Goal: Communication & Community: Answer question/provide support

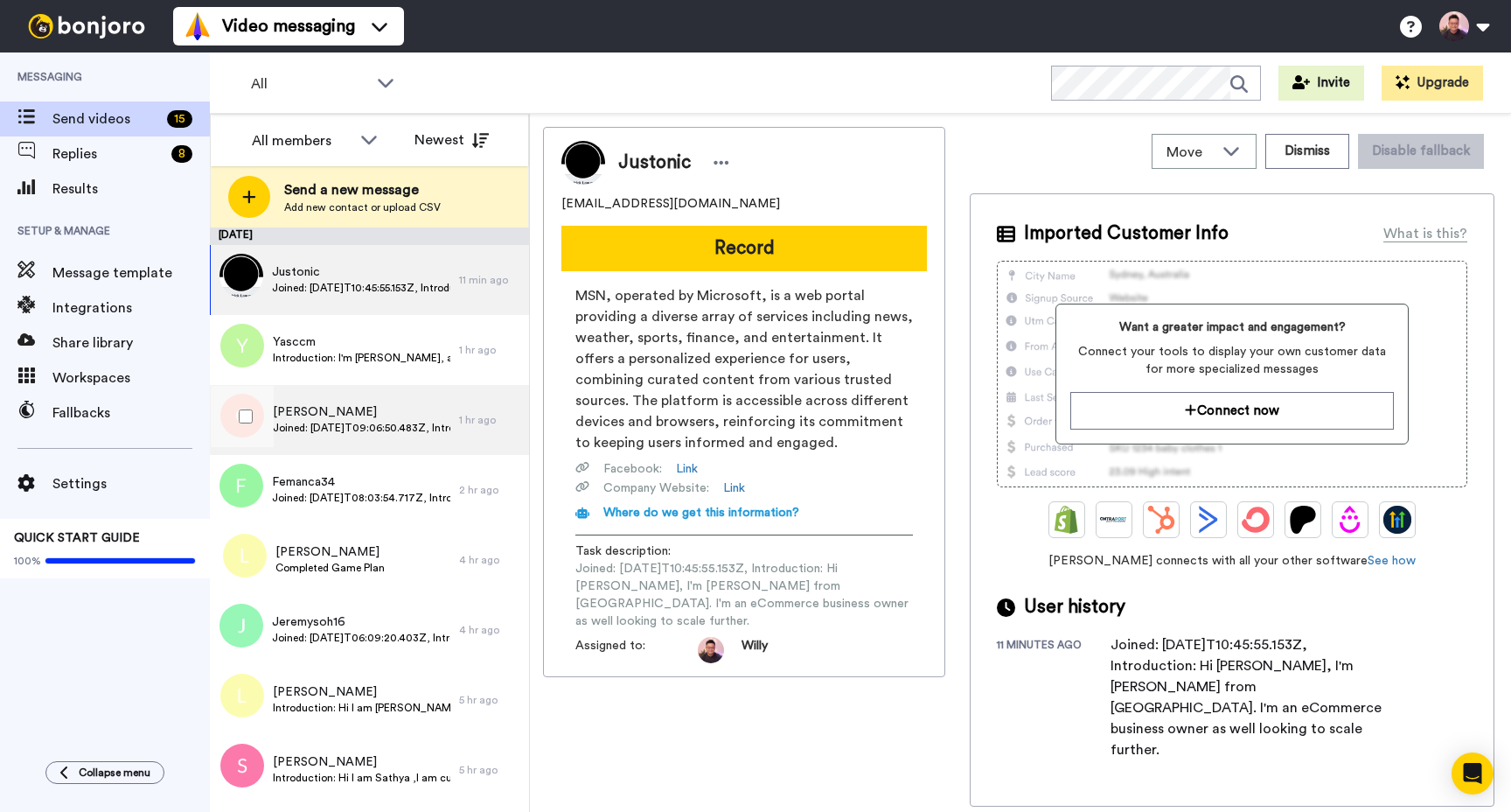
click at [368, 402] on div "[PERSON_NAME] Joined: [DATE]T09:06:50.483Z, Introduction: I’m Gem from [GEOGRAP…" at bounding box center [334, 419] width 249 height 70
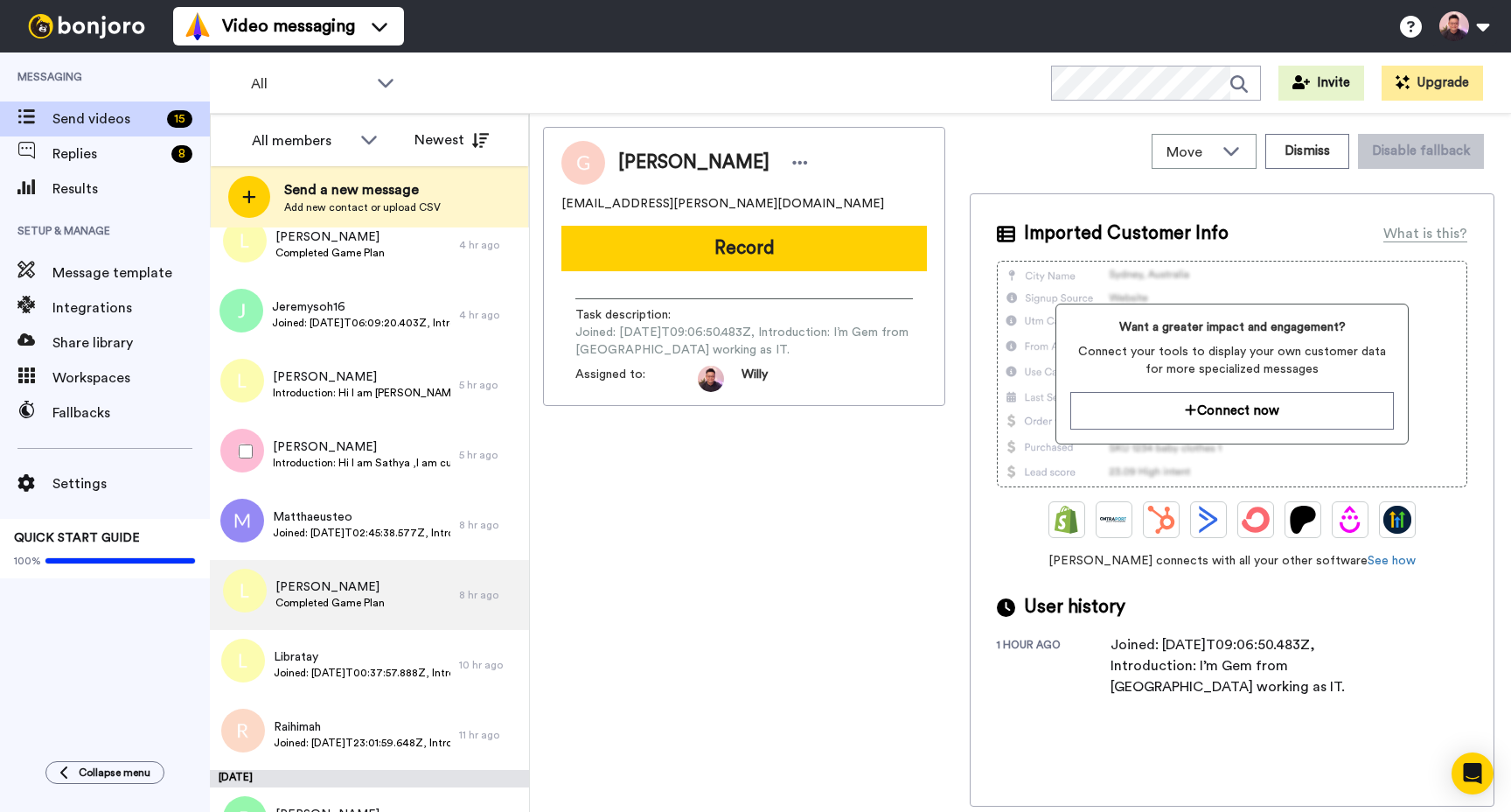
scroll to position [500, 0]
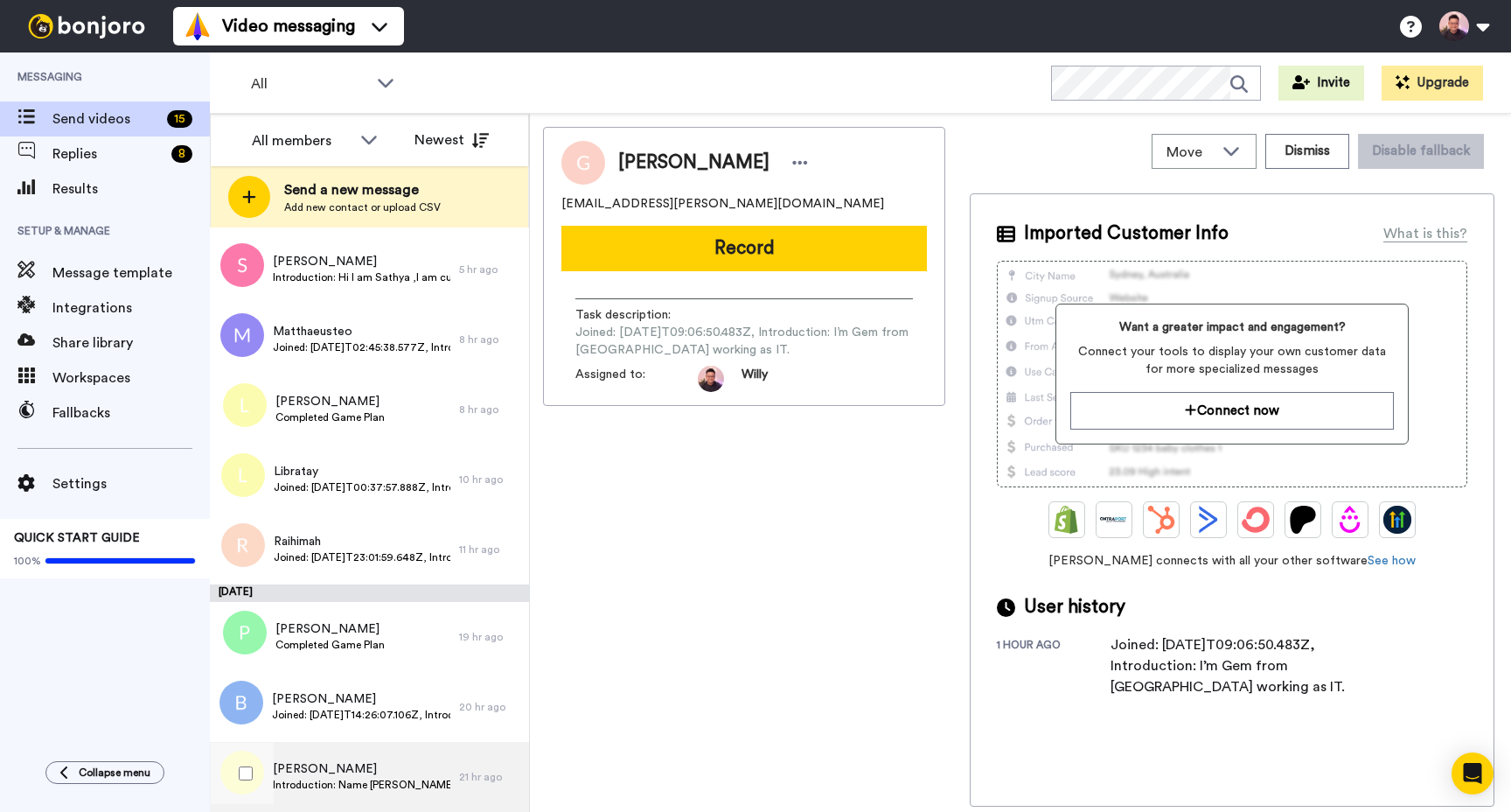
click at [398, 767] on span "[PERSON_NAME]" at bounding box center [361, 768] width 177 height 18
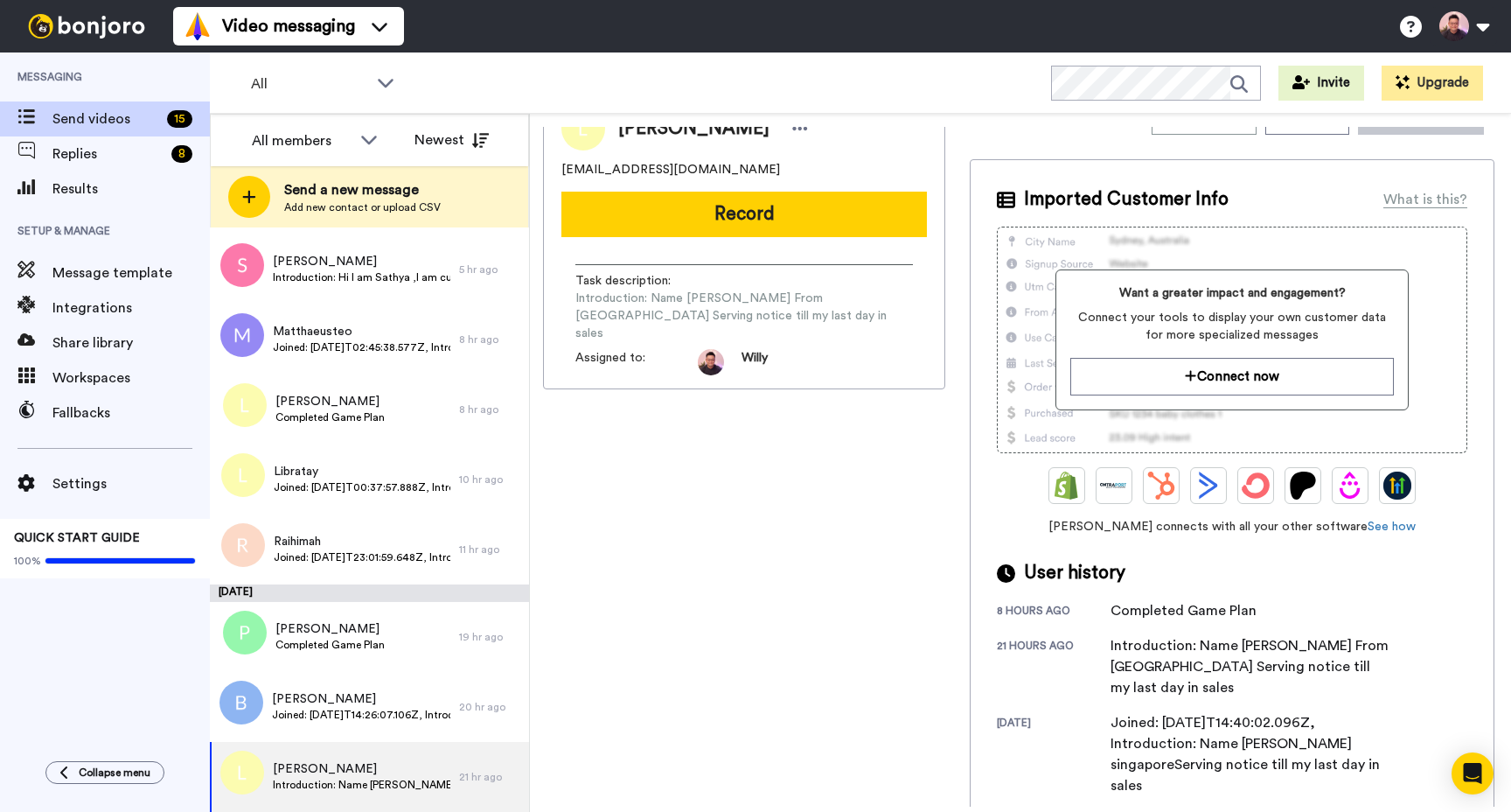
scroll to position [50, 0]
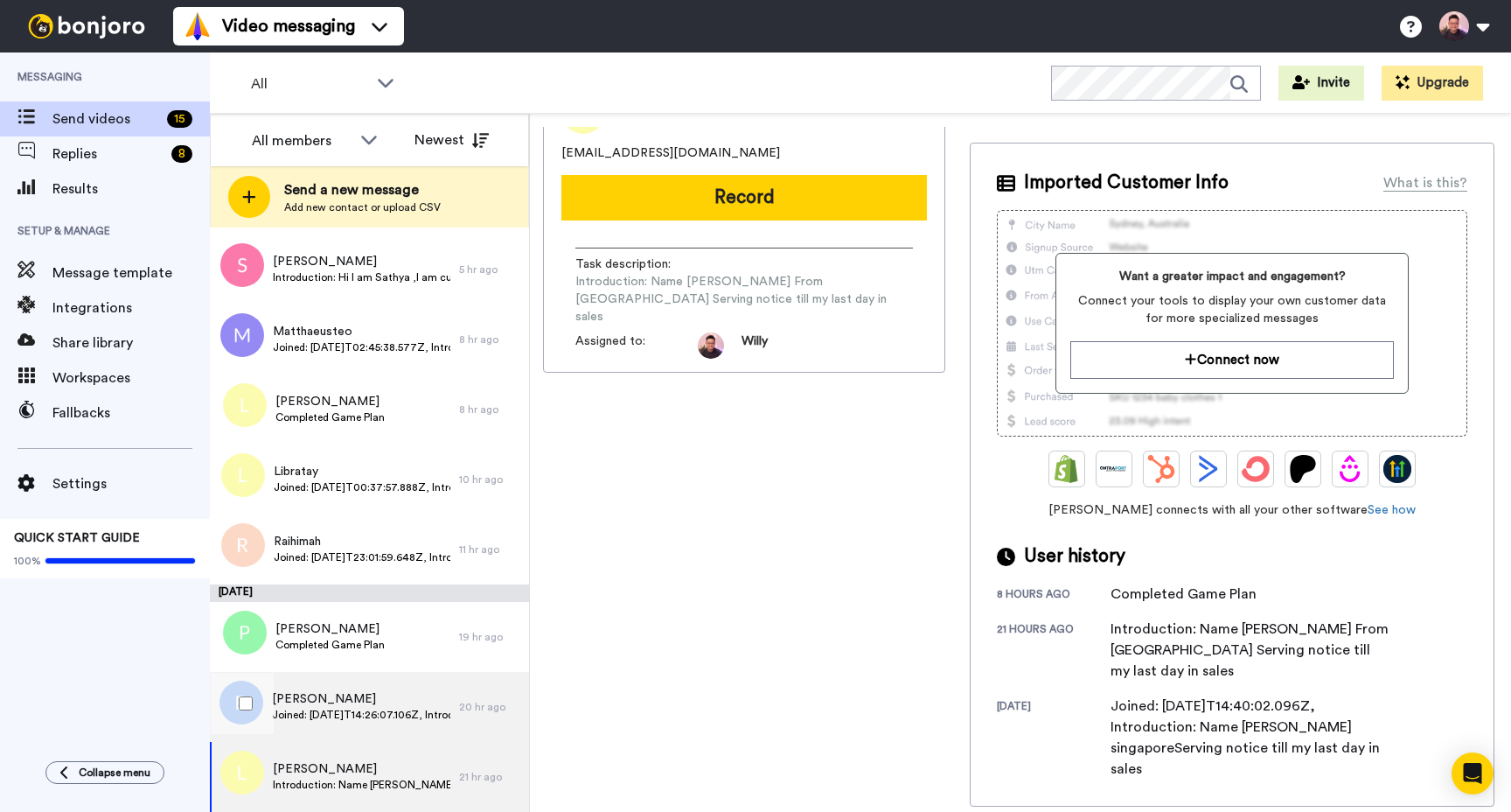
click at [436, 706] on span "Rebecca Phan" at bounding box center [360, 698] width 178 height 18
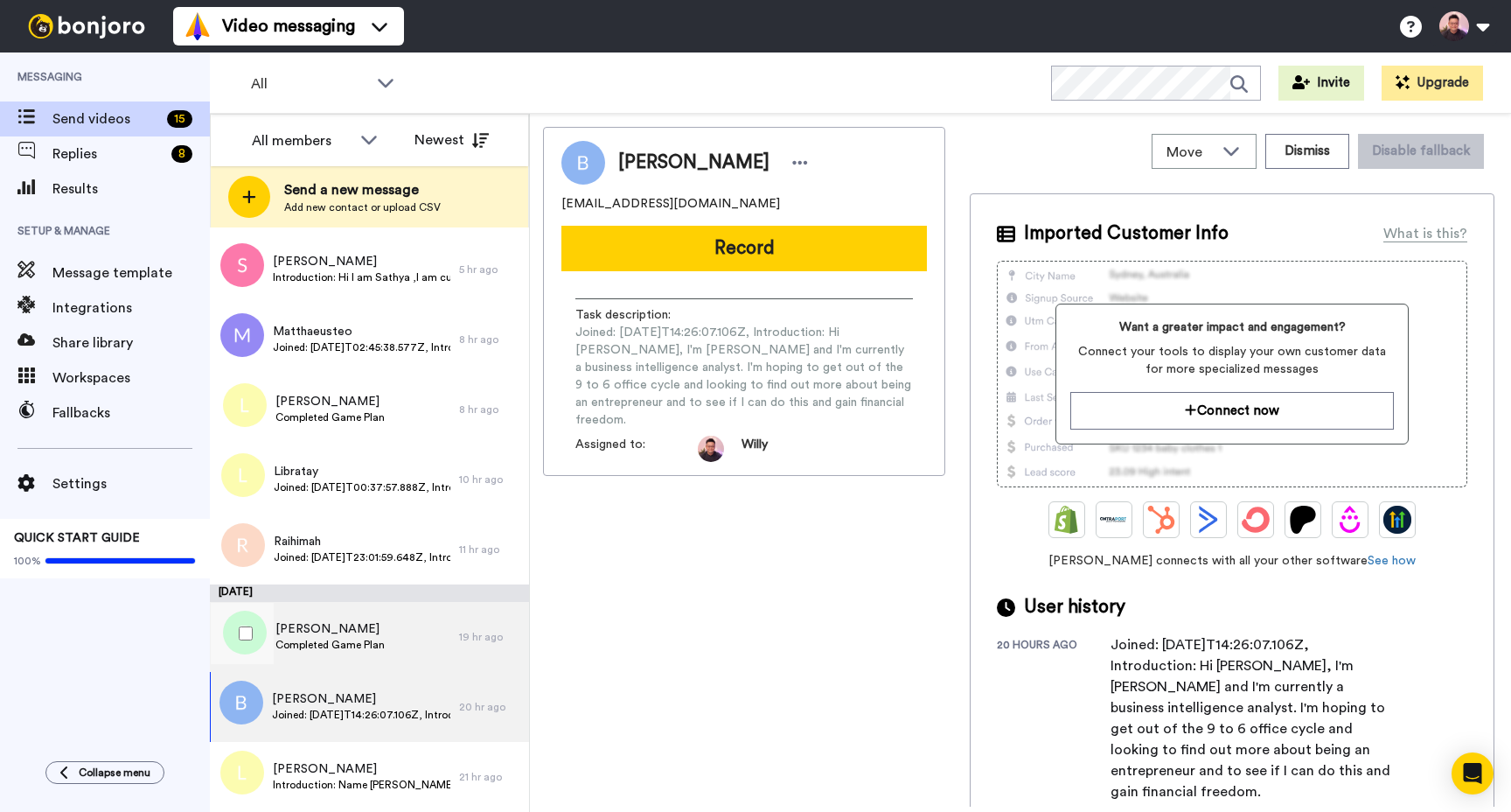
click at [395, 663] on div "Peter Chia Completed Game Plan" at bounding box center [334, 637] width 249 height 70
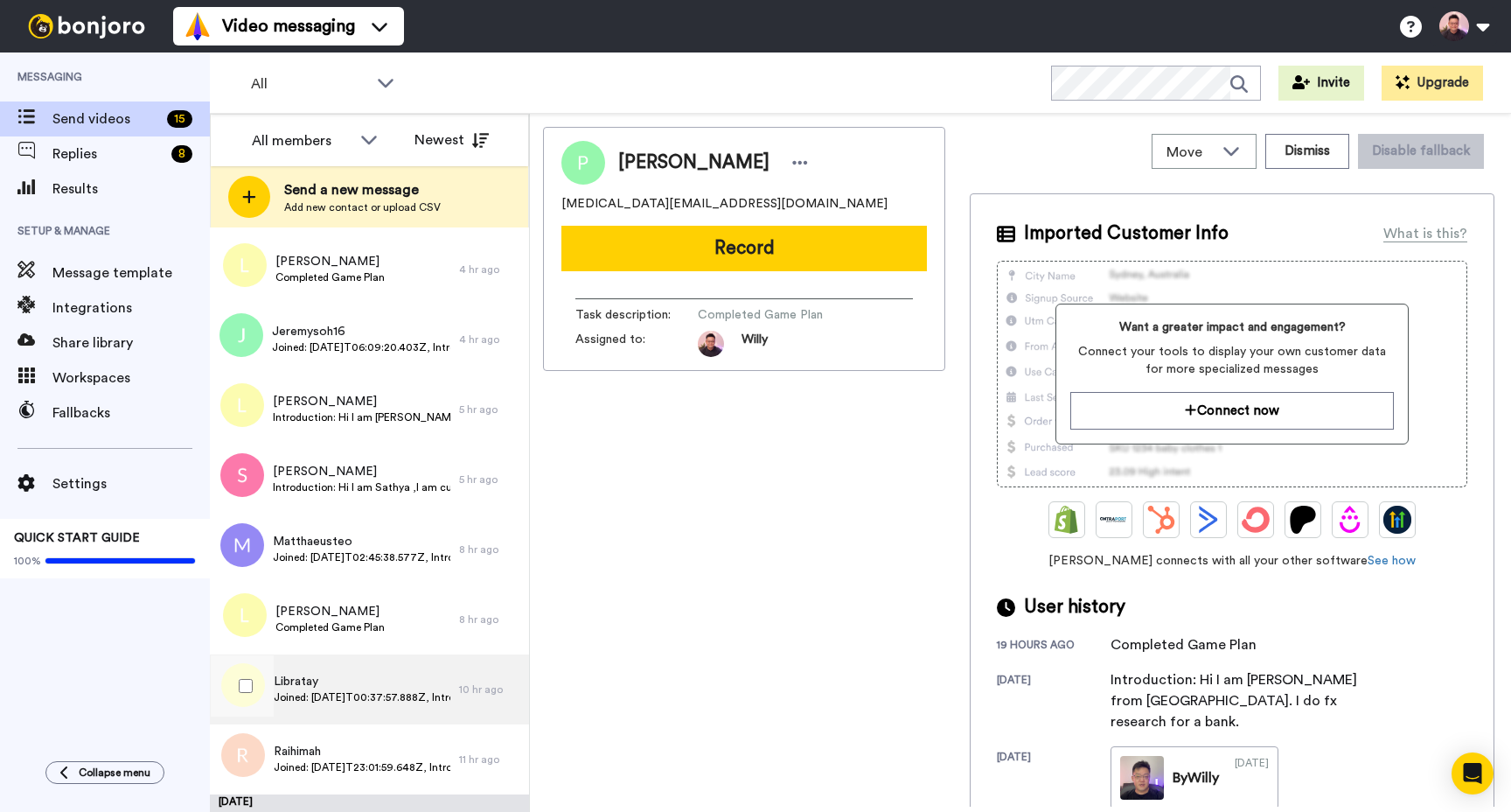
click at [396, 670] on div "Libratay Joined: 2025-10-15T00:37:57.888Z, Introduction: https://www.skool.com/…" at bounding box center [334, 689] width 249 height 70
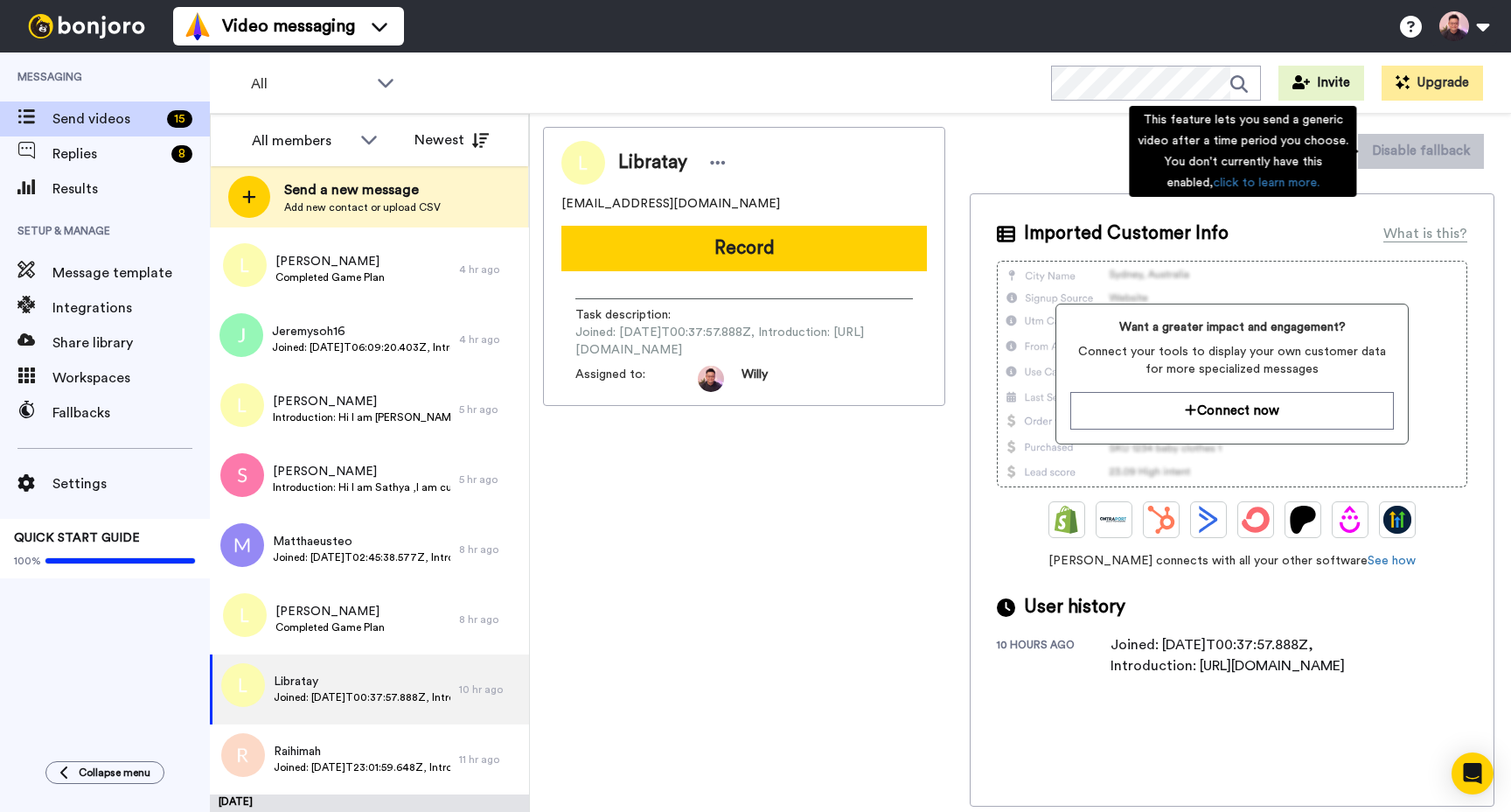
click at [1324, 153] on div "This feature lets you send a generic video after a time period you choose. You …" at bounding box center [1243, 150] width 228 height 91
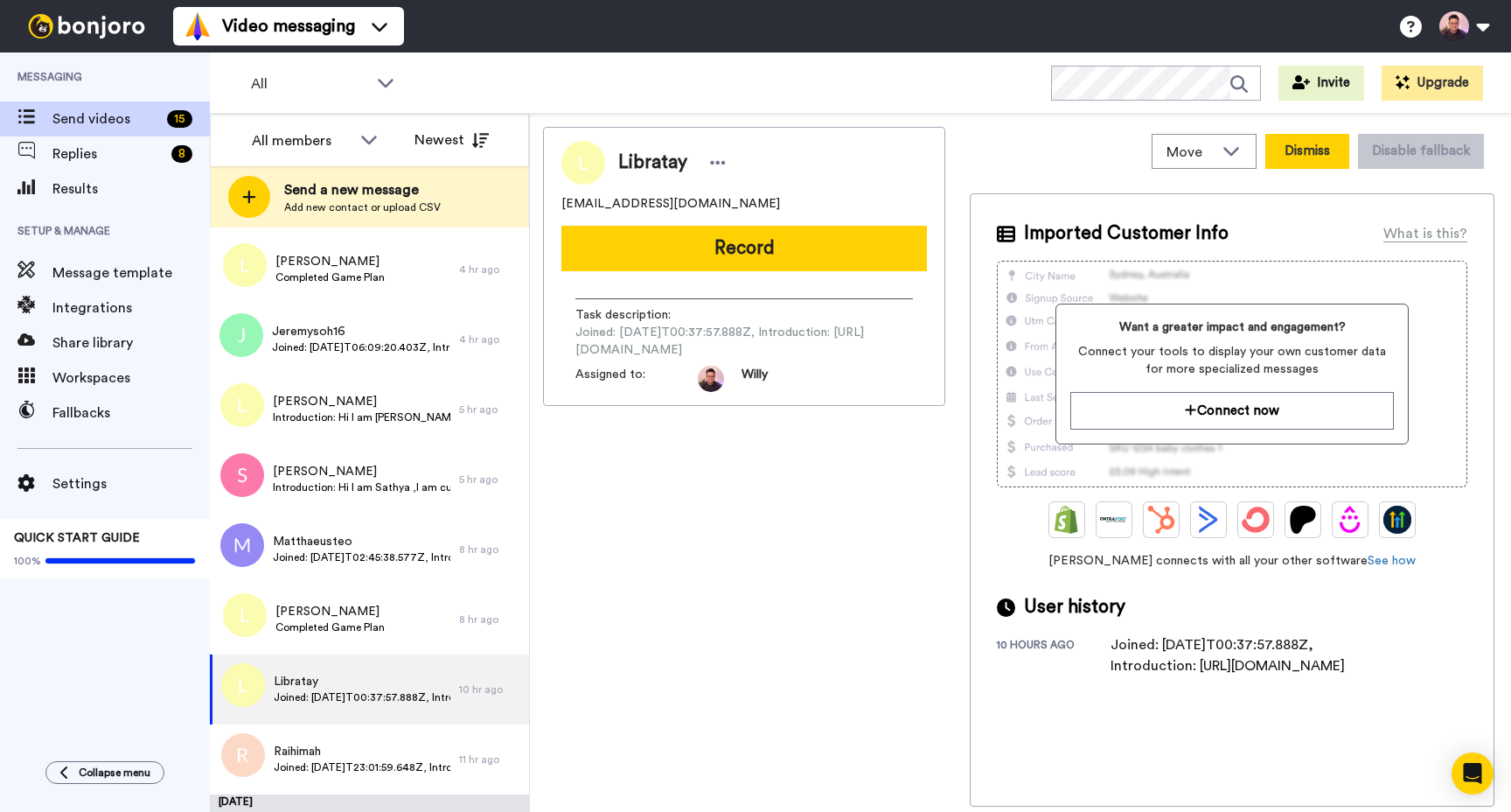
click at [1330, 165] on button "Dismiss" at bounding box center [1308, 150] width 84 height 35
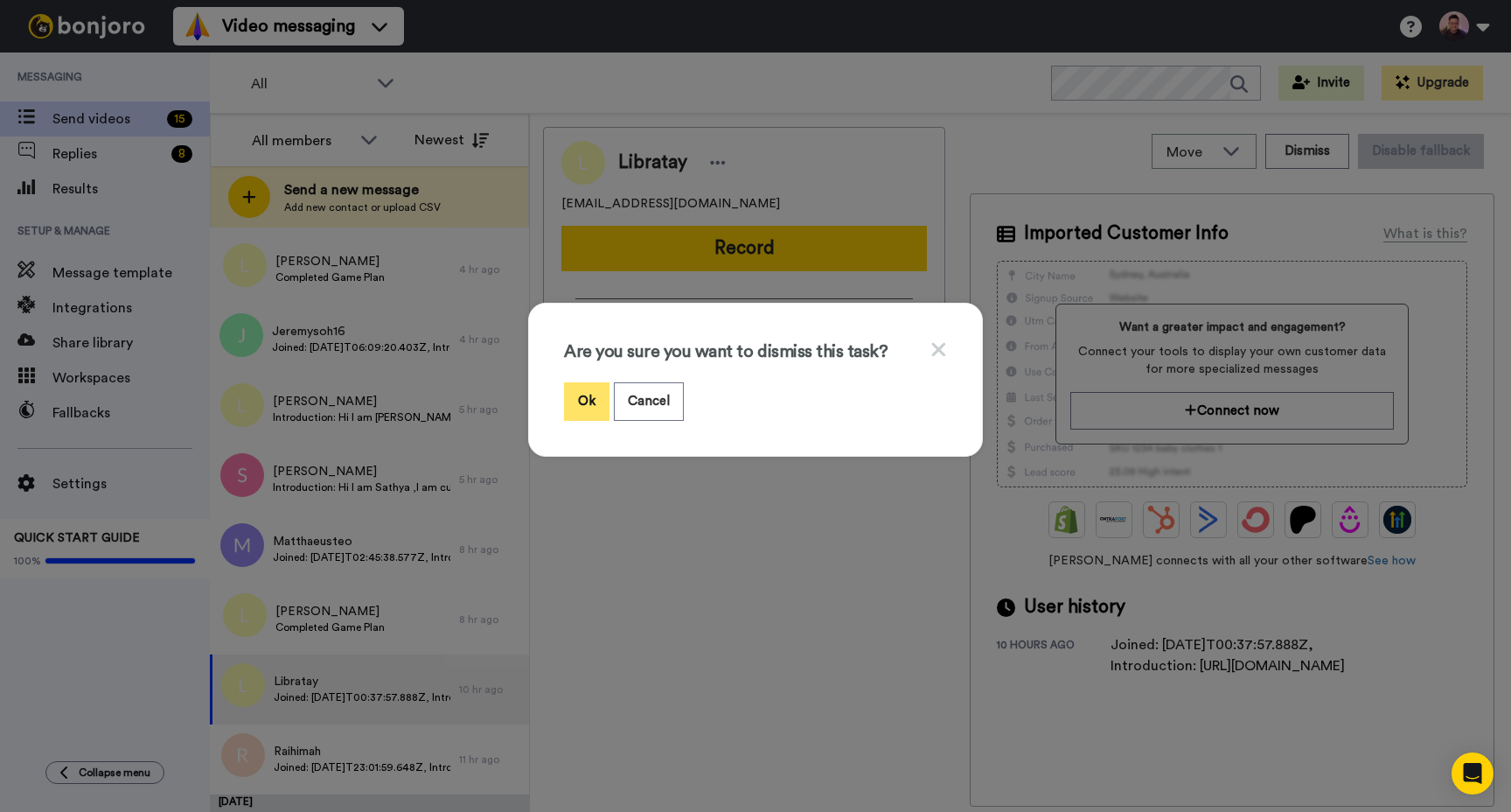
click at [577, 409] on button "Ok" at bounding box center [586, 401] width 46 height 37
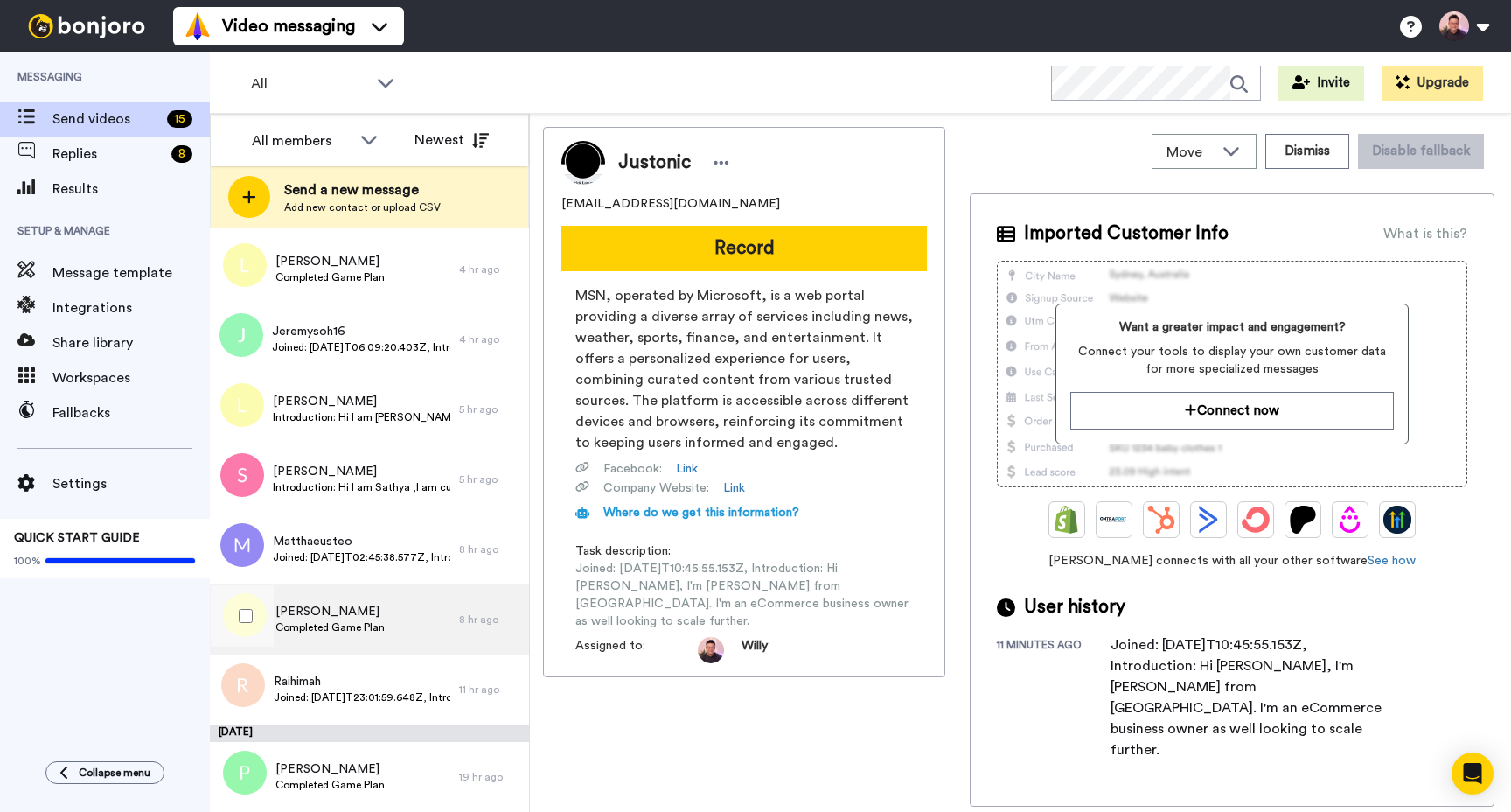
click at [420, 637] on div "Linka Zhuo Completed Game Plan" at bounding box center [334, 619] width 249 height 70
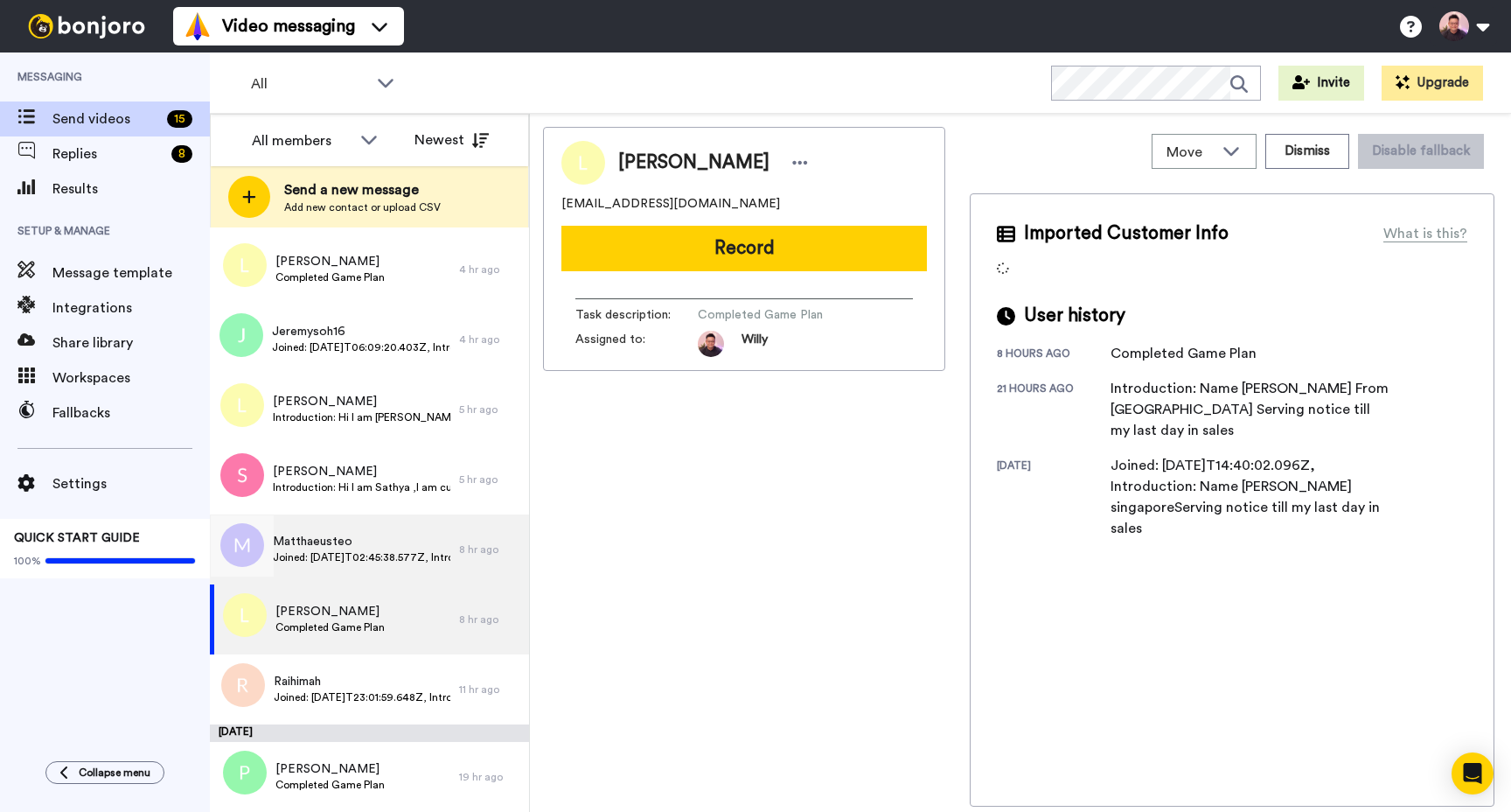
click at [400, 567] on div "Matthaeusteo Joined: 2025-10-15T02:45:38.577Z, Introduction: I’m Matt from Sing…" at bounding box center [334, 549] width 249 height 70
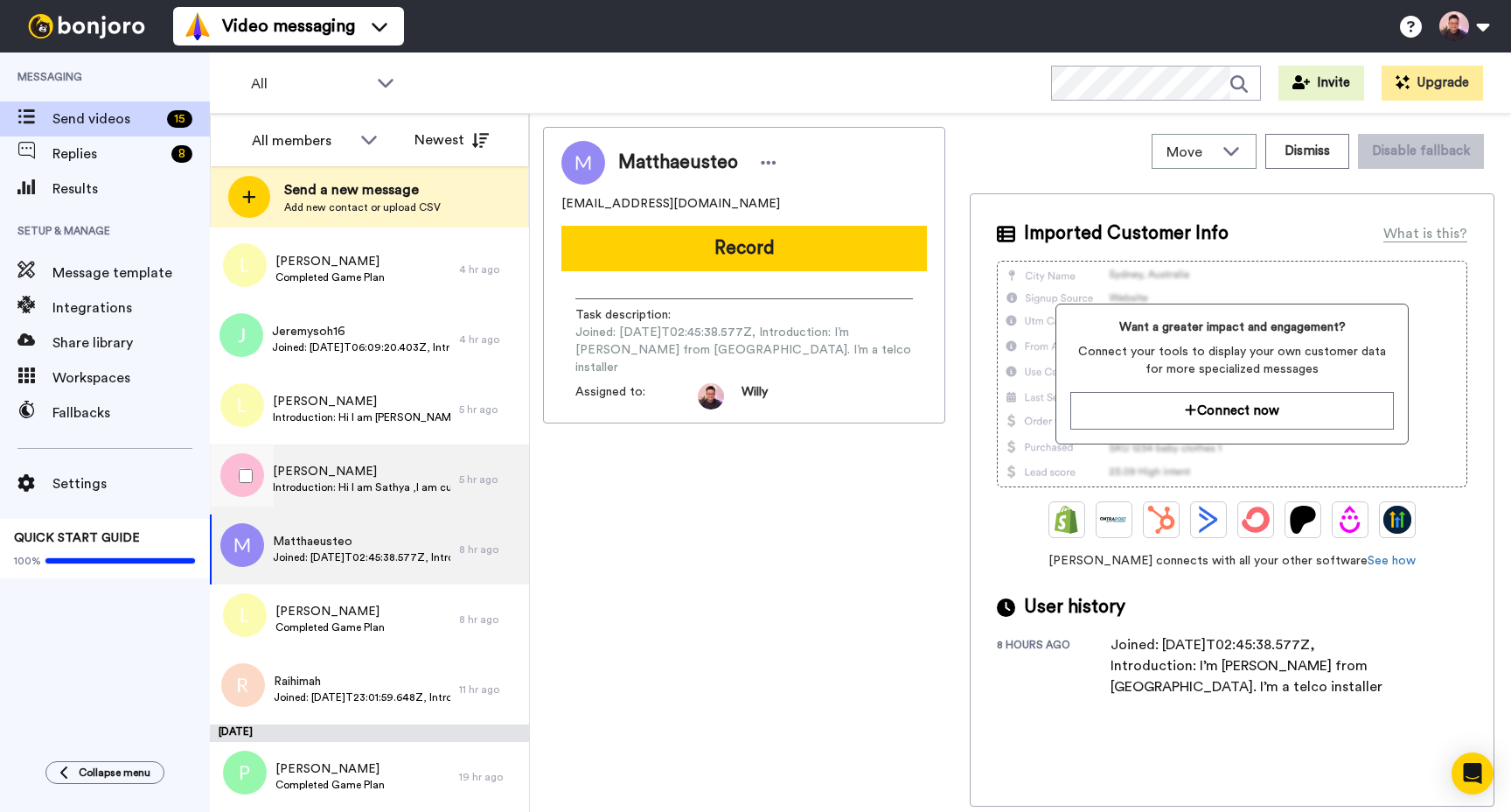
click at [372, 484] on span "Introduction: Hi I am Sathya ,I am currently looking for job & was interested t…" at bounding box center [361, 487] width 177 height 14
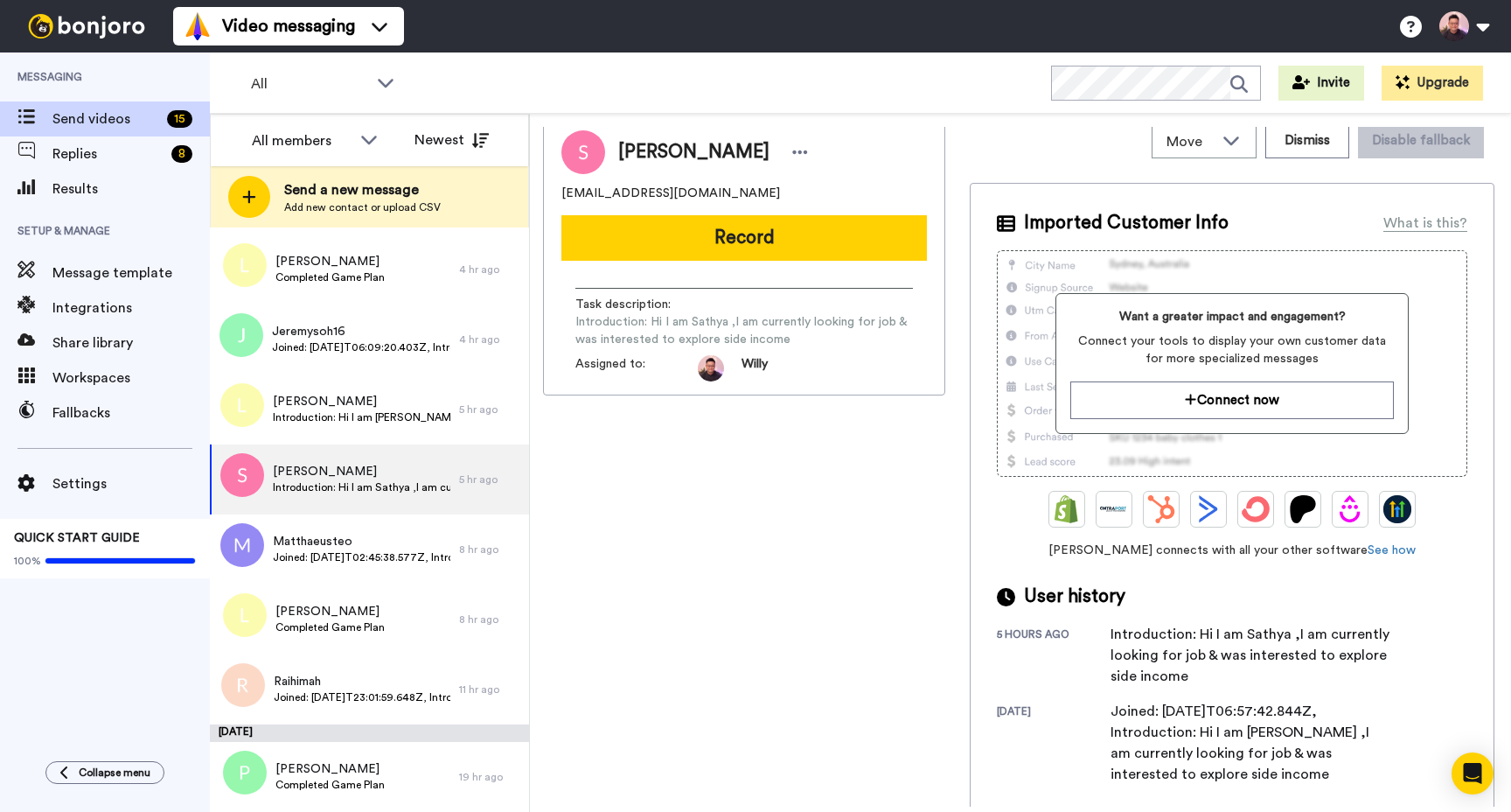
scroll to position [16, 0]
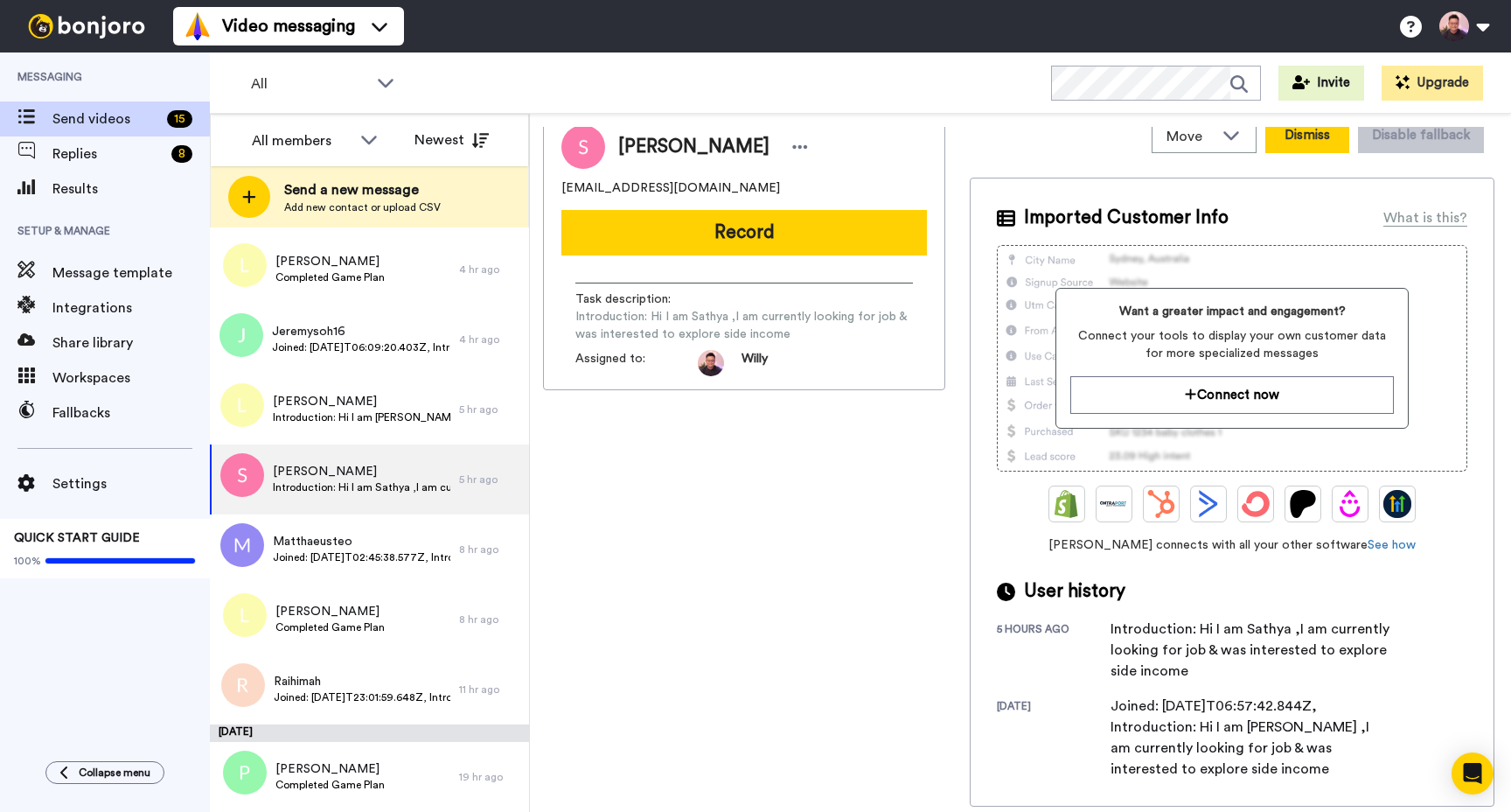
click at [1328, 137] on button "Dismiss" at bounding box center [1308, 135] width 84 height 35
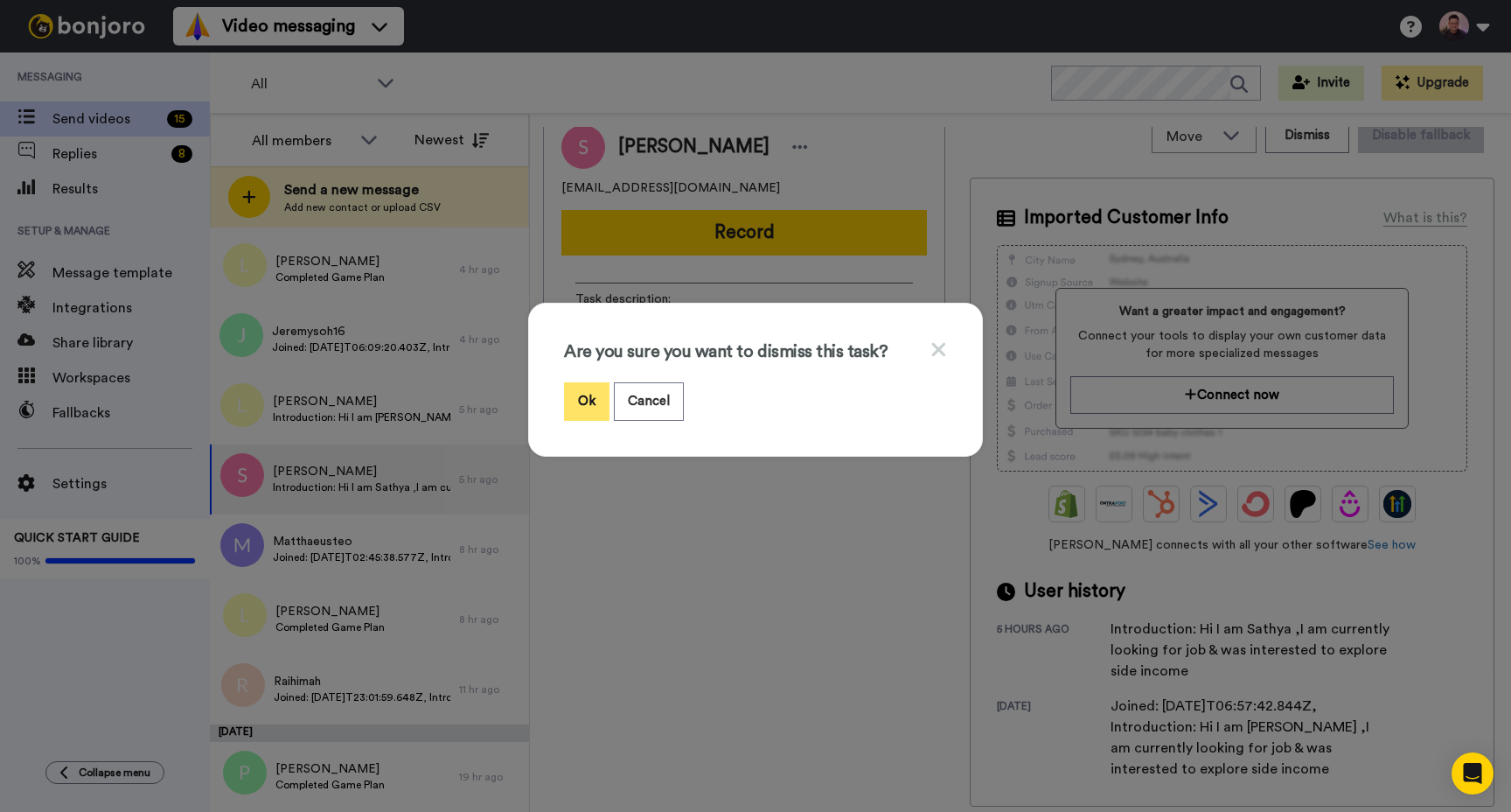
click at [578, 399] on button "Ok" at bounding box center [586, 401] width 46 height 37
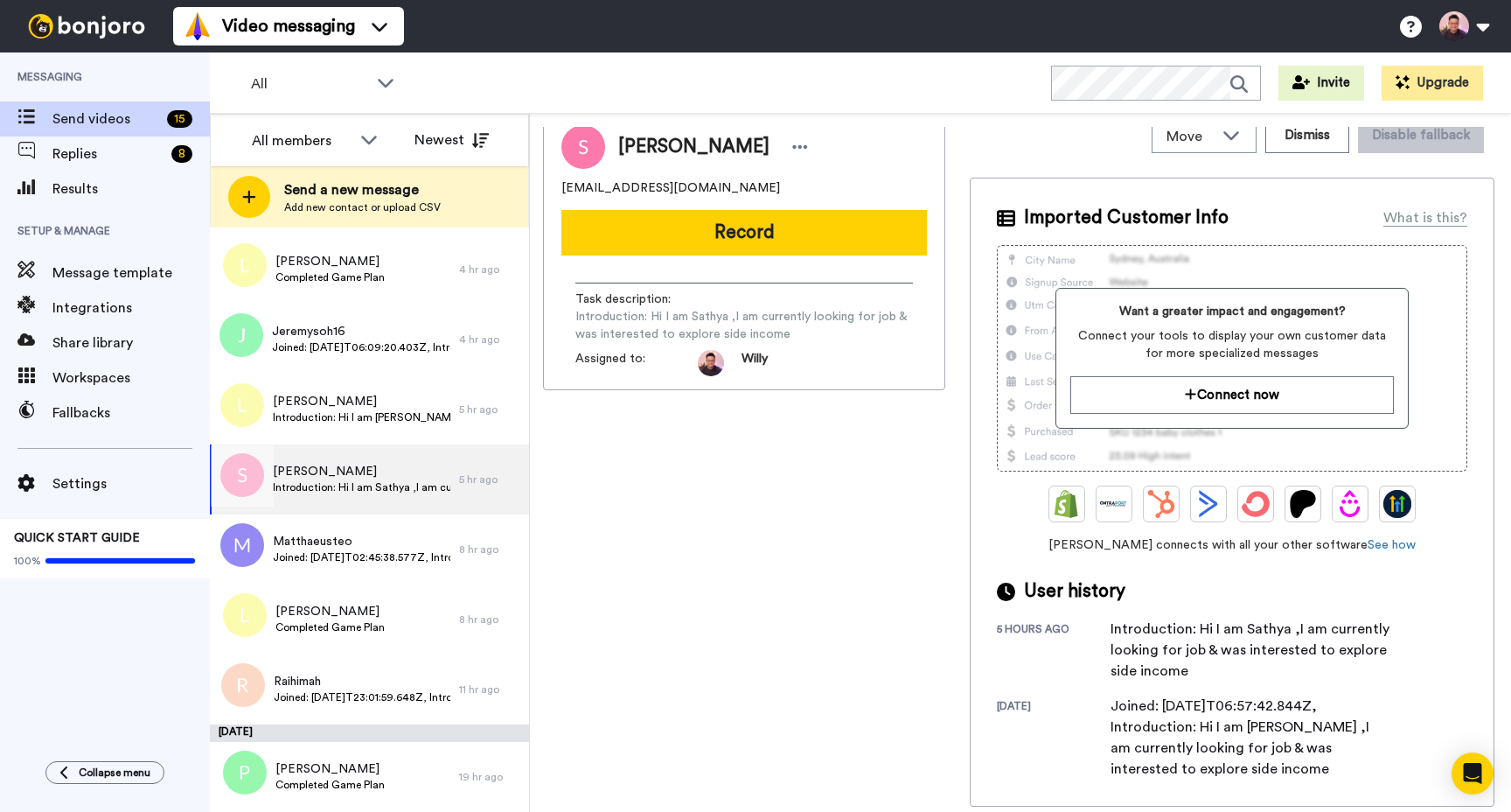
scroll to position [7, 0]
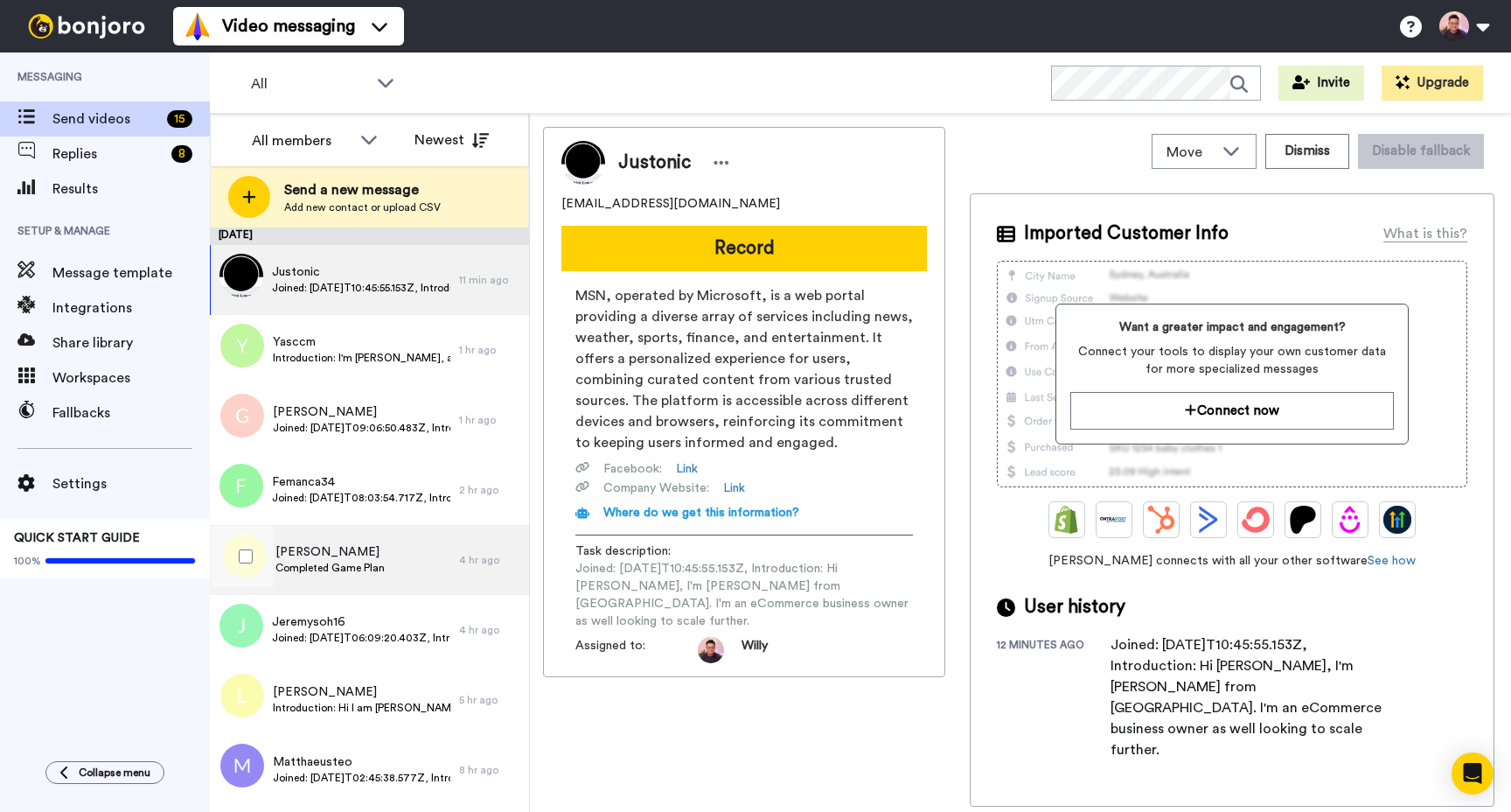
click at [371, 529] on div "Luther Toh Completed Game Plan" at bounding box center [334, 559] width 249 height 70
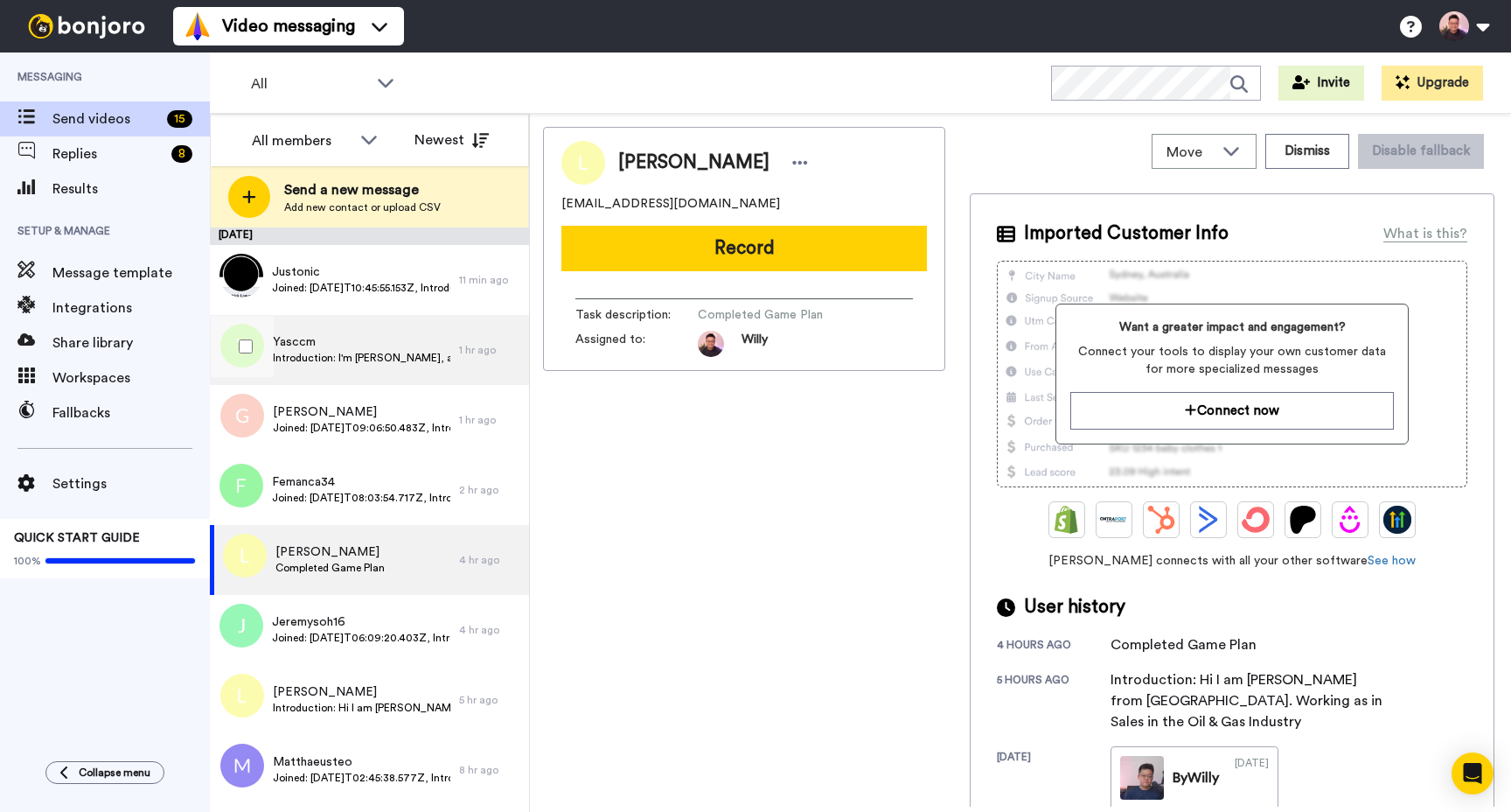
click at [298, 358] on span "Introduction: I'm Cheng, an engineer, looking for side hustle income" at bounding box center [361, 357] width 177 height 14
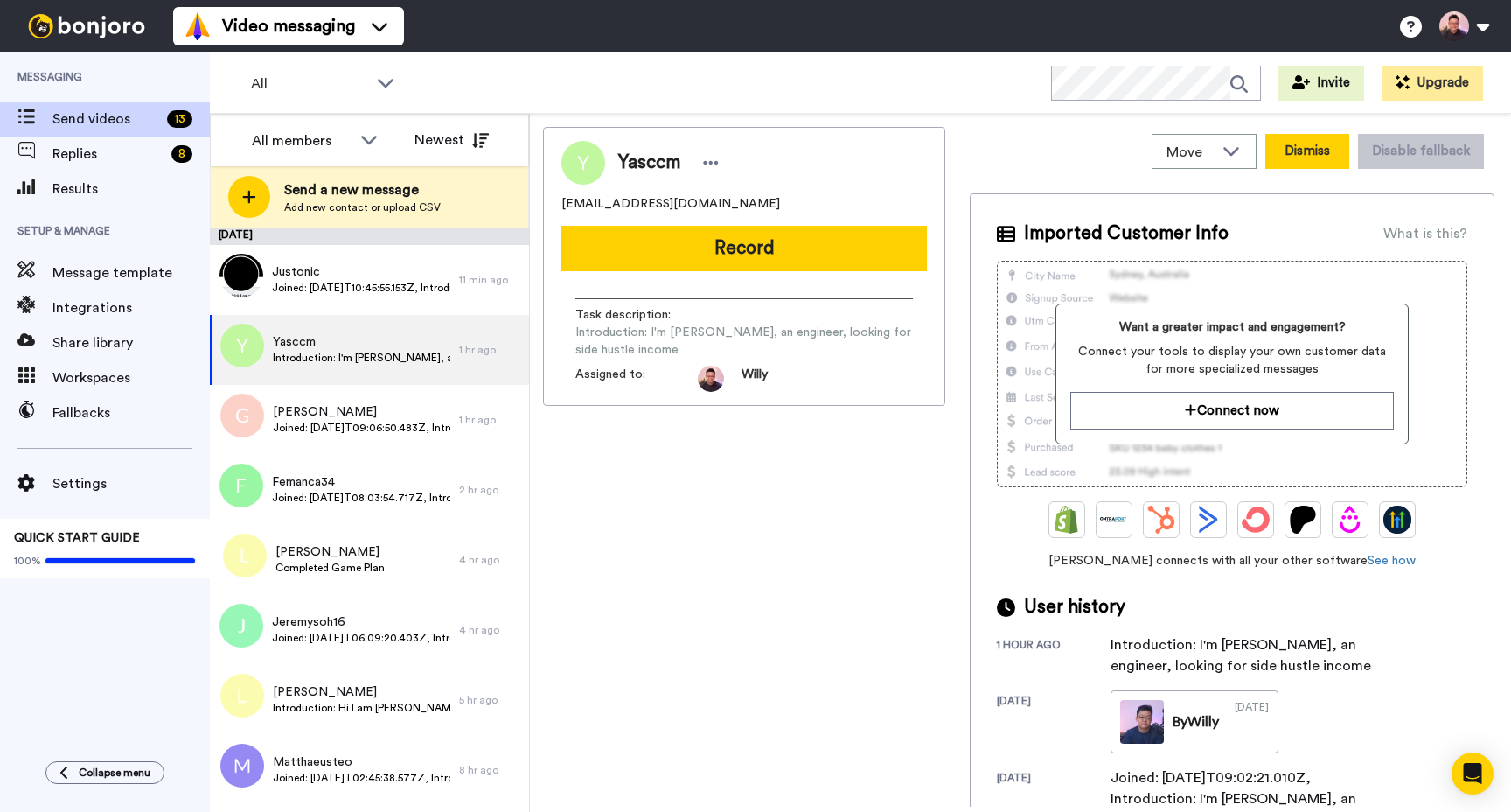
click at [1305, 158] on button "Dismiss" at bounding box center [1308, 150] width 84 height 35
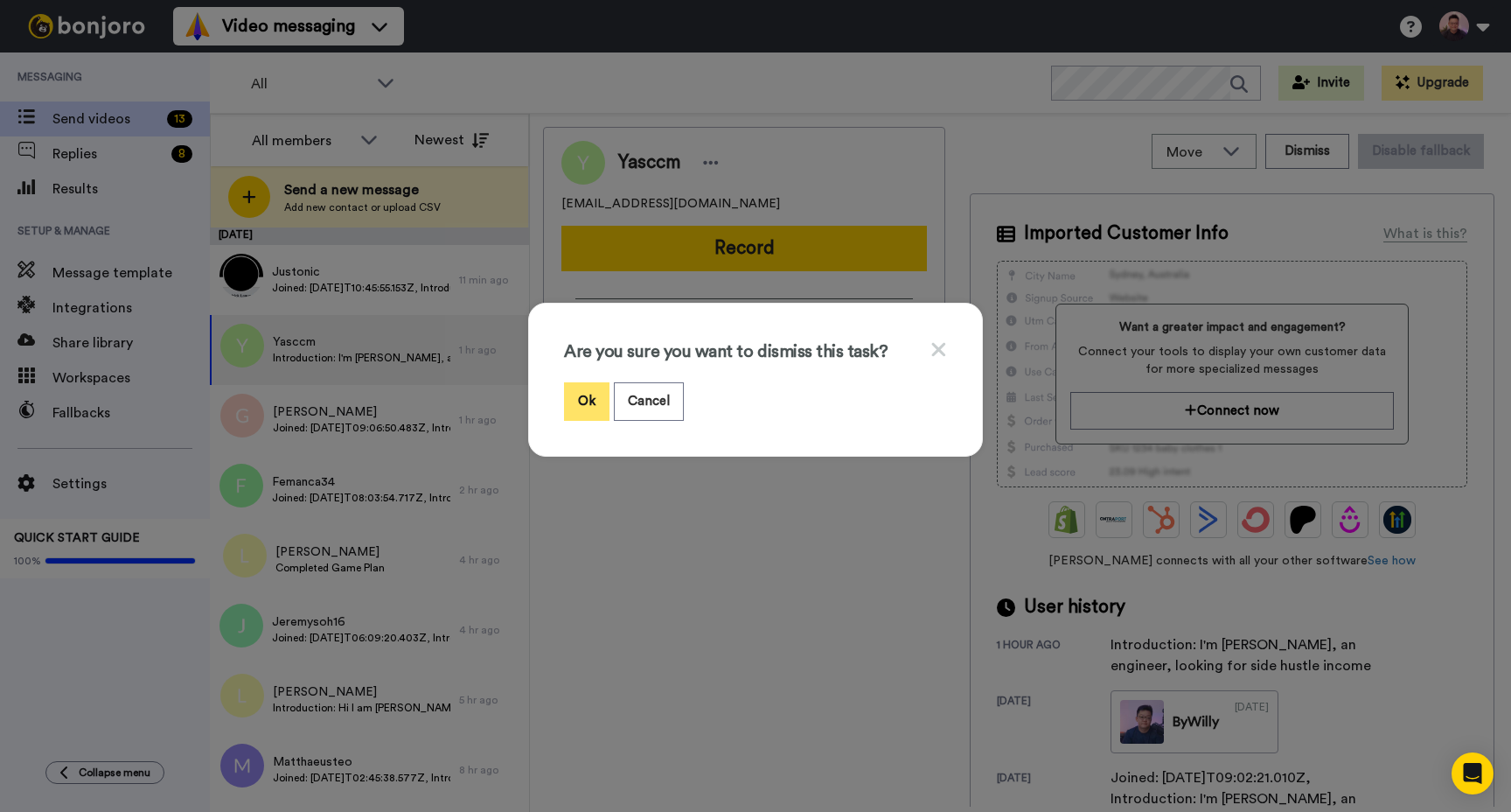
click at [592, 408] on button "Ok" at bounding box center [586, 401] width 46 height 37
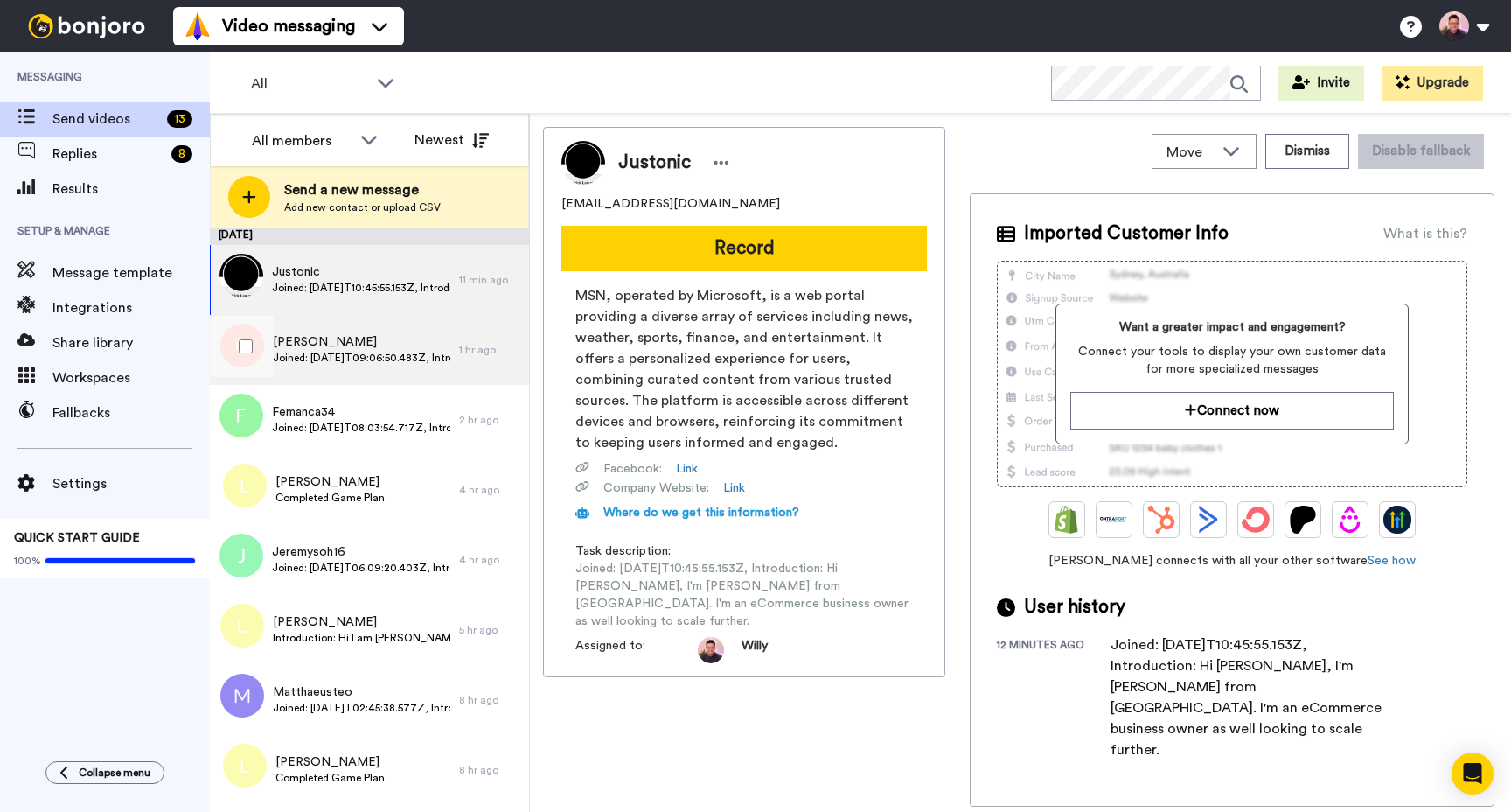
click at [371, 342] on span "[PERSON_NAME]" at bounding box center [361, 342] width 177 height 18
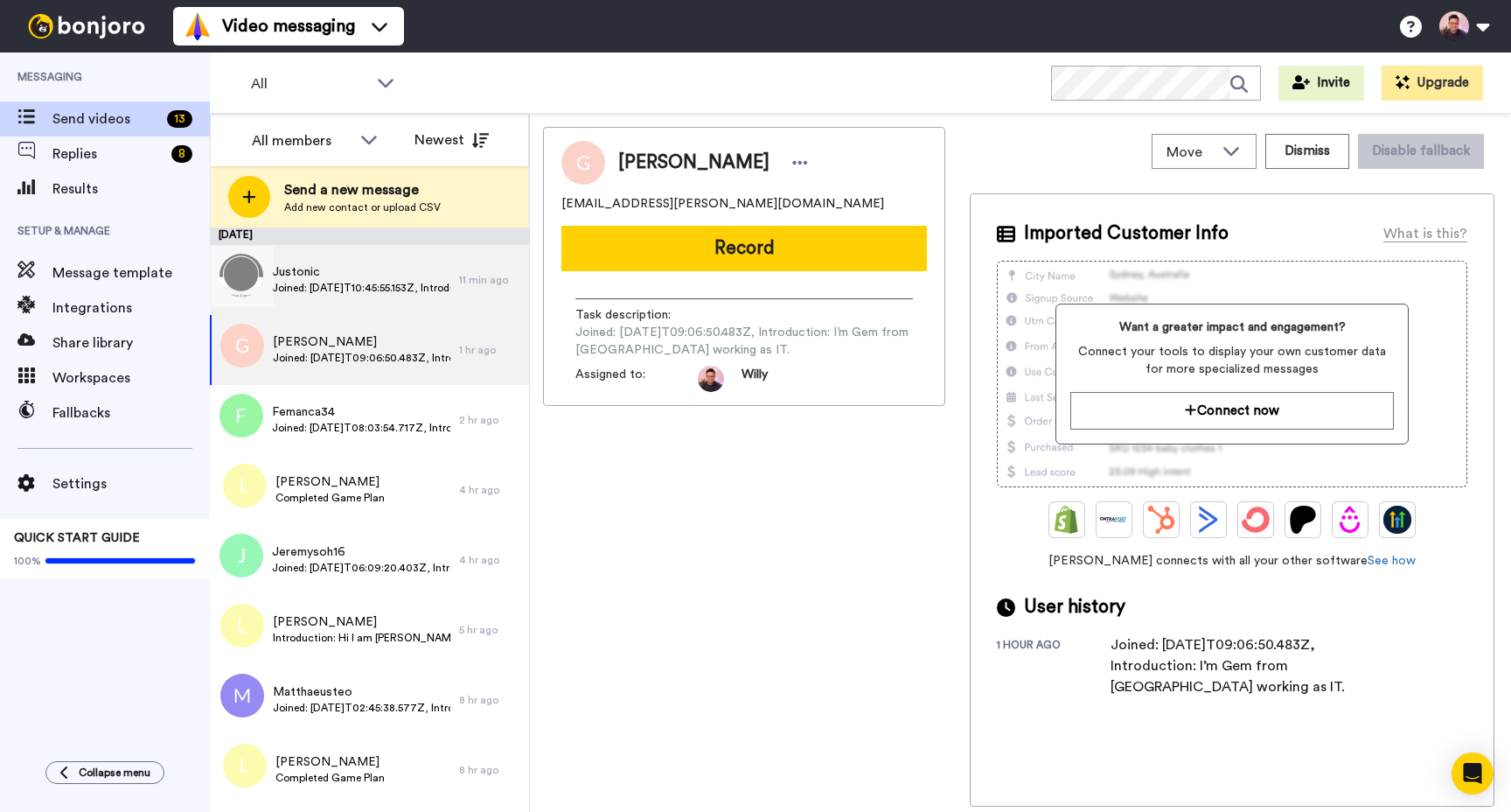
click at [391, 299] on div "Justonic Joined: 2025-10-15T10:45:55.153Z, Introduction: Hi Willy, I'm Justin f…" at bounding box center [334, 279] width 249 height 70
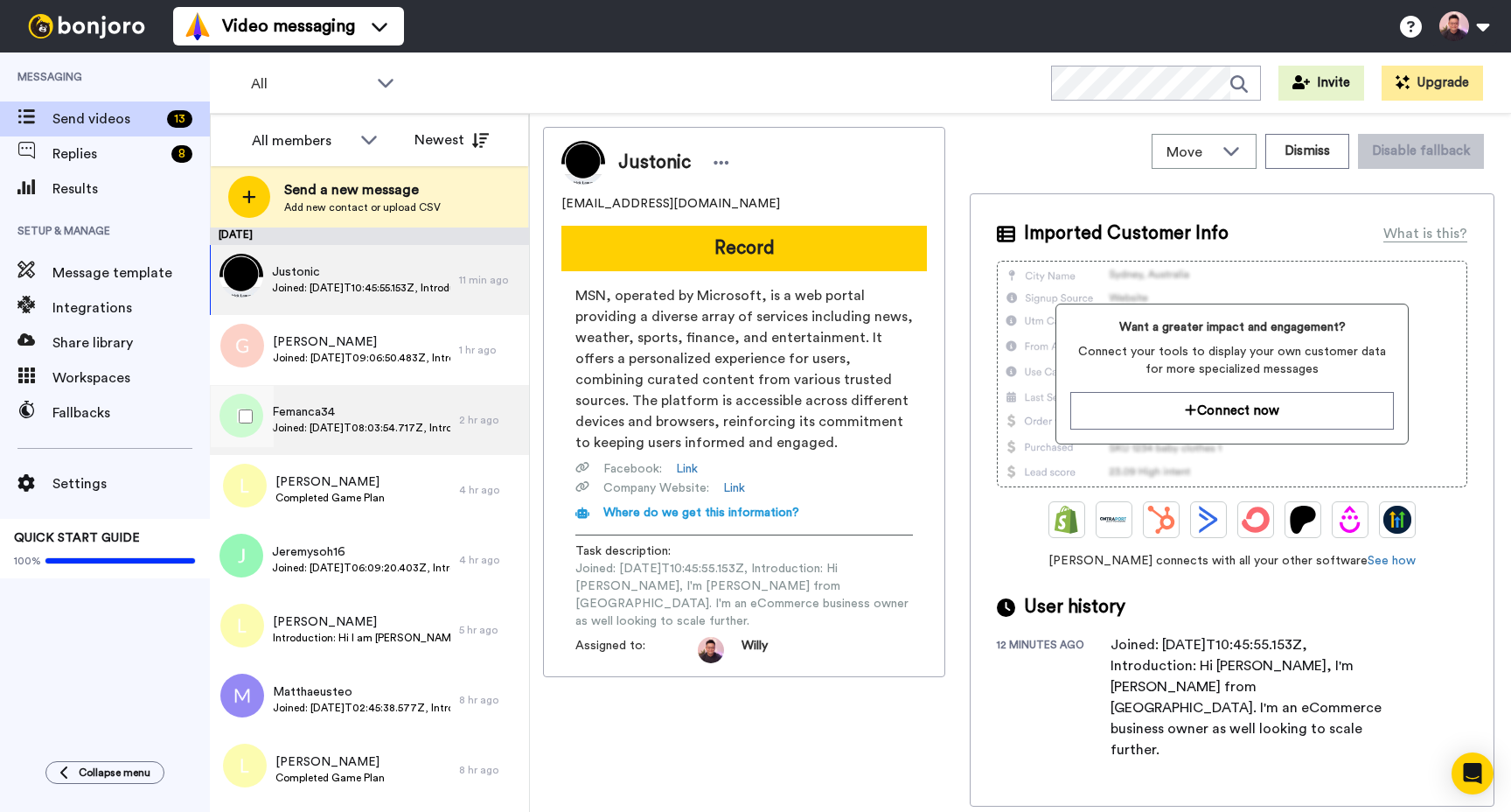
click at [347, 422] on span "Joined: [DATE]T08:03:54.717Z, Introduction: Hi [PERSON_NAME] and All, I'm [PERS…" at bounding box center [360, 427] width 178 height 14
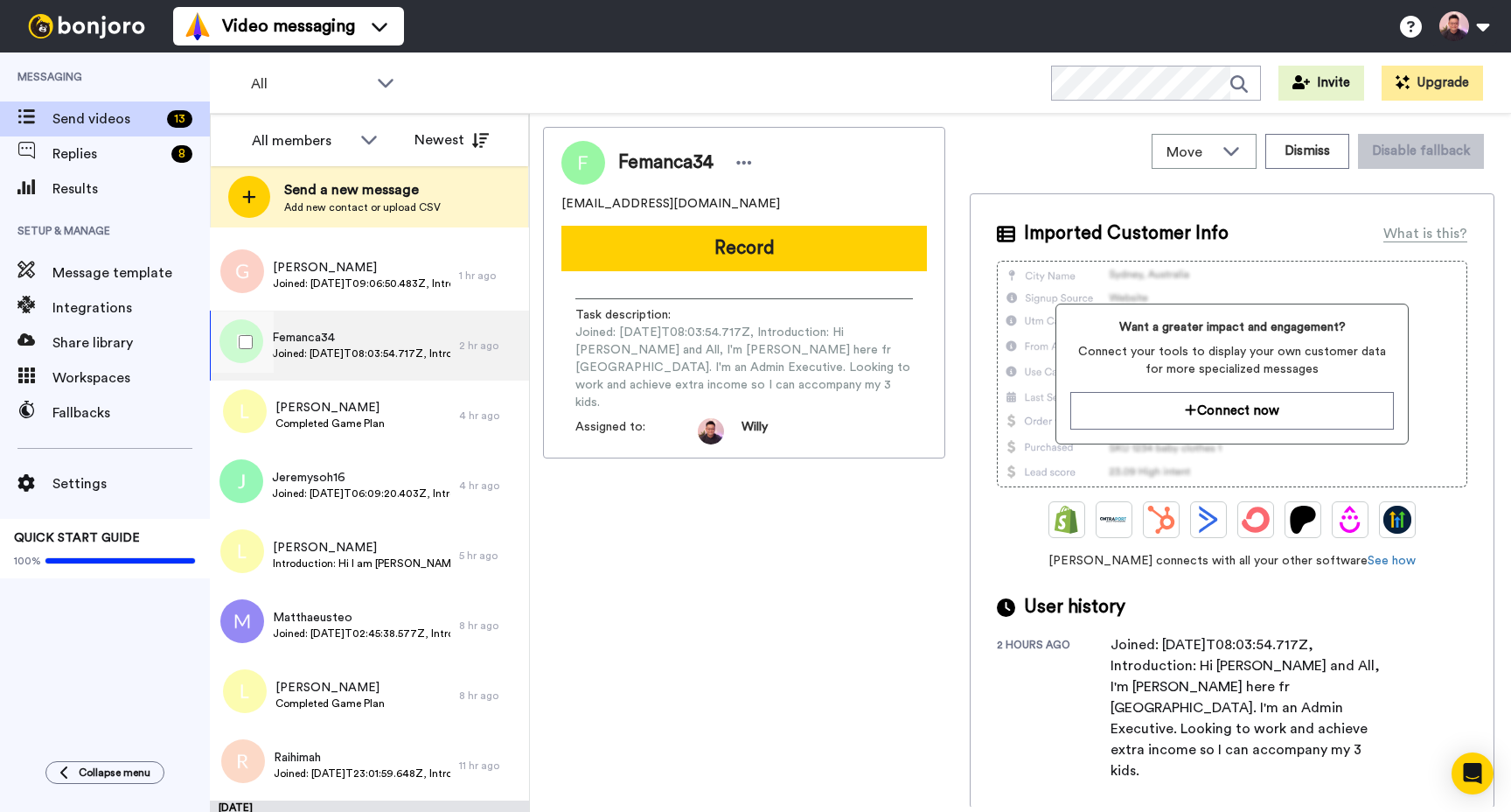
scroll to position [105, 0]
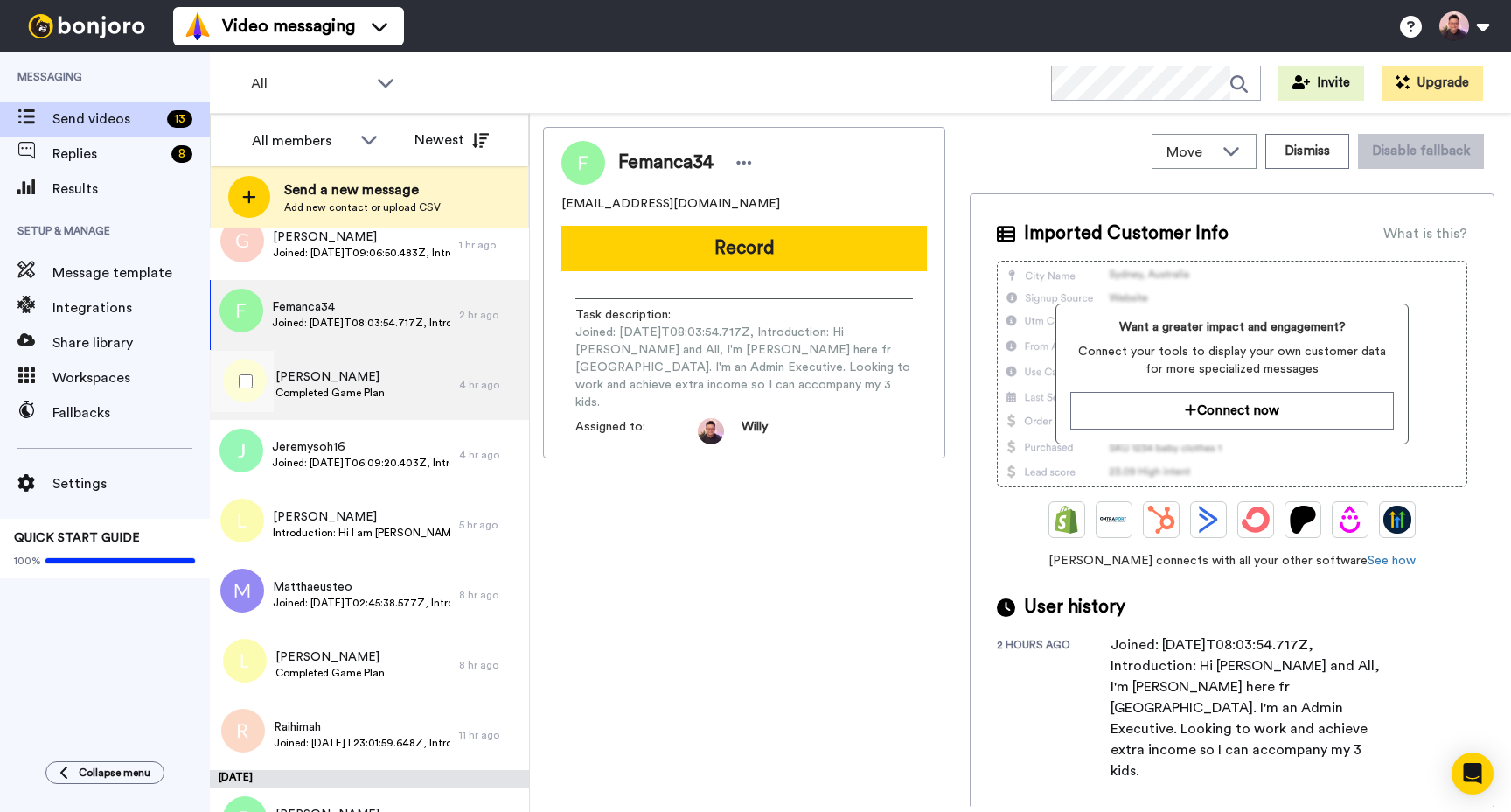
click at [367, 398] on span "Completed Game Plan" at bounding box center [329, 392] width 109 height 14
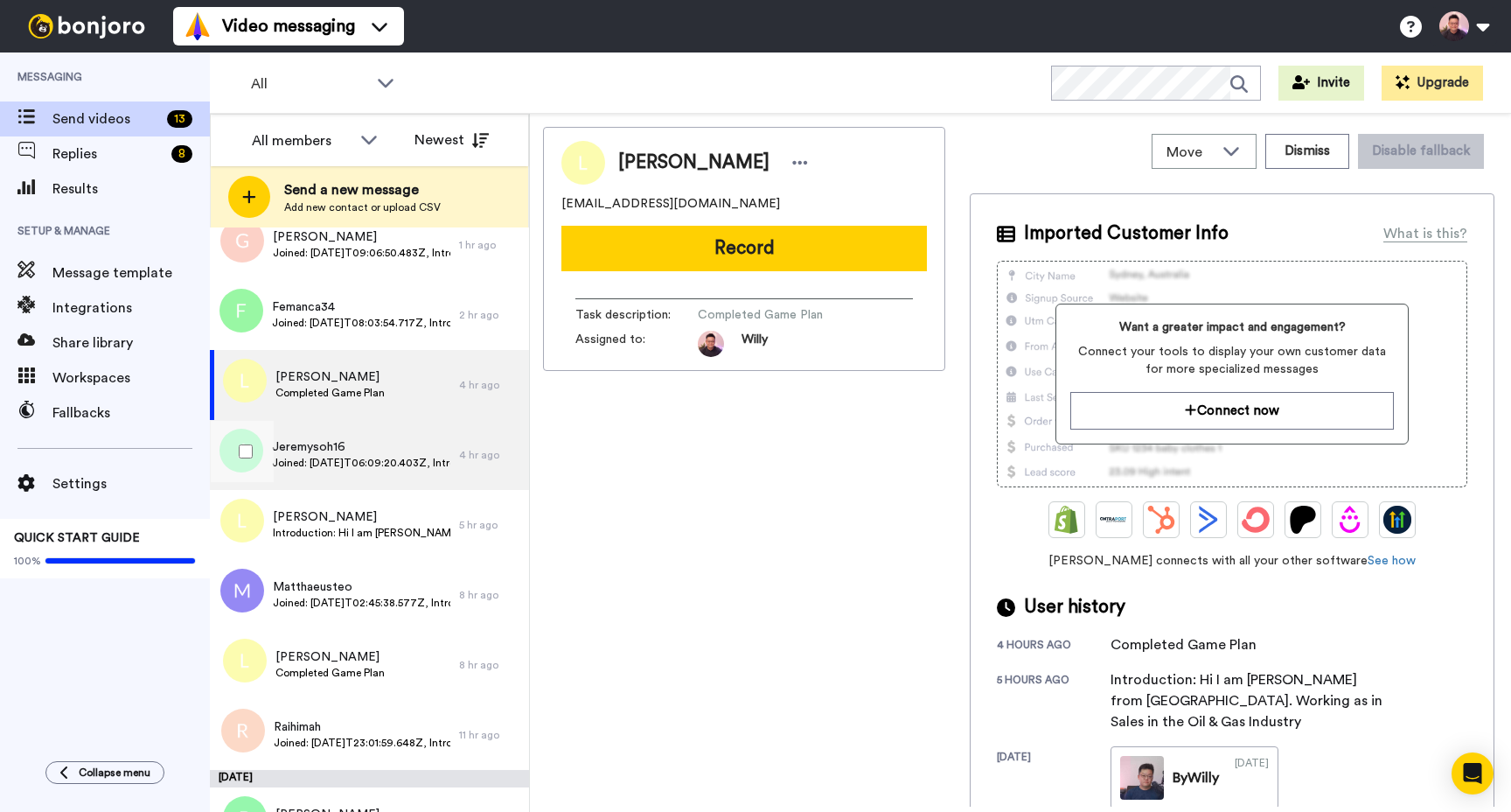
click at [371, 466] on span "Joined: 2025-10-15T06:09:20.403Z, Introduction: Hi I'm Jeremy from Singapore. I…" at bounding box center [360, 462] width 178 height 14
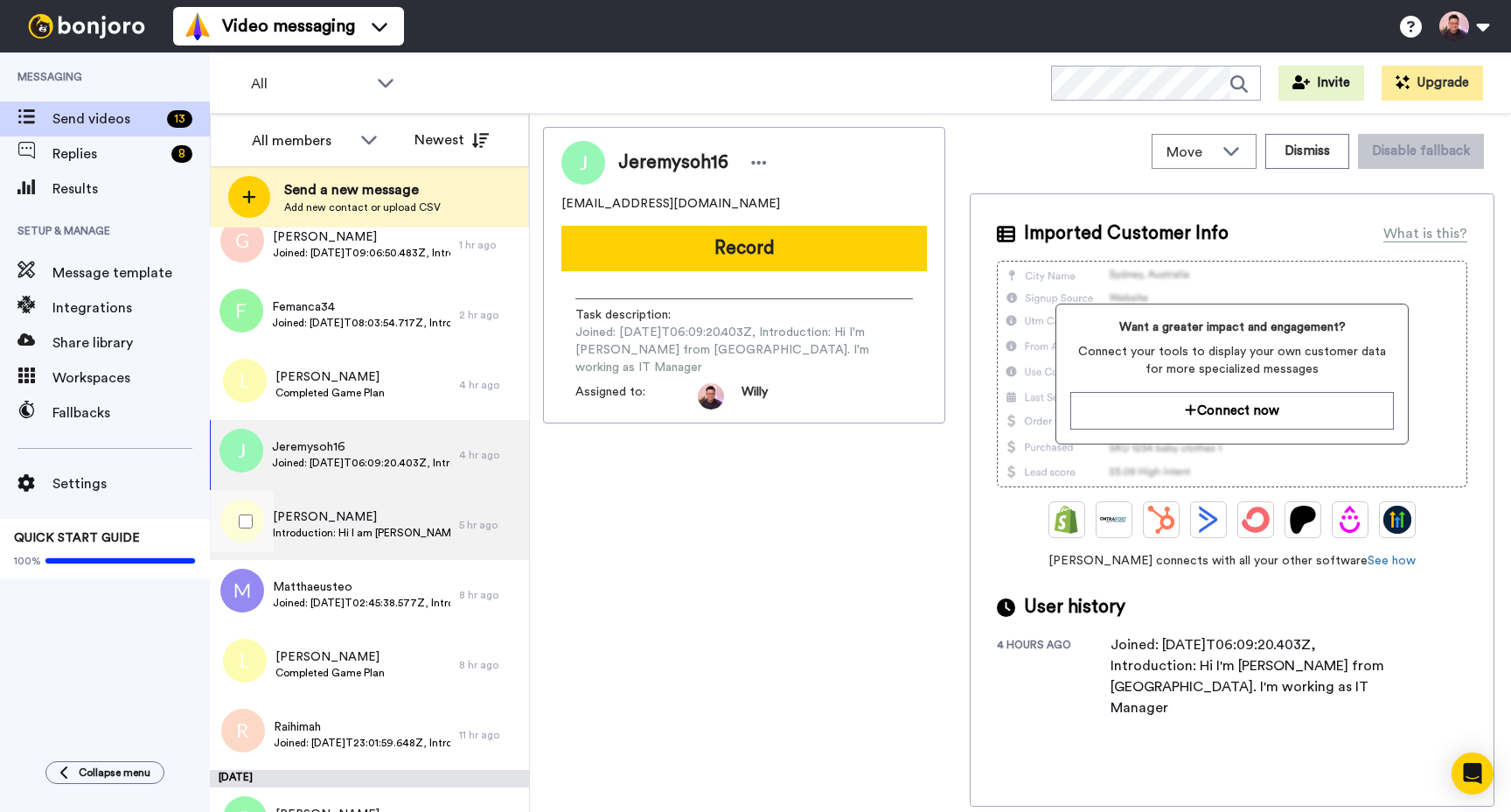
click at [371, 543] on div "Luther Toh Introduction: Hi I am Luther from Singapore. Working as in Sales in …" at bounding box center [334, 525] width 249 height 70
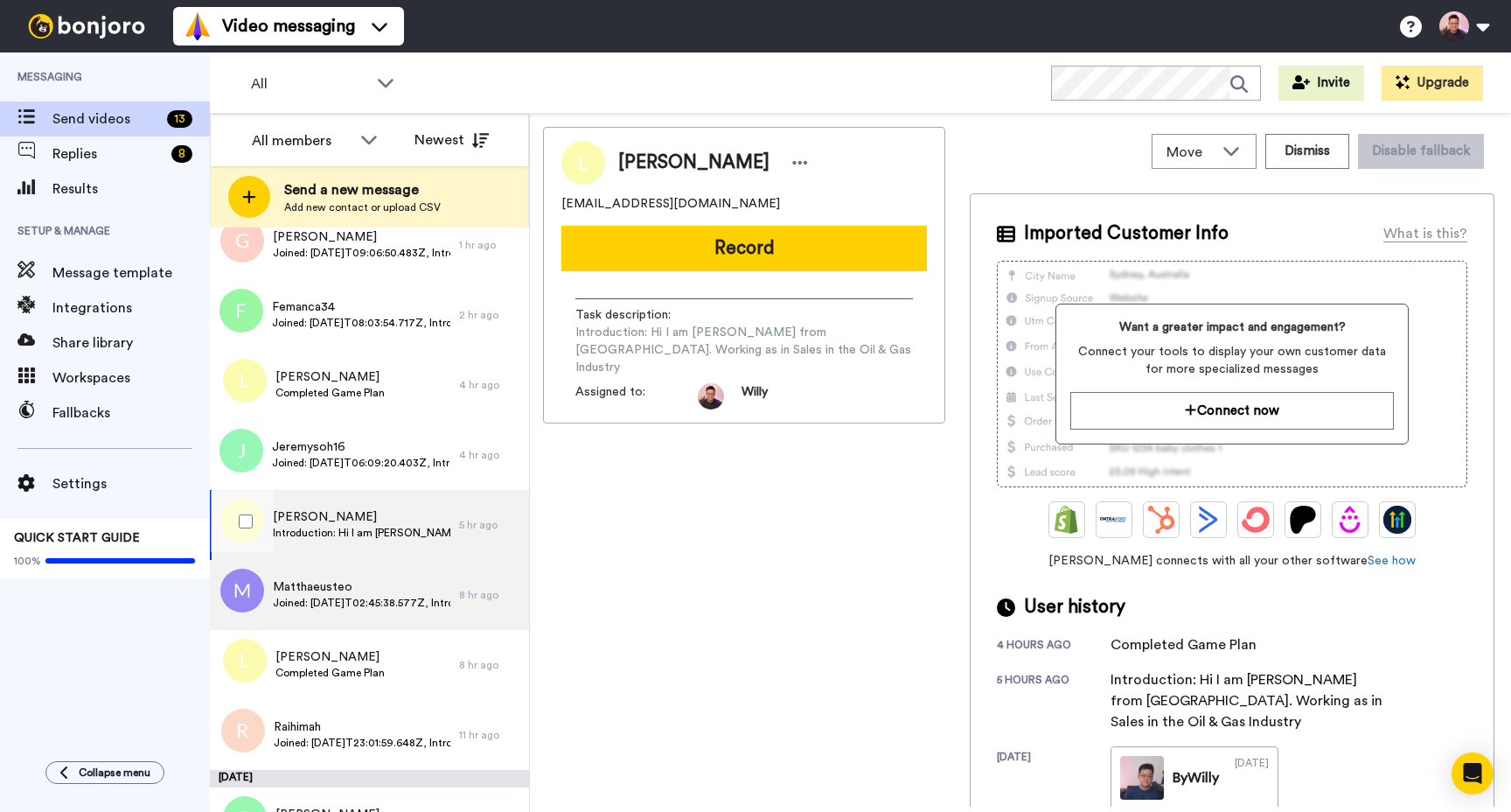
click at [358, 581] on span "Matthaeusteo" at bounding box center [361, 586] width 177 height 18
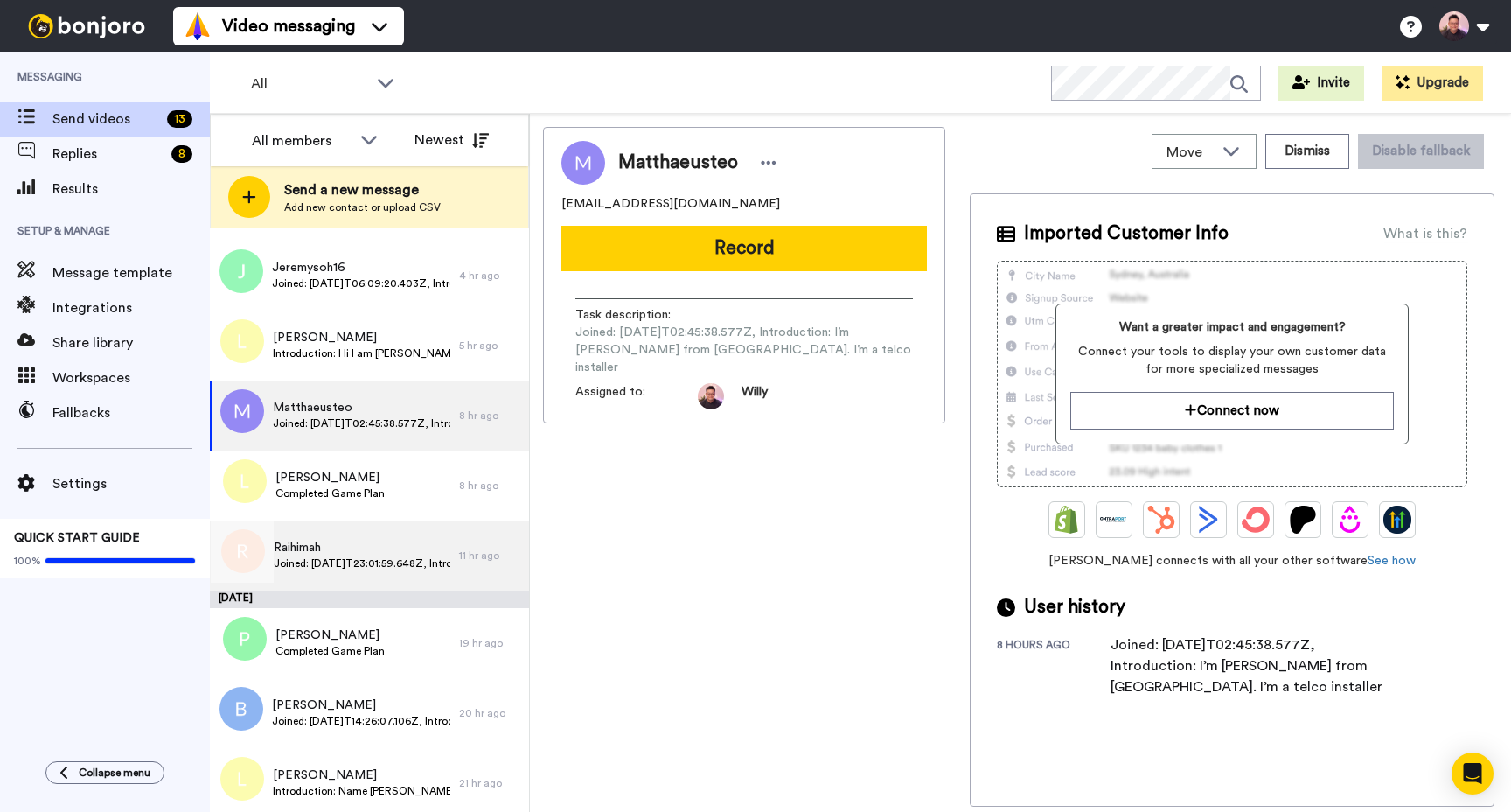
scroll to position [290, 0]
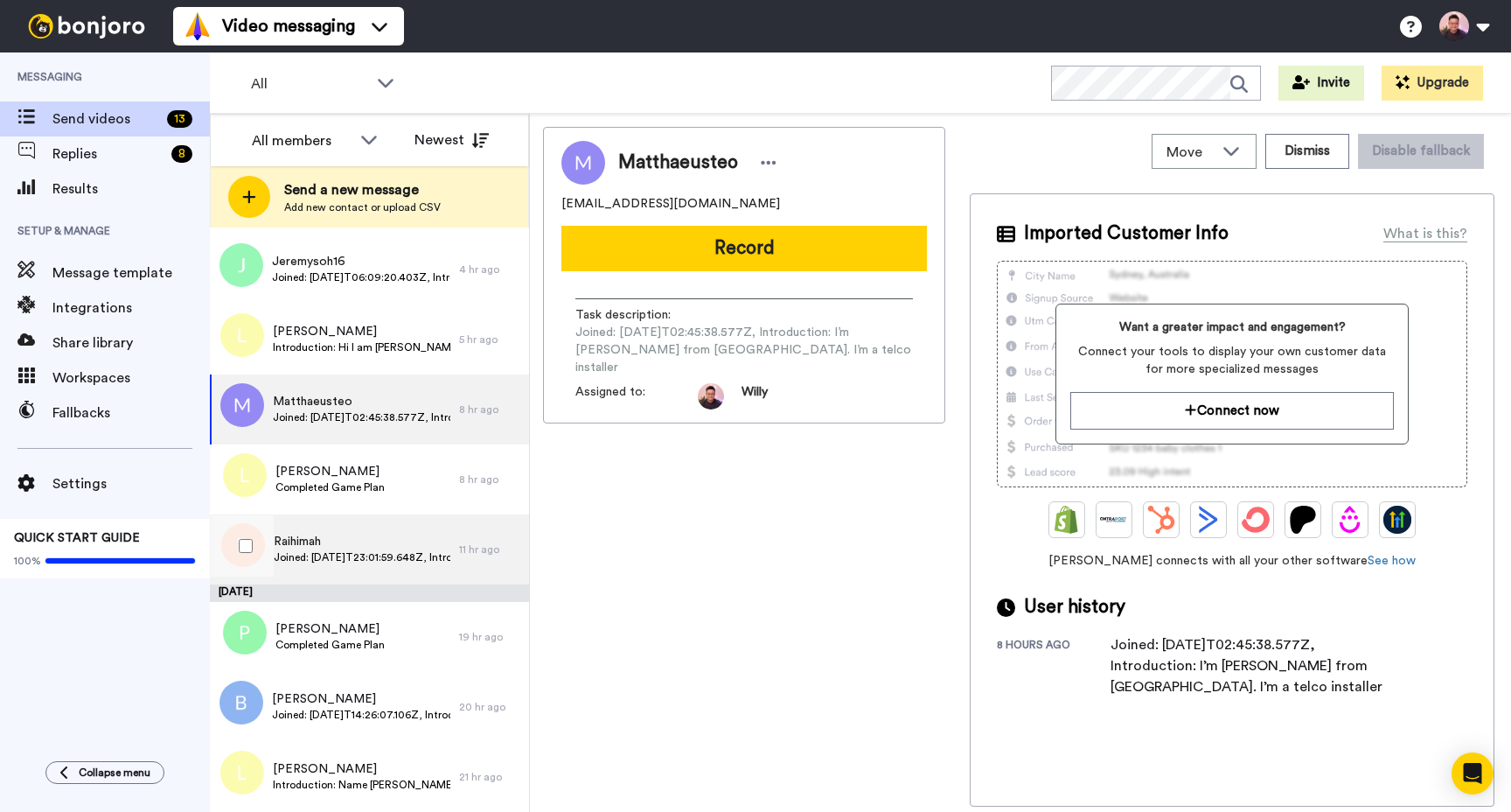
click at [384, 548] on span "Raihimah" at bounding box center [361, 541] width 176 height 18
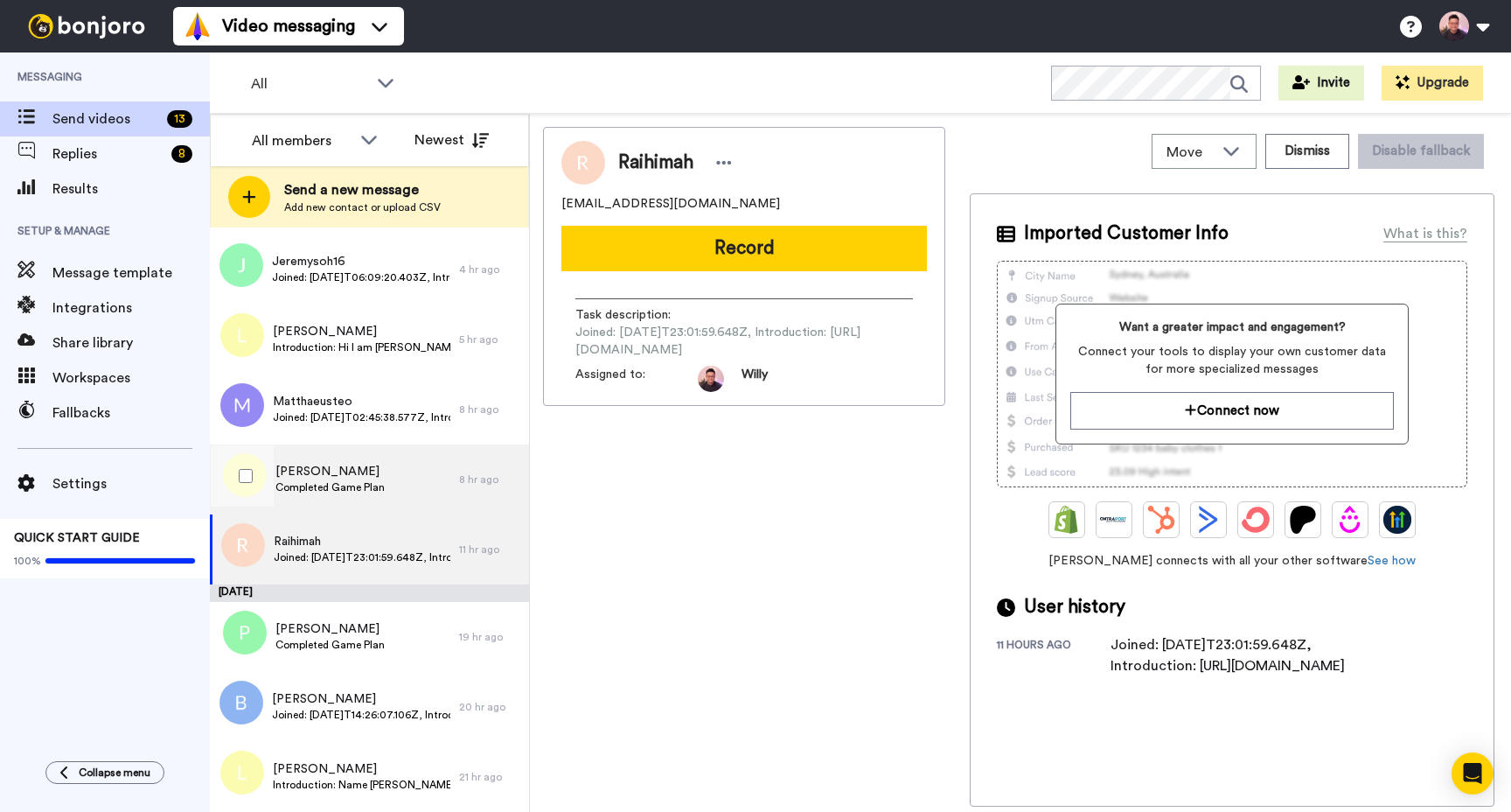
click at [394, 495] on div "Linka Zhuo Completed Game Plan" at bounding box center [334, 479] width 249 height 70
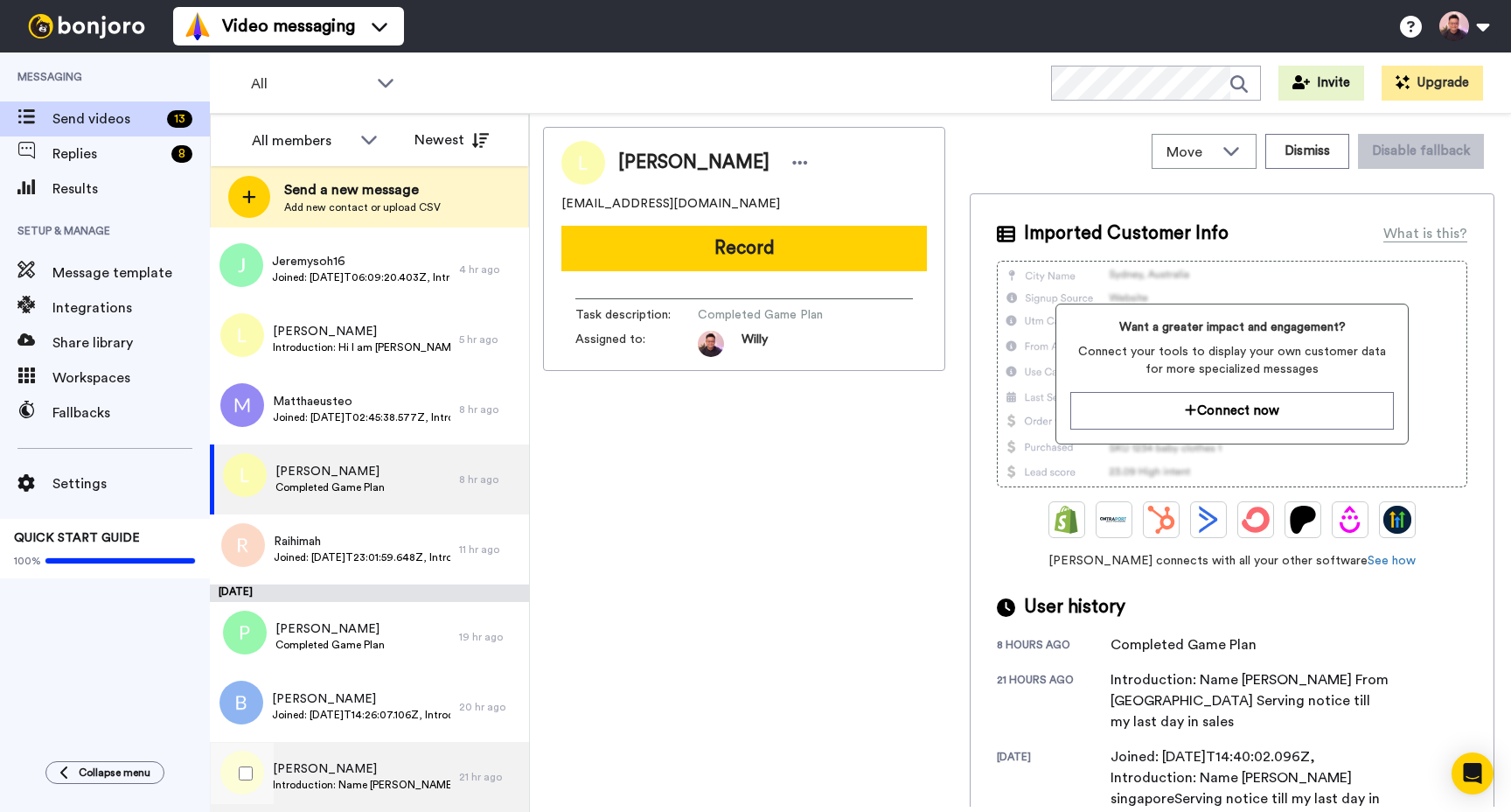
click at [317, 794] on div "Linka Zhuo Introduction: Name zhuo kaicheng From singapore Serving notice till …" at bounding box center [334, 777] width 249 height 70
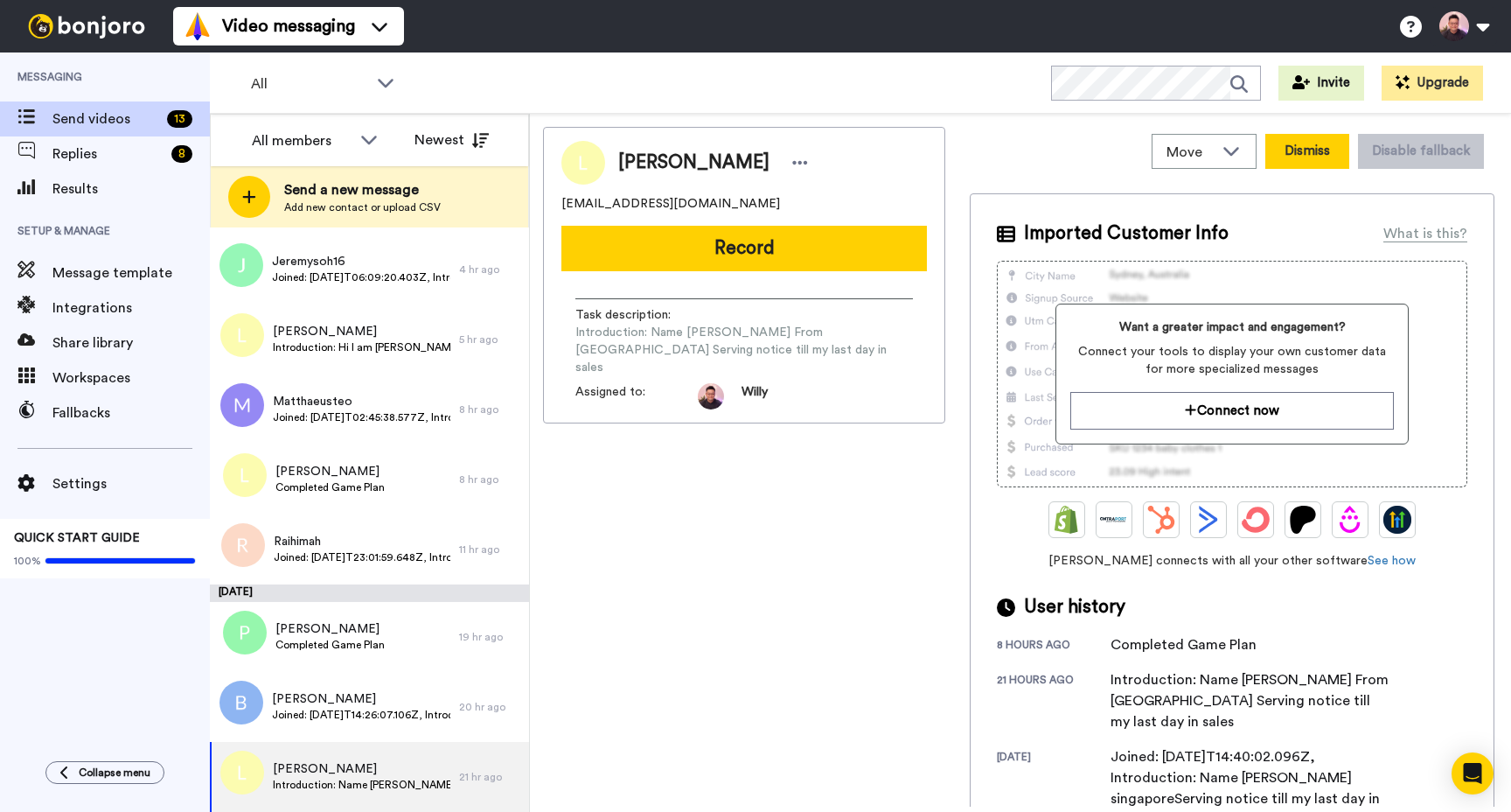
click at [1297, 160] on button "Dismiss" at bounding box center [1308, 150] width 84 height 35
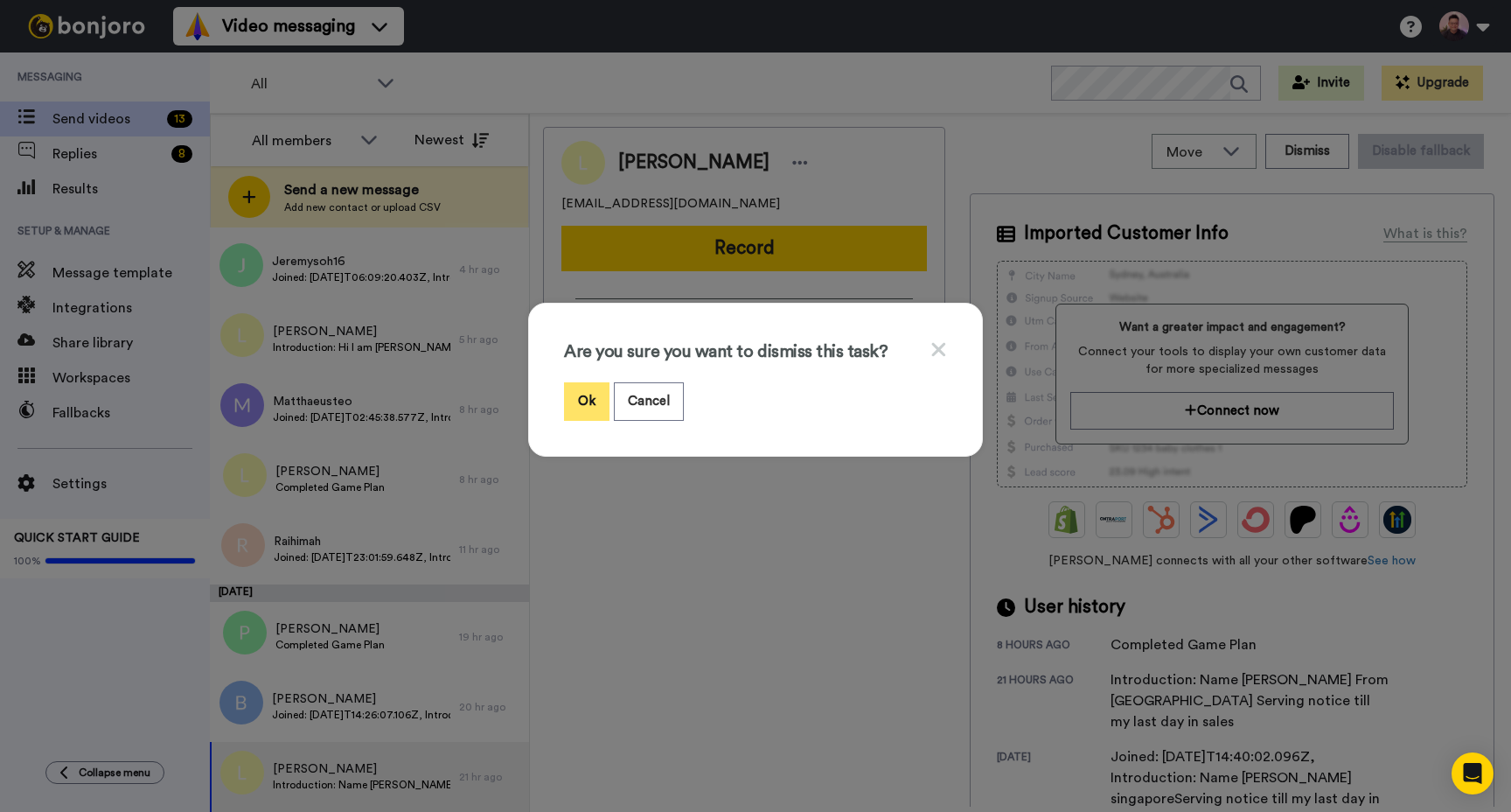
click at [572, 392] on button "Ok" at bounding box center [586, 401] width 46 height 37
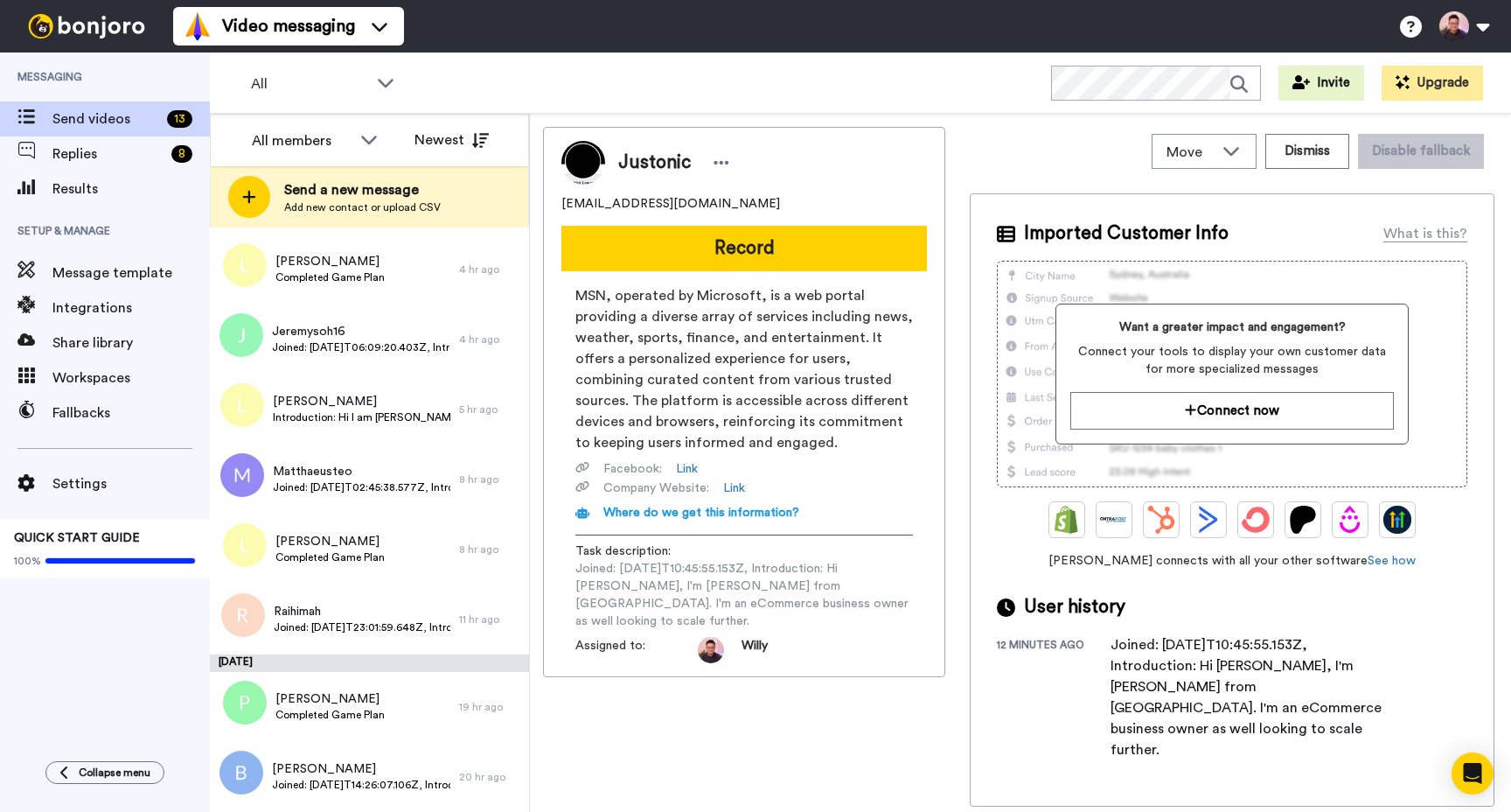
scroll to position [220, 0]
click at [355, 615] on span "Raihimah" at bounding box center [361, 611] width 176 height 18
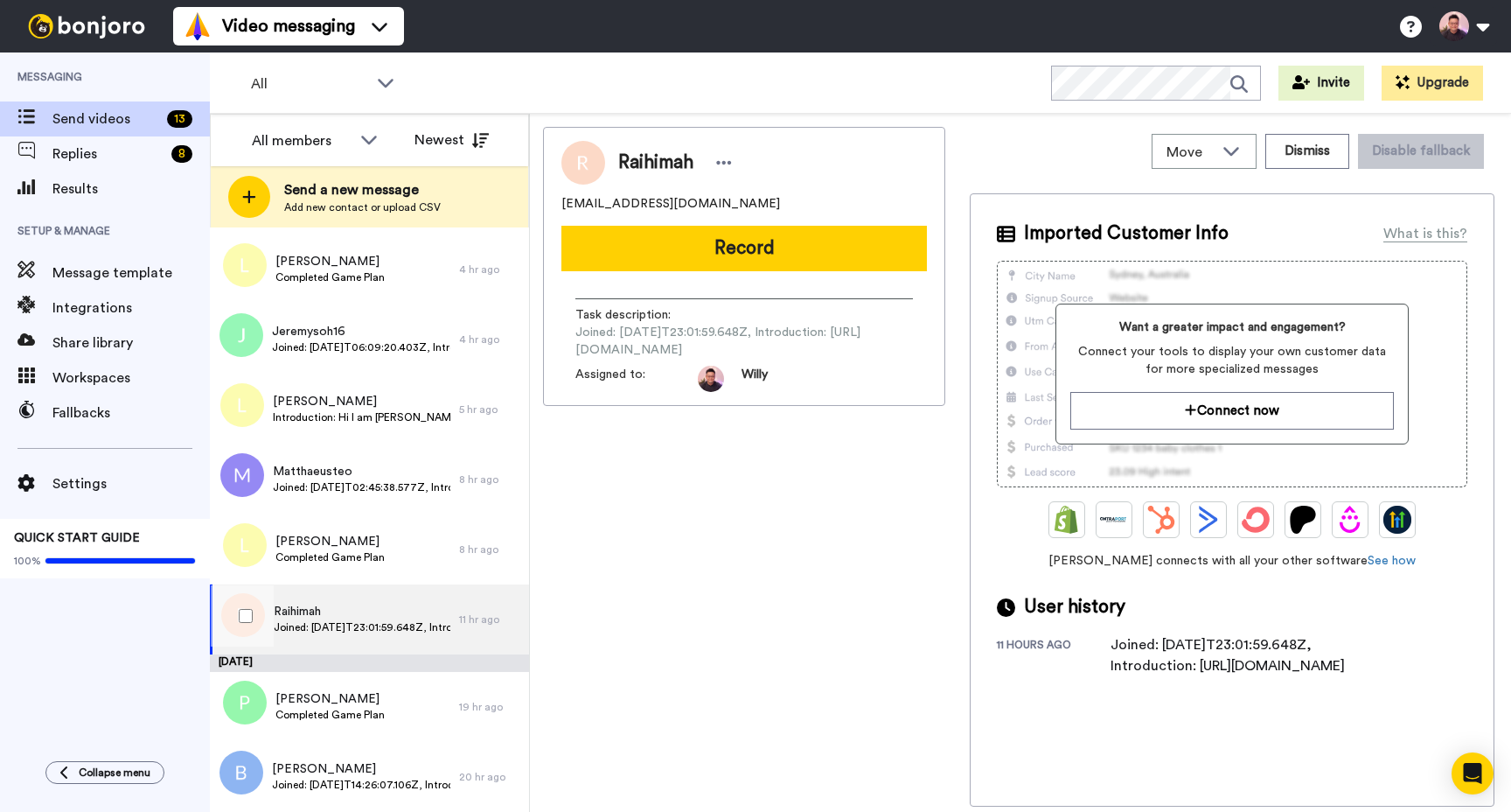
click at [388, 606] on span "Raihimah" at bounding box center [361, 611] width 176 height 18
click at [1329, 150] on button "Dismiss" at bounding box center [1308, 150] width 84 height 35
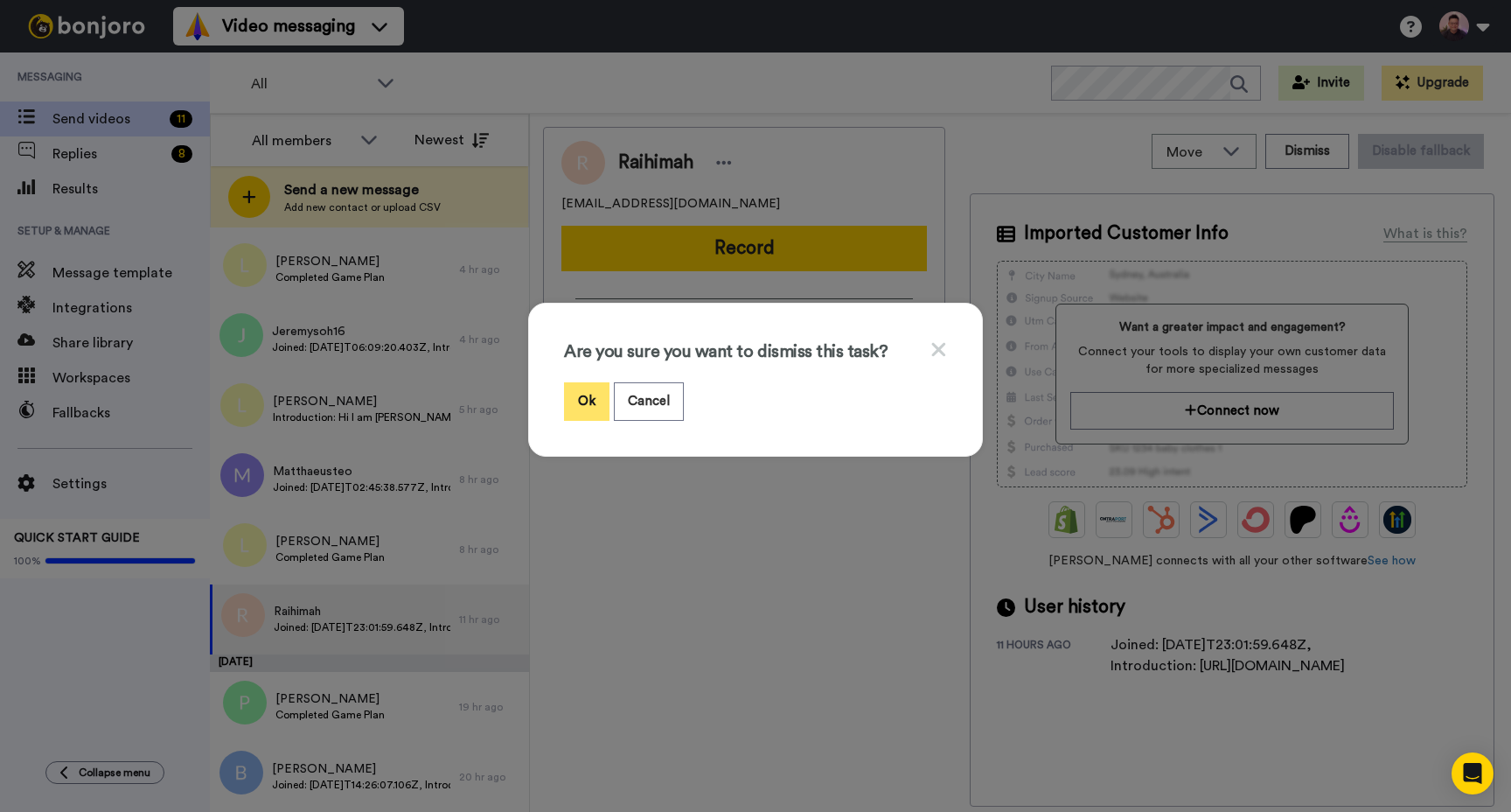
click at [579, 399] on button "Ok" at bounding box center [586, 401] width 46 height 37
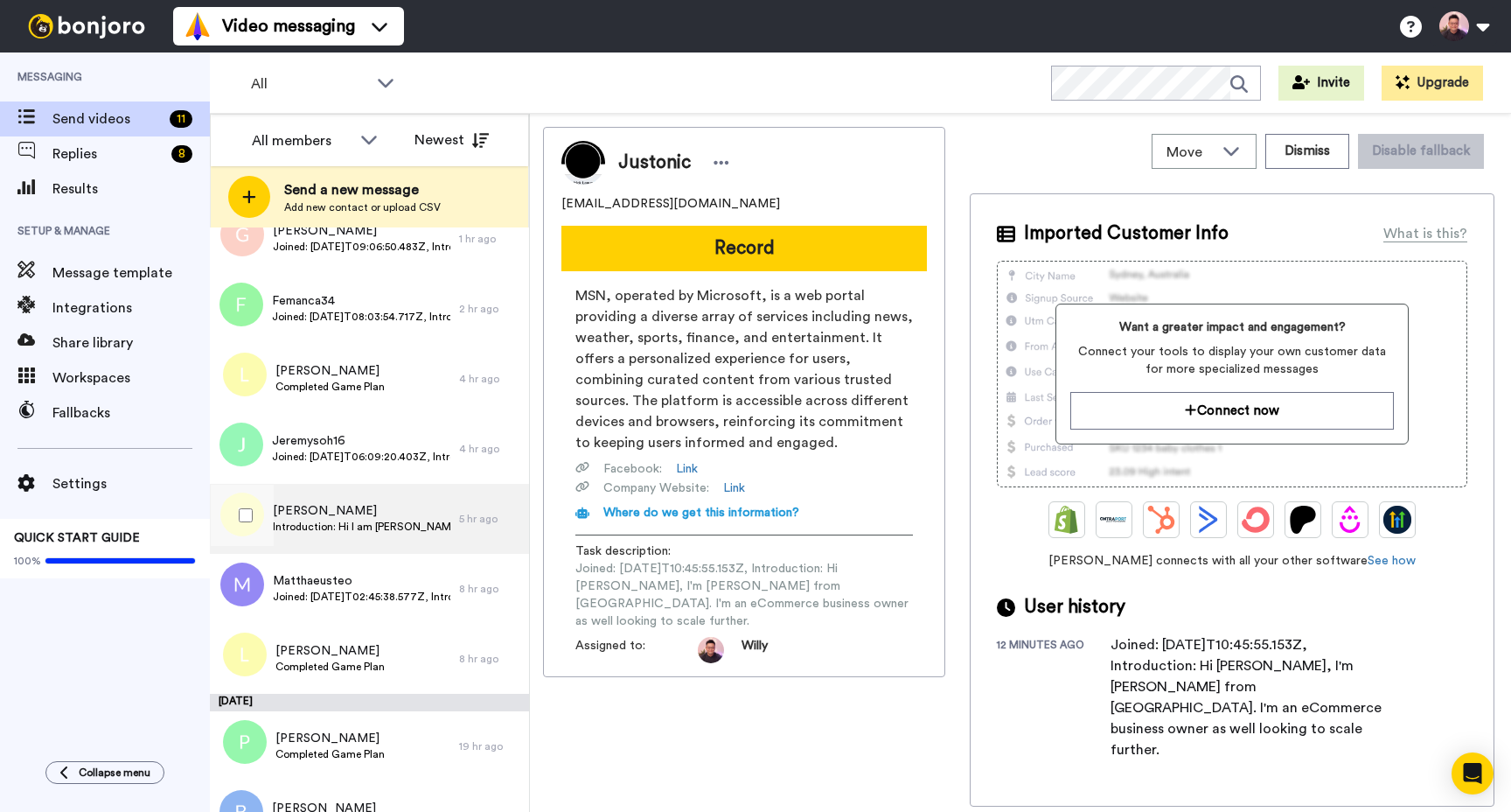
scroll to position [150, 0]
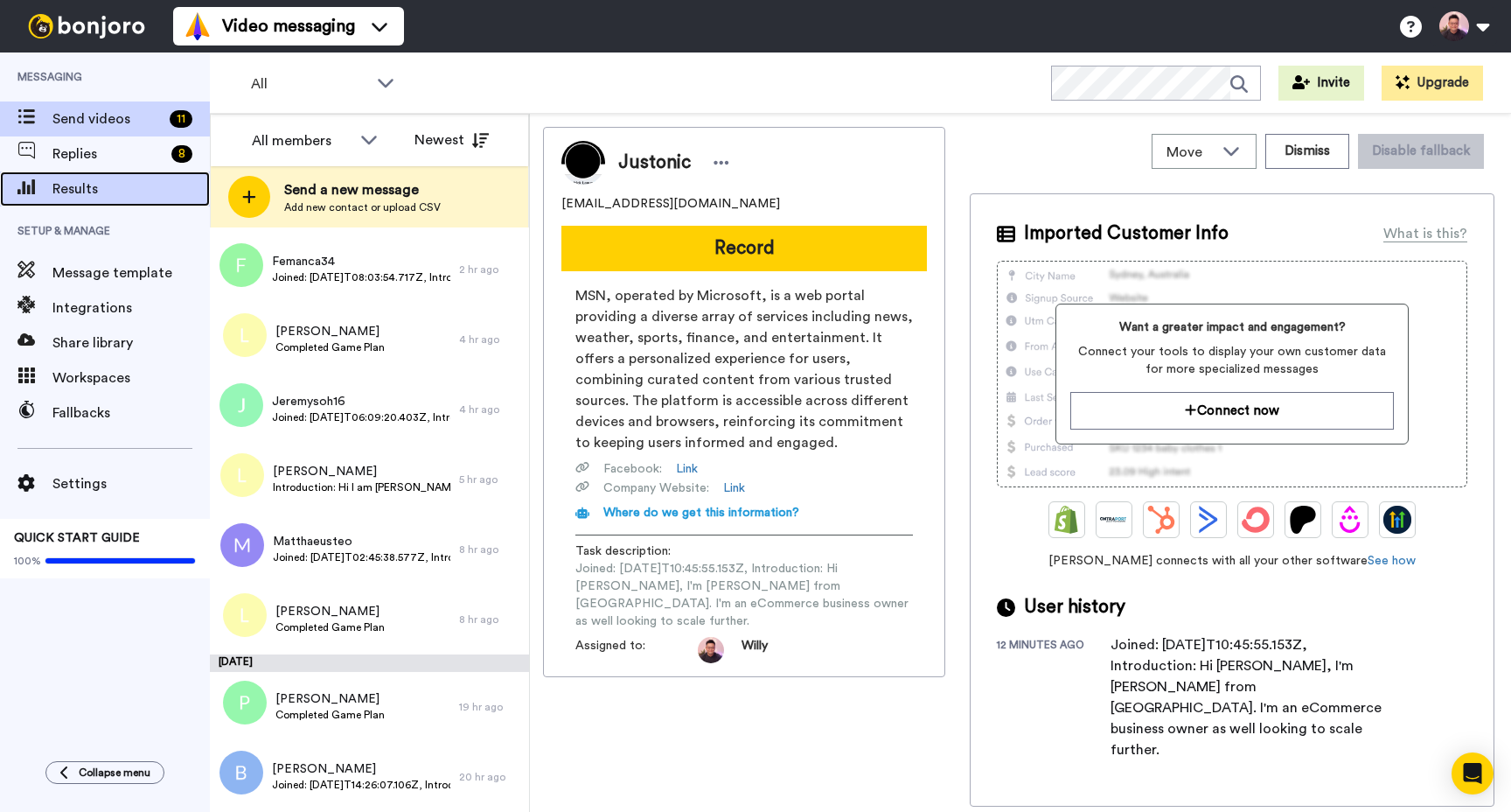
click at [101, 198] on span "Results" at bounding box center [131, 189] width 158 height 21
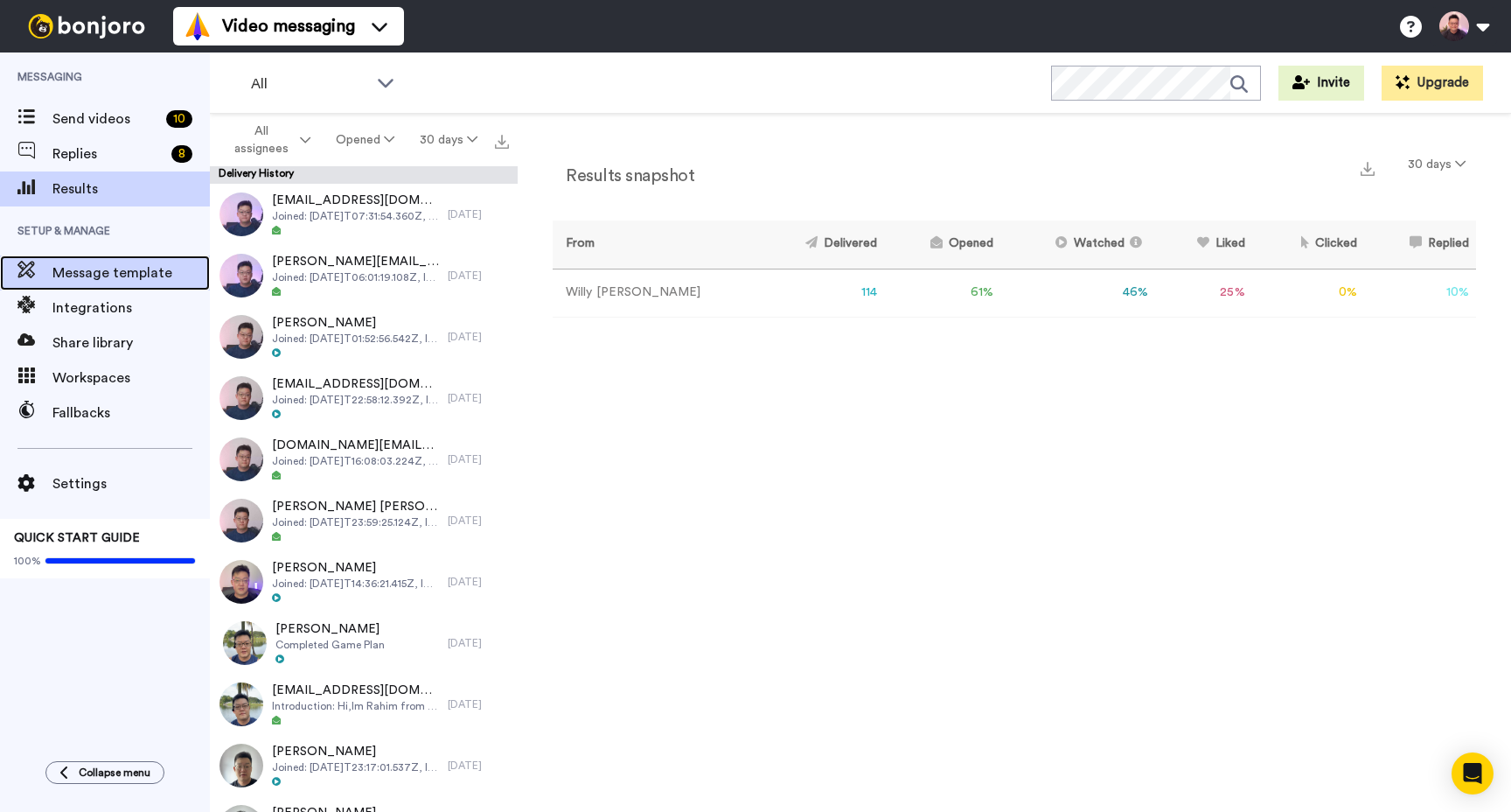
click at [109, 266] on span "Message template" at bounding box center [131, 273] width 158 height 21
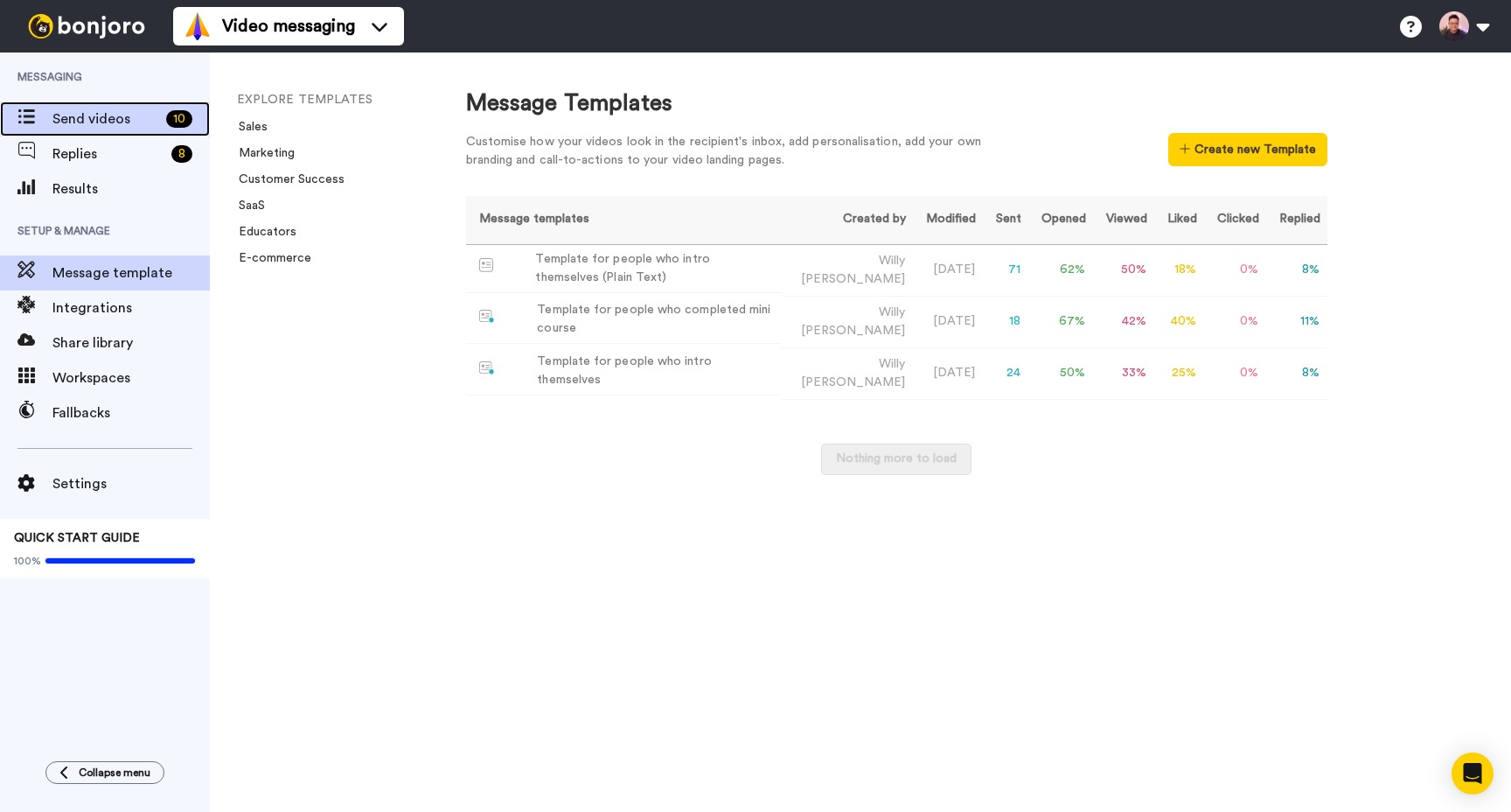
click at [117, 119] on span "Send videos" at bounding box center [105, 119] width 106 height 21
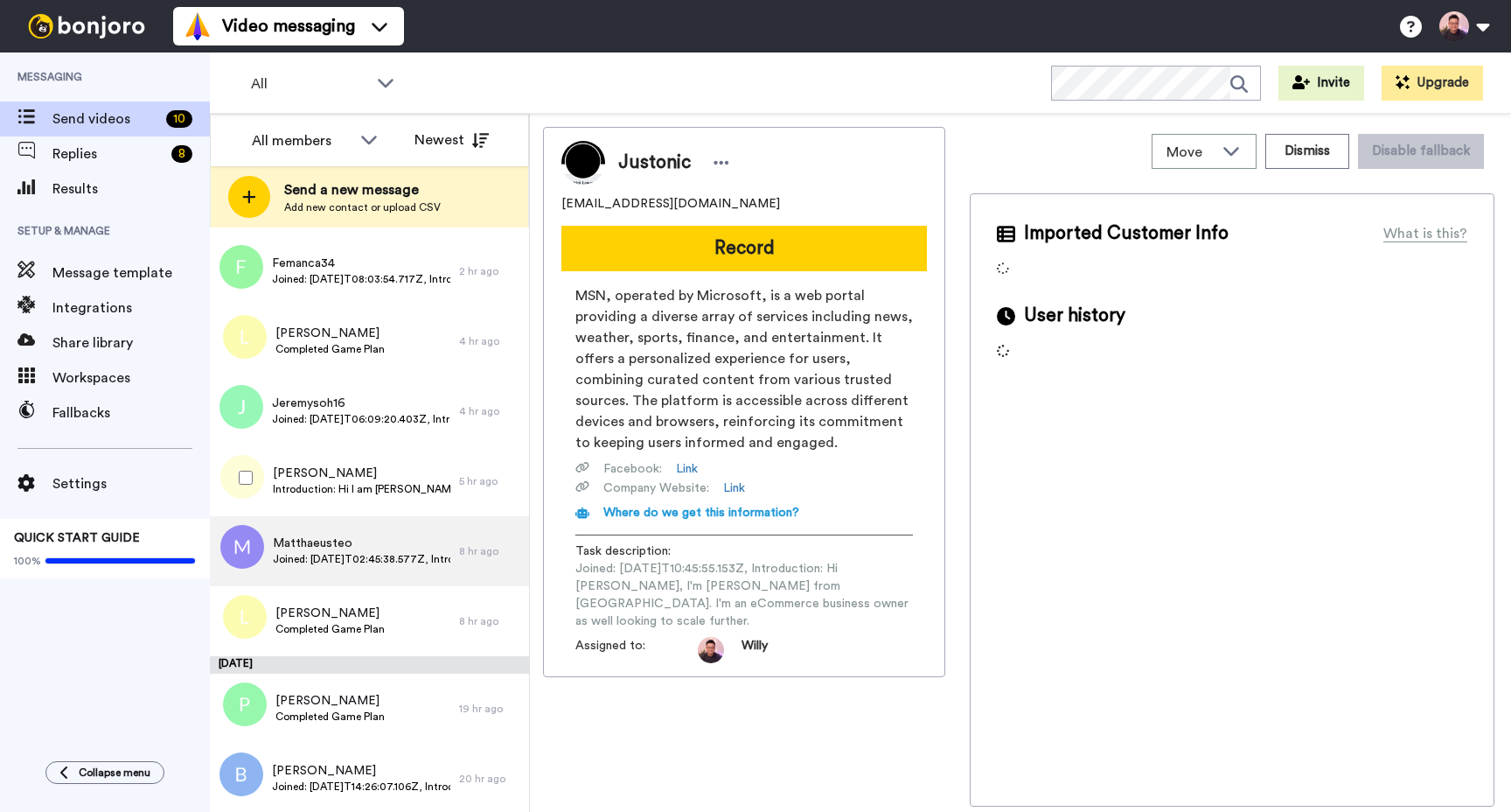
scroll to position [150, 0]
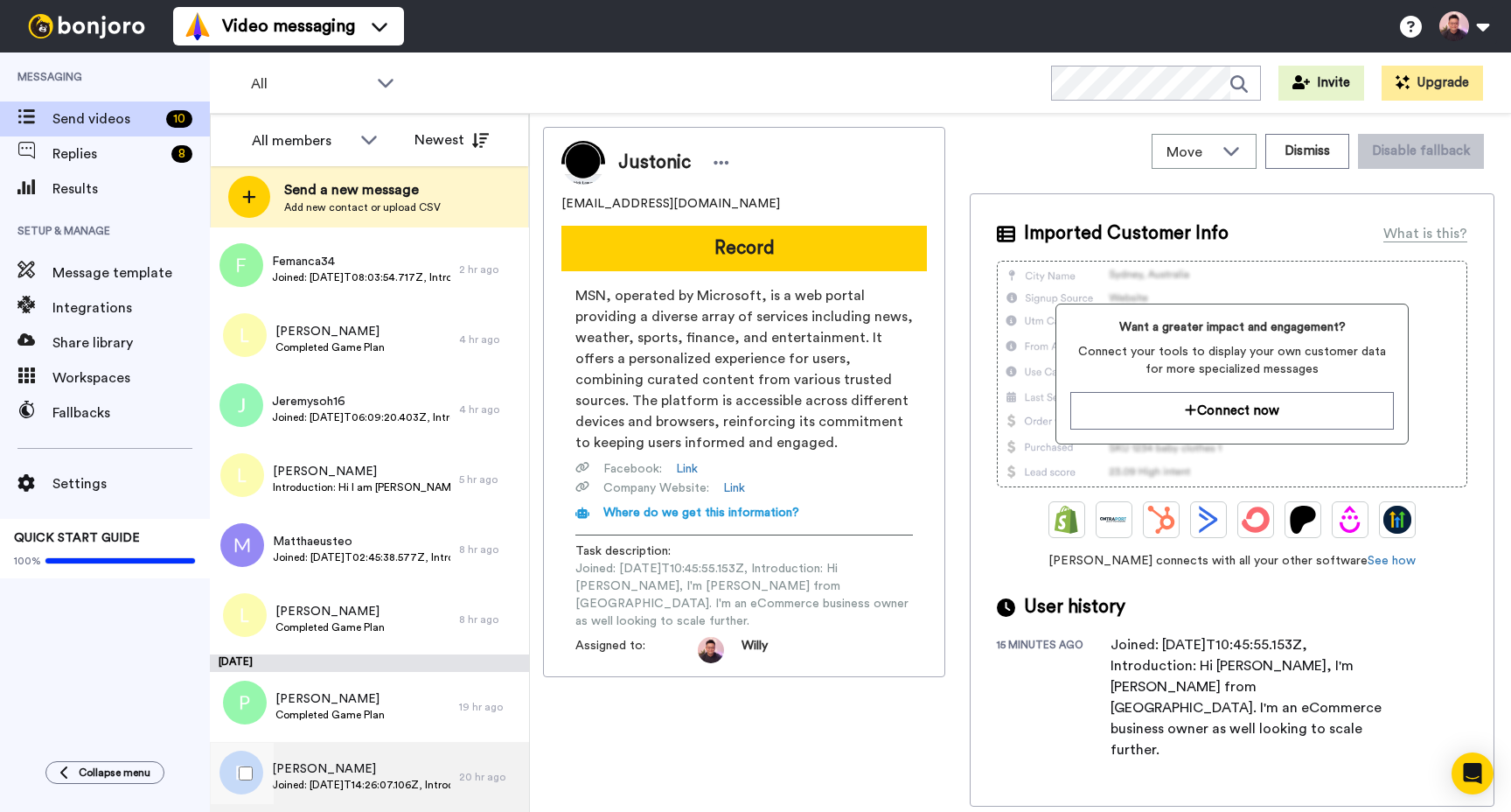
click at [383, 751] on div "Rebecca Phan Joined: 2025-10-14T14:26:07.106Z, Introduction: Hi Willy, I'm Rebe…" at bounding box center [334, 777] width 249 height 70
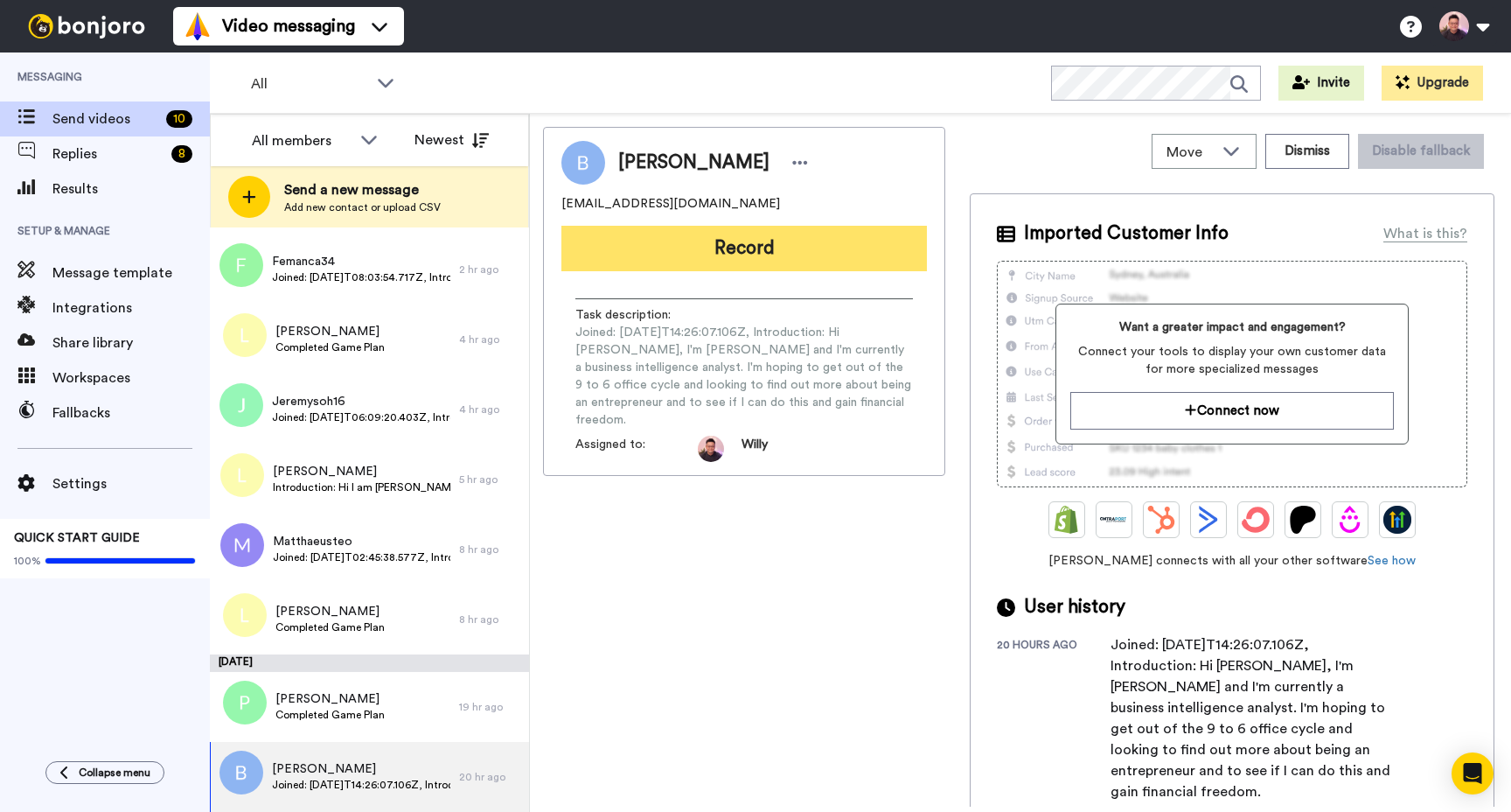
click at [777, 246] on button "Record" at bounding box center [745, 248] width 366 height 46
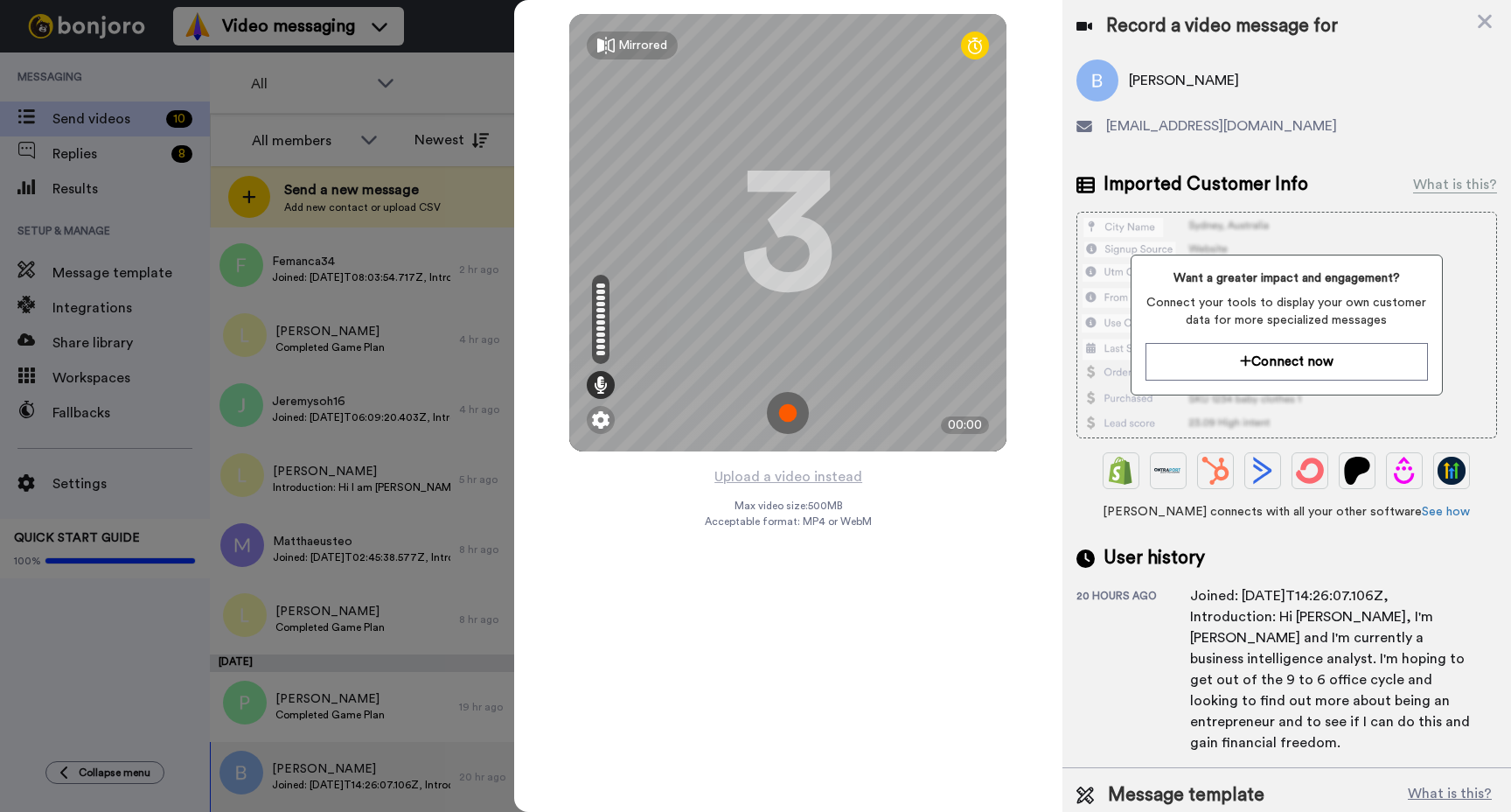
click at [790, 419] on img at bounding box center [788, 413] width 42 height 42
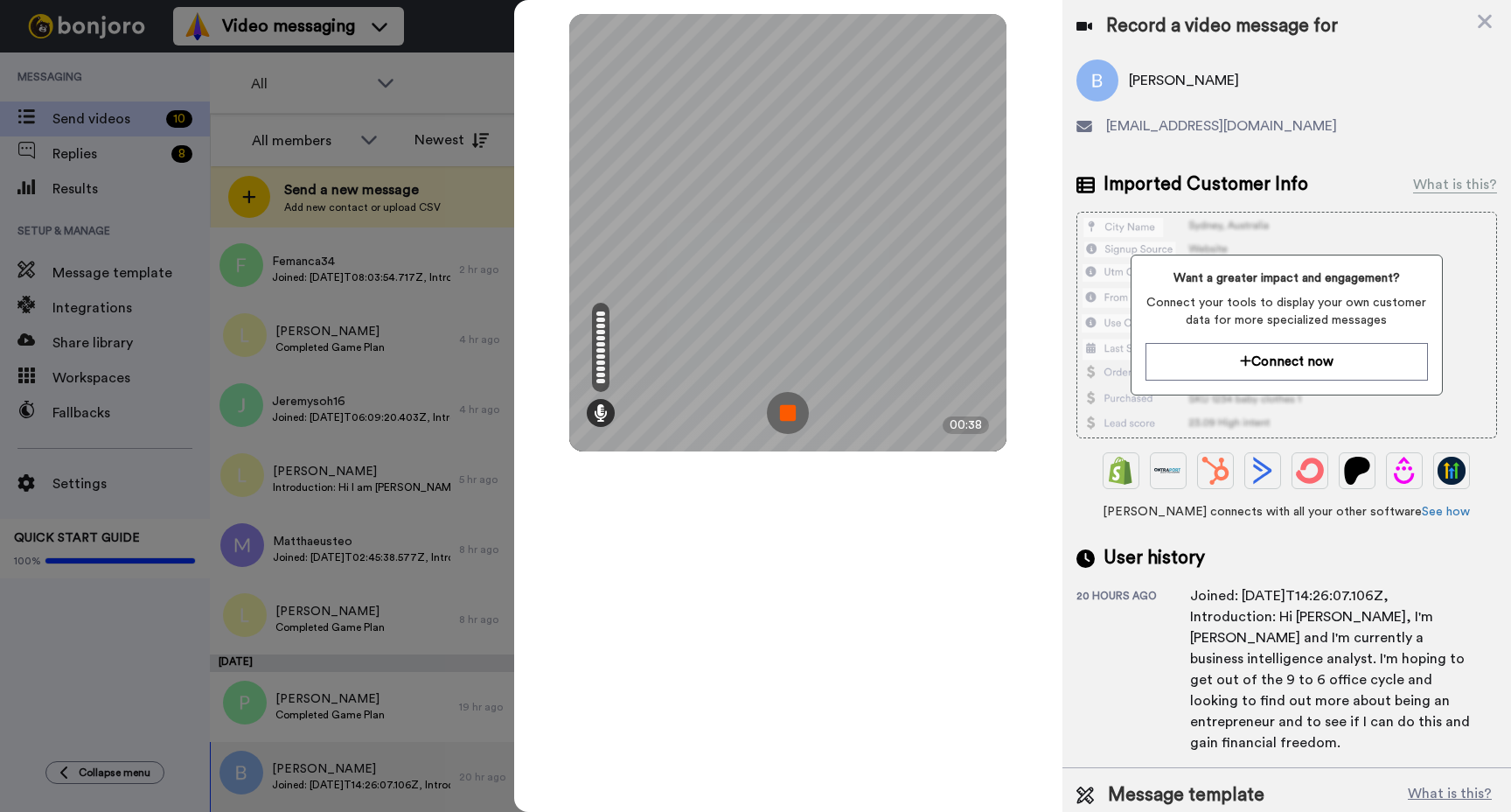
click at [795, 414] on img at bounding box center [788, 413] width 42 height 42
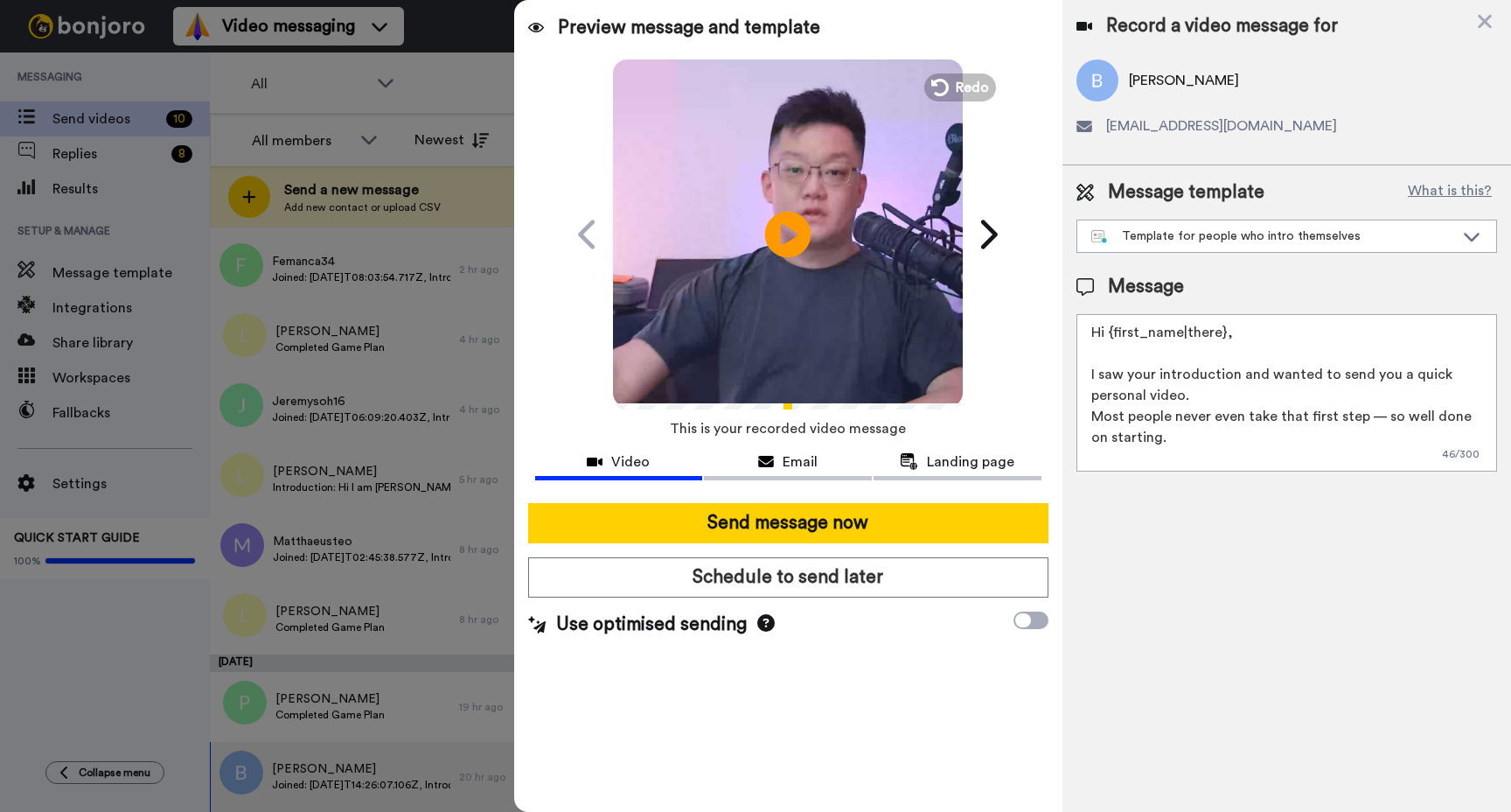
click at [795, 245] on icon at bounding box center [789, 234] width 47 height 47
click at [1279, 246] on div "Template for people who intro themselves" at bounding box center [1287, 236] width 419 height 32
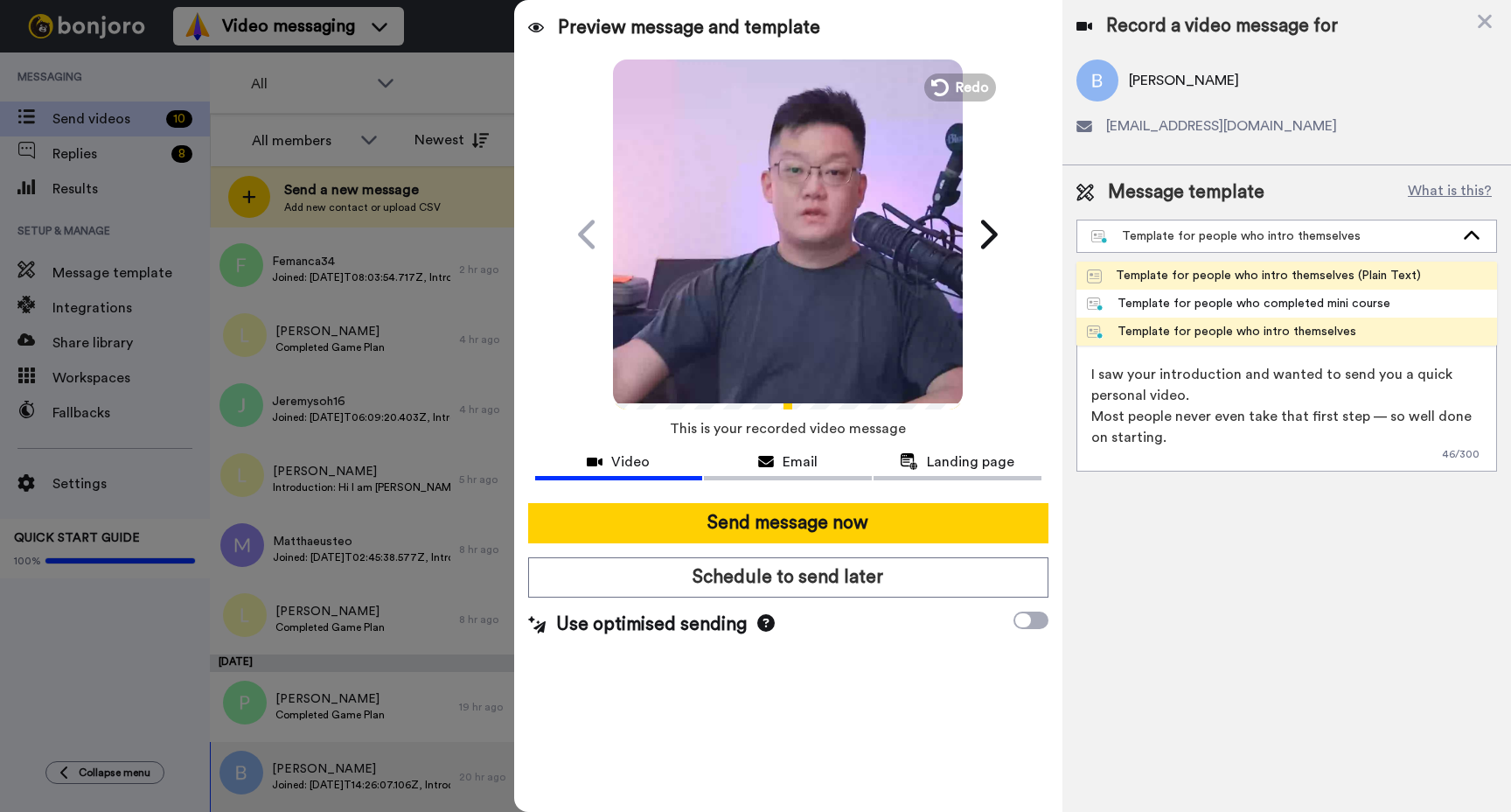
click at [1273, 270] on div "Template for people who intro themselves (Plain Text)" at bounding box center [1254, 275] width 334 height 18
type textarea "[PERSON_NAME] here, I just saw your introduction and recorded a quick personal …"
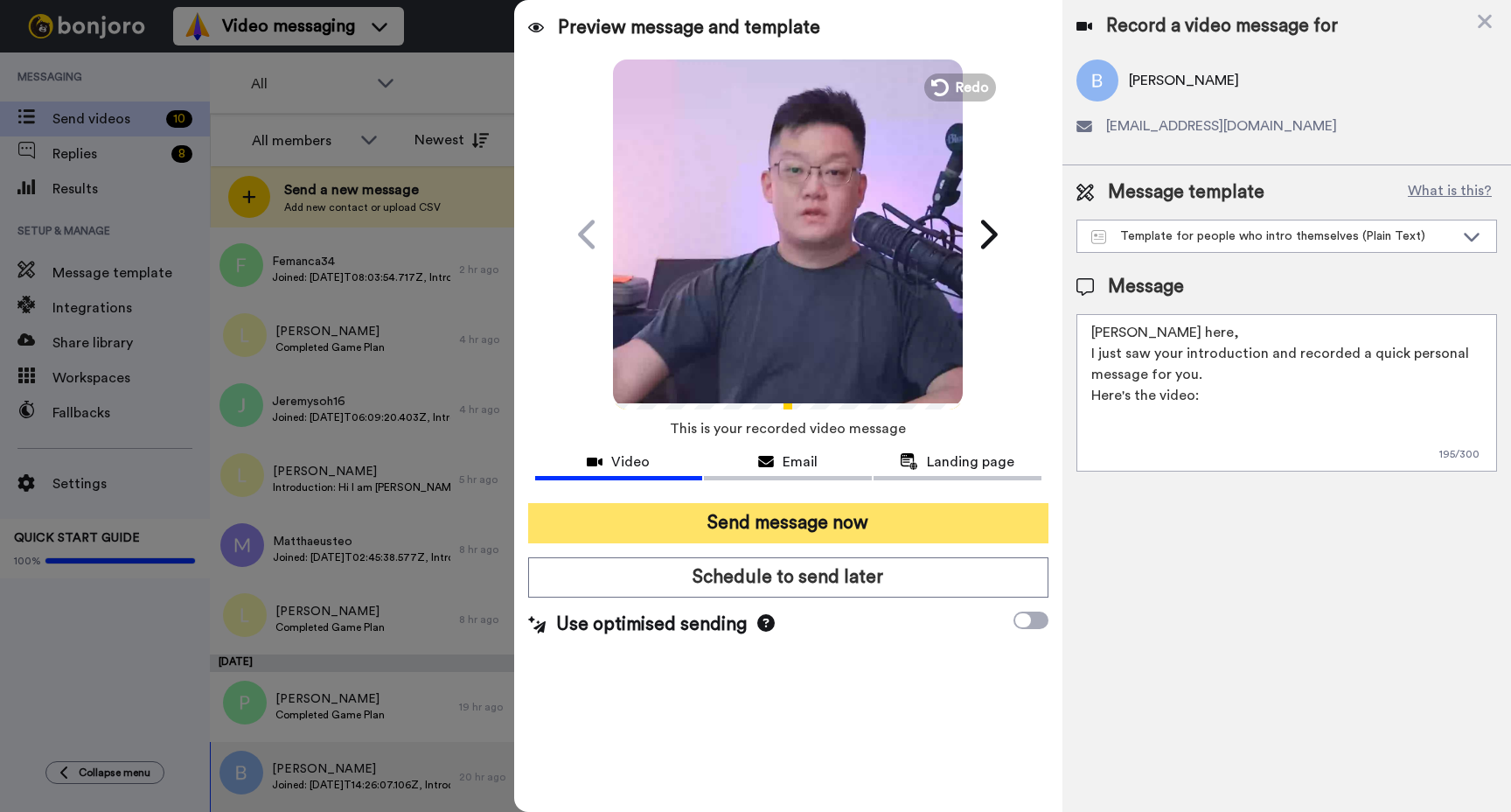
click at [848, 534] on button "Send message now" at bounding box center [789, 523] width 521 height 40
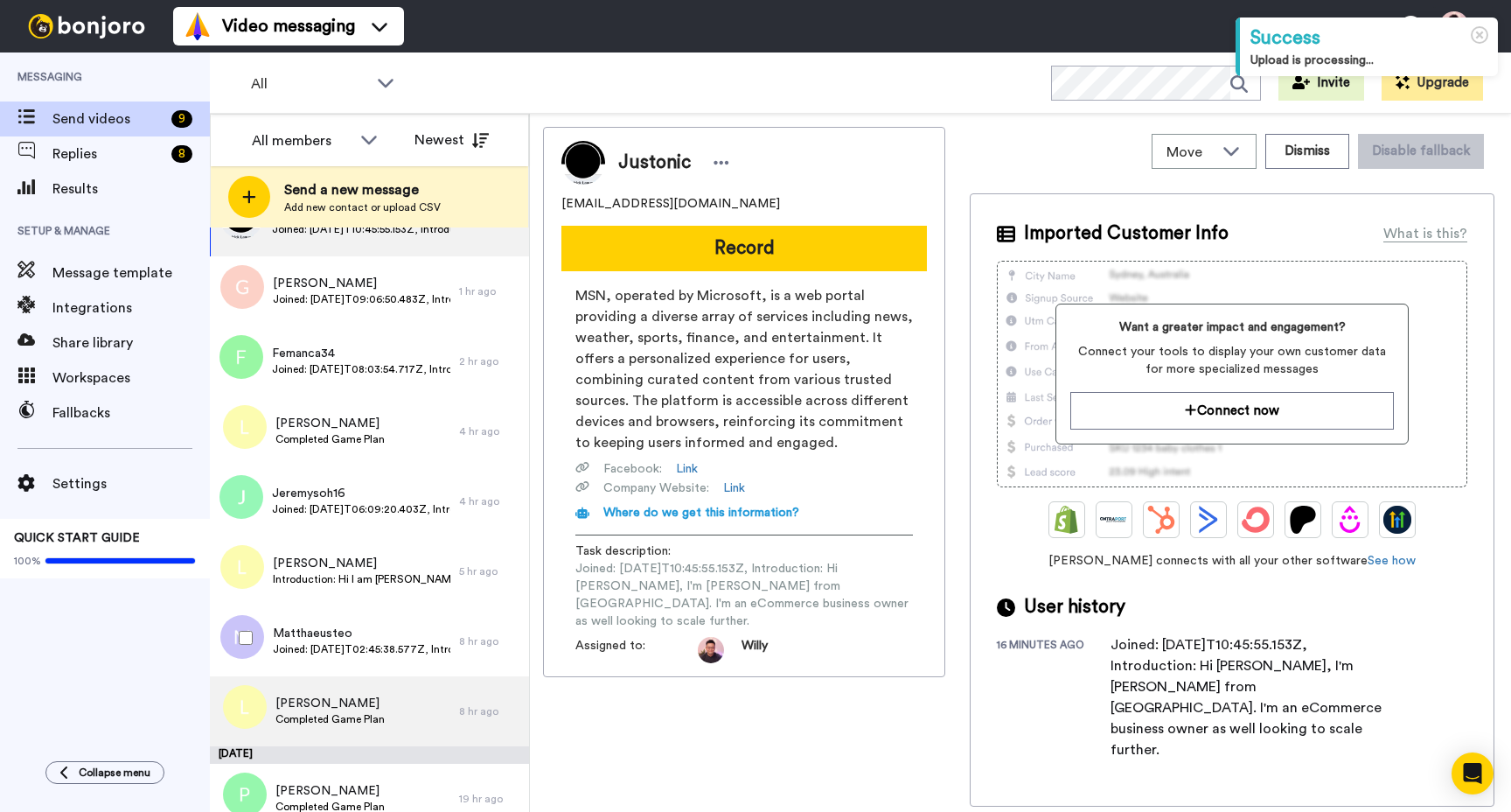
scroll to position [80, 0]
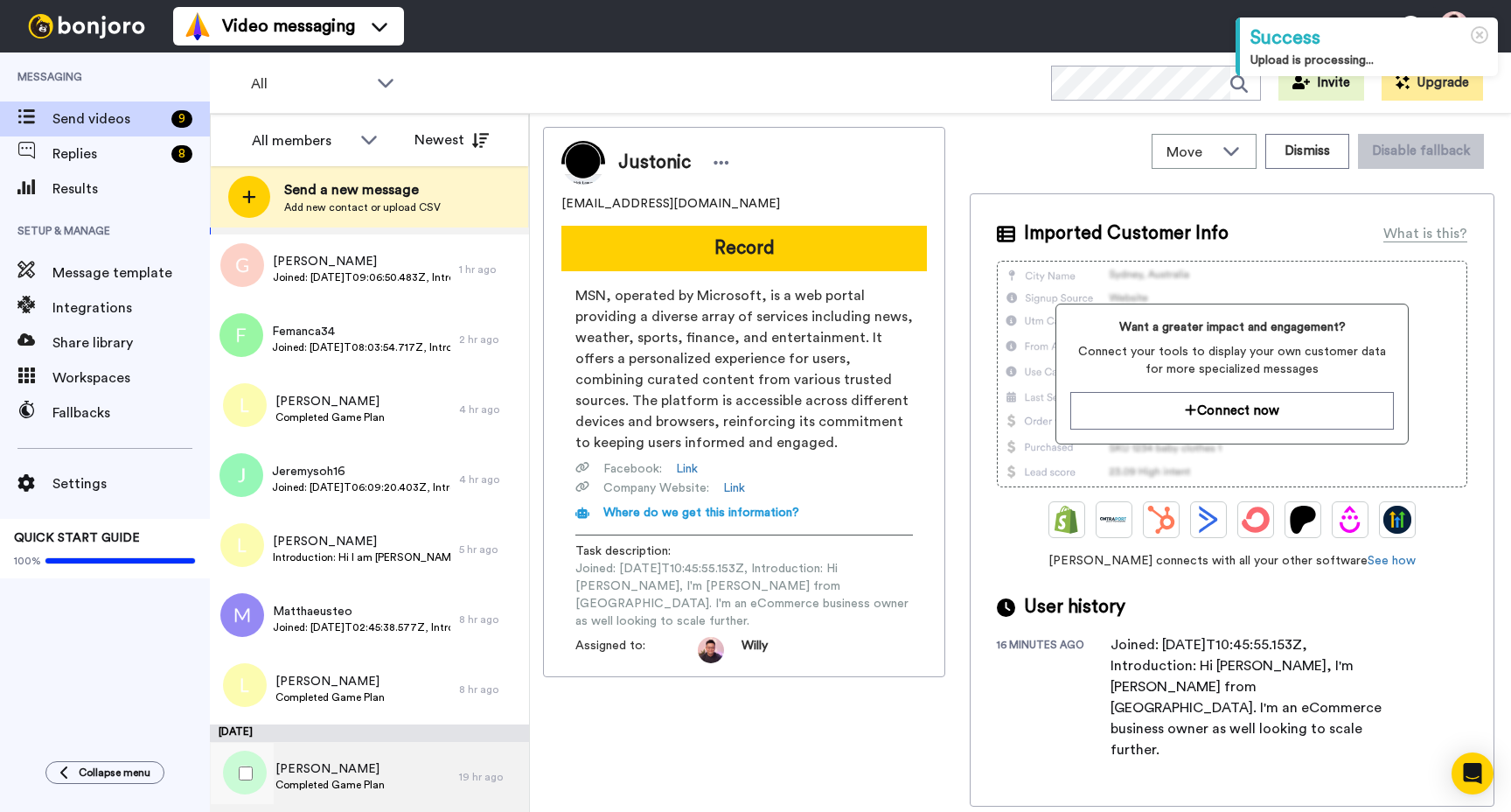
click at [358, 789] on span "Completed Game Plan" at bounding box center [329, 784] width 109 height 14
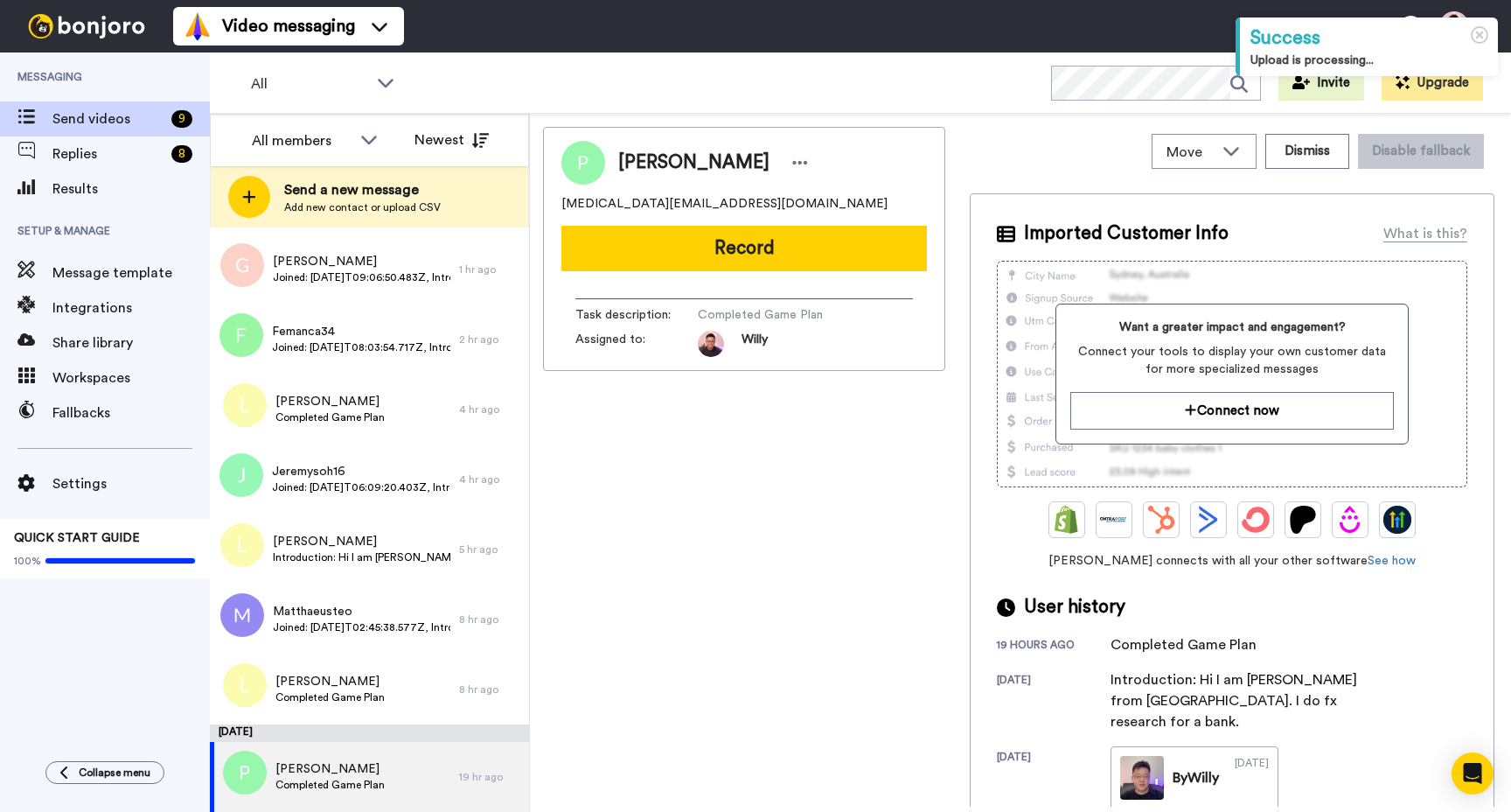
click at [669, 238] on button "Record" at bounding box center [745, 248] width 366 height 46
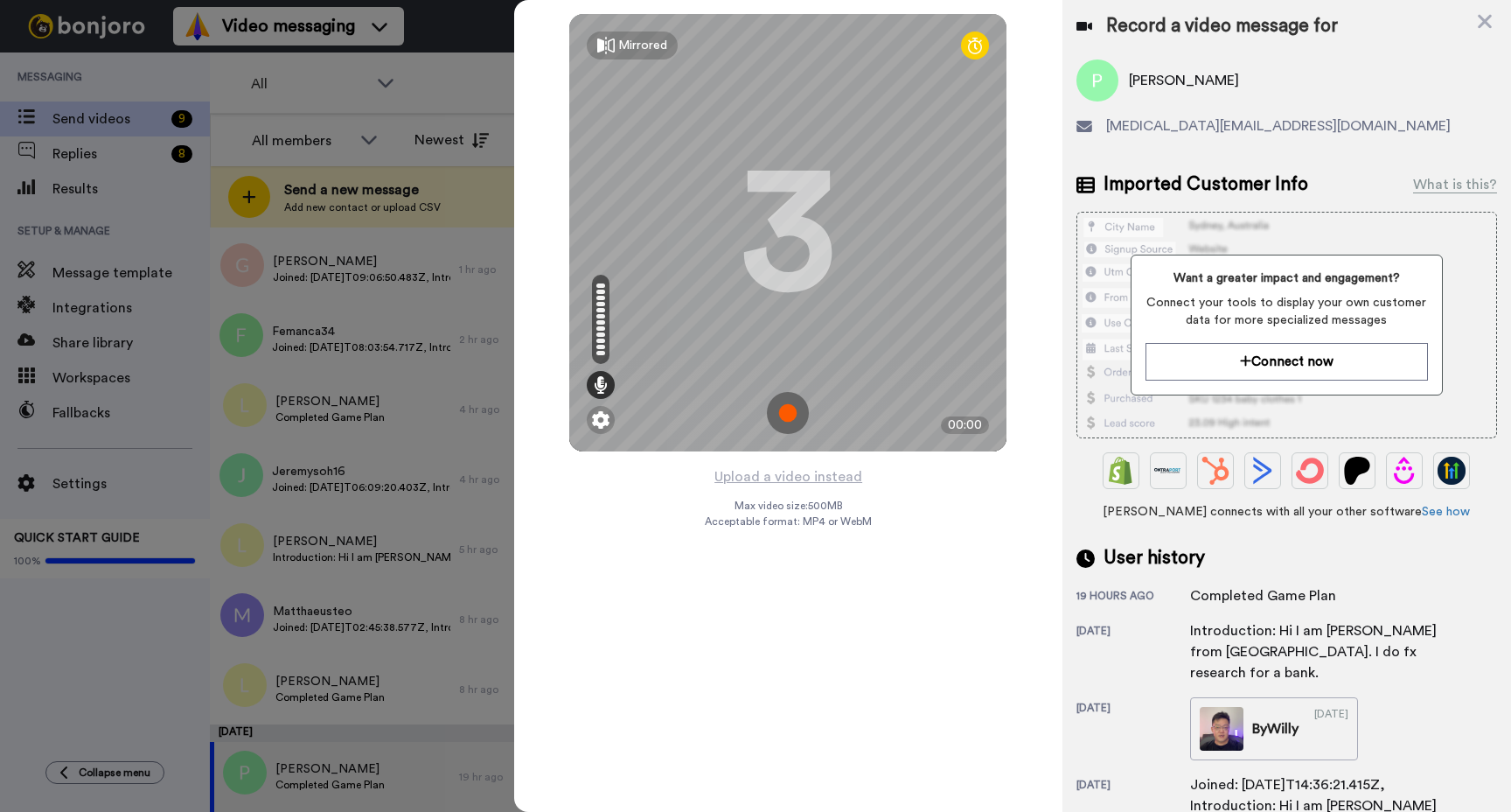
click at [781, 410] on img at bounding box center [788, 413] width 42 height 42
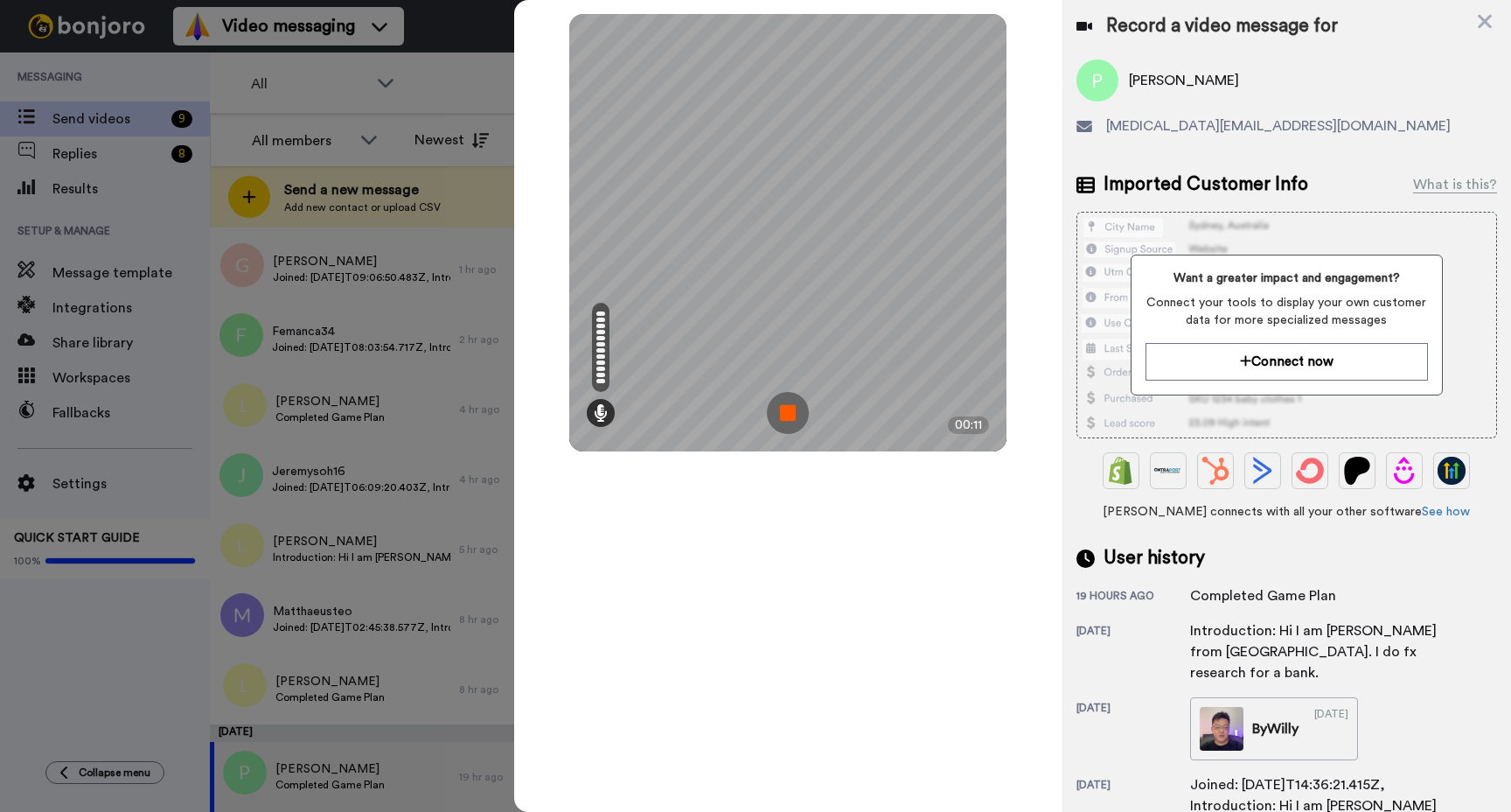
click at [799, 411] on img at bounding box center [788, 413] width 42 height 42
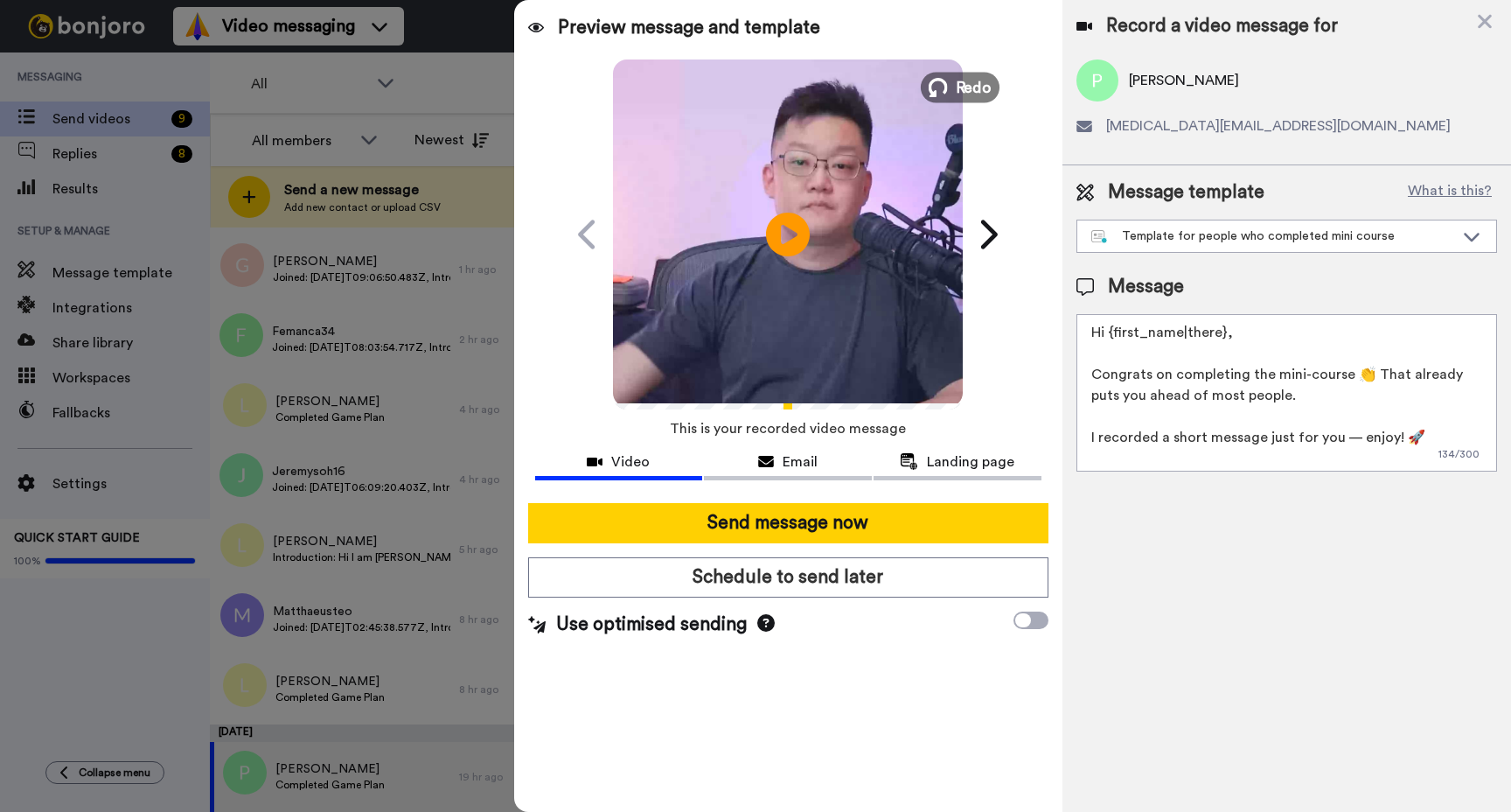
click at [959, 88] on span "Redo" at bounding box center [973, 87] width 36 height 22
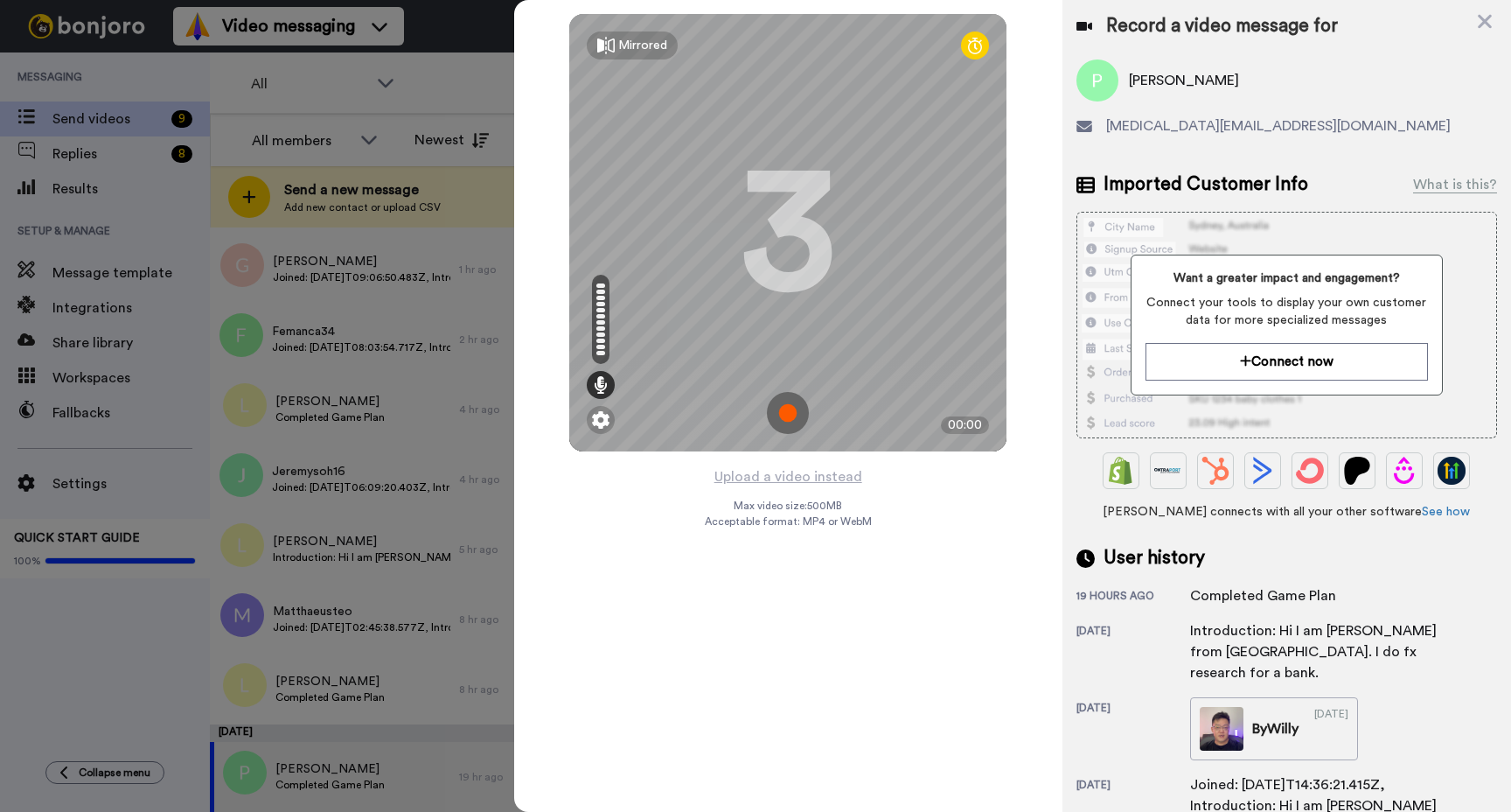
click at [790, 420] on img at bounding box center [788, 413] width 42 height 42
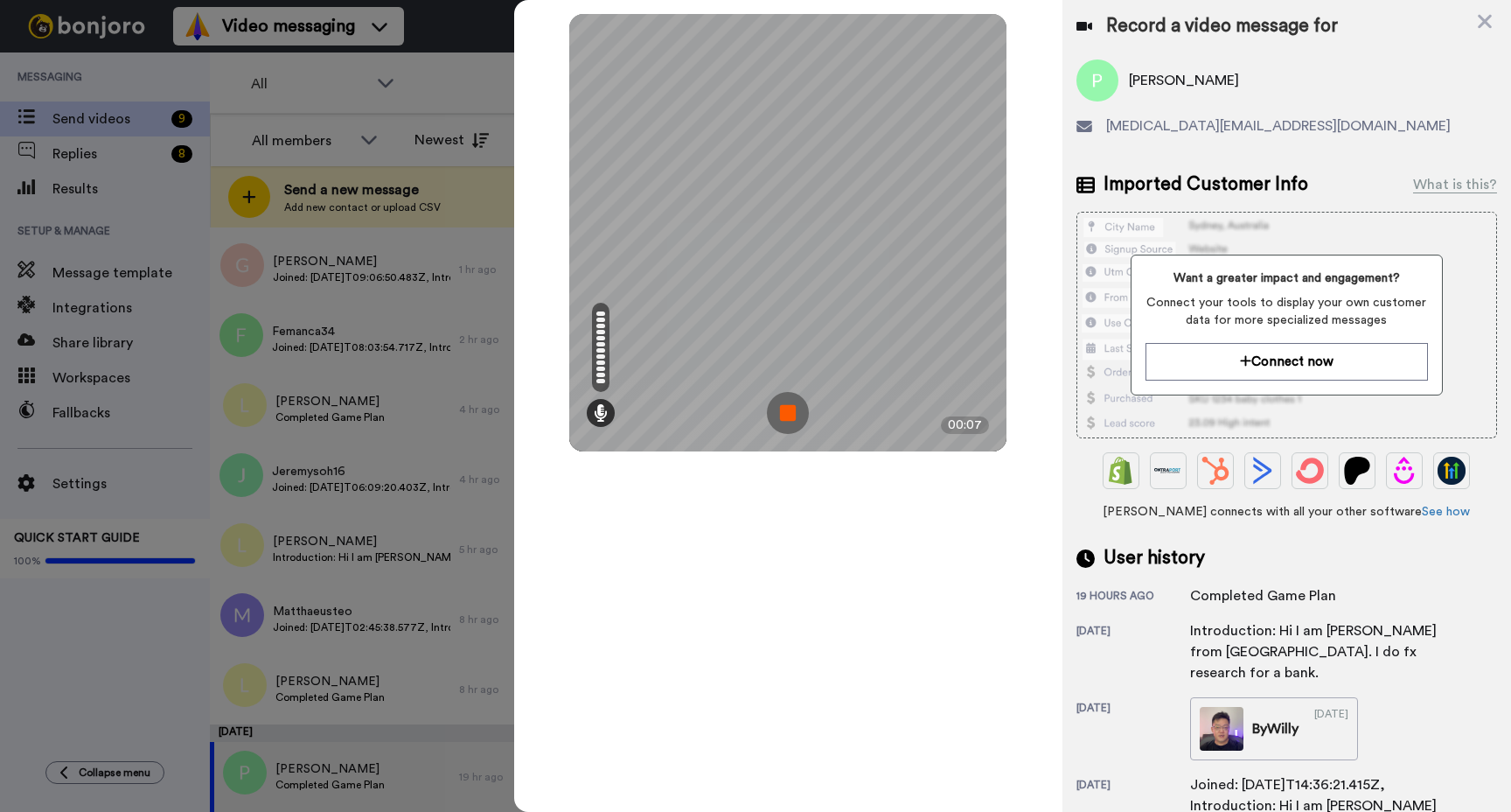
click at [779, 410] on img at bounding box center [788, 413] width 42 height 42
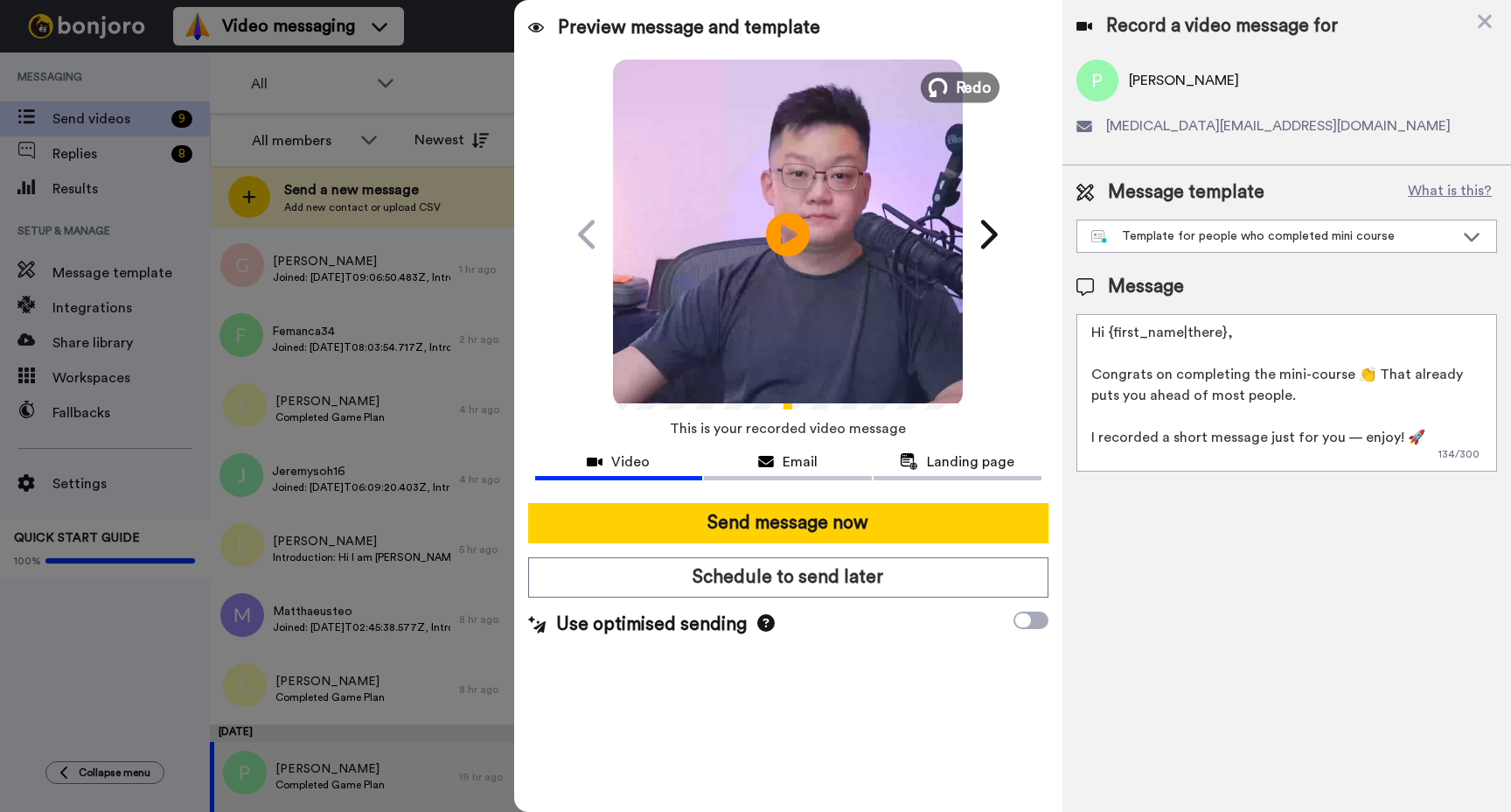
click at [972, 83] on span "Redo" at bounding box center [973, 87] width 36 height 22
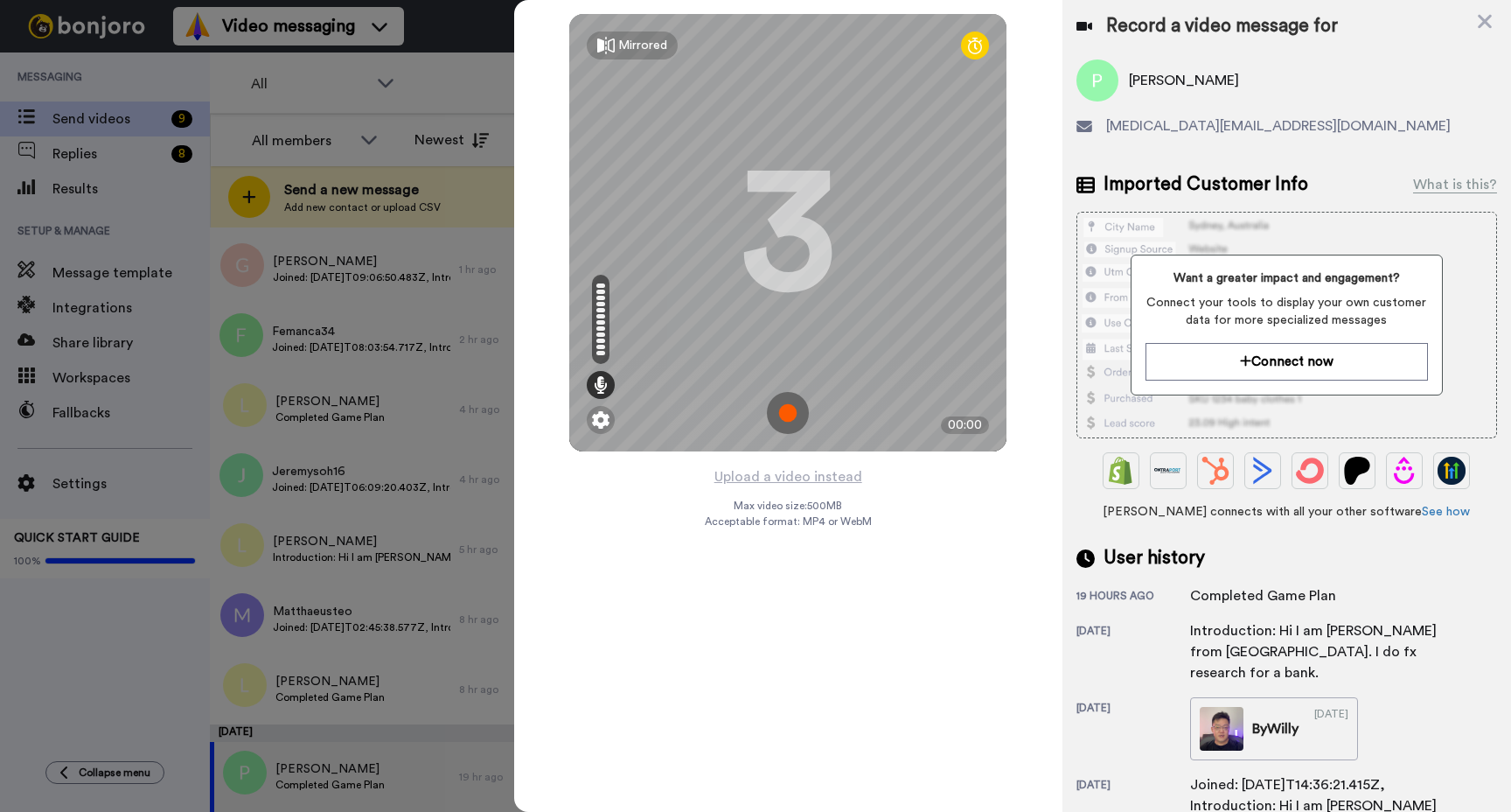
click at [790, 408] on img at bounding box center [788, 413] width 42 height 42
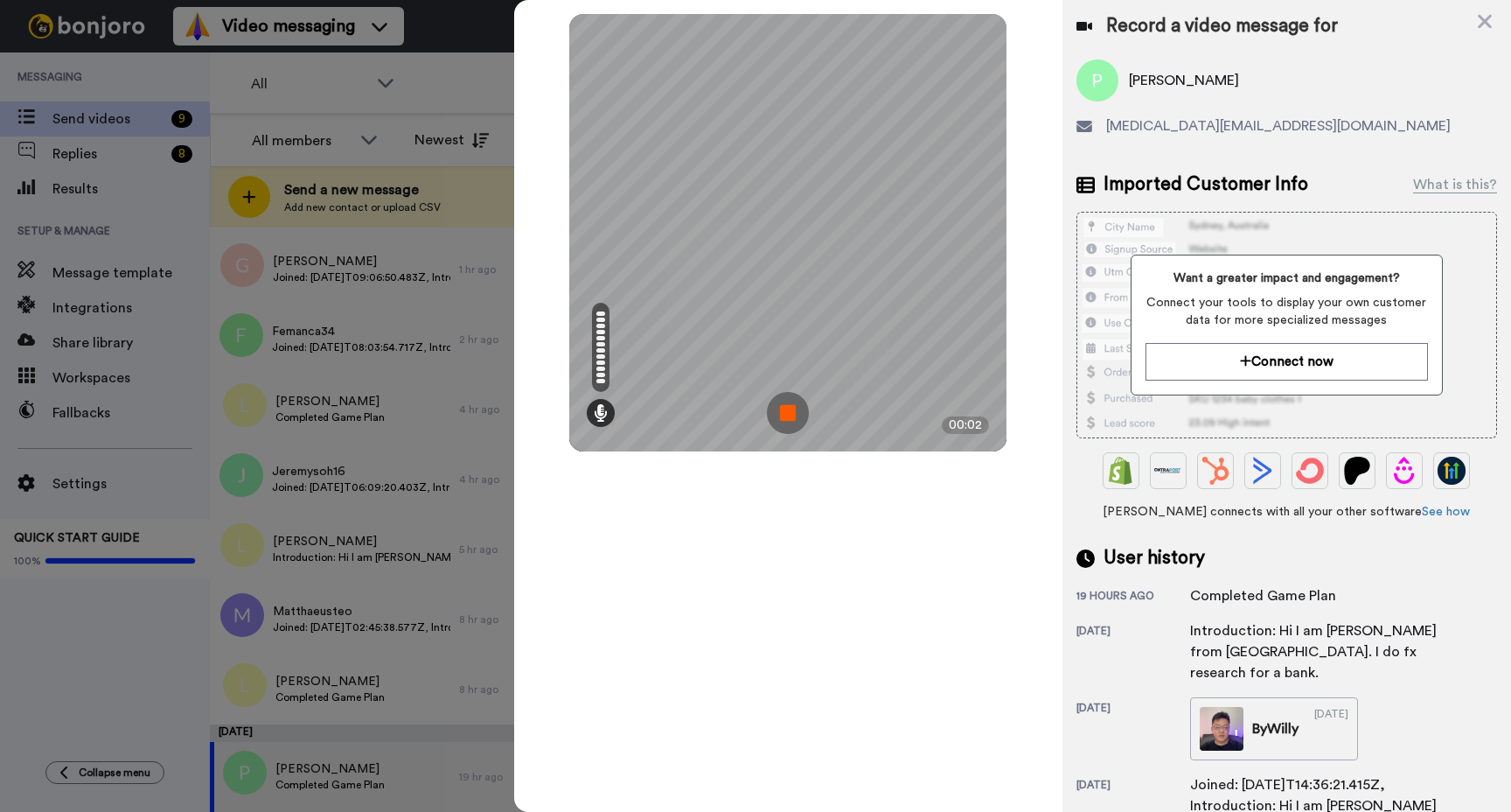
click at [787, 412] on img at bounding box center [788, 413] width 42 height 42
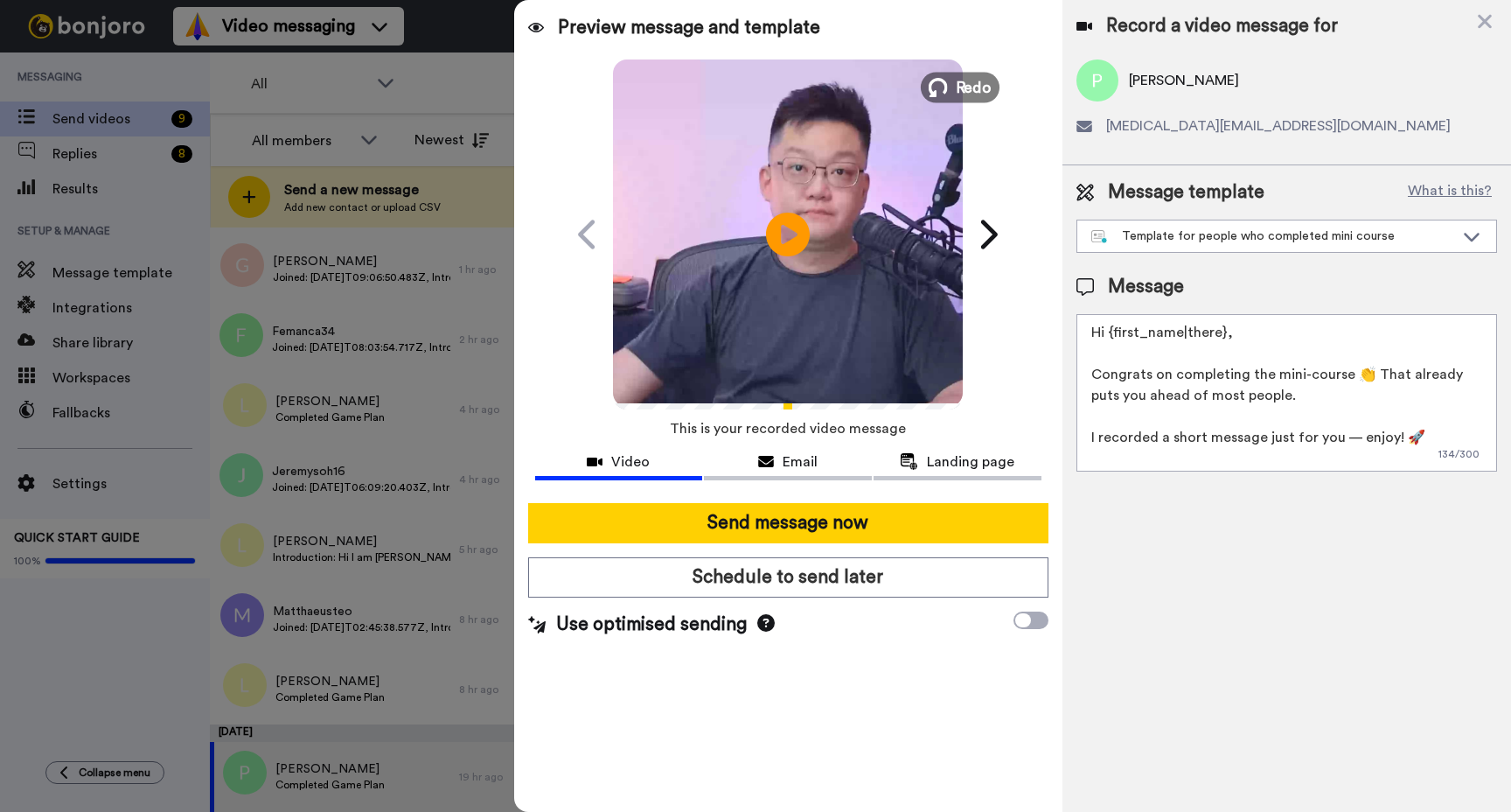
click at [977, 78] on span "Redo" at bounding box center [973, 87] width 36 height 22
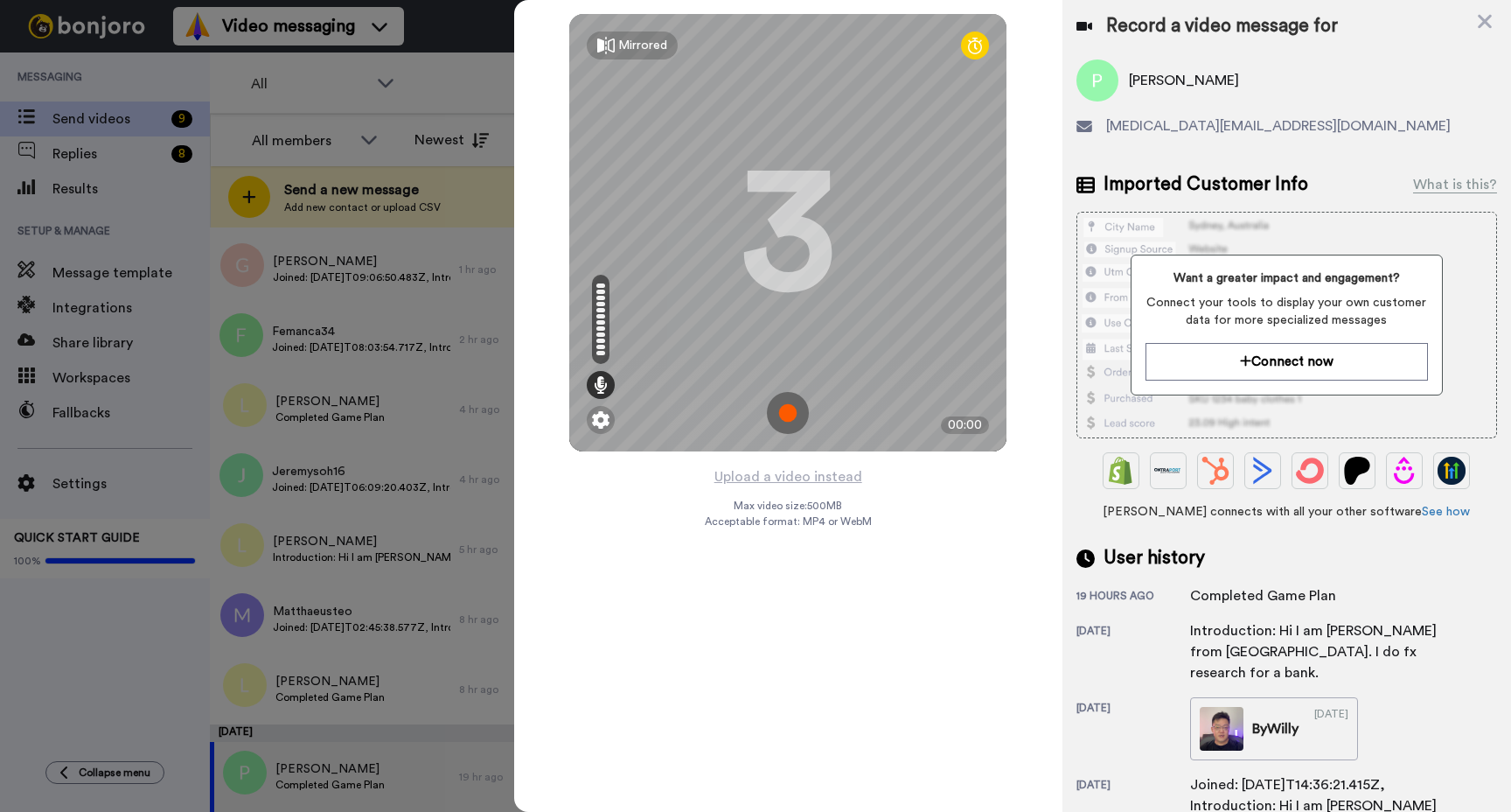
click at [790, 421] on img at bounding box center [788, 413] width 42 height 42
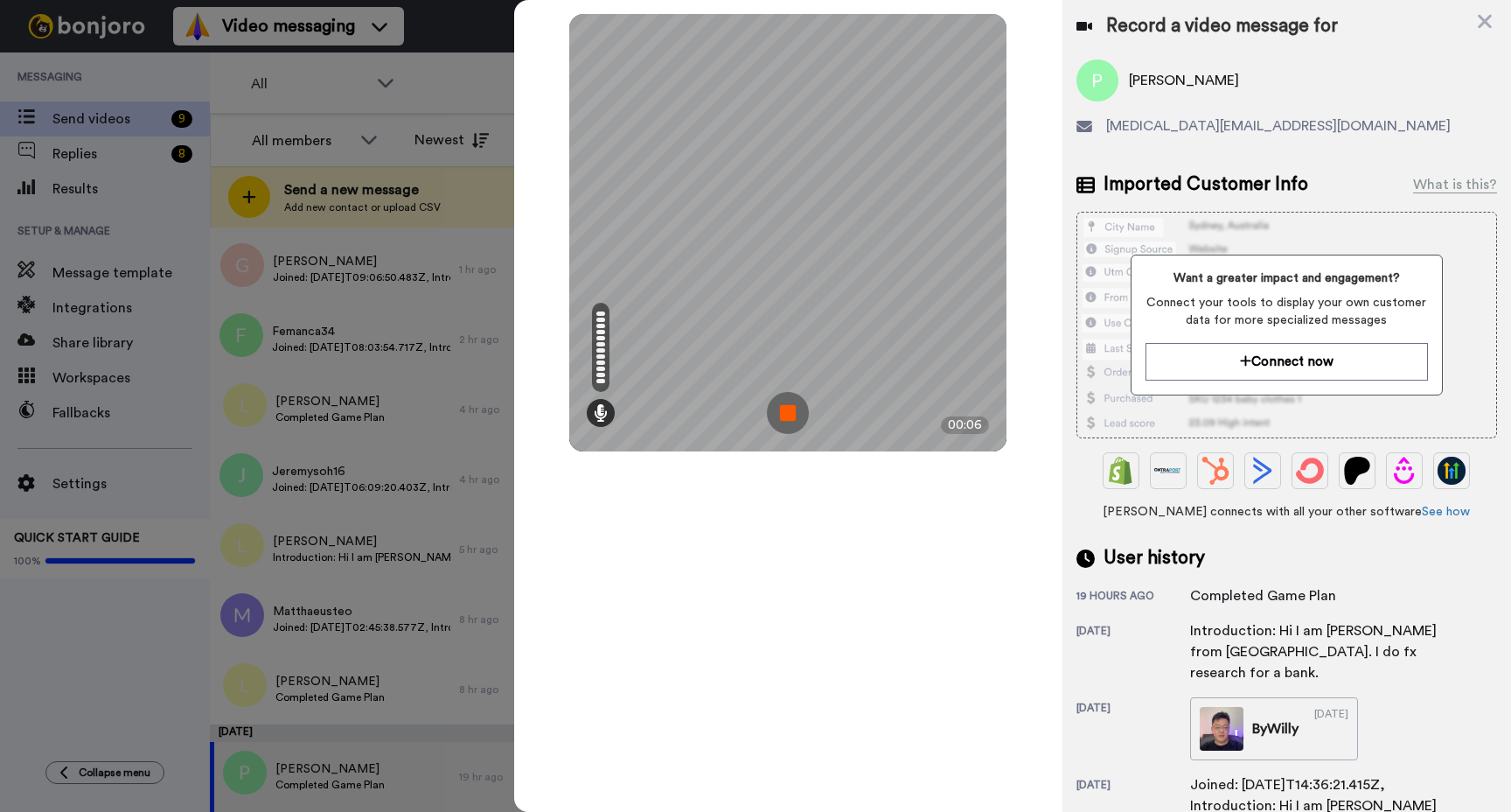
click at [783, 413] on img at bounding box center [788, 413] width 42 height 42
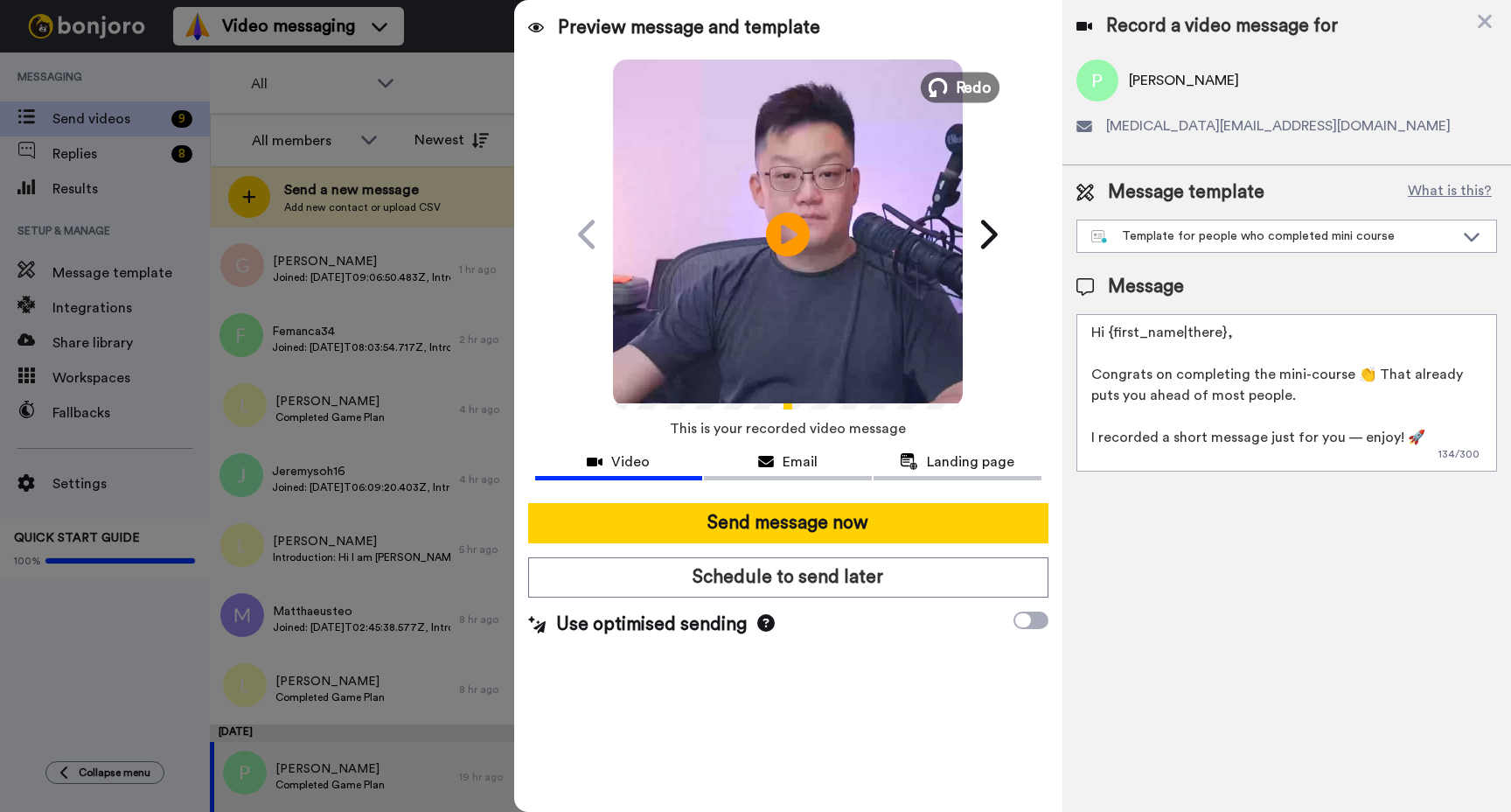
click at [966, 89] on span "Redo" at bounding box center [973, 87] width 36 height 22
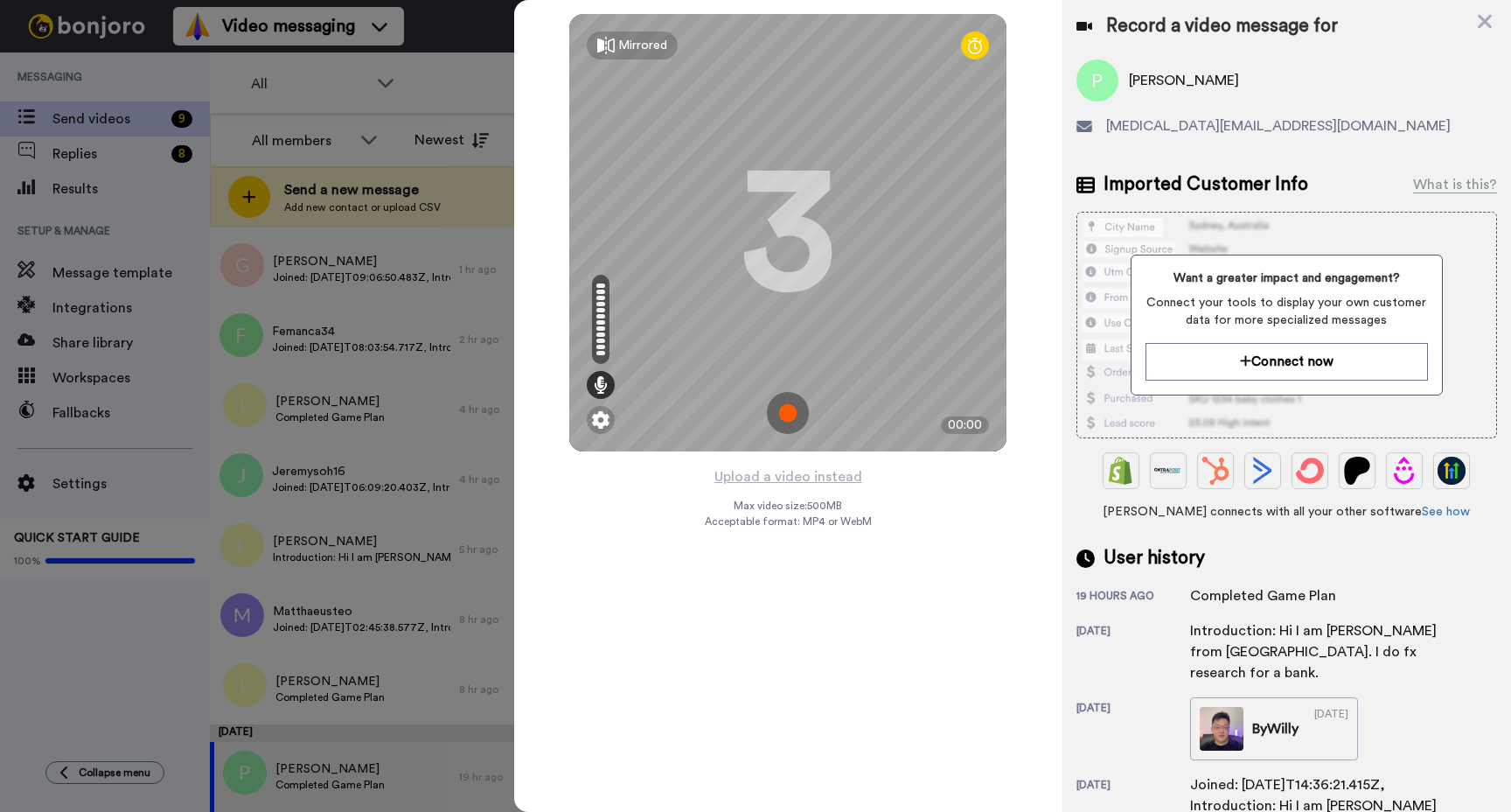
click at [792, 413] on img at bounding box center [788, 413] width 42 height 42
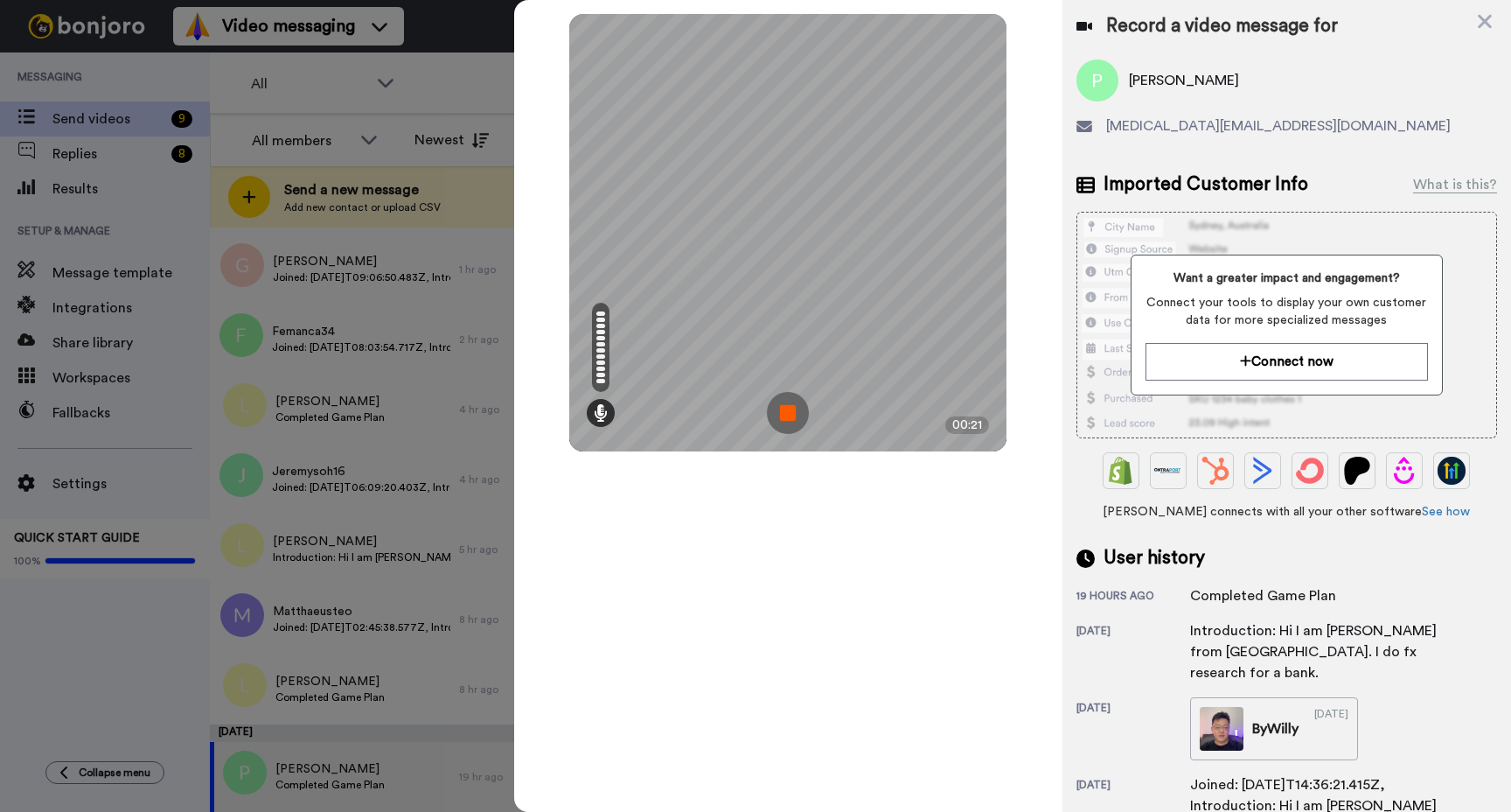
click at [789, 421] on img at bounding box center [788, 413] width 42 height 42
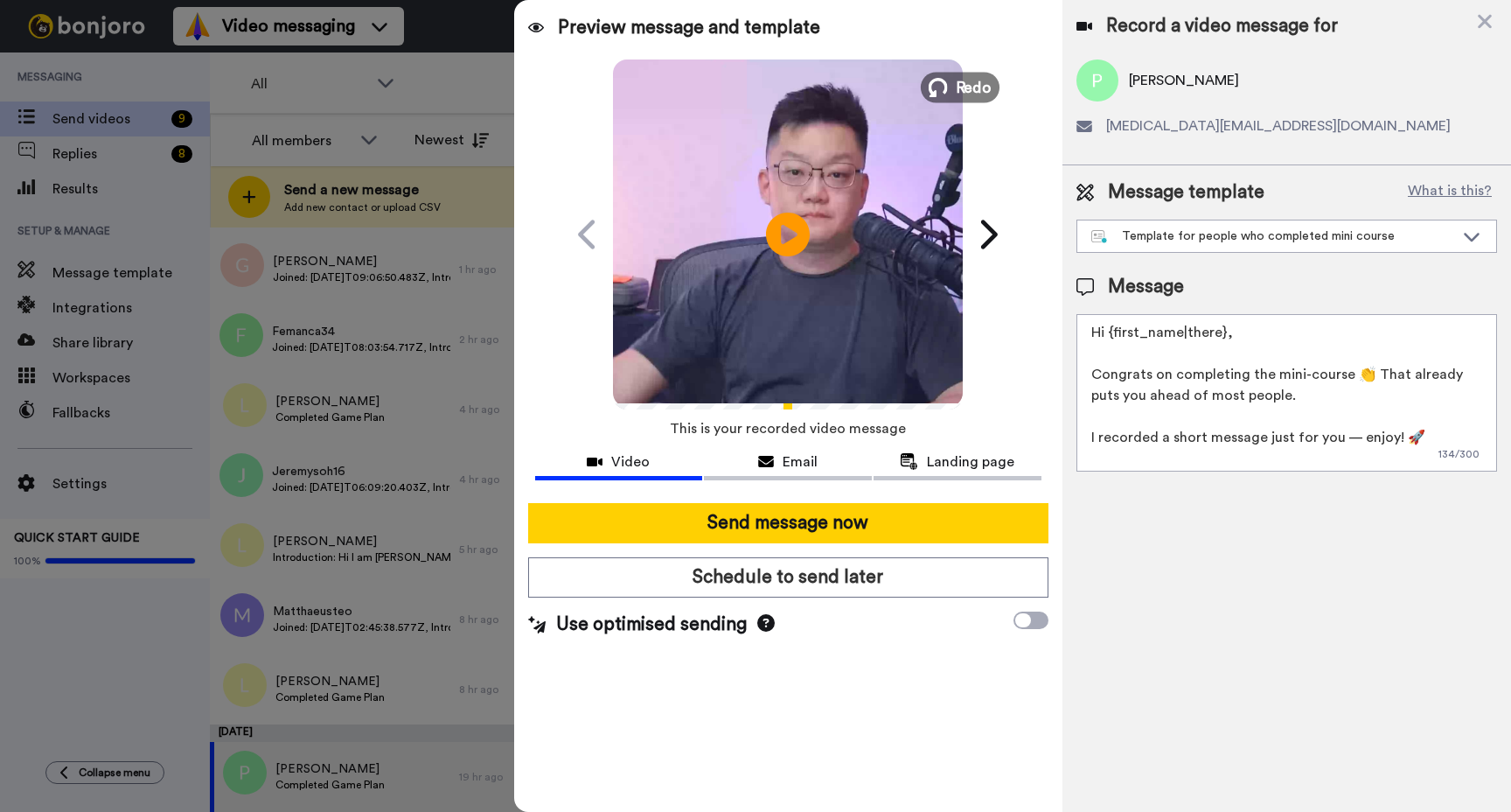
click at [948, 90] on icon at bounding box center [938, 87] width 20 height 20
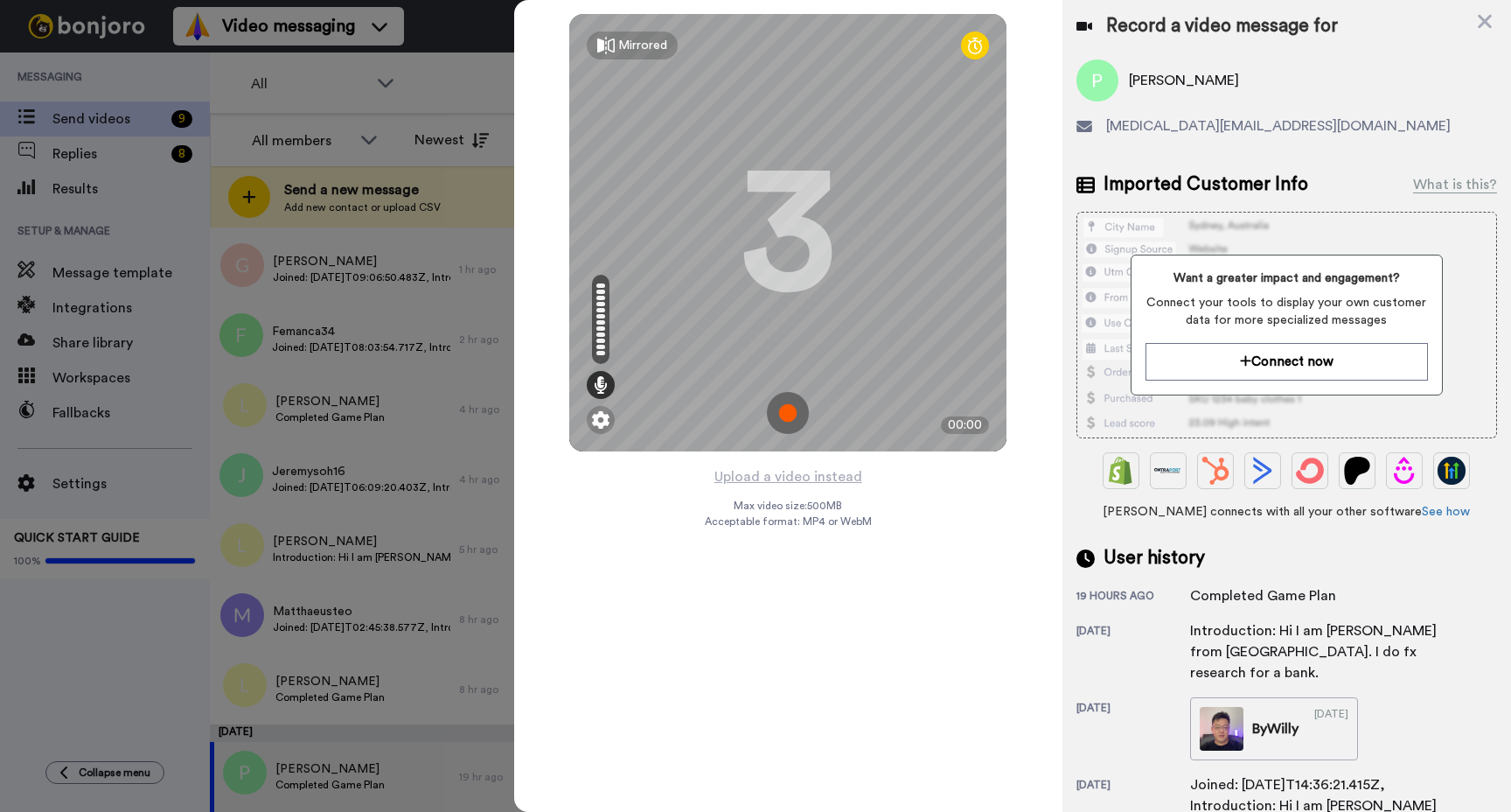
click at [787, 408] on img at bounding box center [788, 413] width 42 height 42
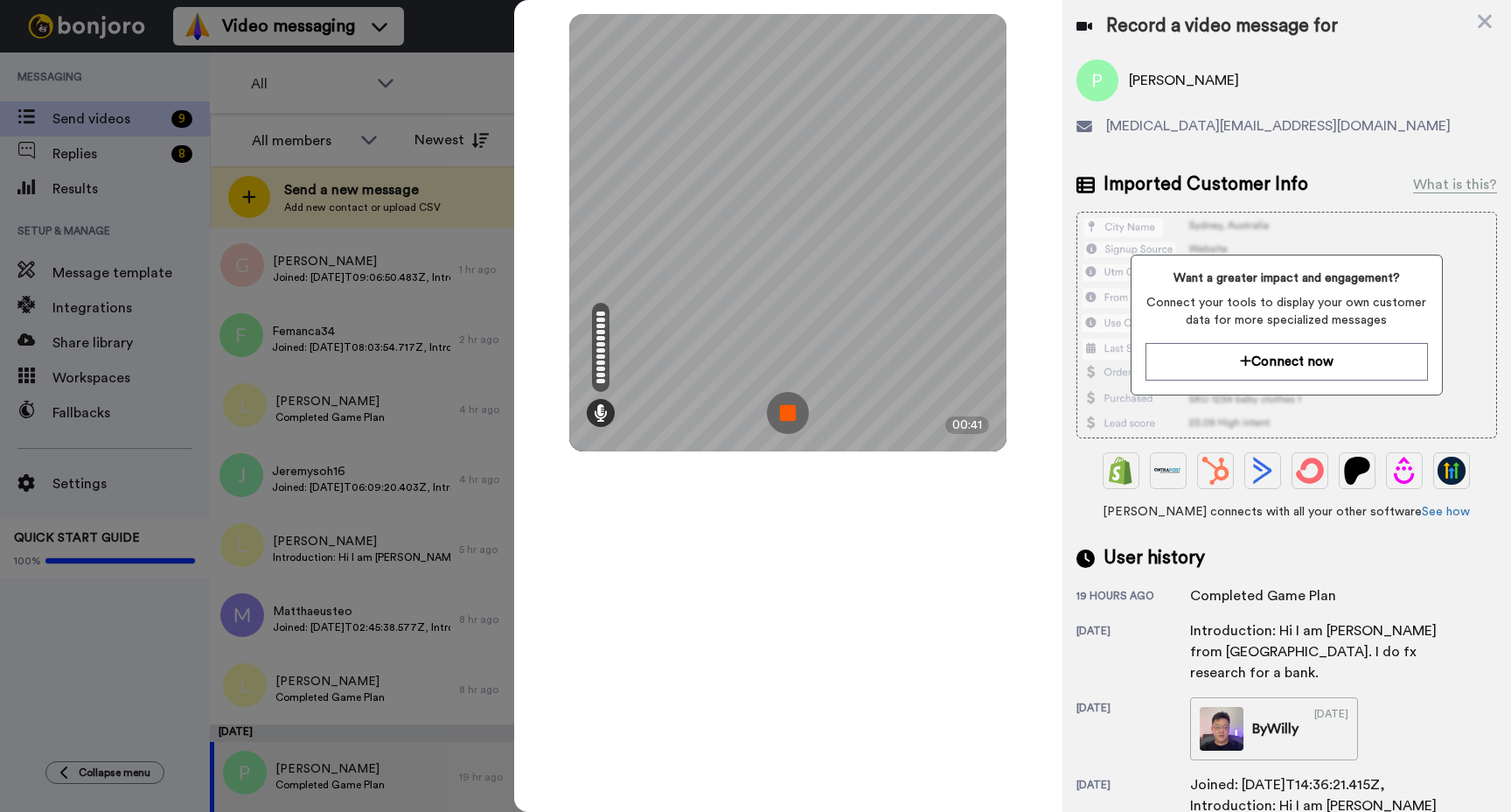
click at [803, 422] on img at bounding box center [788, 413] width 42 height 42
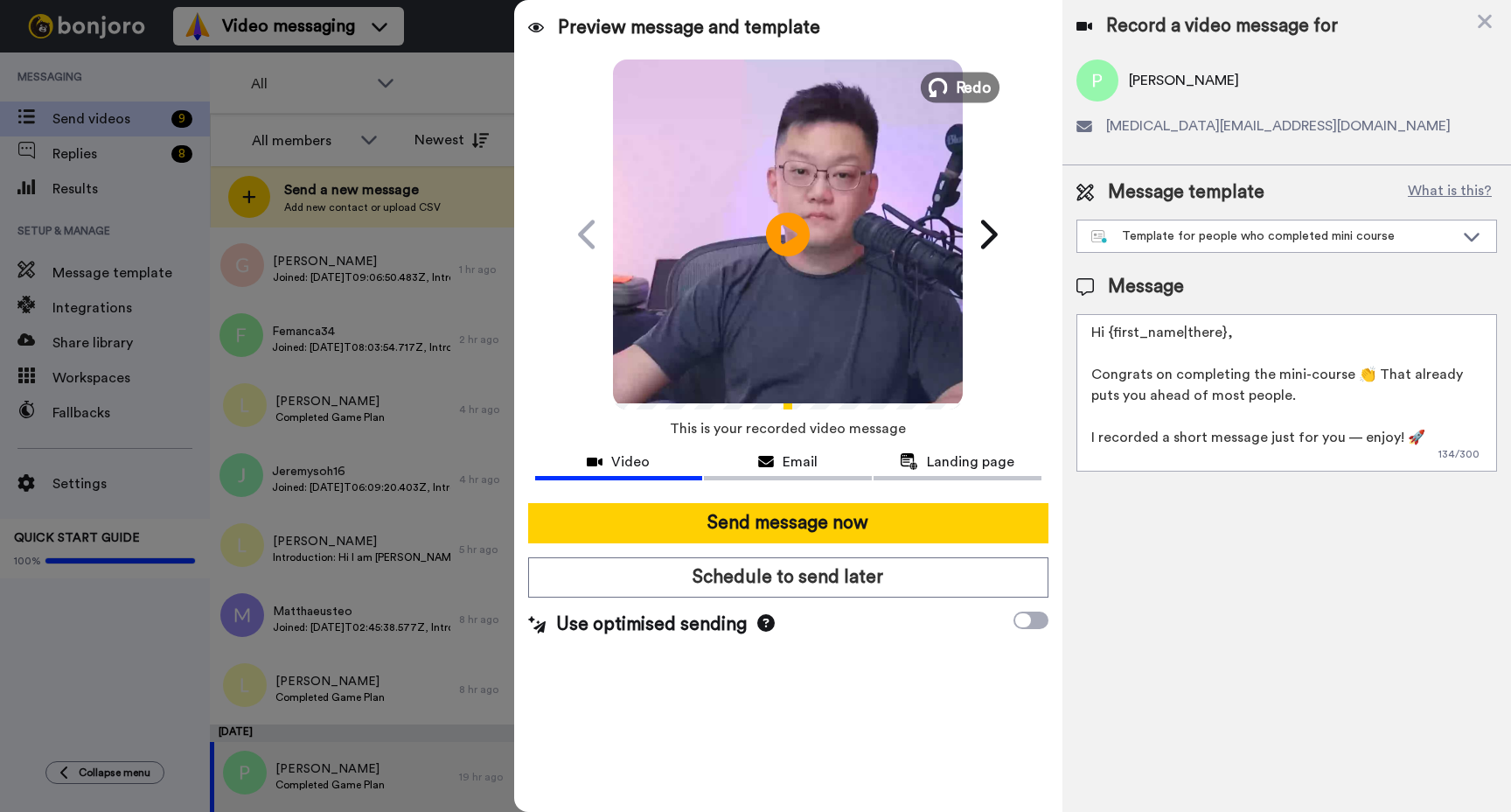
click at [954, 79] on button "Redo" at bounding box center [960, 87] width 78 height 31
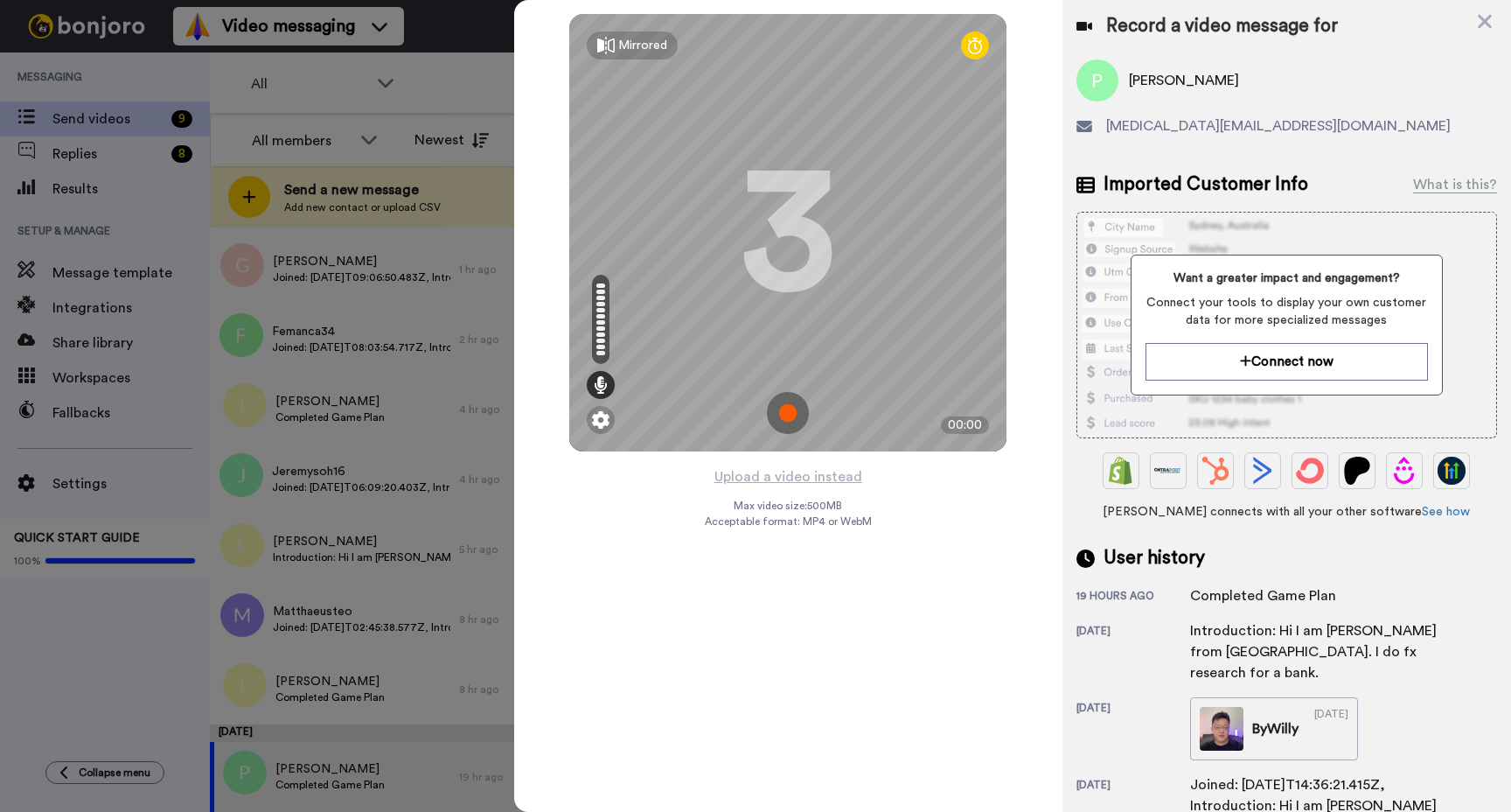
click at [791, 418] on img at bounding box center [788, 413] width 42 height 42
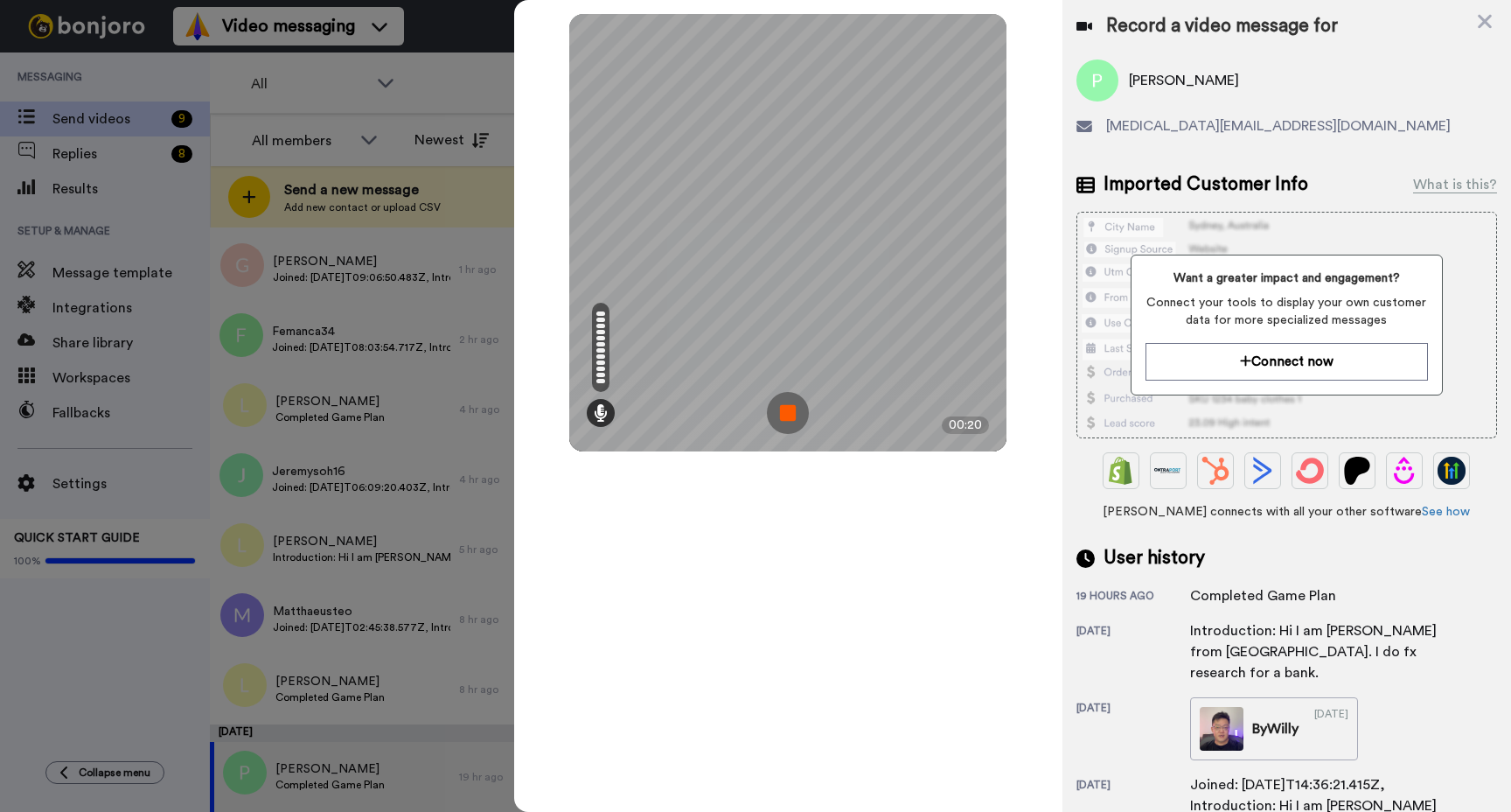
click at [789, 404] on img at bounding box center [788, 413] width 42 height 42
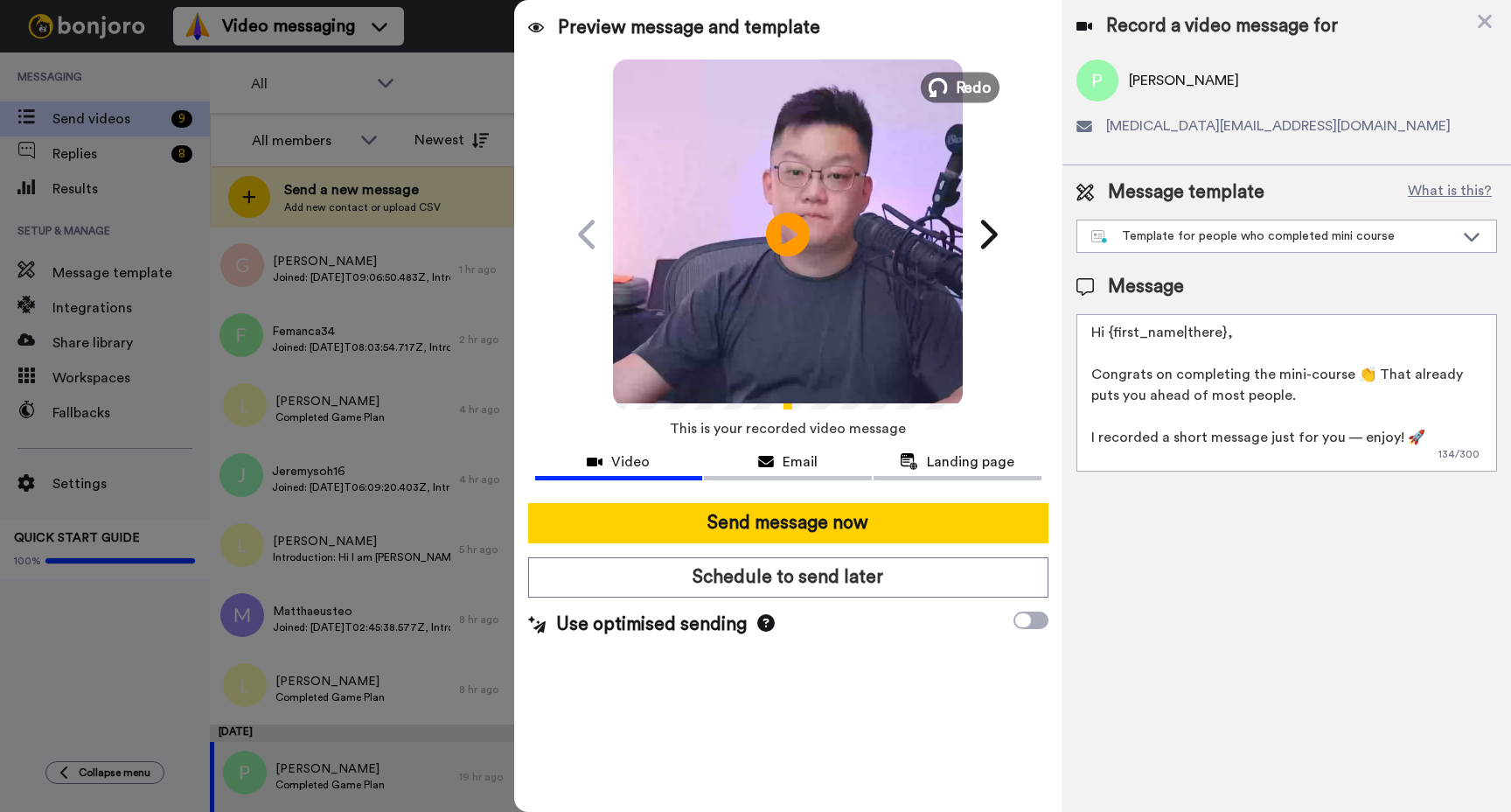
click at [974, 78] on span "Redo" at bounding box center [973, 87] width 36 height 22
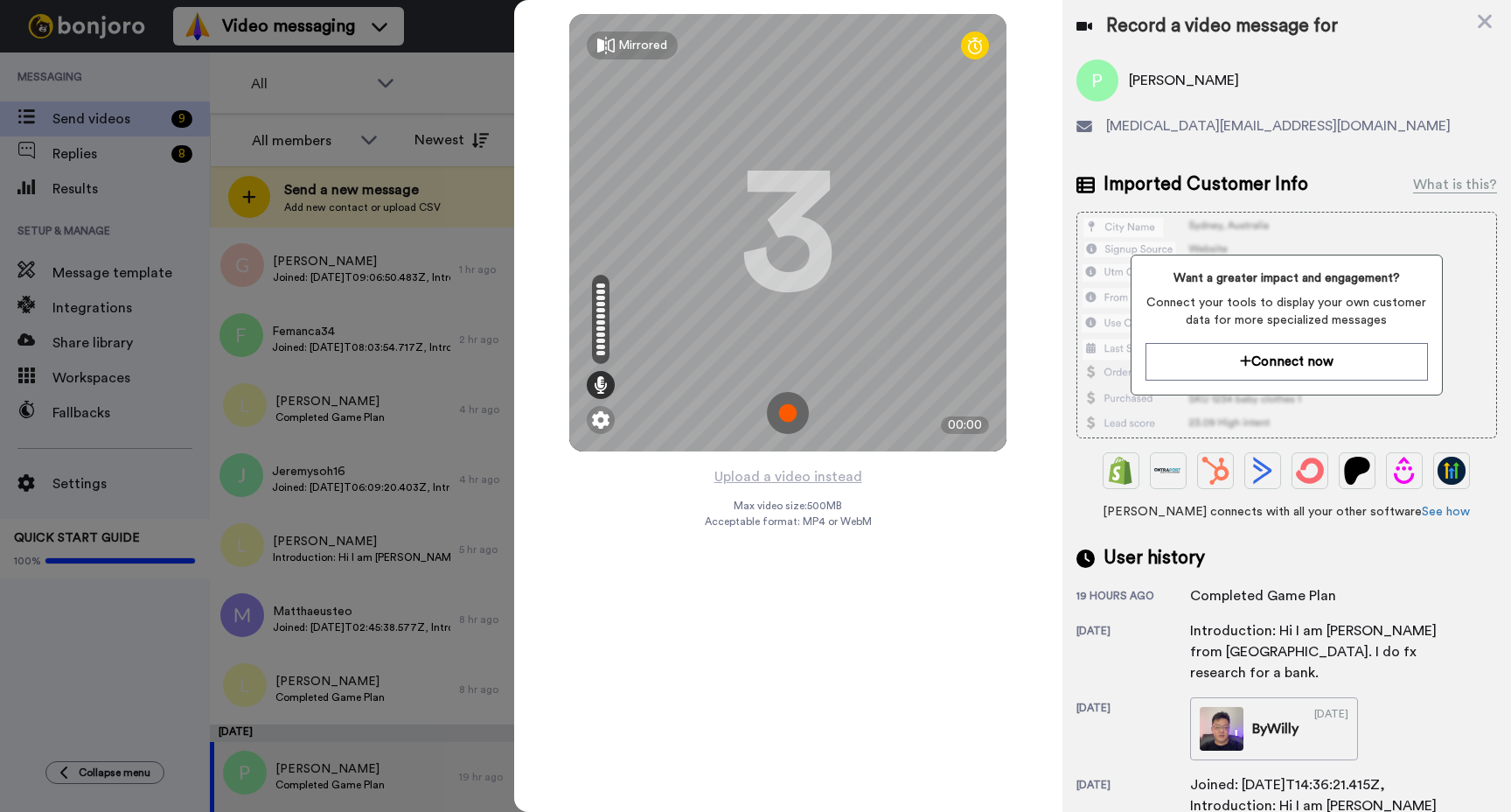
click at [797, 411] on img at bounding box center [788, 413] width 42 height 42
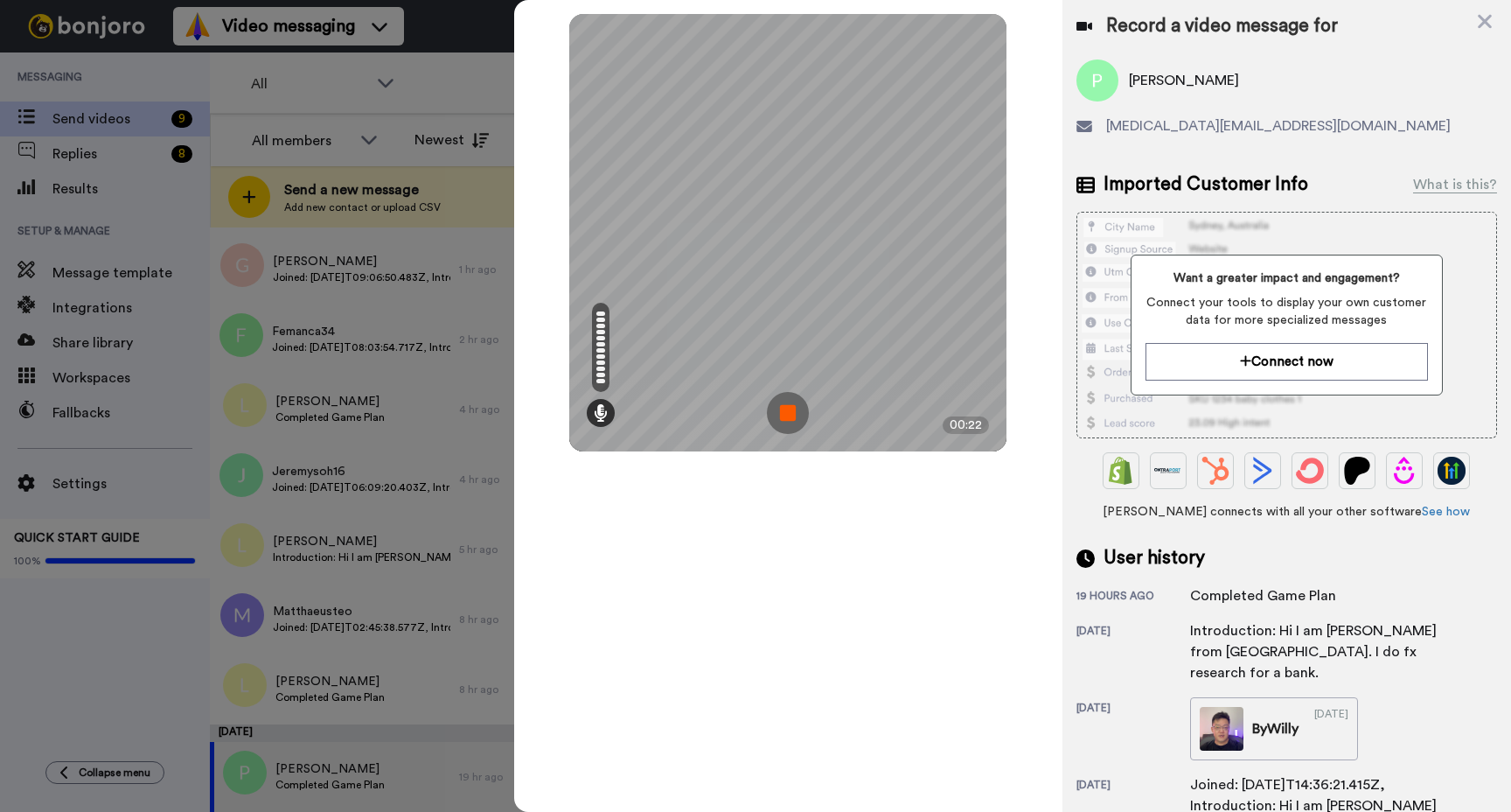
click at [787, 413] on img at bounding box center [788, 413] width 42 height 42
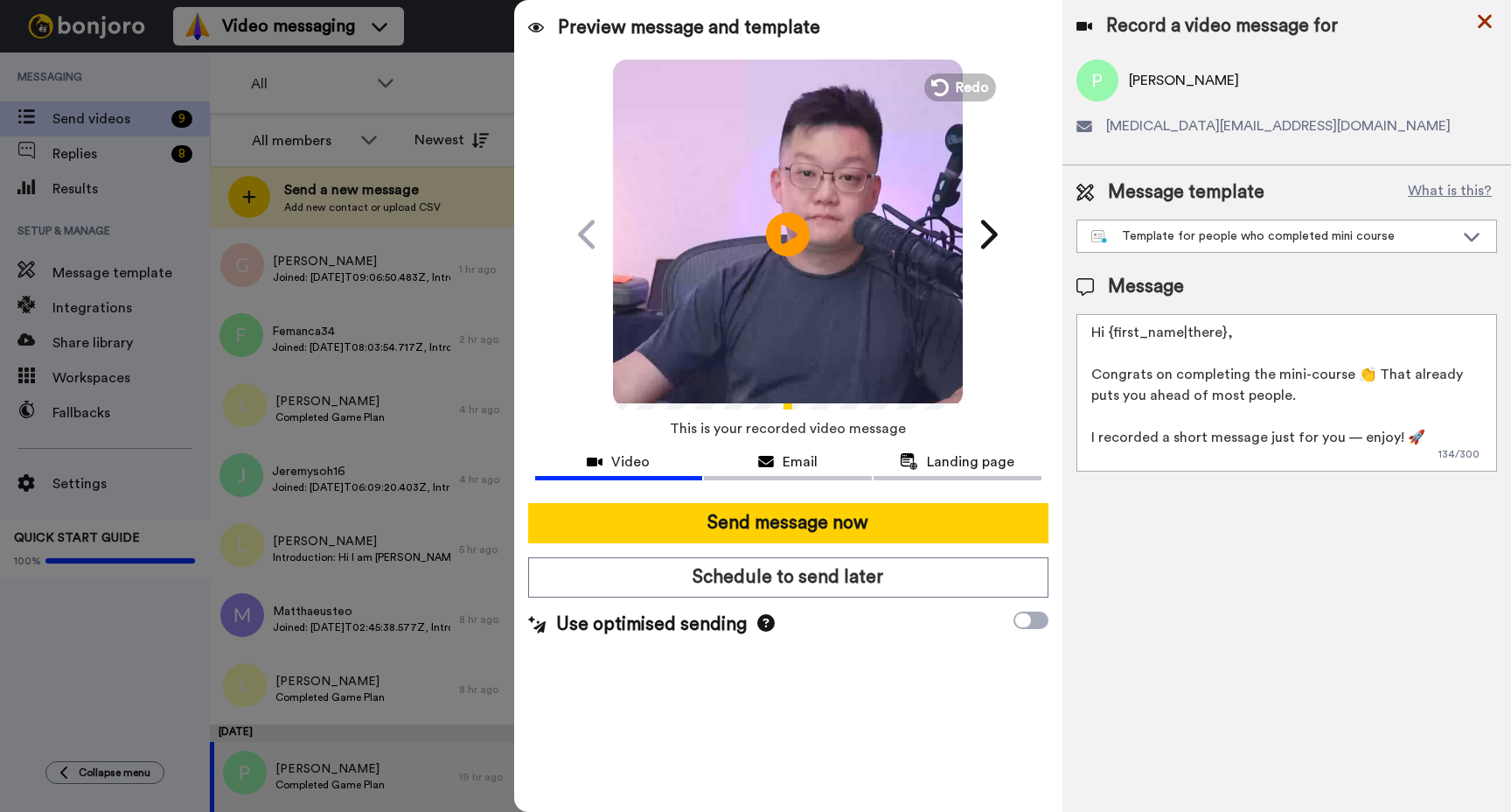
click at [1483, 17] on icon at bounding box center [1485, 21] width 18 height 21
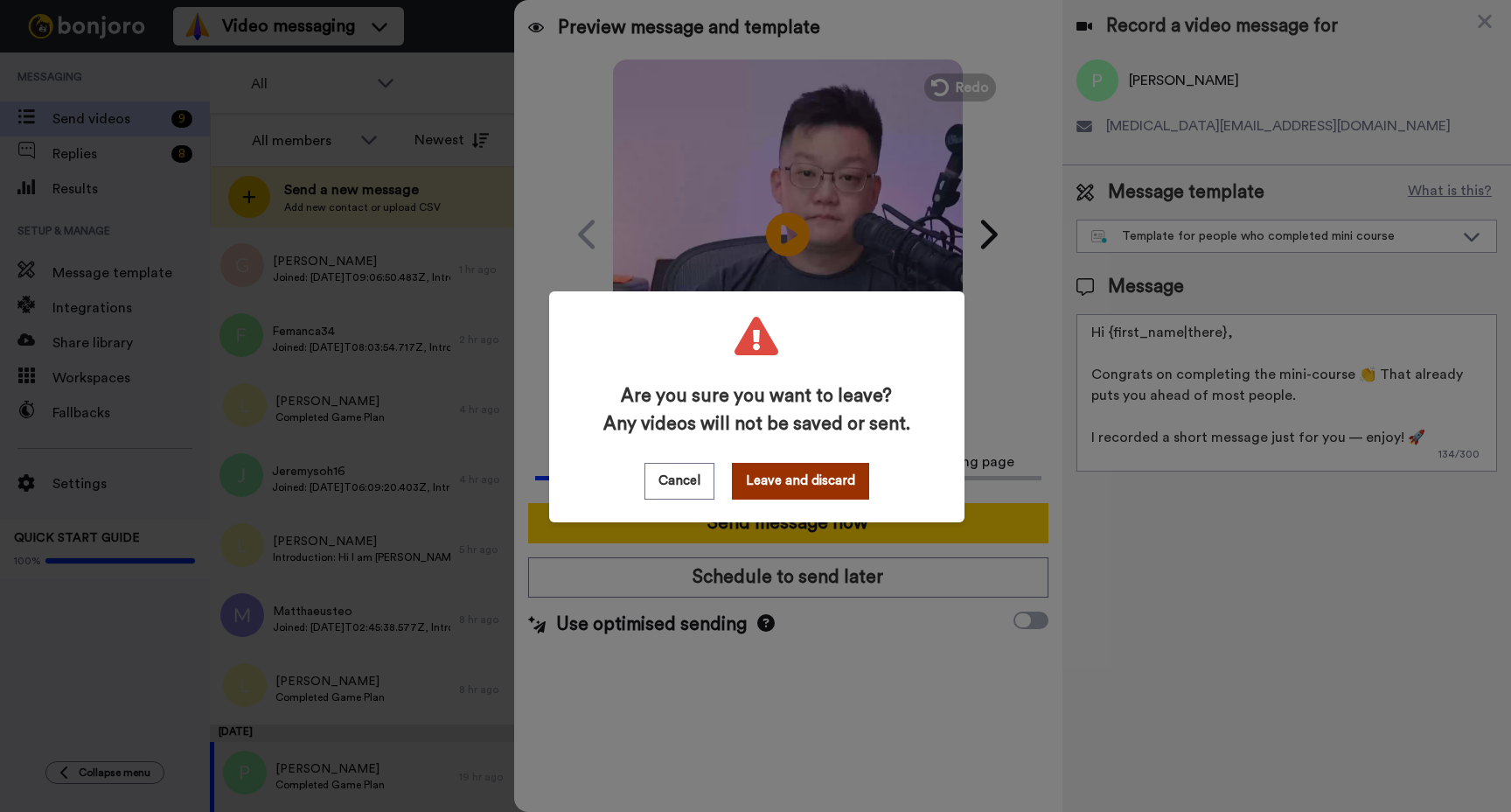
click at [775, 480] on button "Leave and discard" at bounding box center [800, 481] width 137 height 36
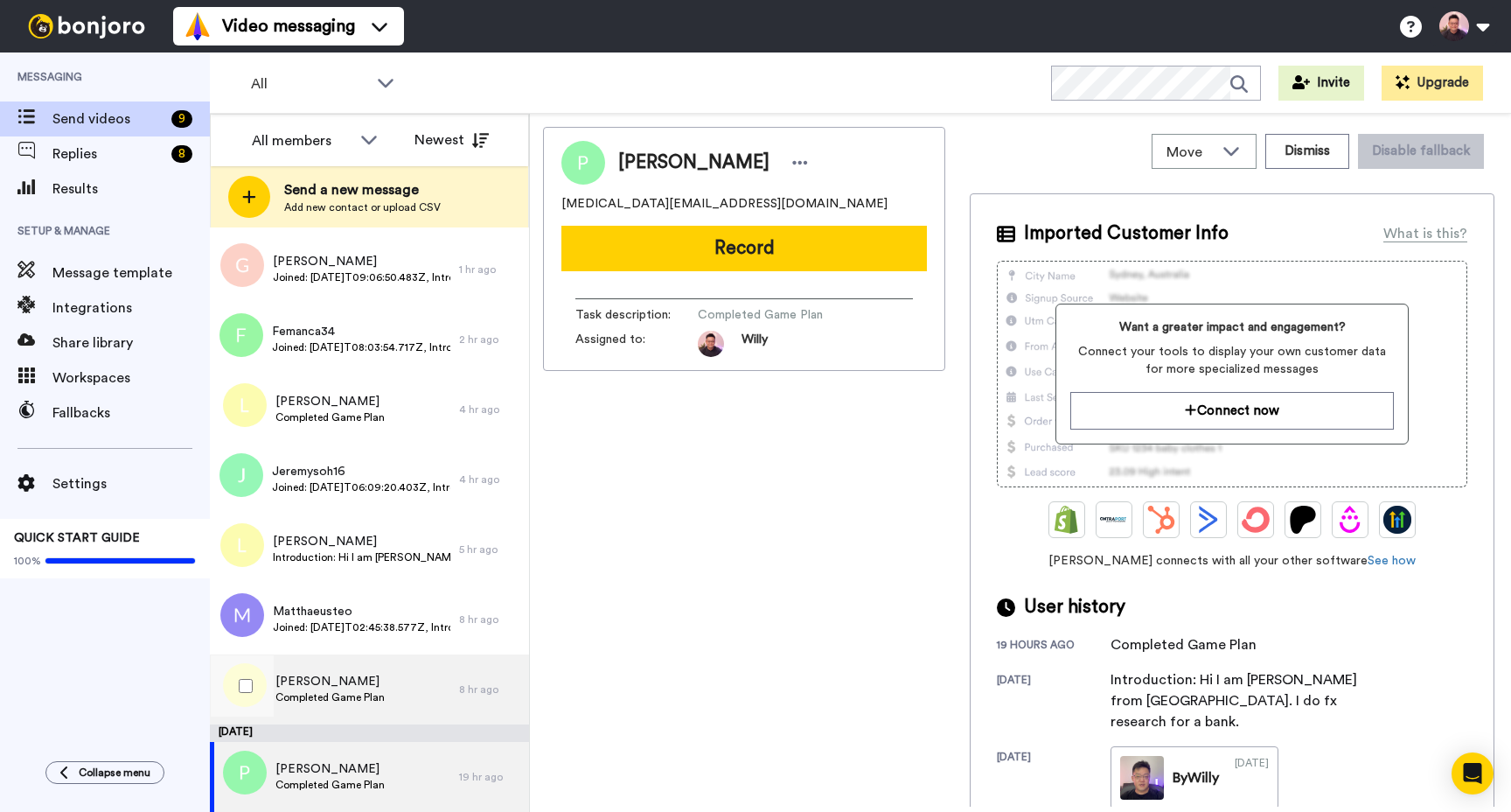
click at [371, 676] on span "[PERSON_NAME]" at bounding box center [329, 681] width 109 height 18
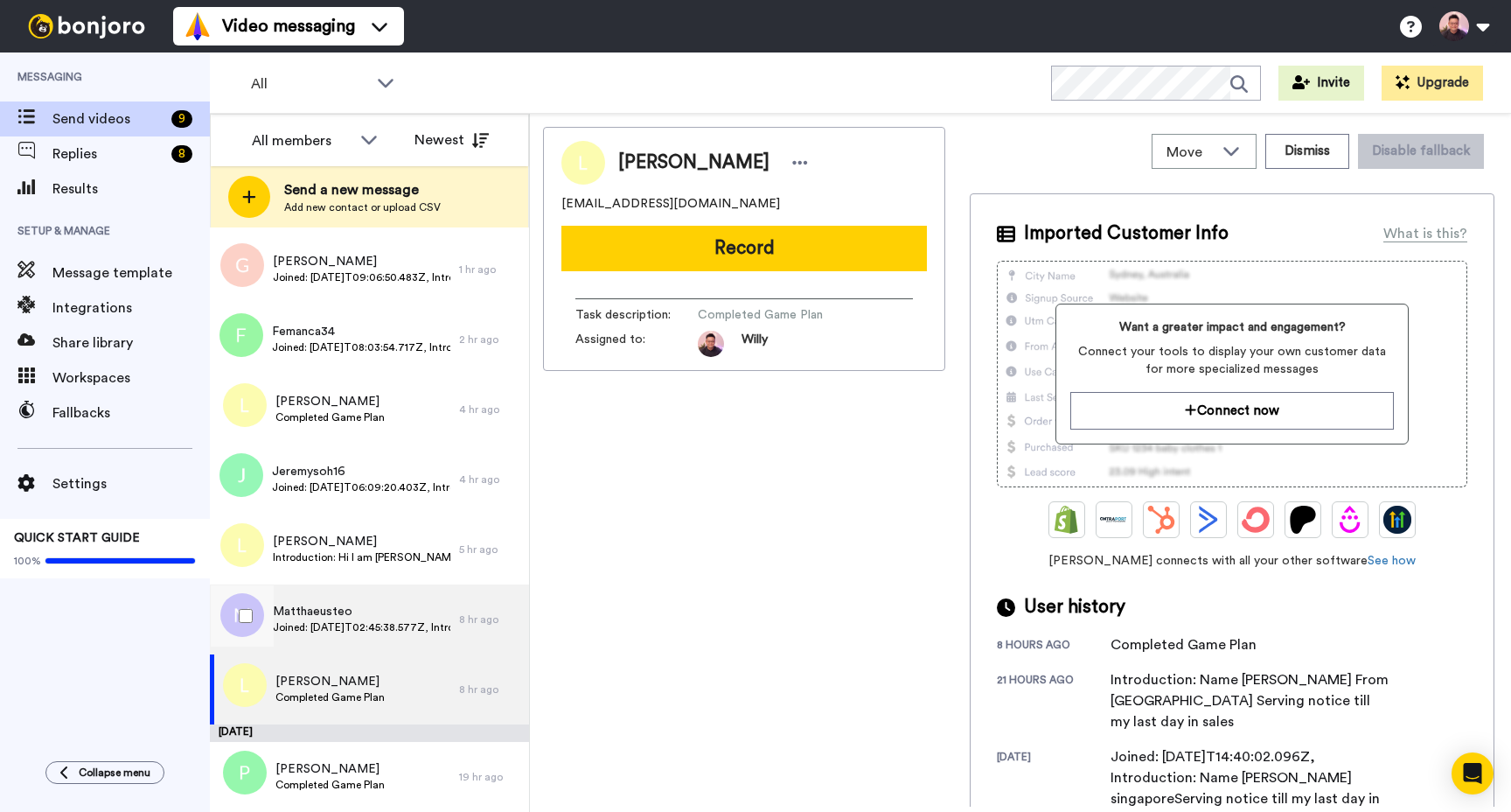
click at [365, 609] on span "Matthaeusteo" at bounding box center [361, 611] width 177 height 18
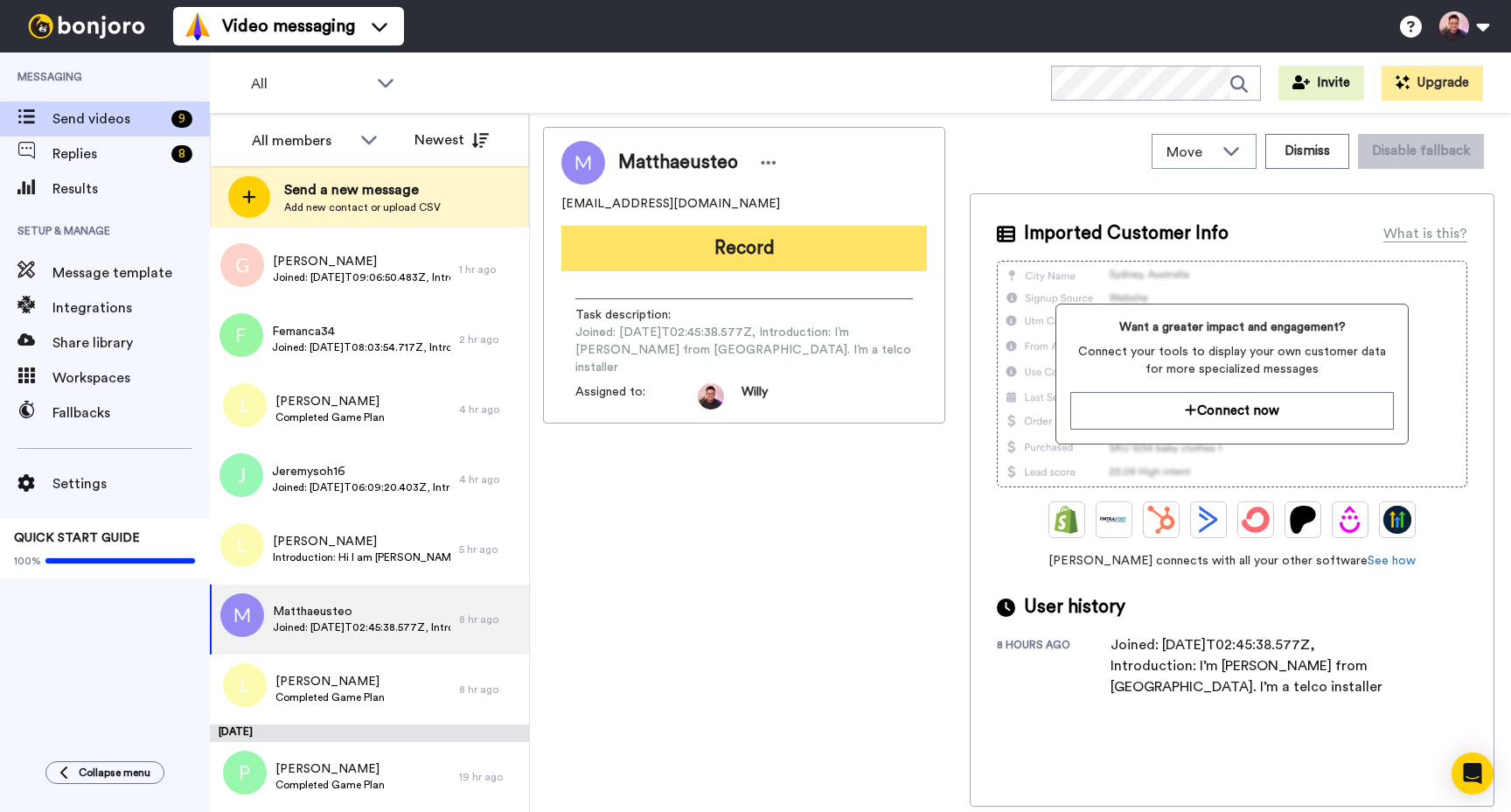
click at [781, 248] on button "Record" at bounding box center [745, 248] width 366 height 46
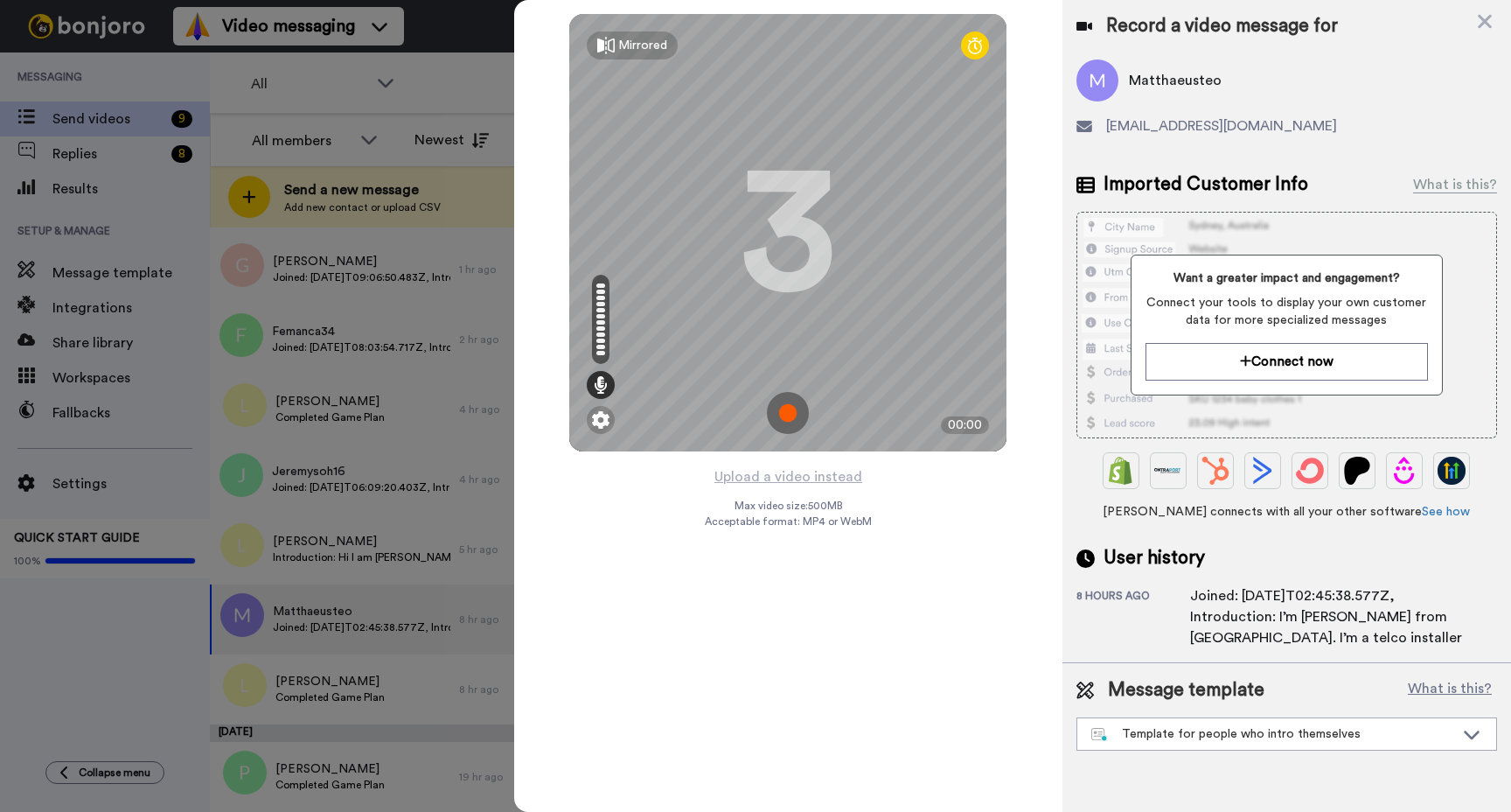
click at [796, 422] on img at bounding box center [788, 413] width 42 height 42
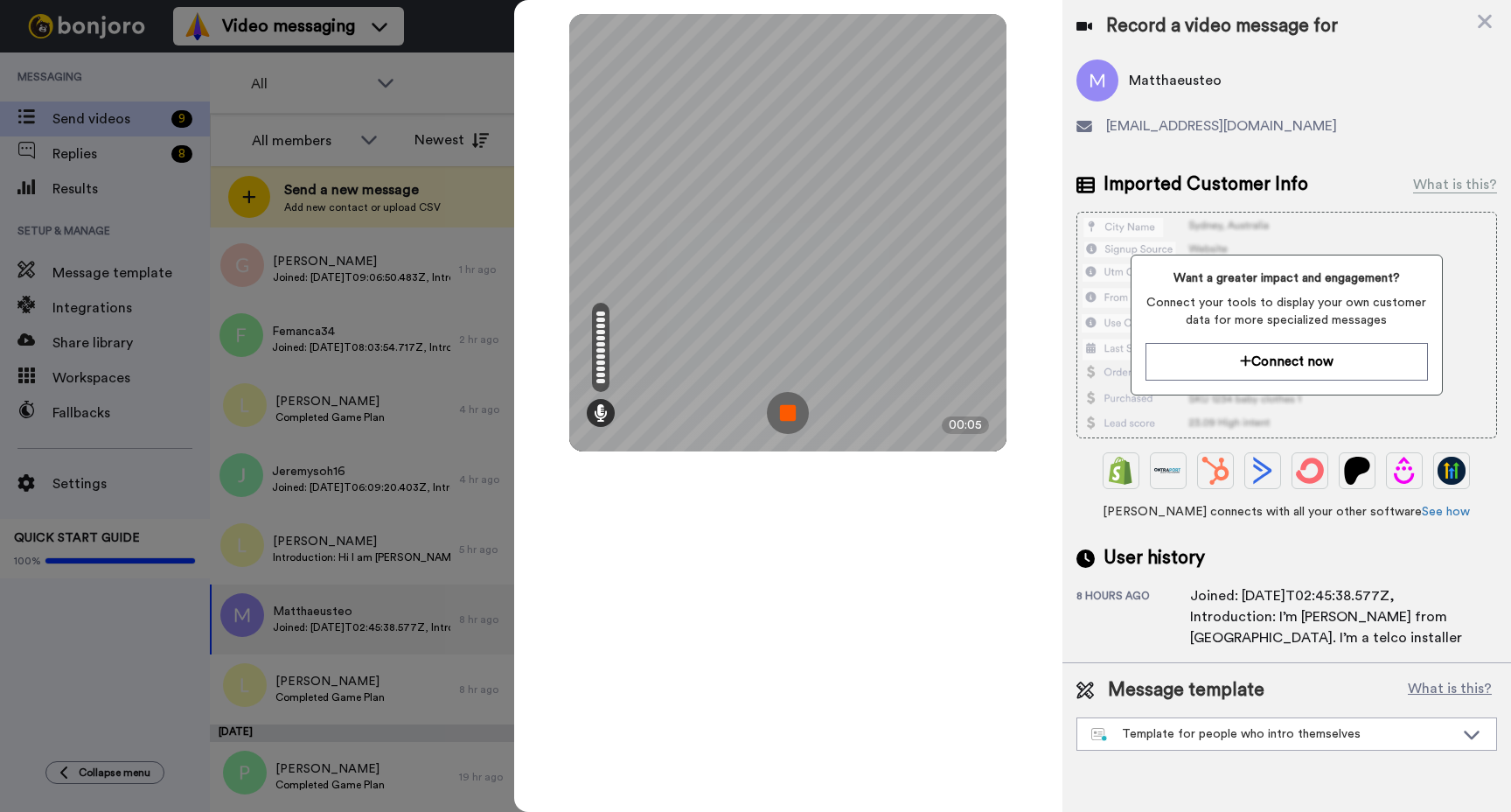
drag, startPoint x: 786, startPoint y: 416, endPoint x: 795, endPoint y: 412, distance: 9.8
click at [787, 415] on img at bounding box center [788, 413] width 42 height 42
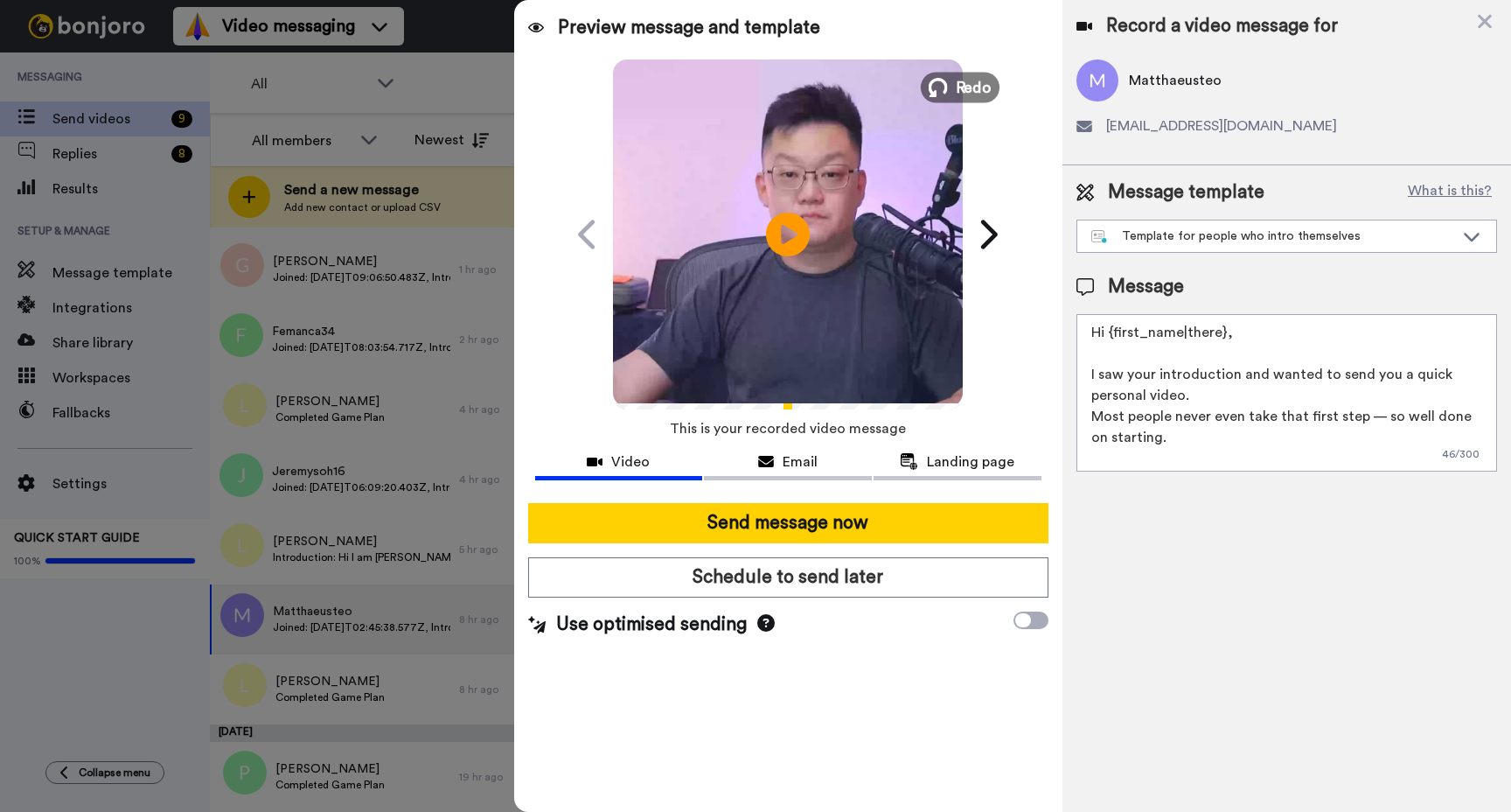
click at [969, 82] on span "Redo" at bounding box center [973, 87] width 36 height 22
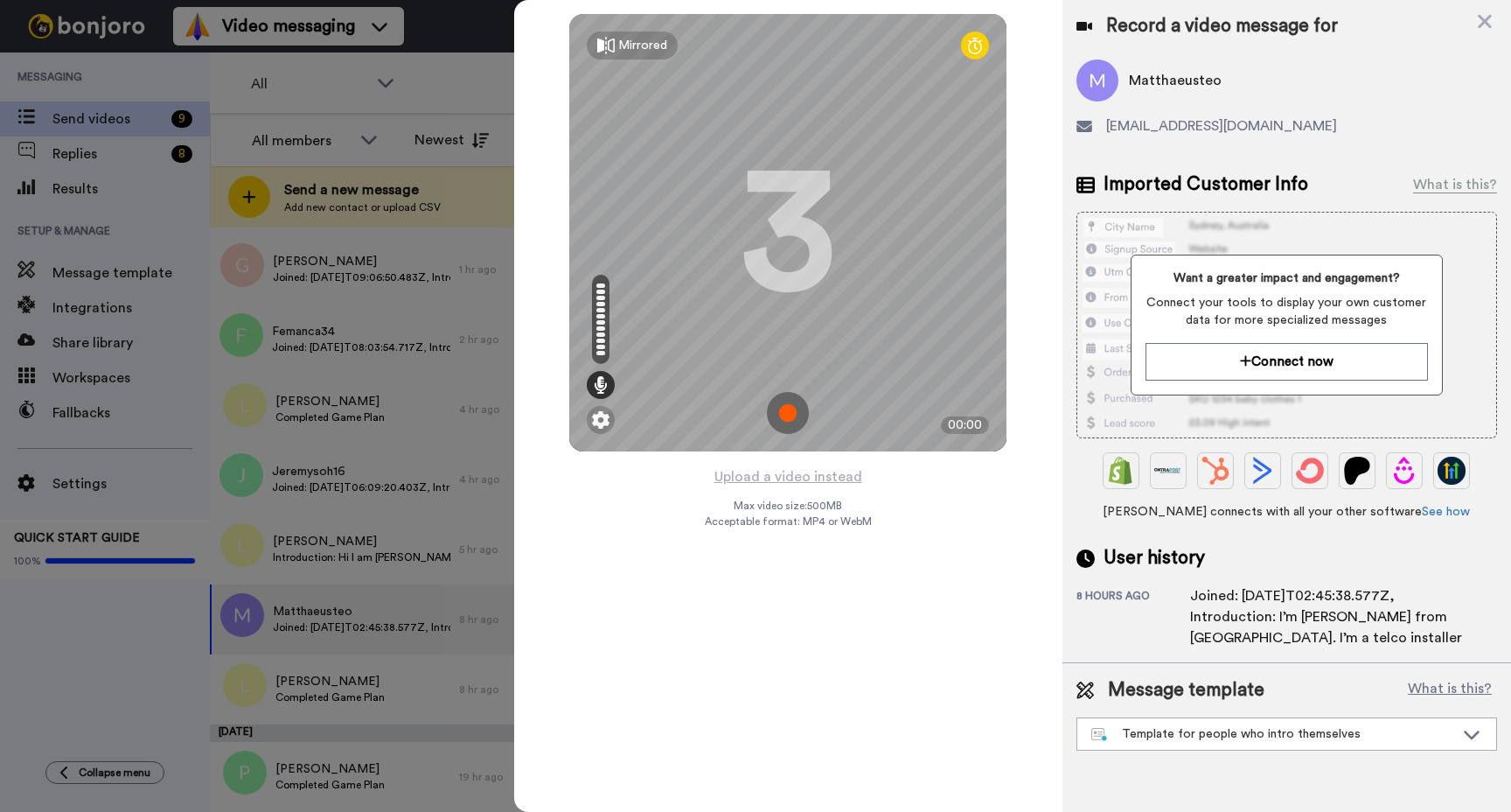
click at [795, 409] on img at bounding box center [788, 413] width 42 height 42
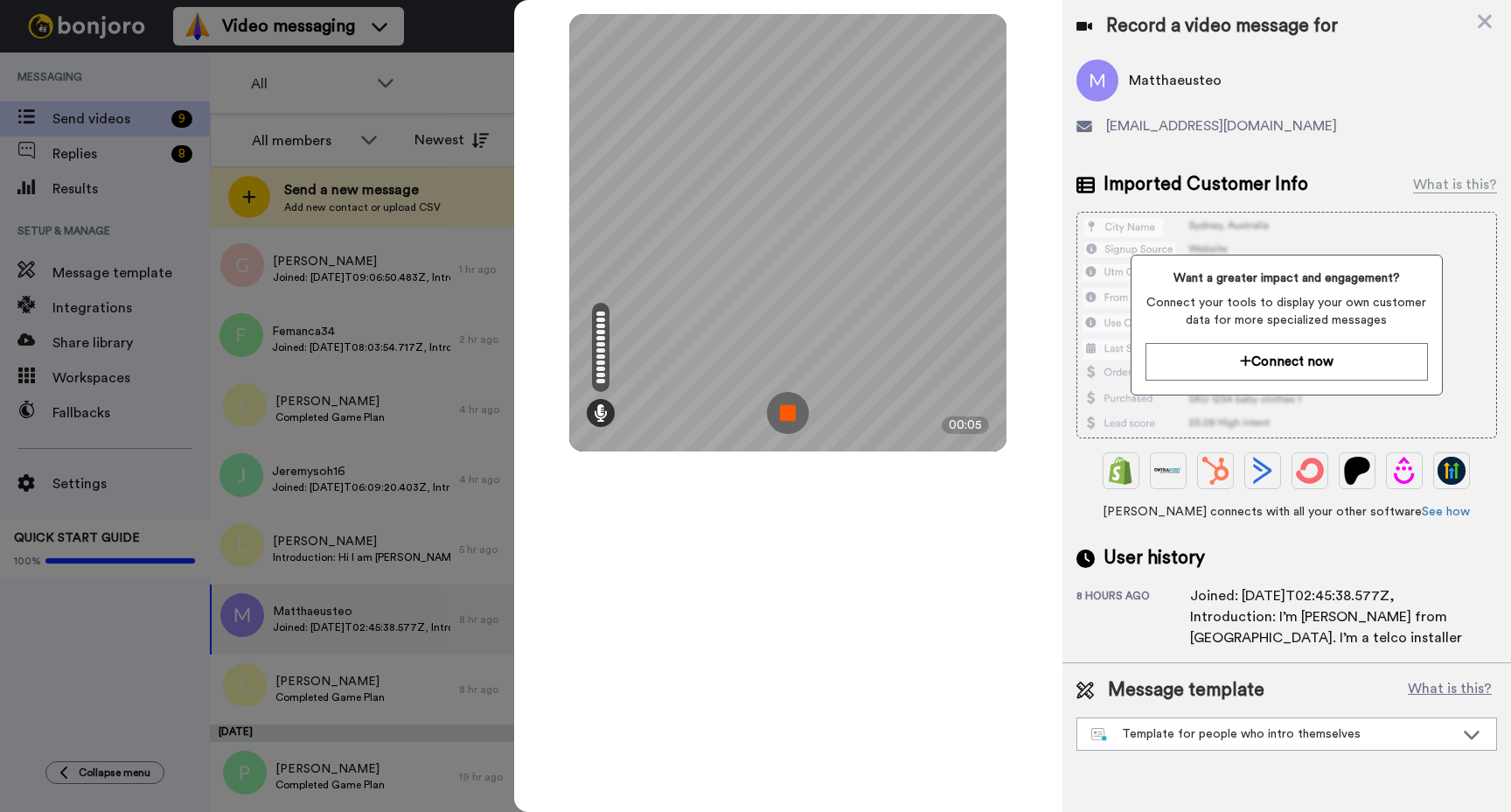
click at [780, 411] on img at bounding box center [788, 413] width 42 height 42
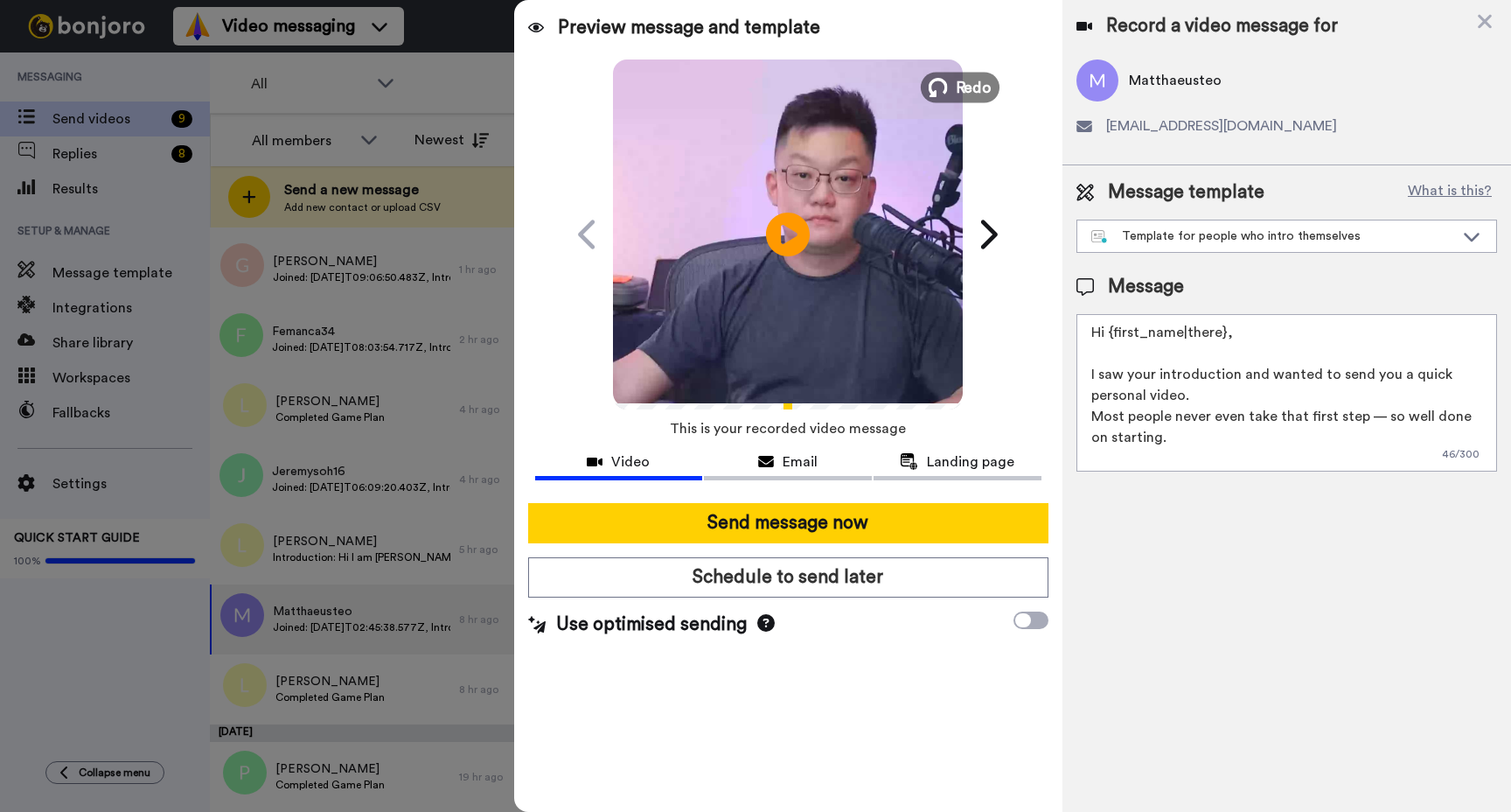
click at [958, 83] on span "Redo" at bounding box center [973, 87] width 36 height 22
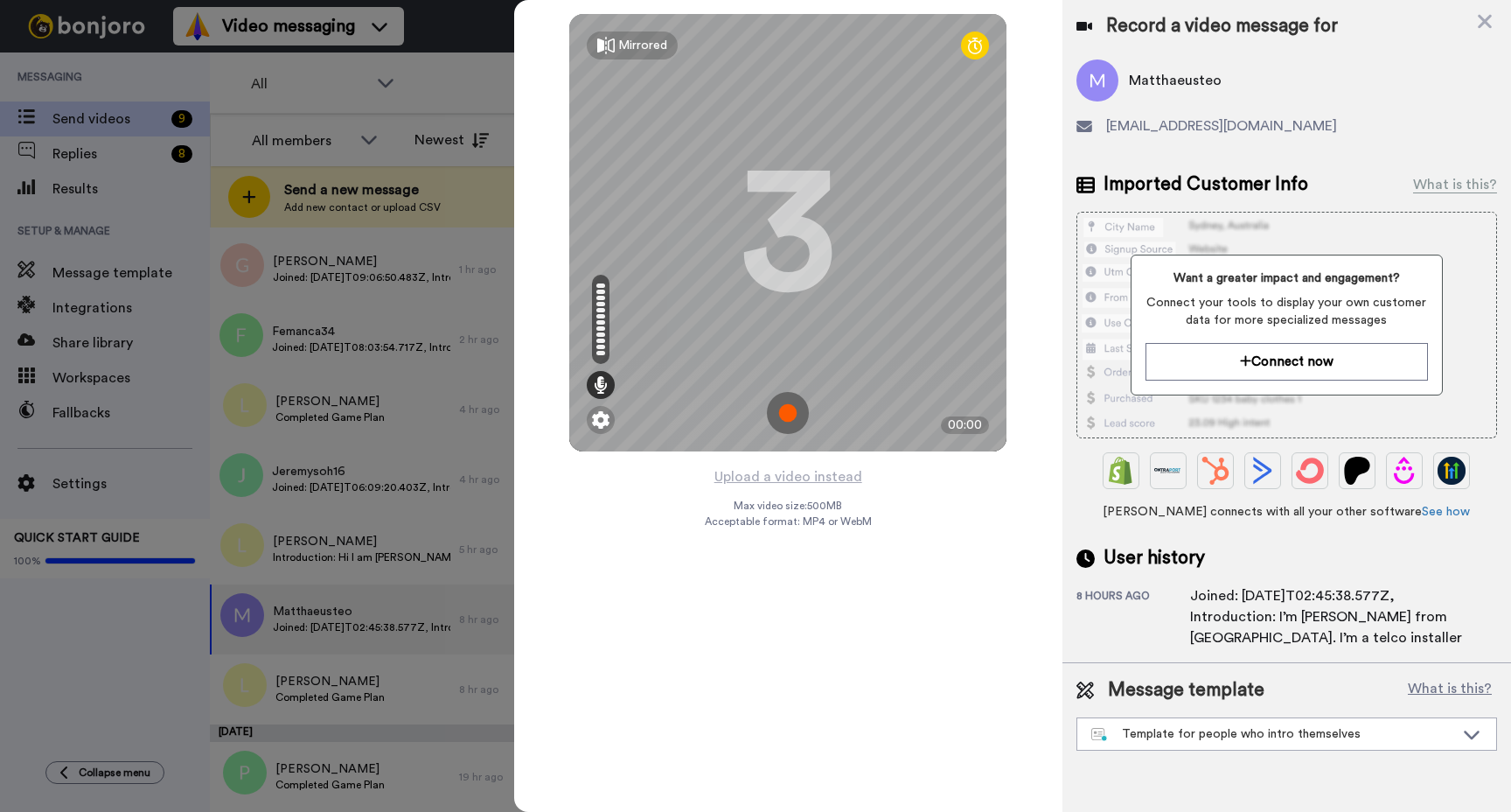
click at [789, 411] on img at bounding box center [788, 413] width 42 height 42
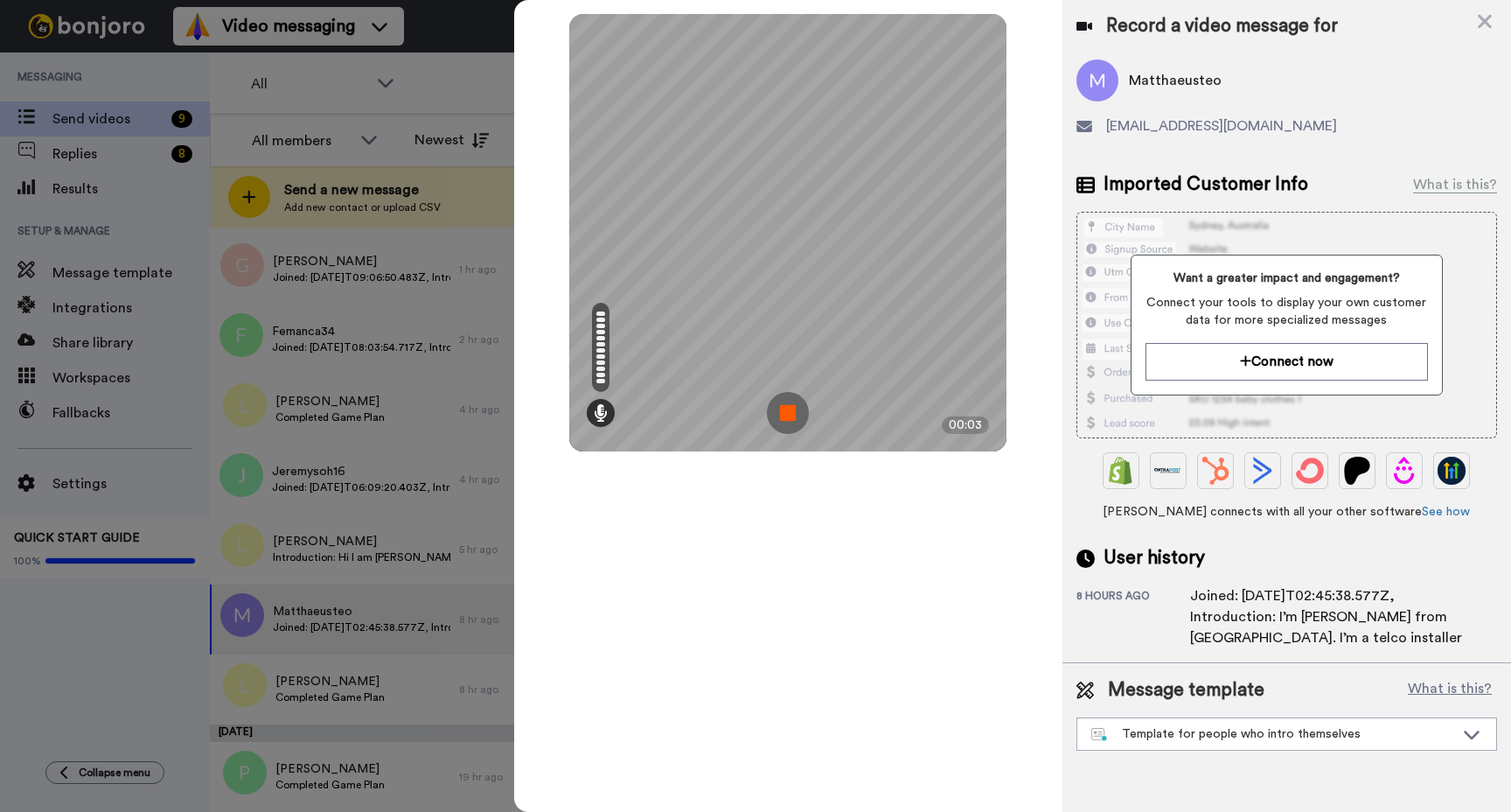
click at [788, 411] on img at bounding box center [788, 413] width 42 height 42
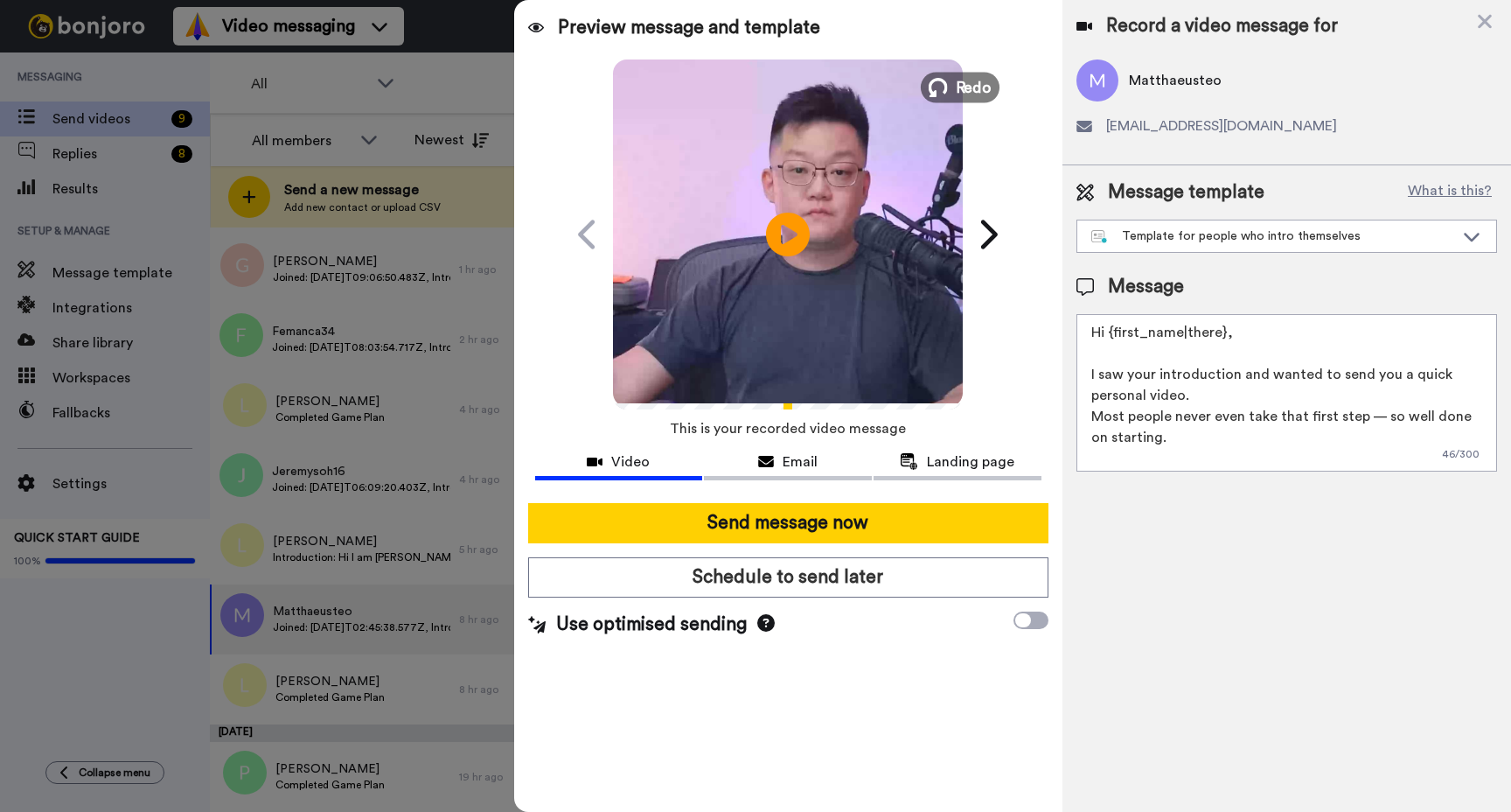
click at [958, 77] on span "Redo" at bounding box center [973, 87] width 36 height 22
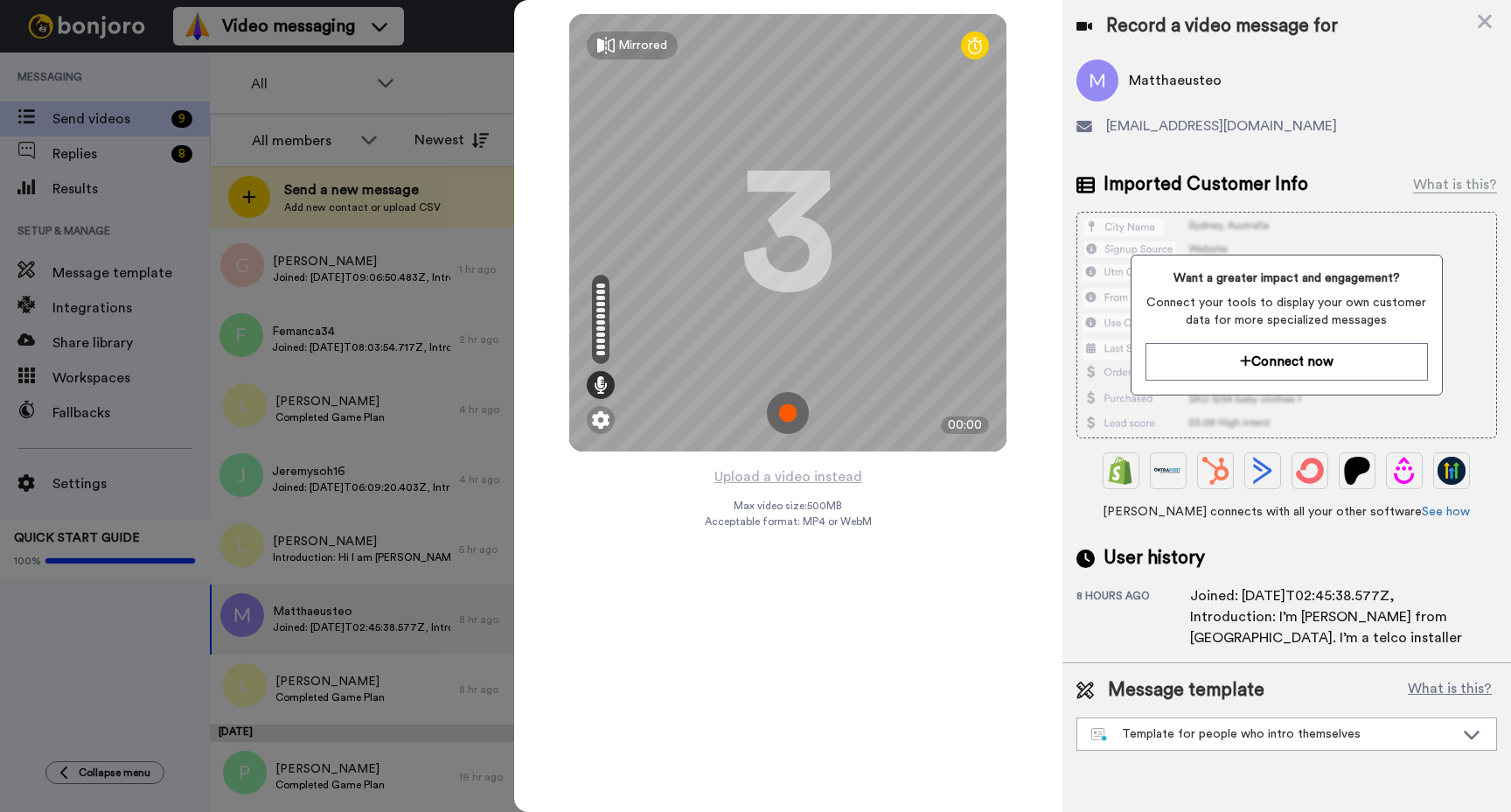
click at [789, 414] on img at bounding box center [788, 413] width 42 height 42
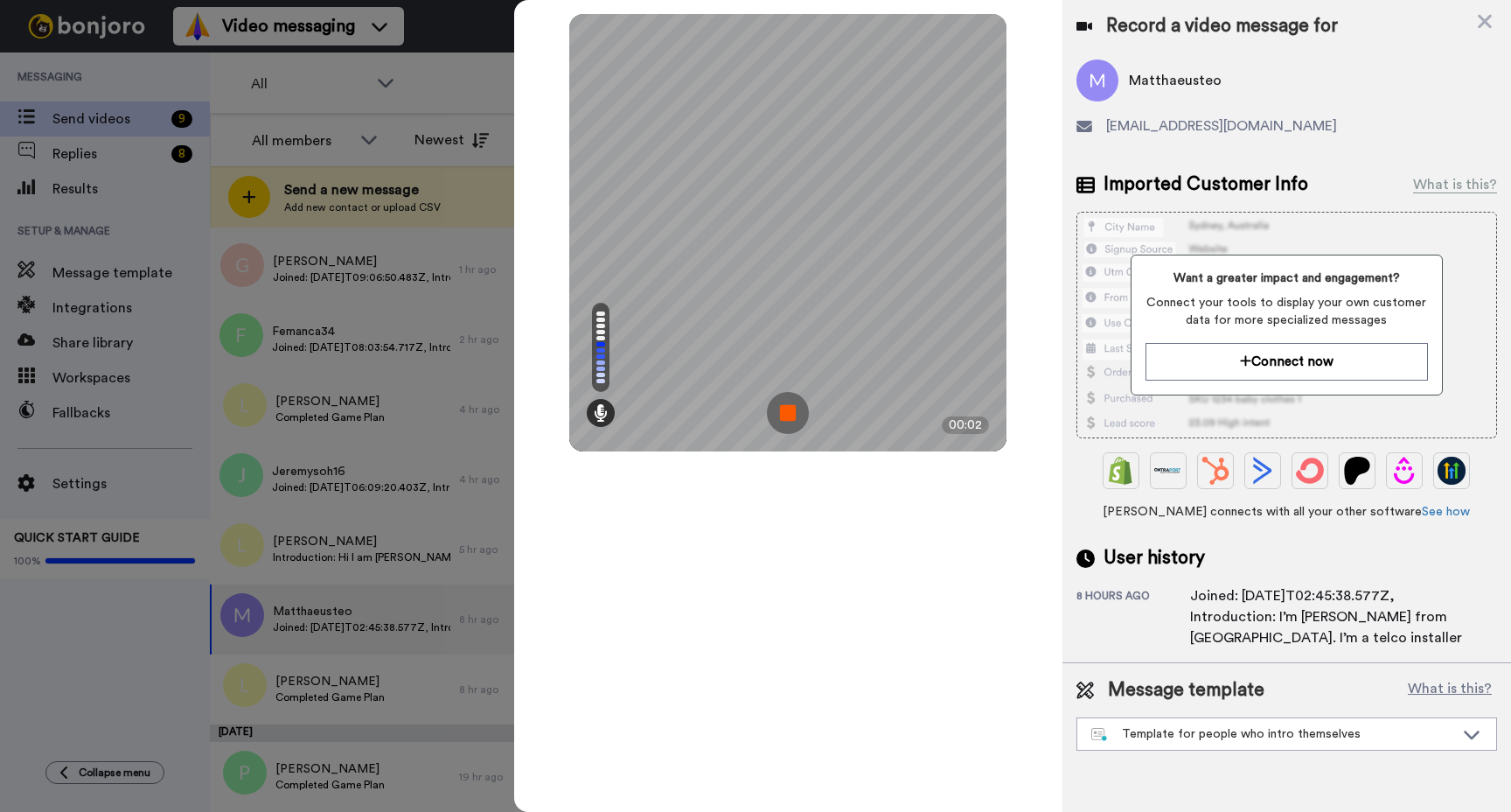
click at [794, 412] on img at bounding box center [788, 413] width 42 height 42
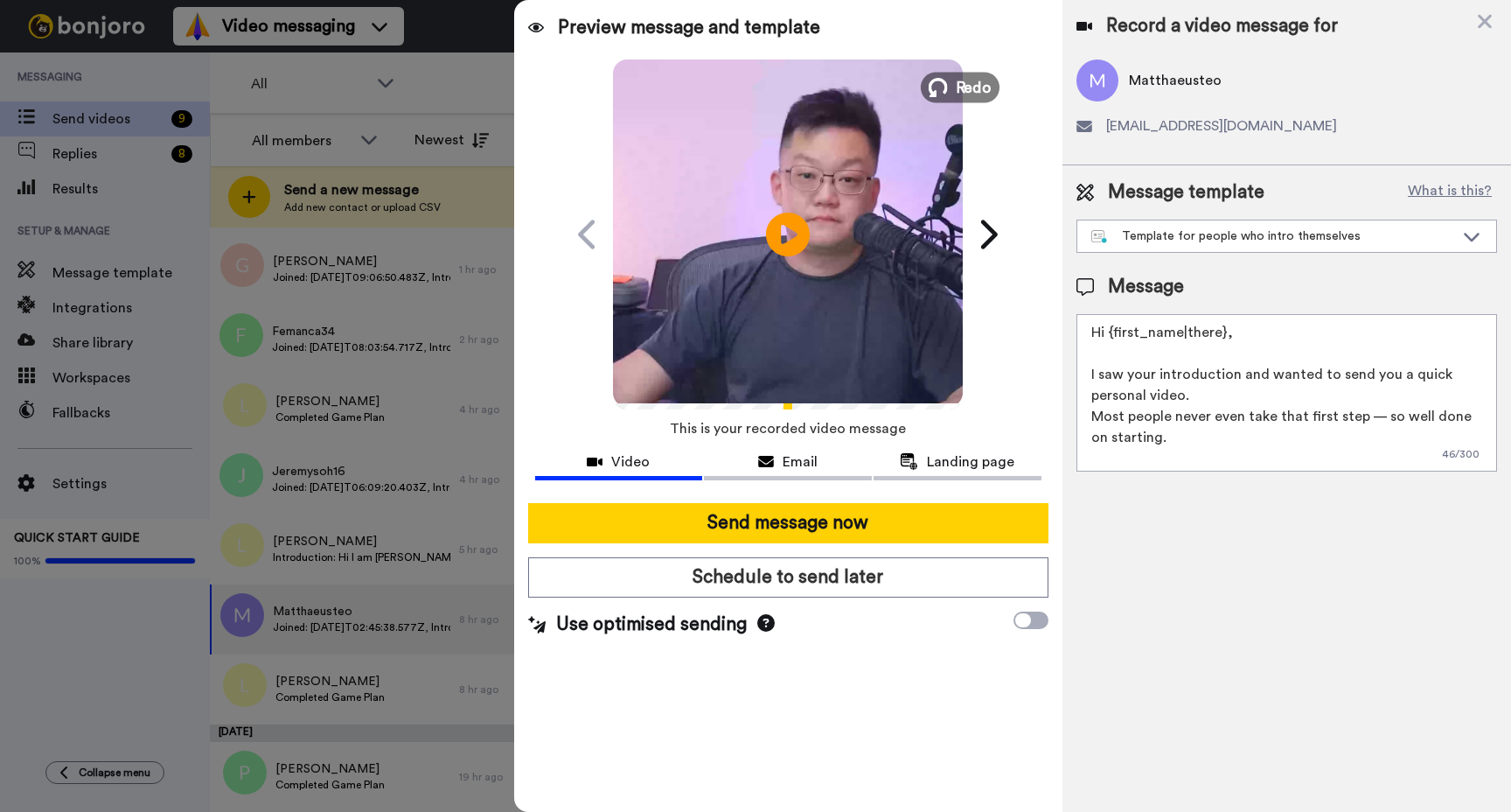
click at [961, 86] on span "Redo" at bounding box center [973, 87] width 36 height 22
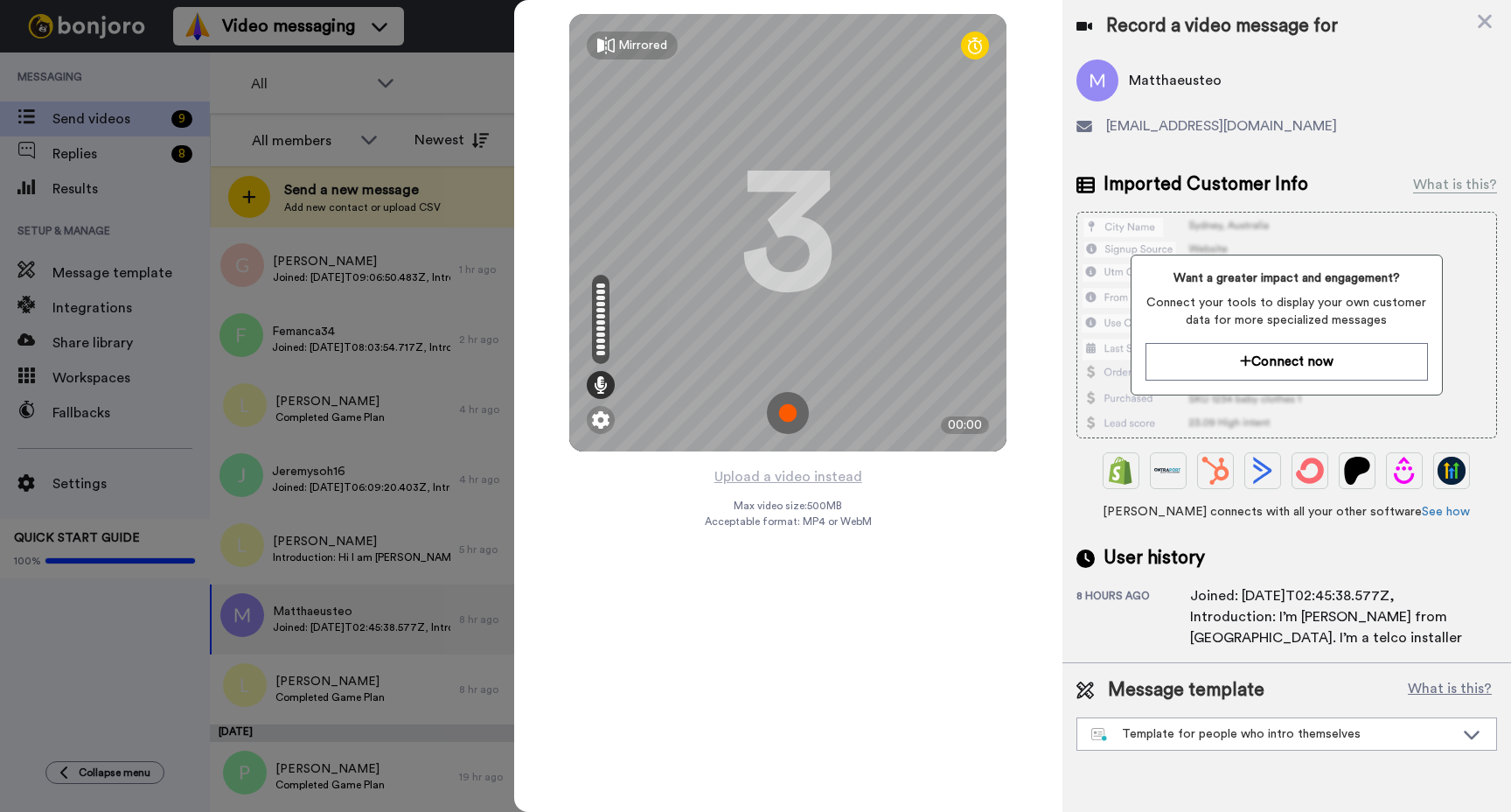
click at [789, 412] on img at bounding box center [788, 413] width 42 height 42
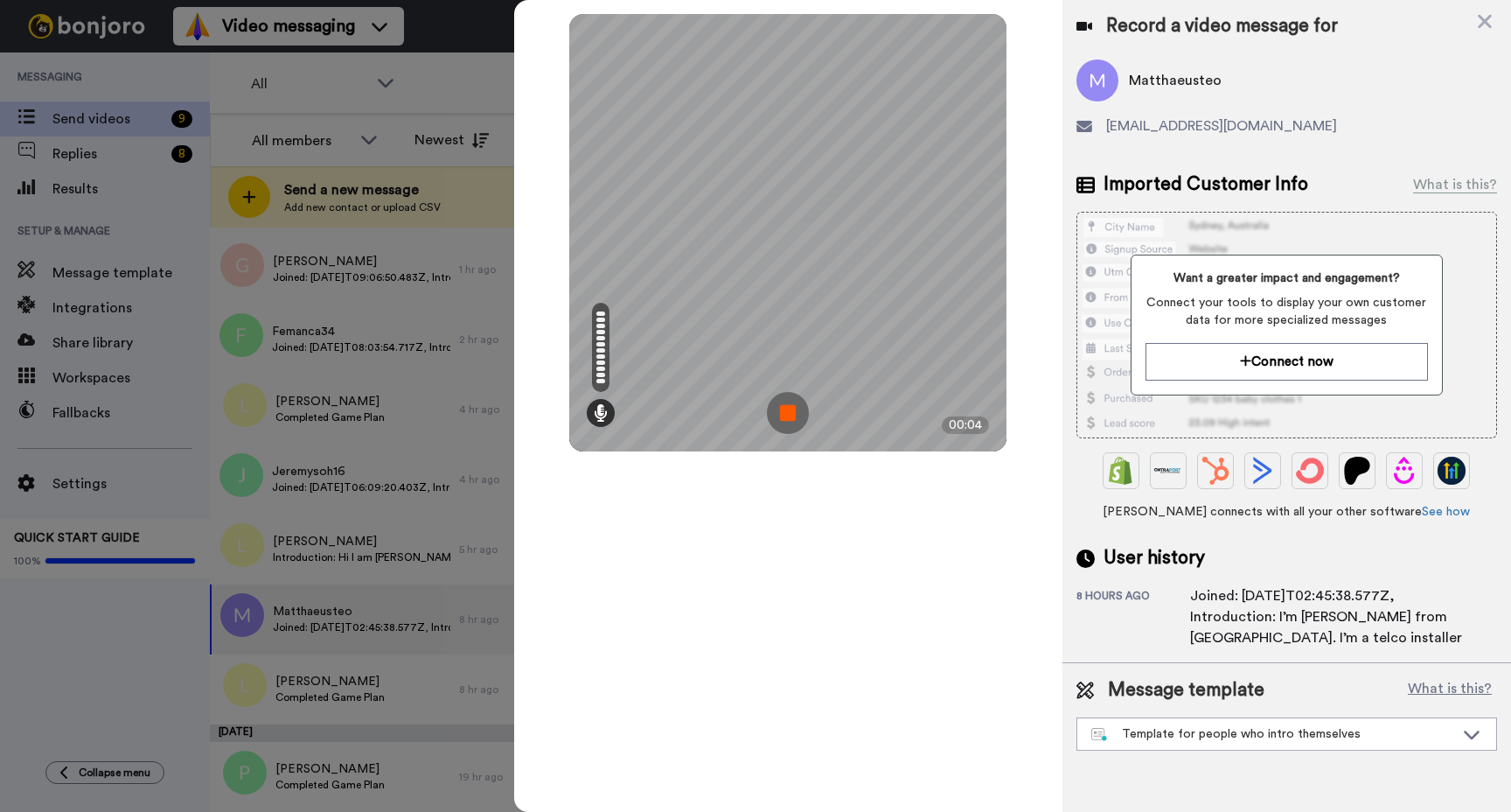
click at [773, 408] on img at bounding box center [788, 413] width 42 height 42
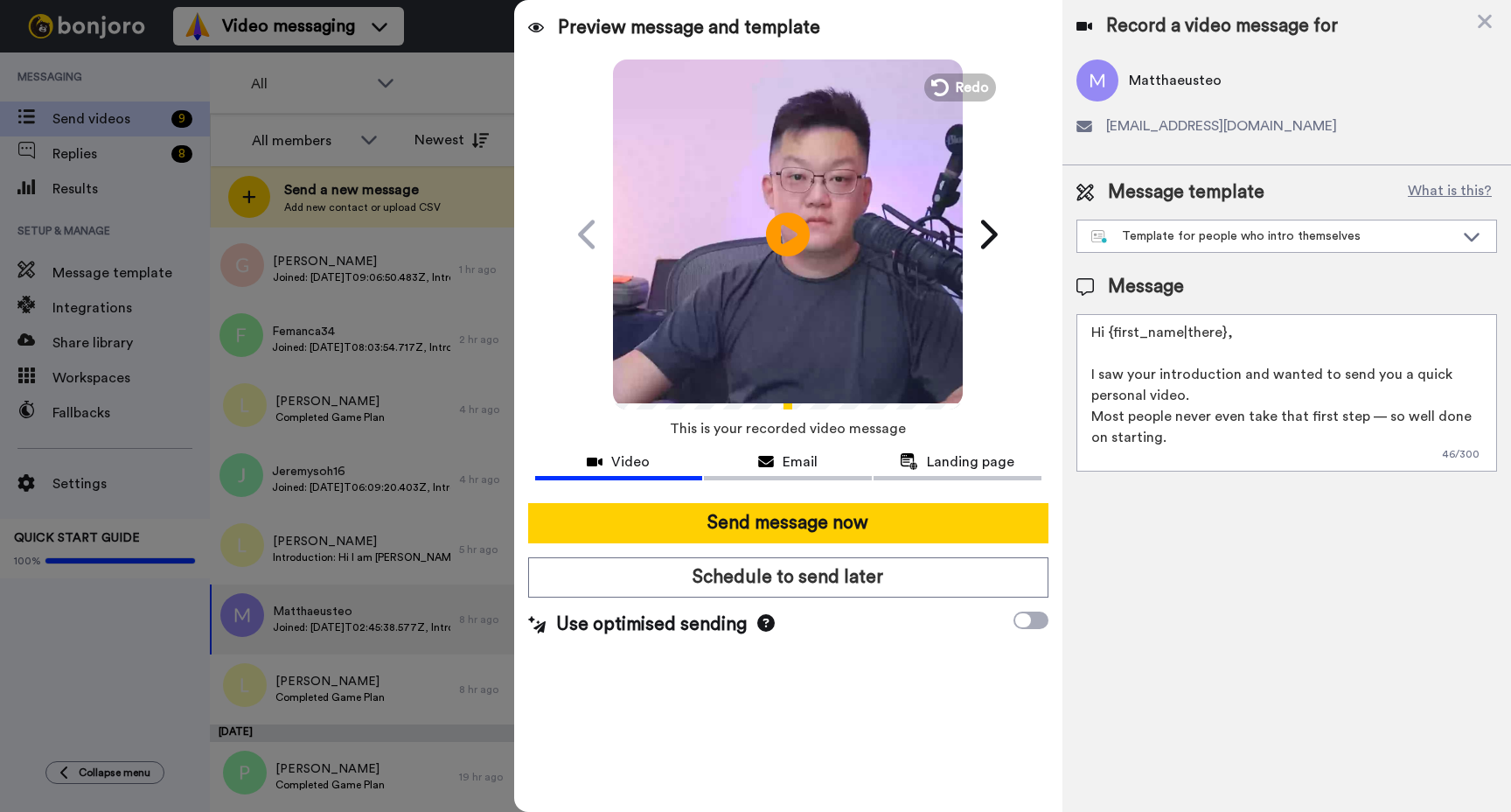
click at [959, 102] on video at bounding box center [788, 231] width 350 height 350
click at [964, 92] on span "Redo" at bounding box center [973, 87] width 36 height 22
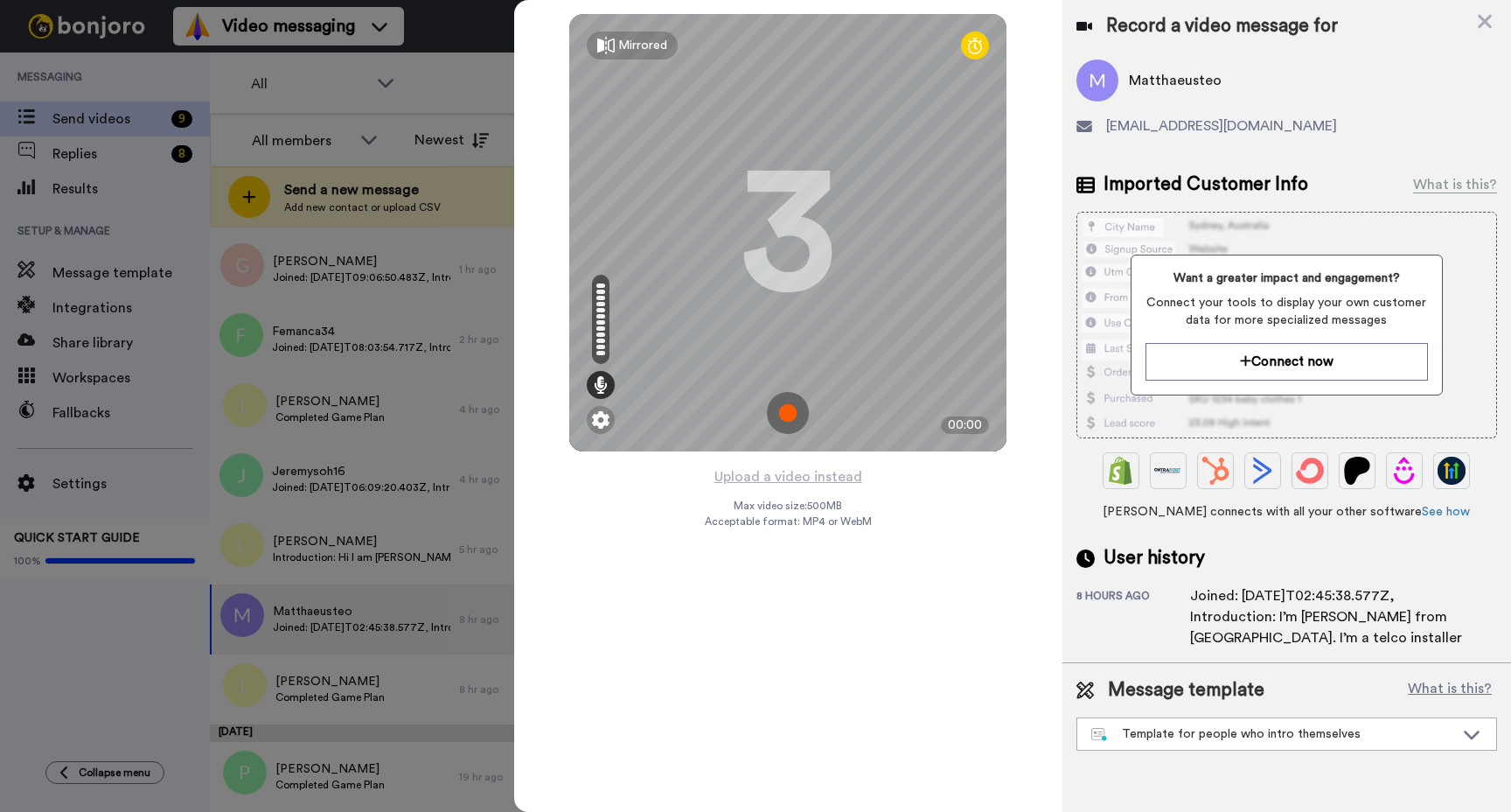
click at [794, 414] on img at bounding box center [788, 413] width 42 height 42
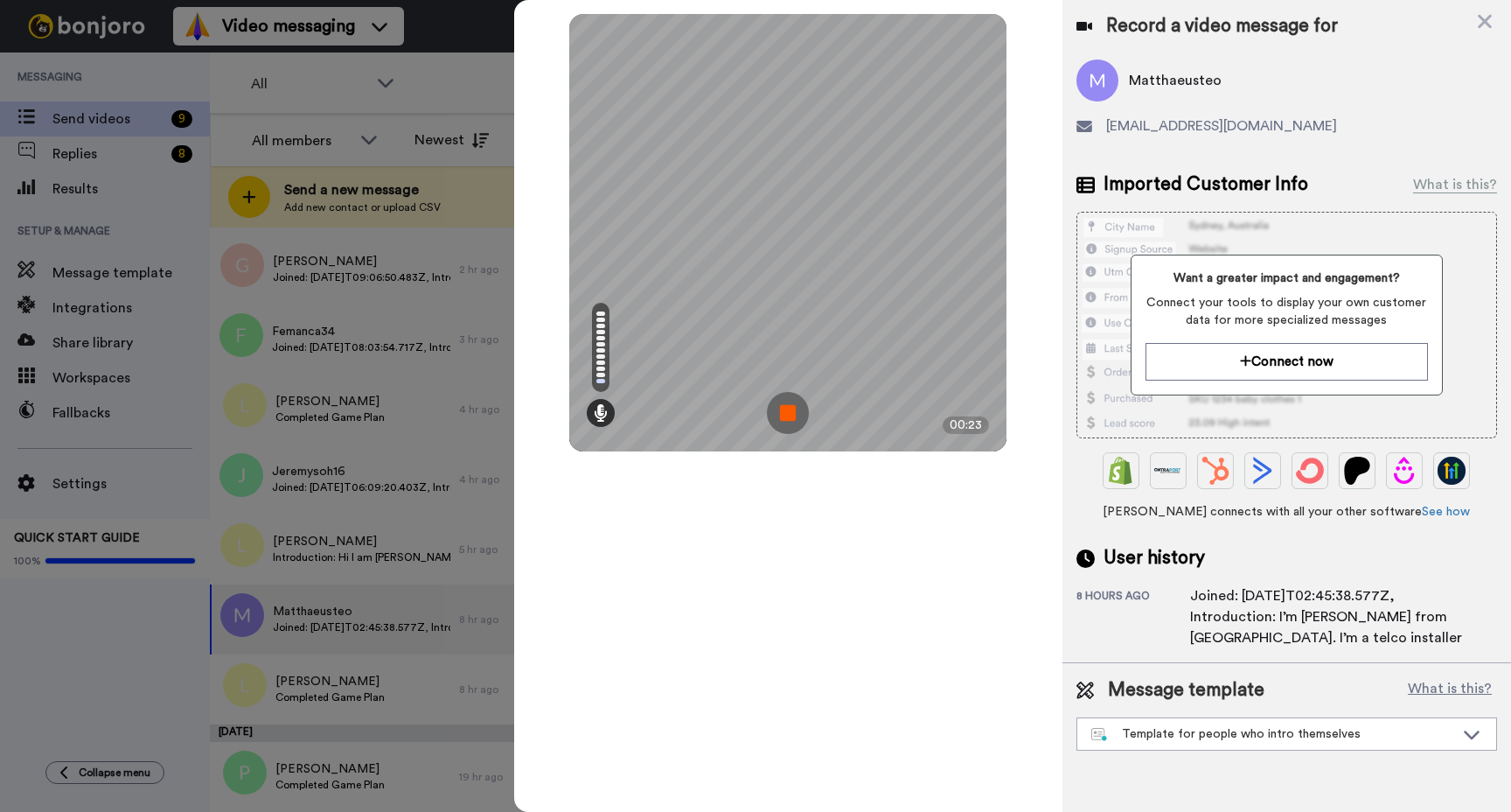
click at [786, 406] on img at bounding box center [788, 413] width 42 height 42
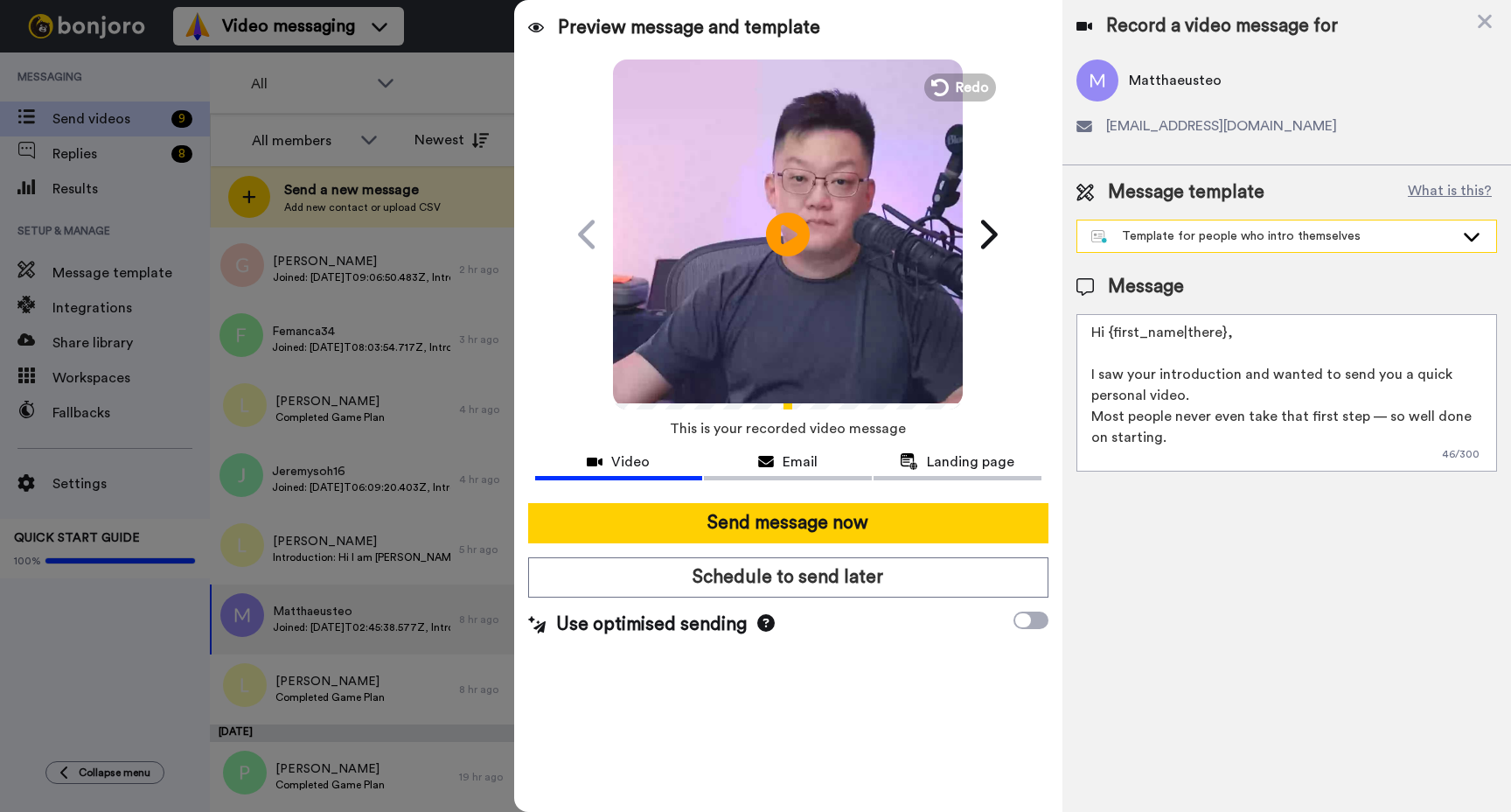
click at [1278, 239] on div "Template for people who intro themselves" at bounding box center [1273, 236] width 363 height 18
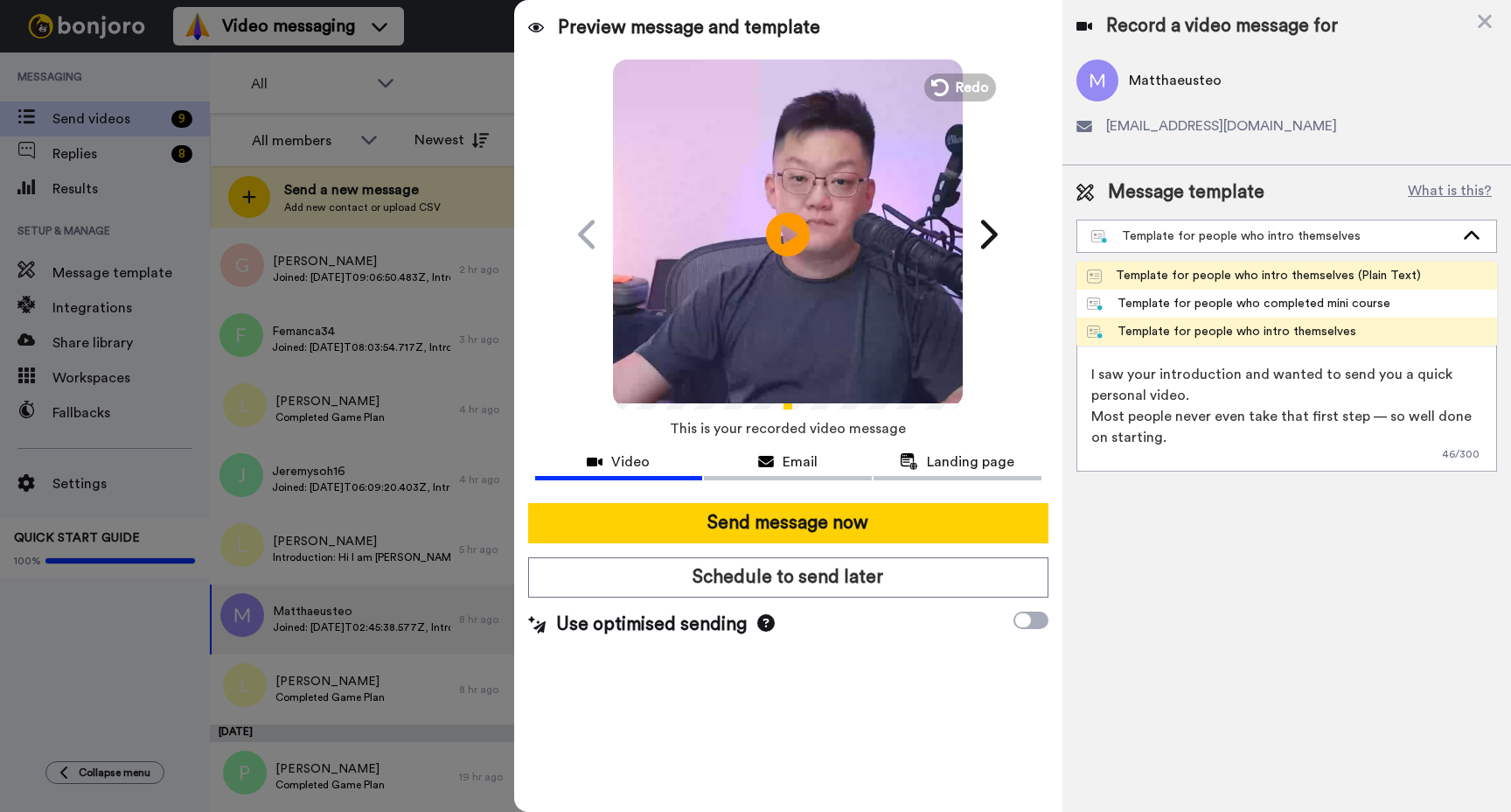
click at [1260, 272] on div "Template for people who intro themselves (Plain Text)" at bounding box center [1254, 275] width 334 height 18
type textarea "Willy here, I just saw your introduction and recorded a quick personal message …"
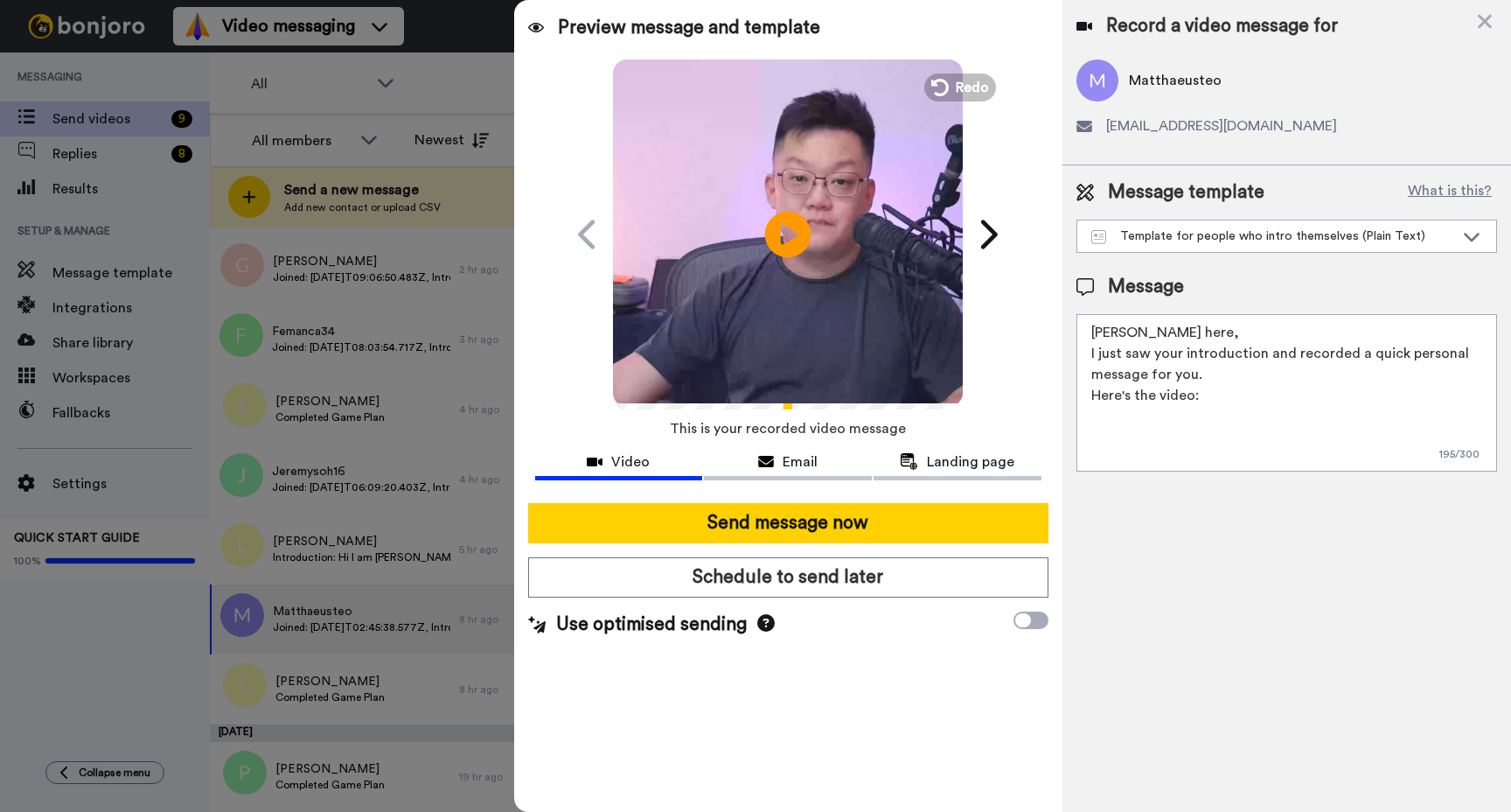
click at [792, 227] on icon at bounding box center [789, 234] width 47 height 47
click at [840, 284] on video at bounding box center [788, 231] width 350 height 350
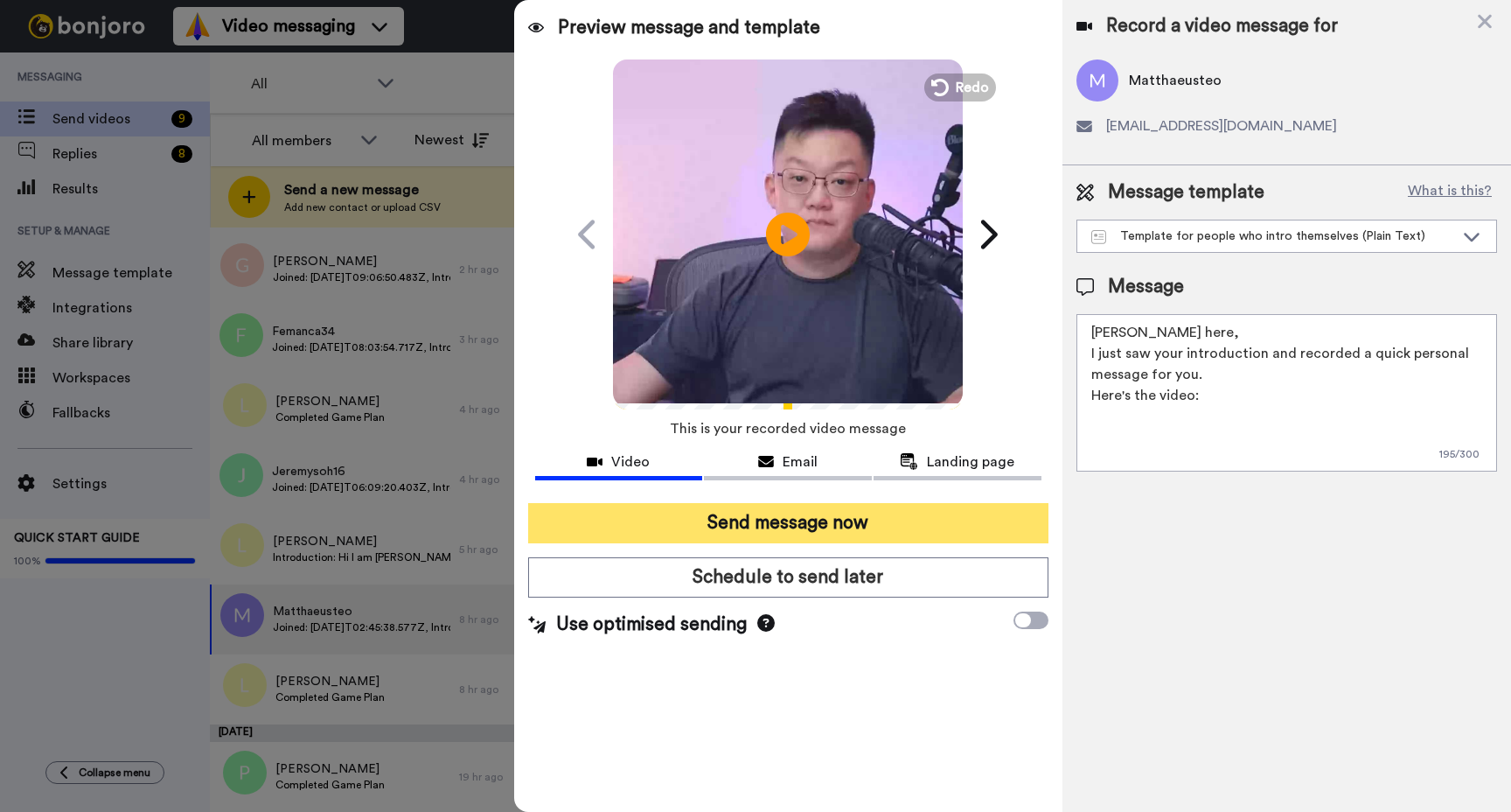
click at [848, 513] on button "Send message now" at bounding box center [789, 523] width 521 height 40
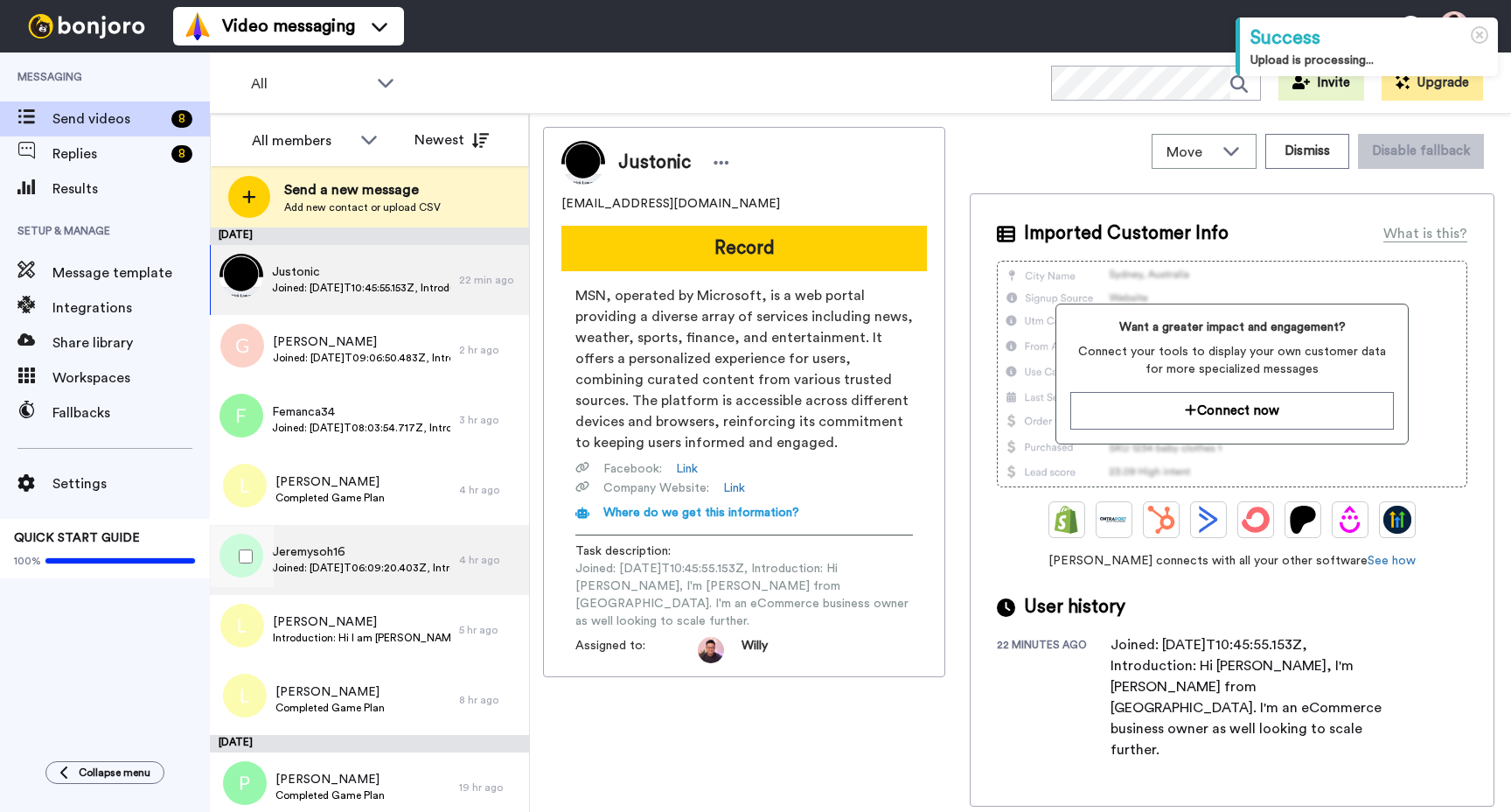
click at [361, 556] on span "Jeremysoh16" at bounding box center [360, 552] width 178 height 18
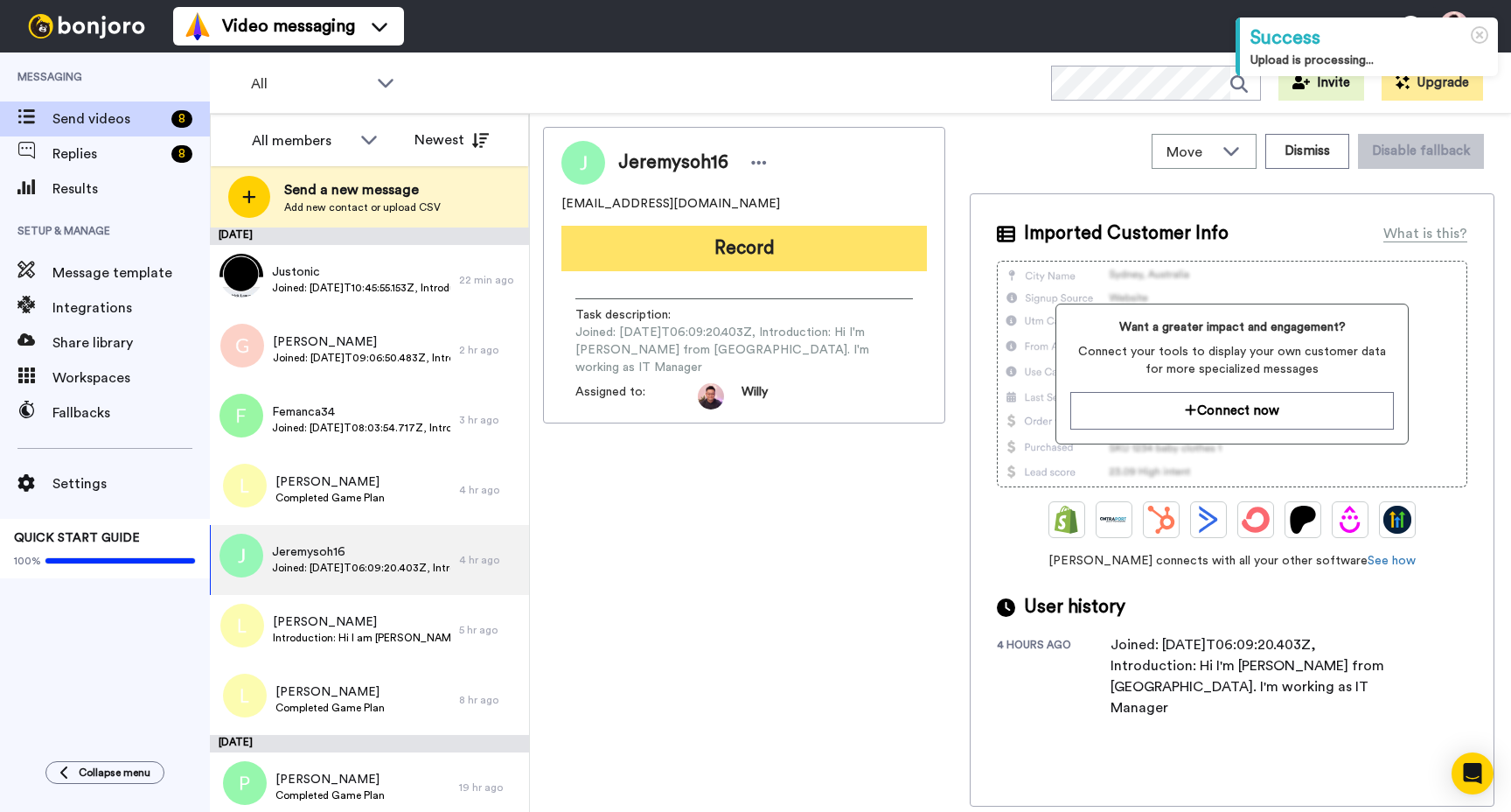
click at [809, 263] on button "Record" at bounding box center [745, 248] width 366 height 46
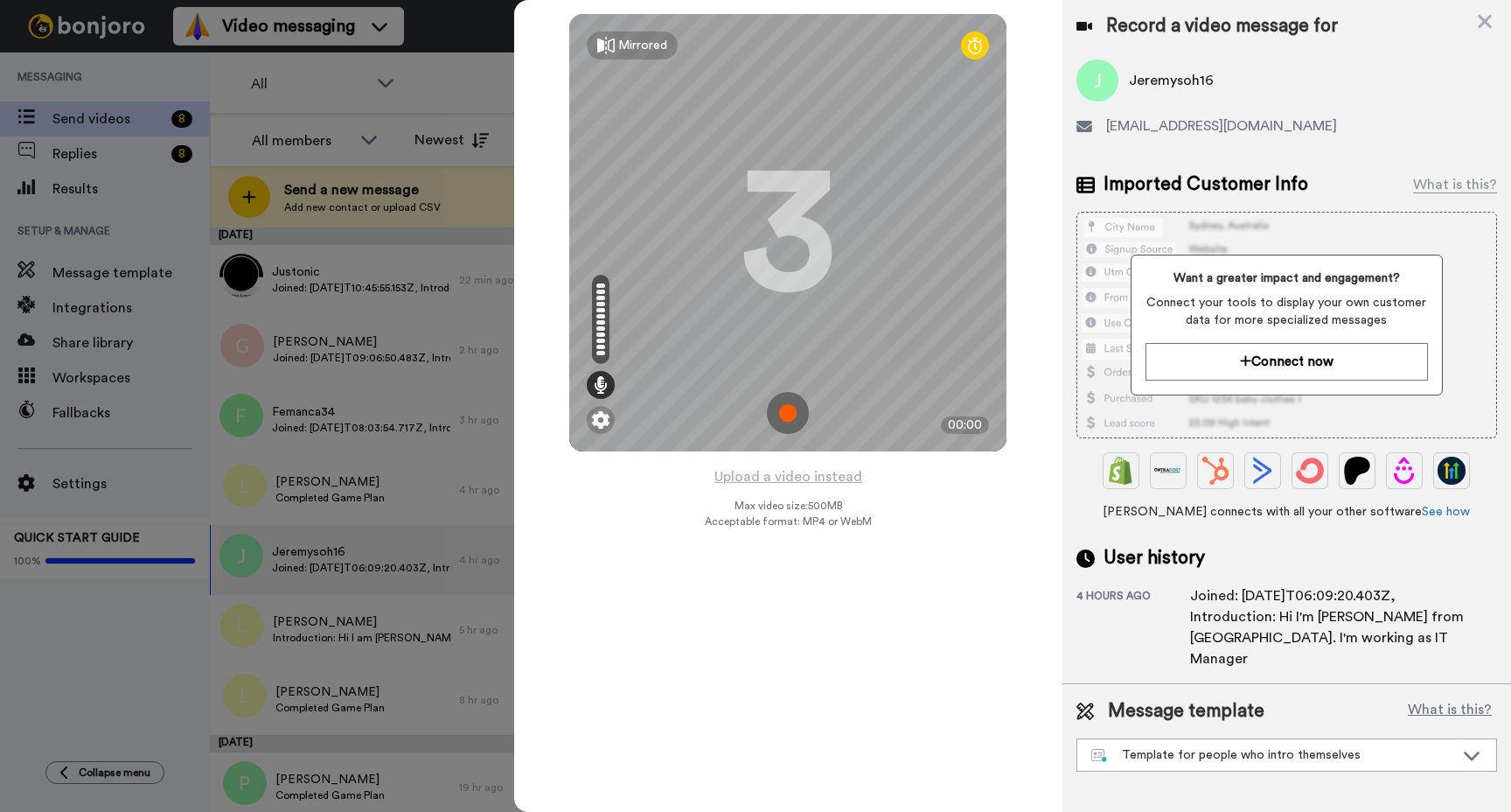
click at [800, 400] on img at bounding box center [788, 413] width 42 height 42
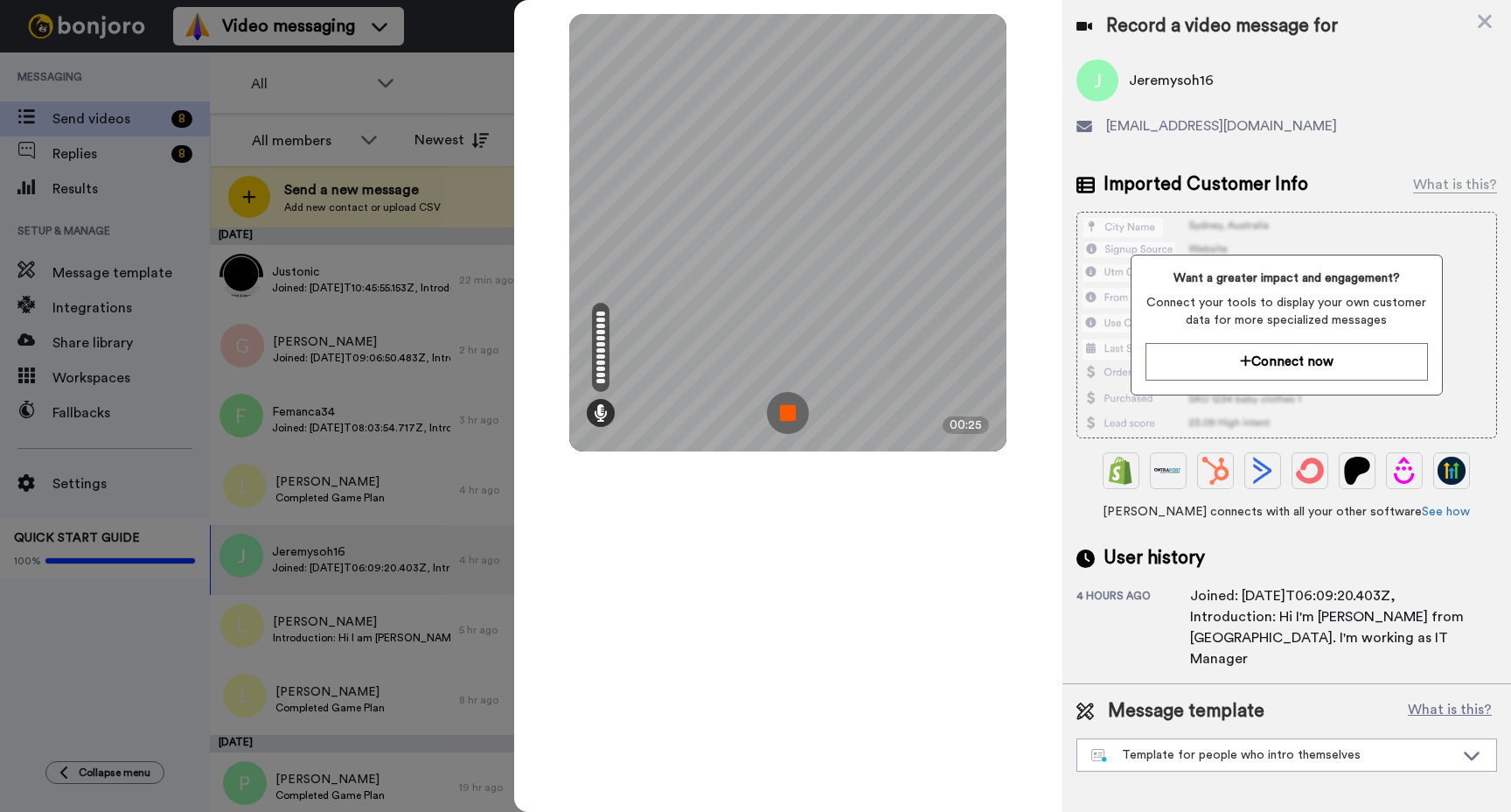
click at [782, 410] on img at bounding box center [788, 413] width 42 height 42
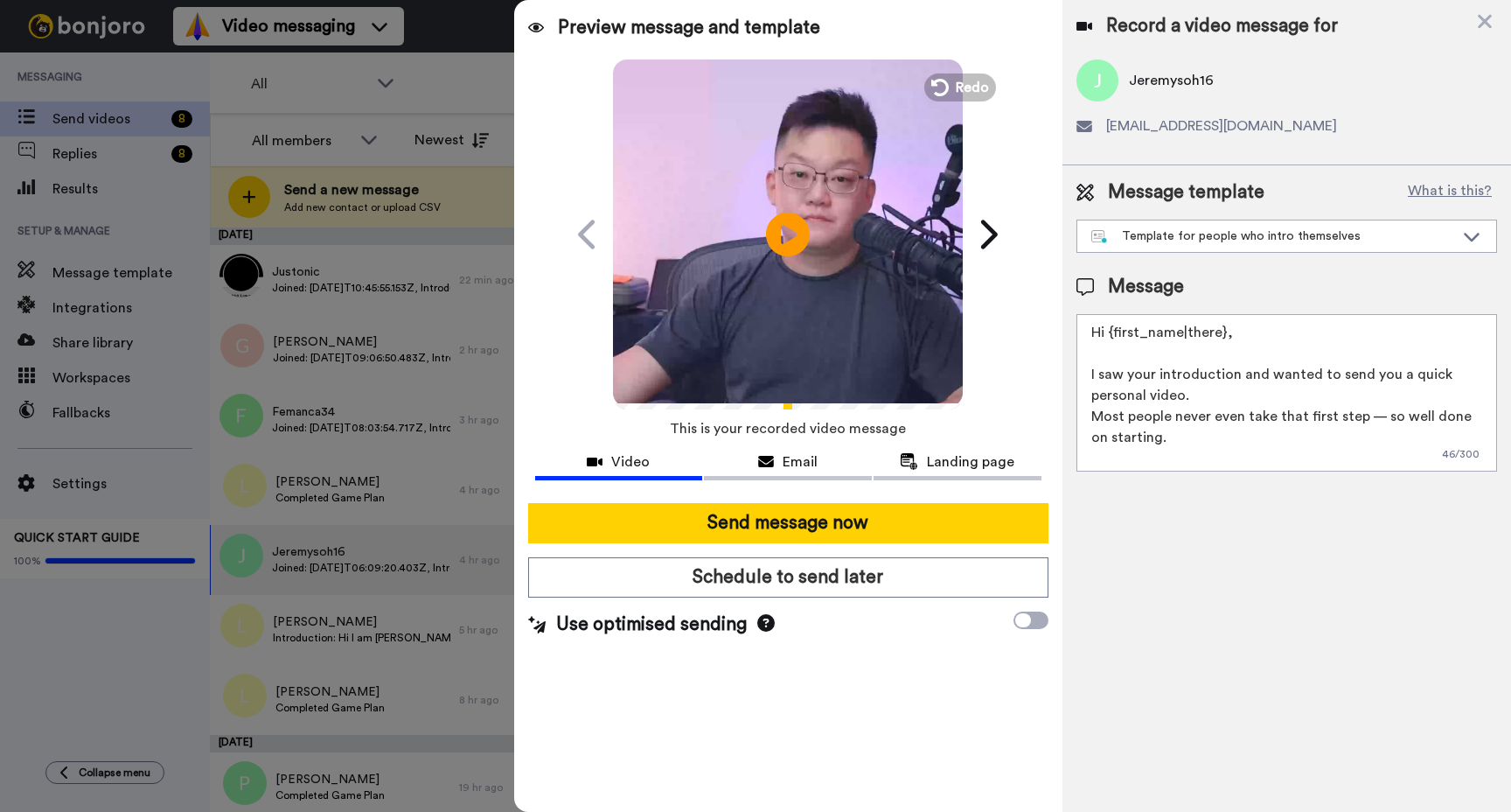
click at [816, 230] on video at bounding box center [788, 231] width 350 height 350
click at [1201, 233] on div "Template for people who intro themselves" at bounding box center [1273, 236] width 363 height 18
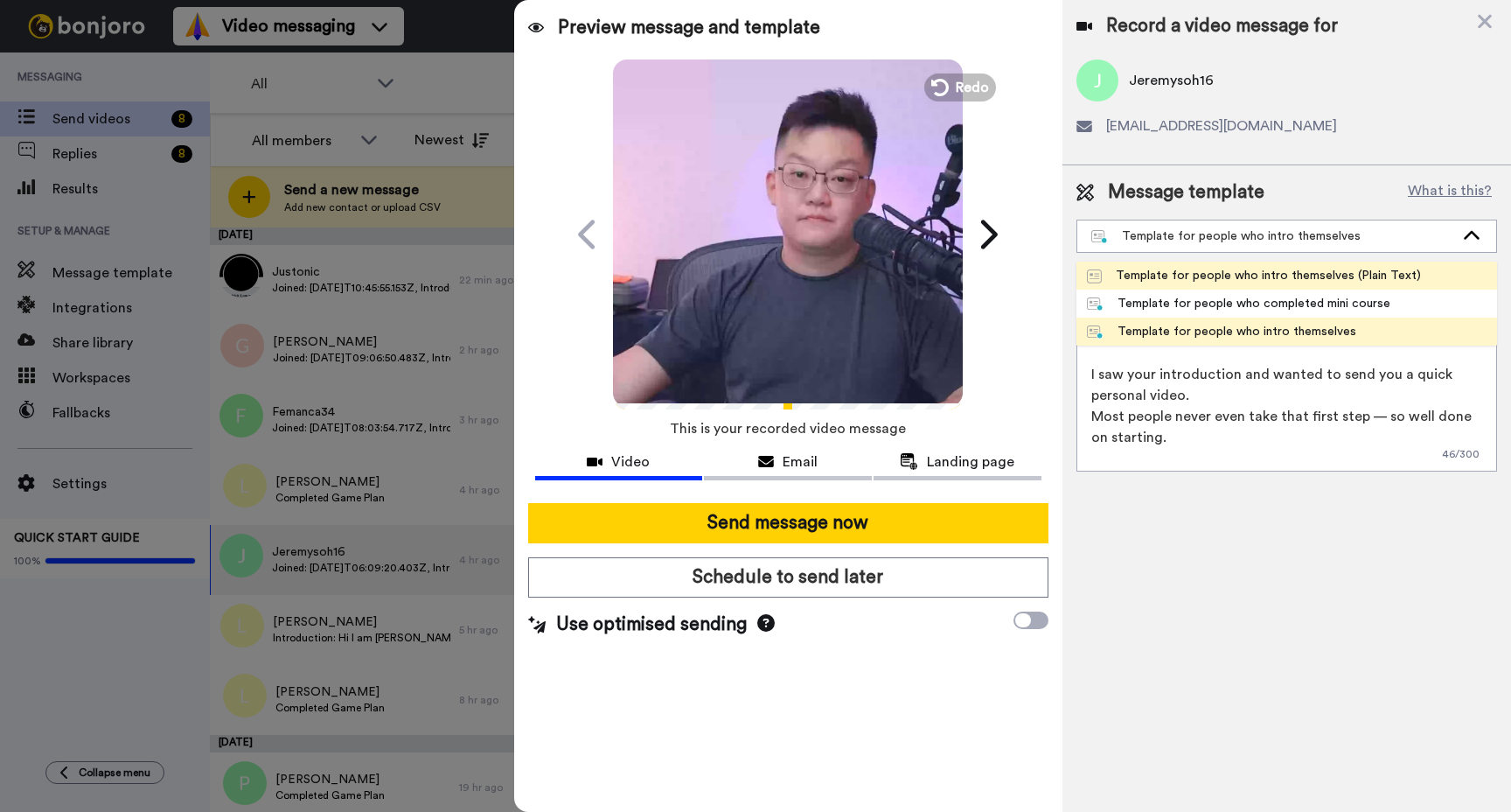
click at [1216, 275] on div "Template for people who intro themselves (Plain Text)" at bounding box center [1254, 275] width 334 height 18
type textarea "[PERSON_NAME] here, I just saw your introduction and recorded a quick personal …"
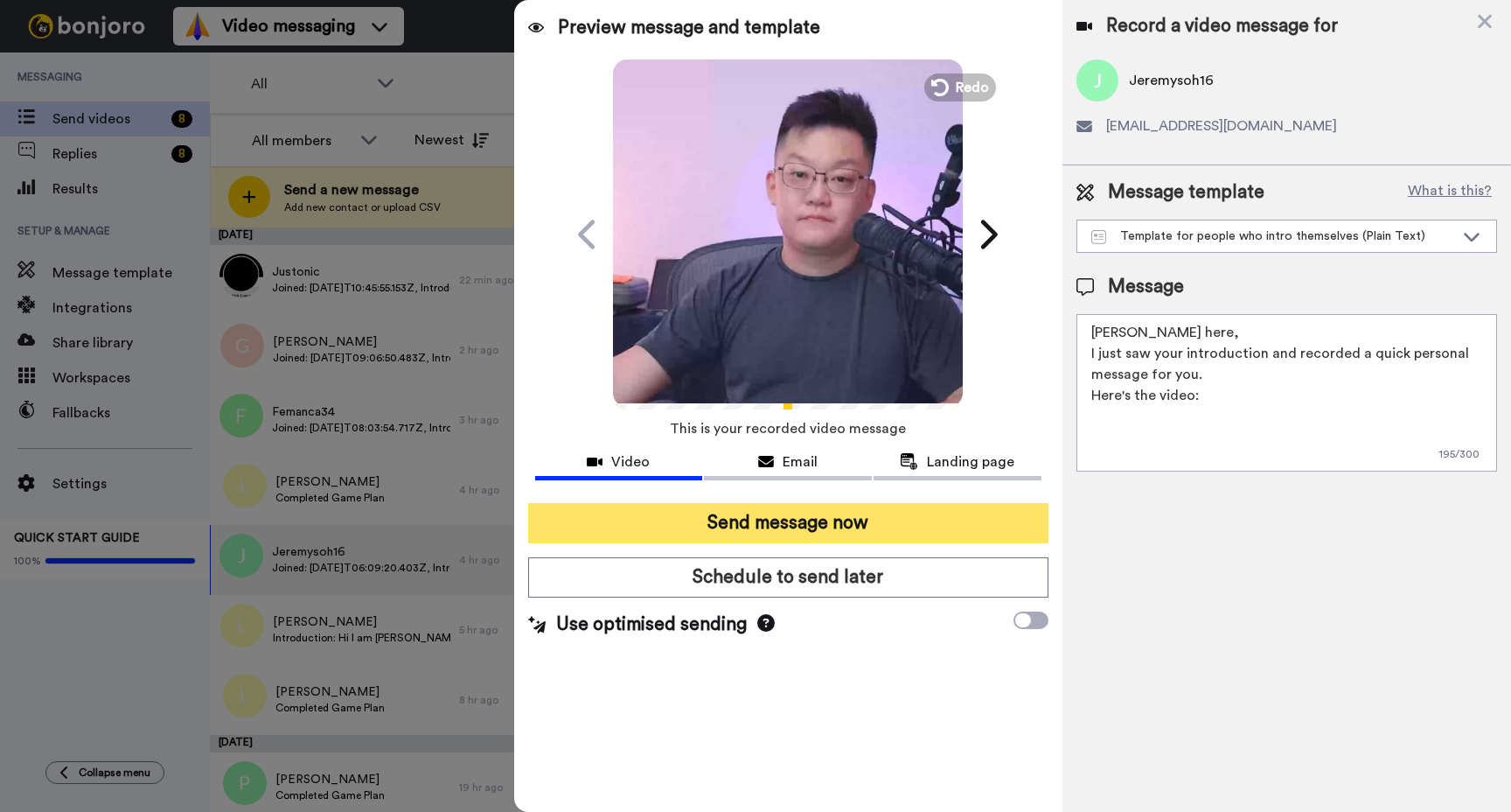
click at [924, 519] on button "Send message now" at bounding box center [789, 523] width 521 height 40
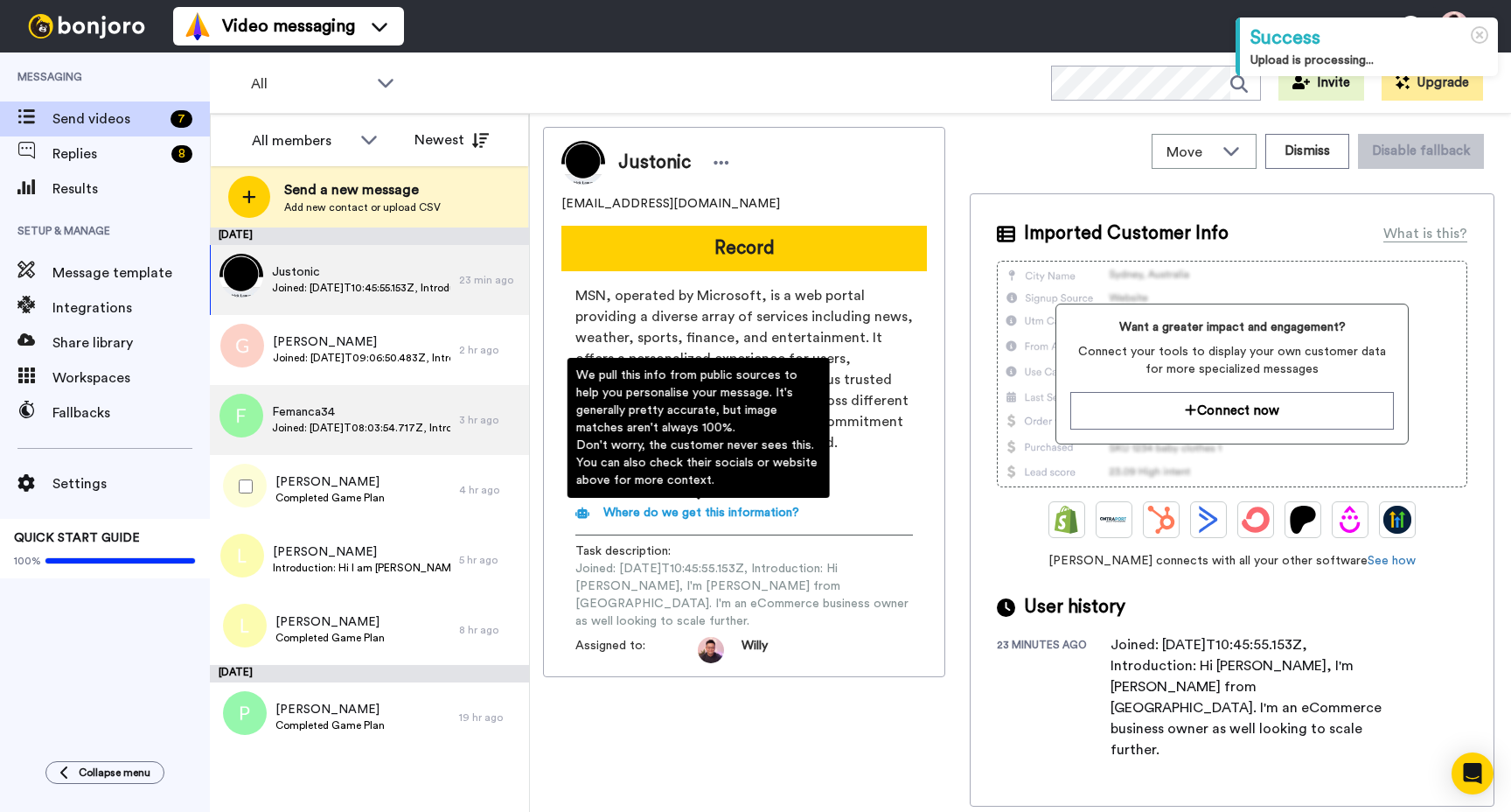
click at [376, 421] on span "Joined: [DATE]T08:03:54.717Z, Introduction: Hi [PERSON_NAME] and All, I'm [PERS…" at bounding box center [360, 427] width 178 height 14
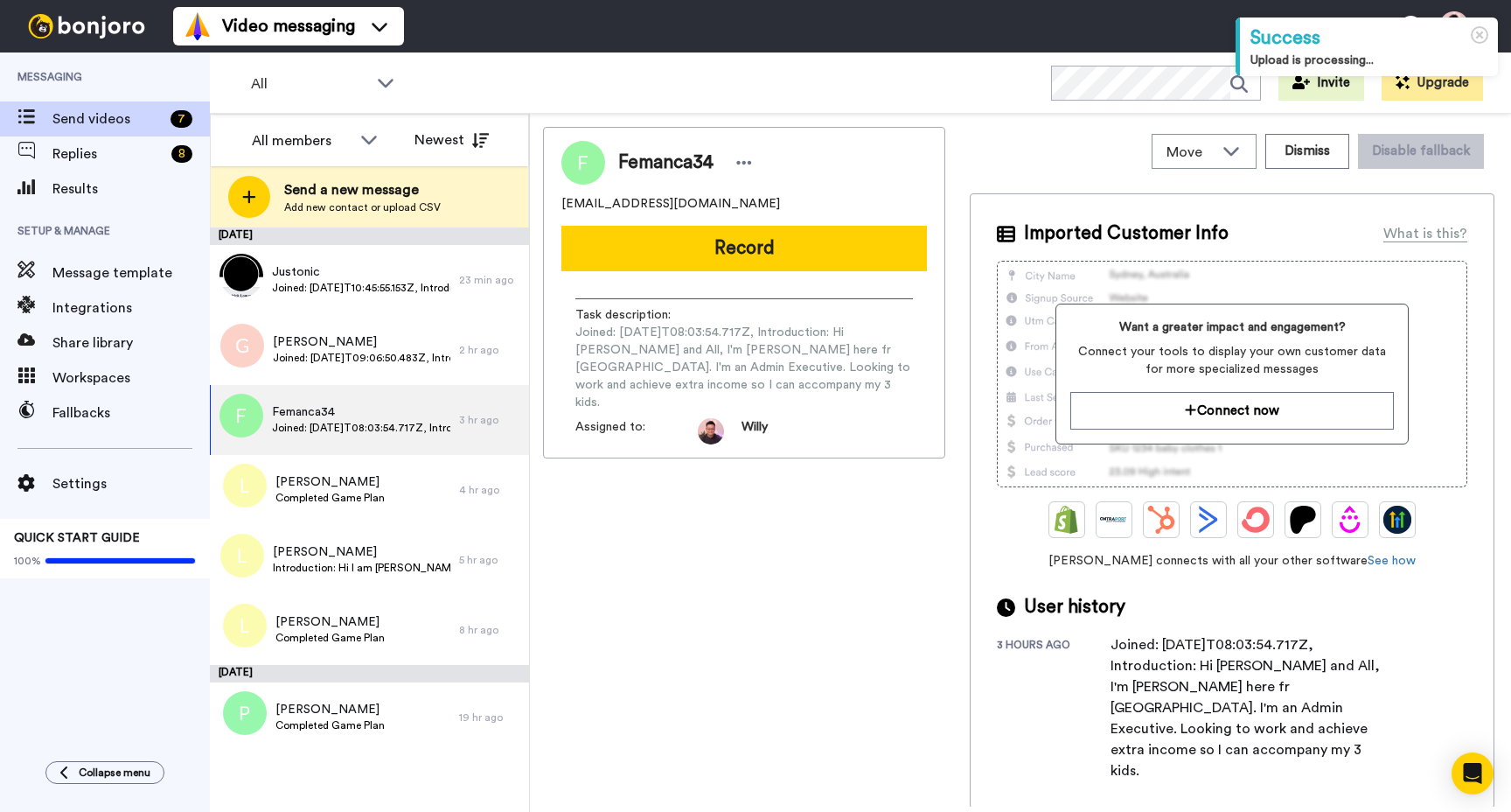
click at [719, 258] on button "Record" at bounding box center [745, 248] width 366 height 46
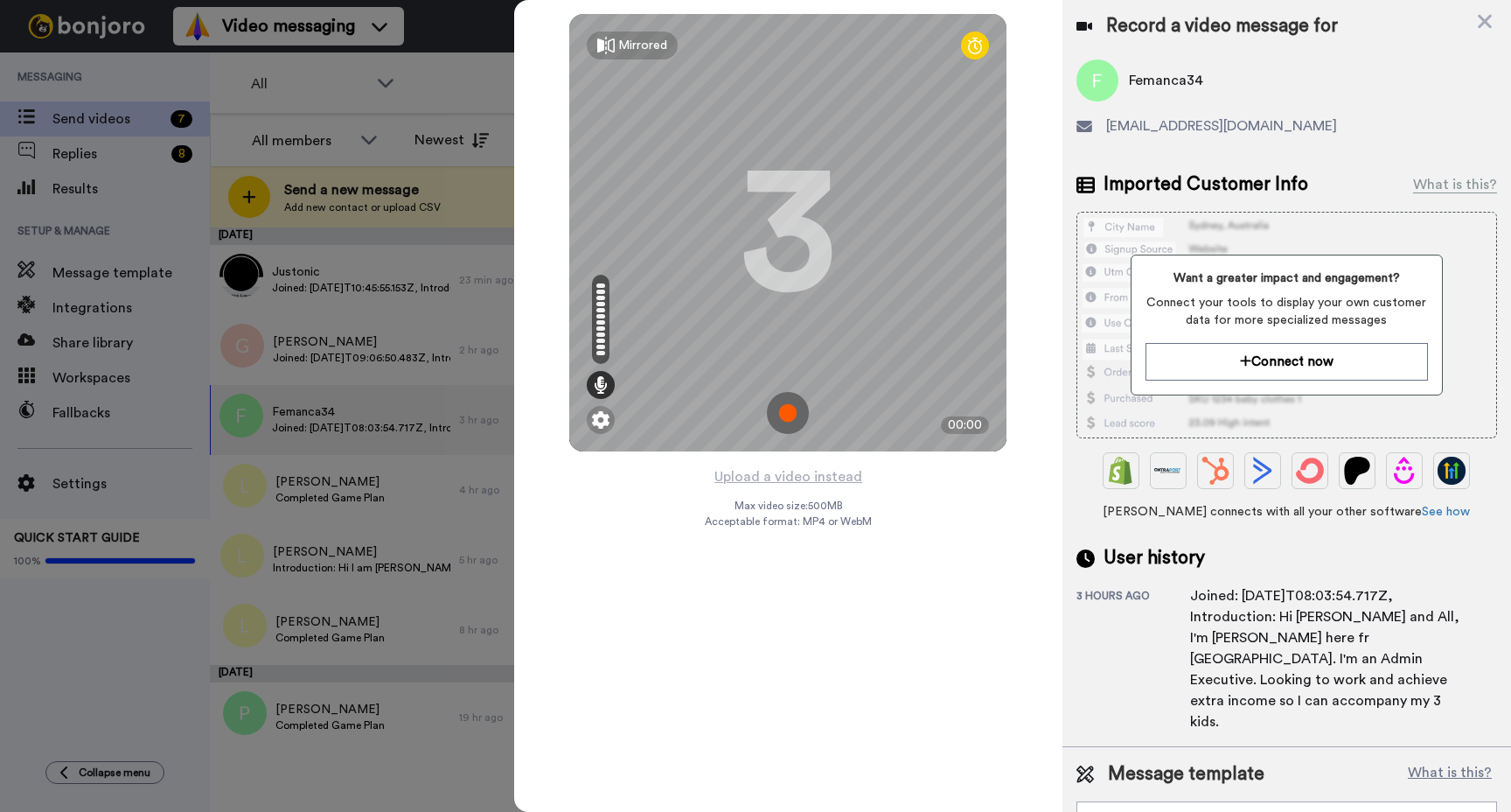
click at [800, 423] on img at bounding box center [788, 413] width 42 height 42
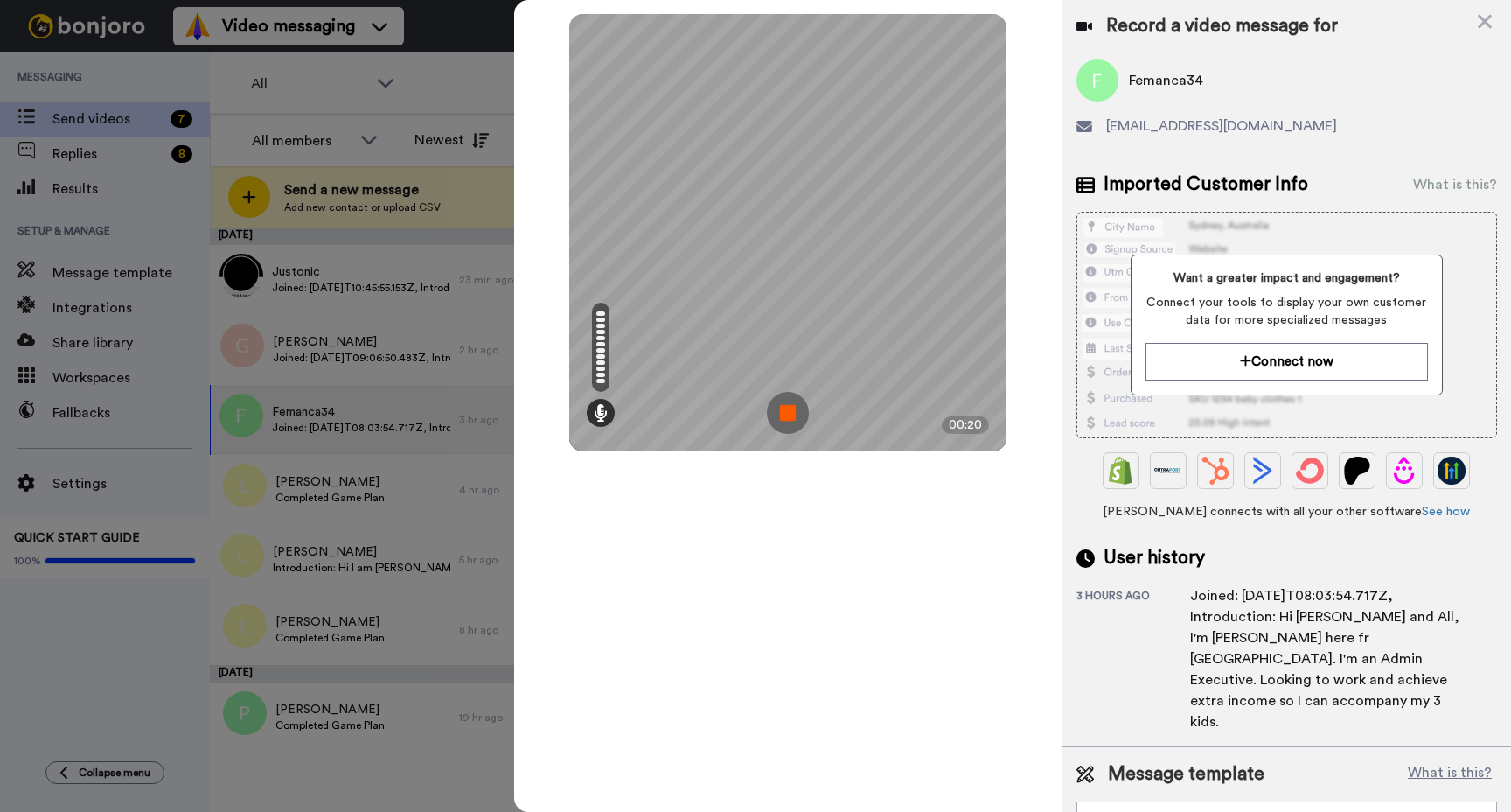
click at [777, 414] on img at bounding box center [788, 413] width 42 height 42
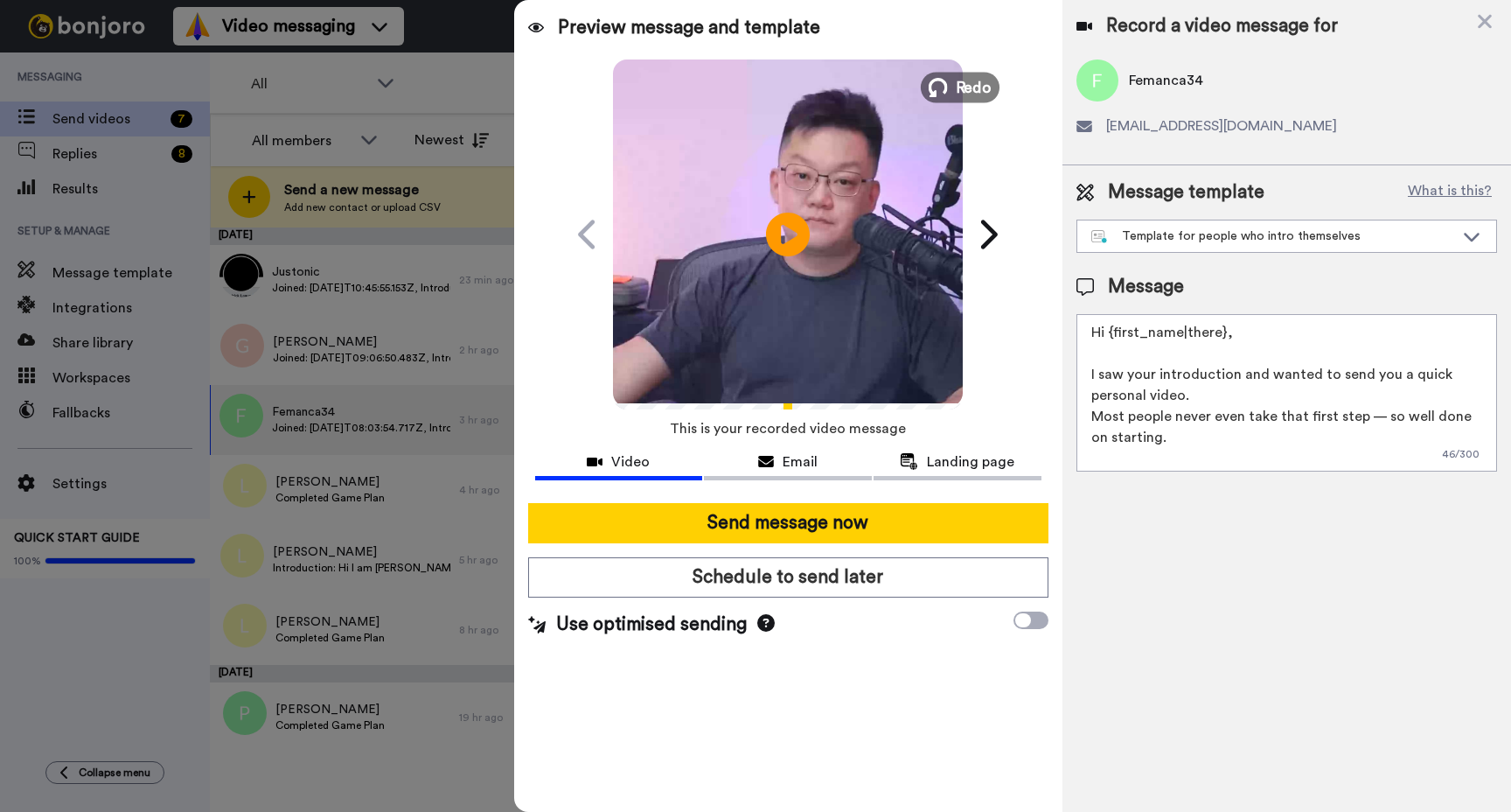
click at [968, 77] on span "Redo" at bounding box center [973, 87] width 36 height 22
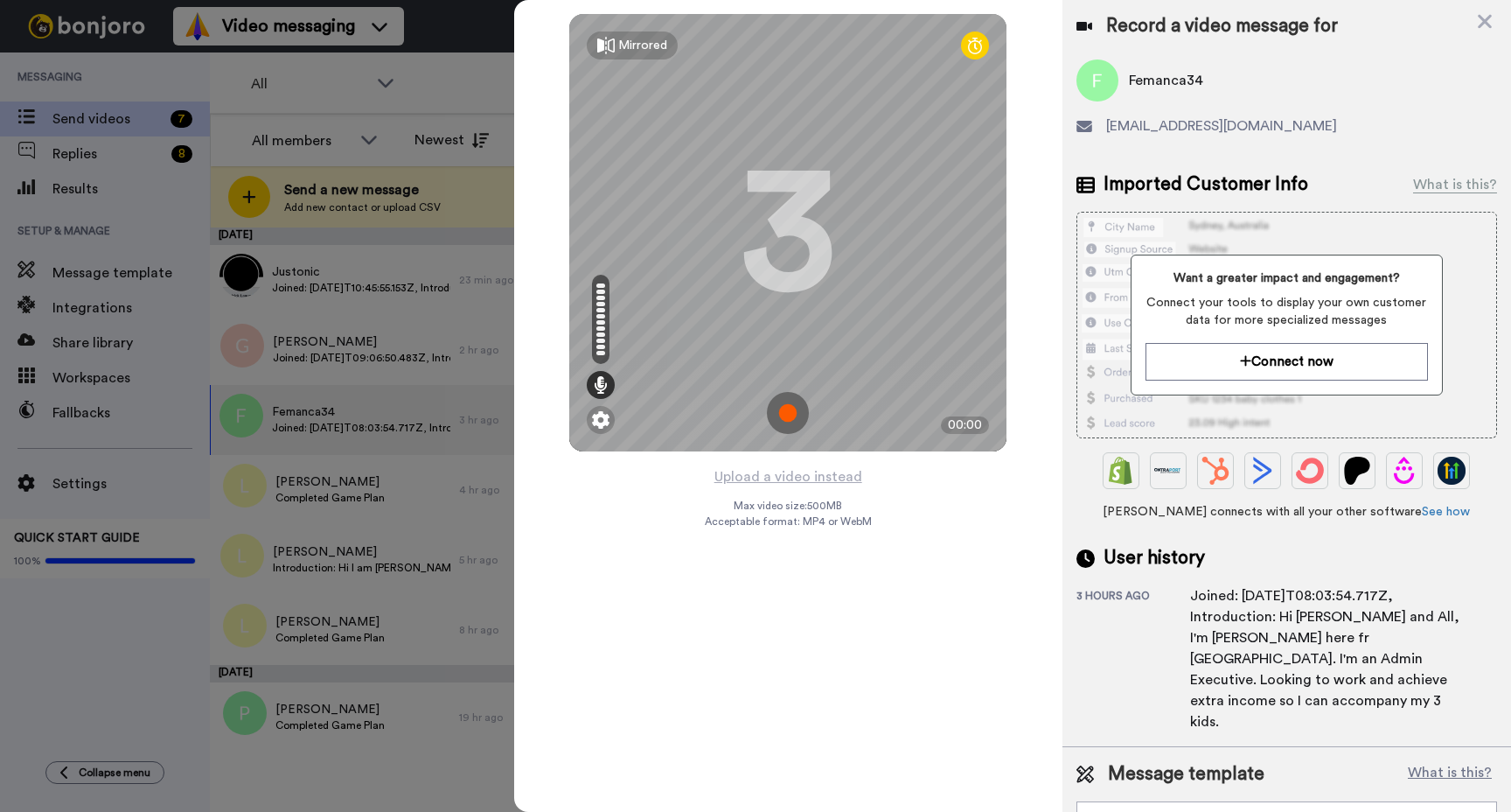
click at [790, 405] on img at bounding box center [788, 413] width 42 height 42
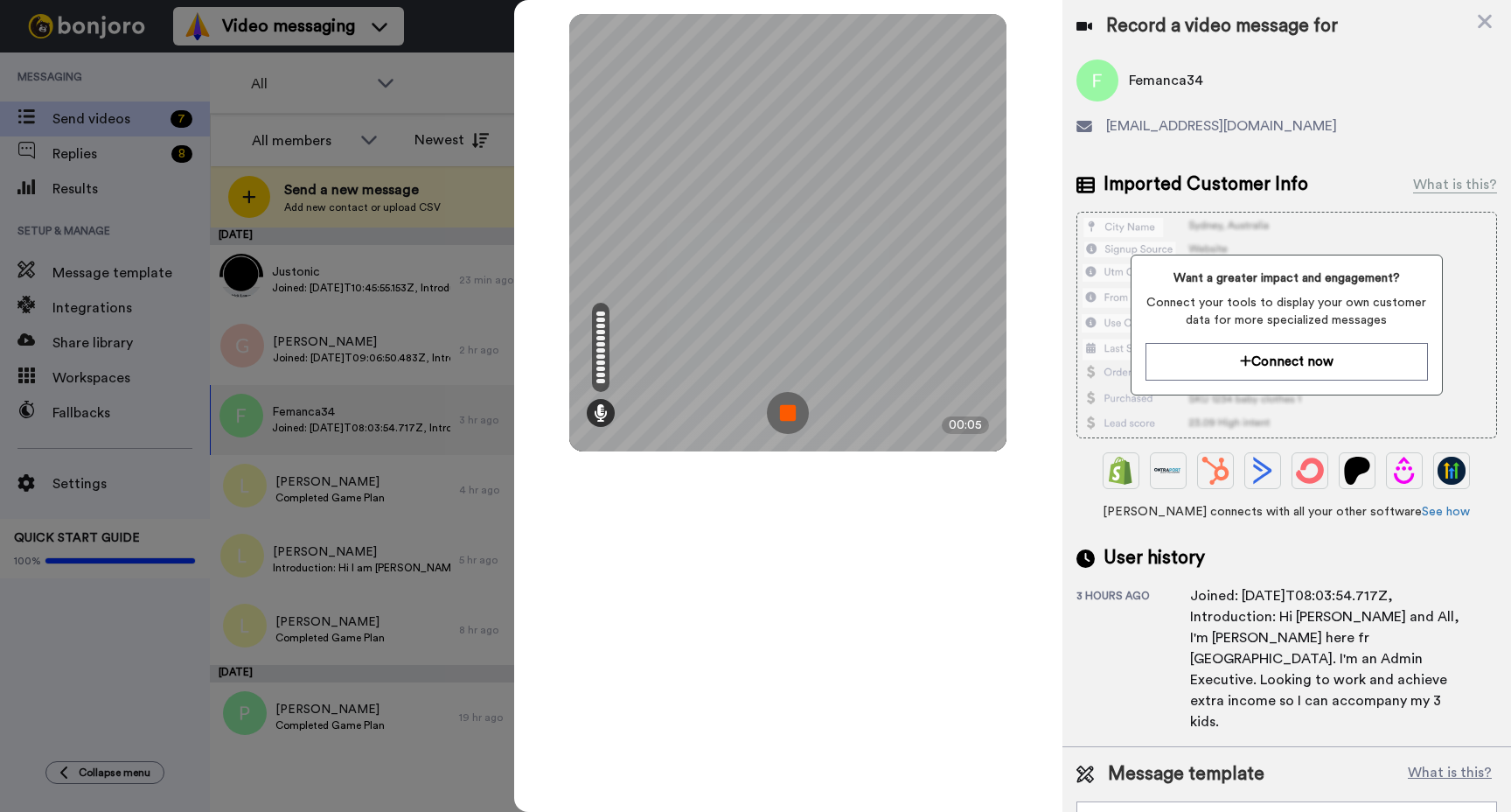
click at [784, 418] on img at bounding box center [788, 413] width 42 height 42
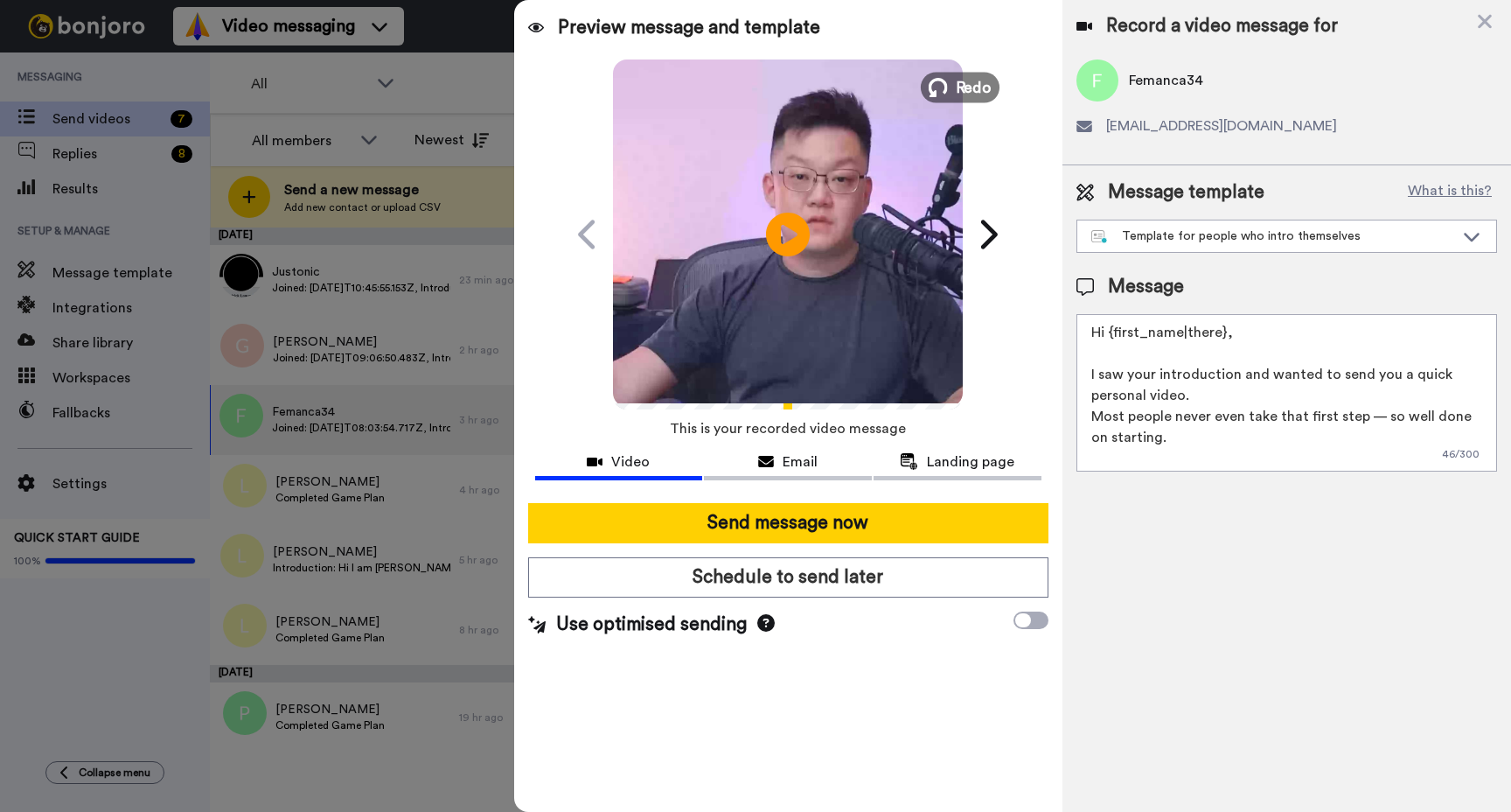
click at [970, 85] on span "Redo" at bounding box center [973, 87] width 36 height 22
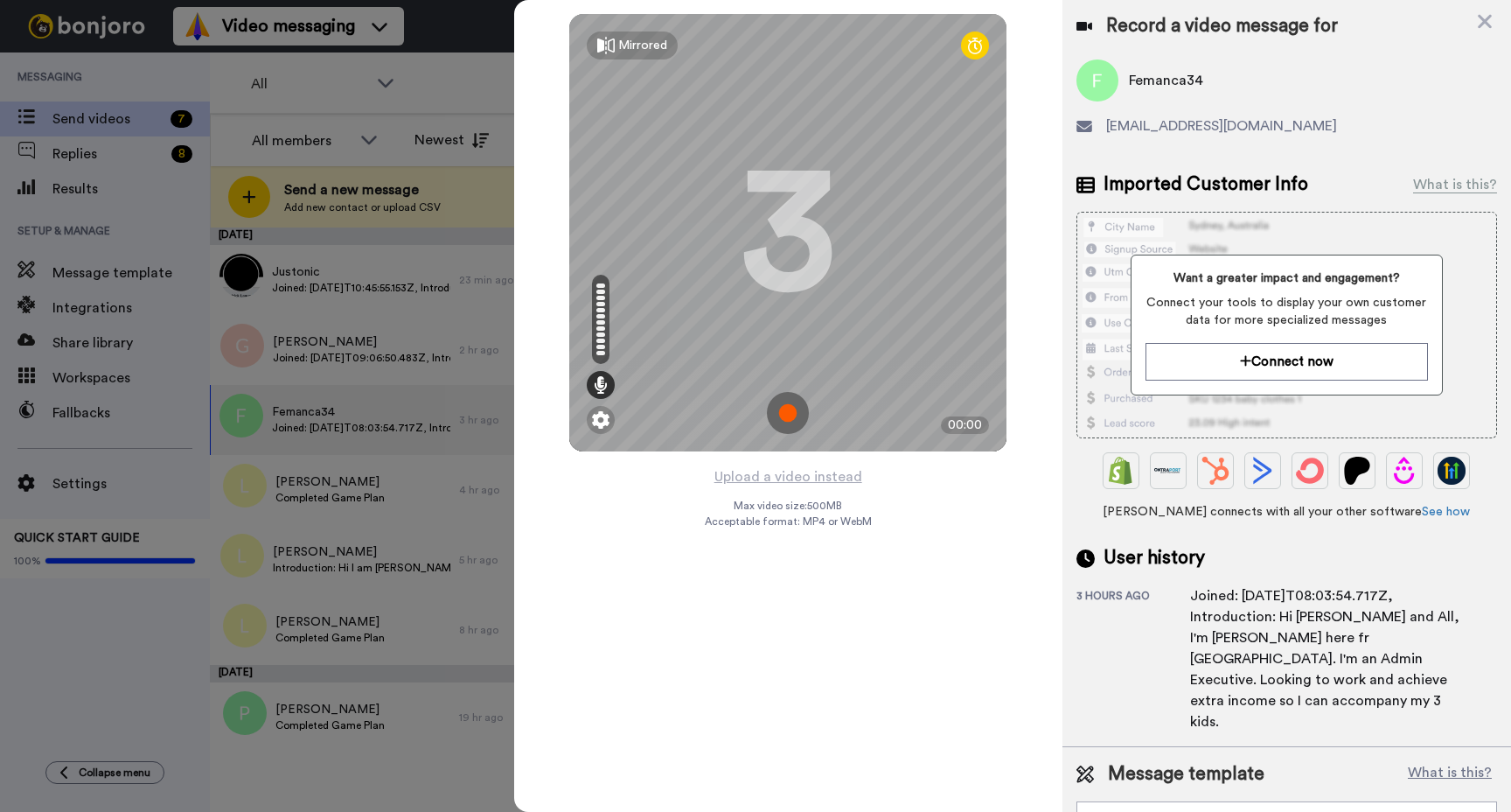
click at [789, 419] on img at bounding box center [788, 413] width 42 height 42
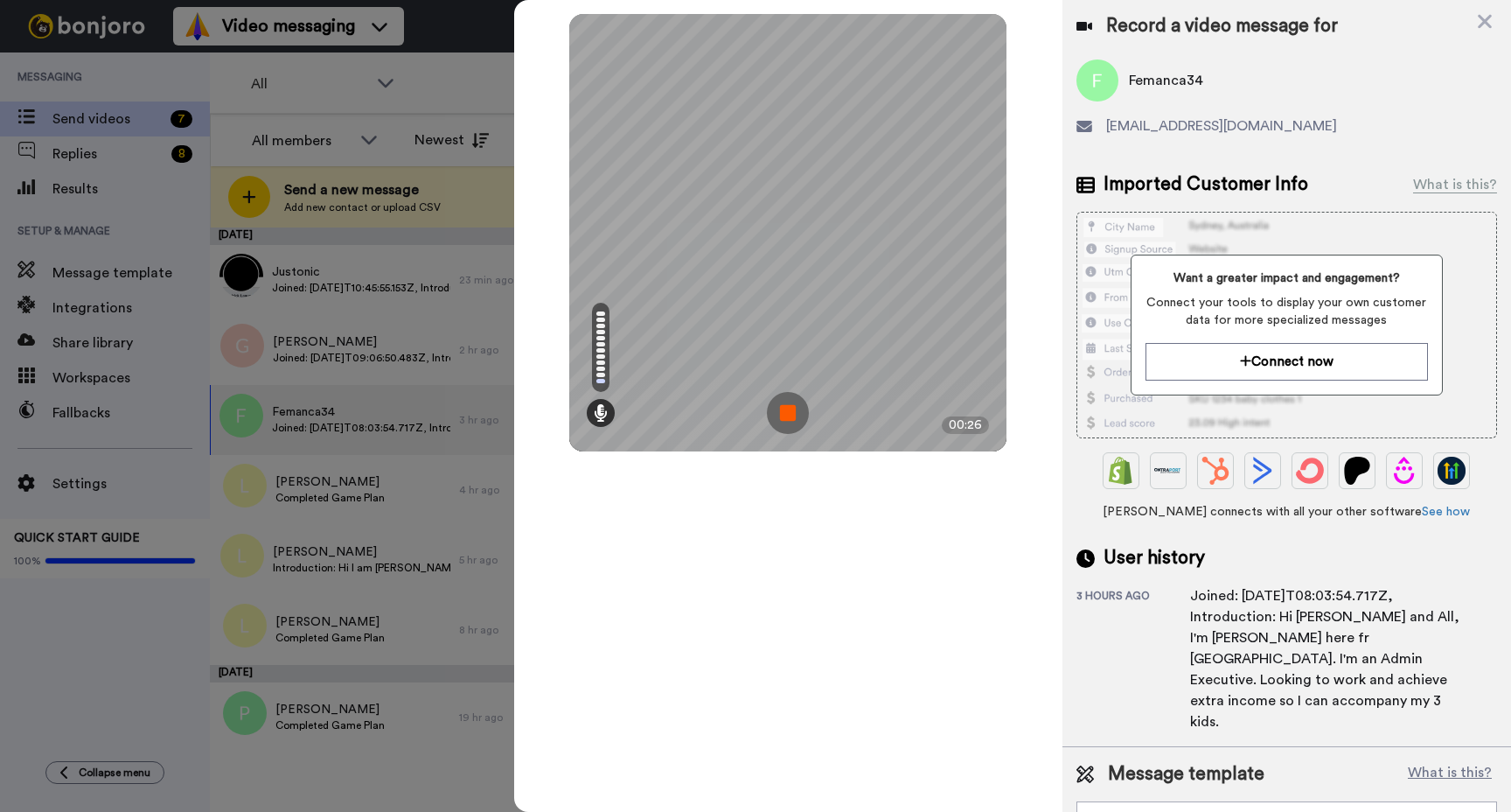
click at [796, 407] on img at bounding box center [788, 413] width 42 height 42
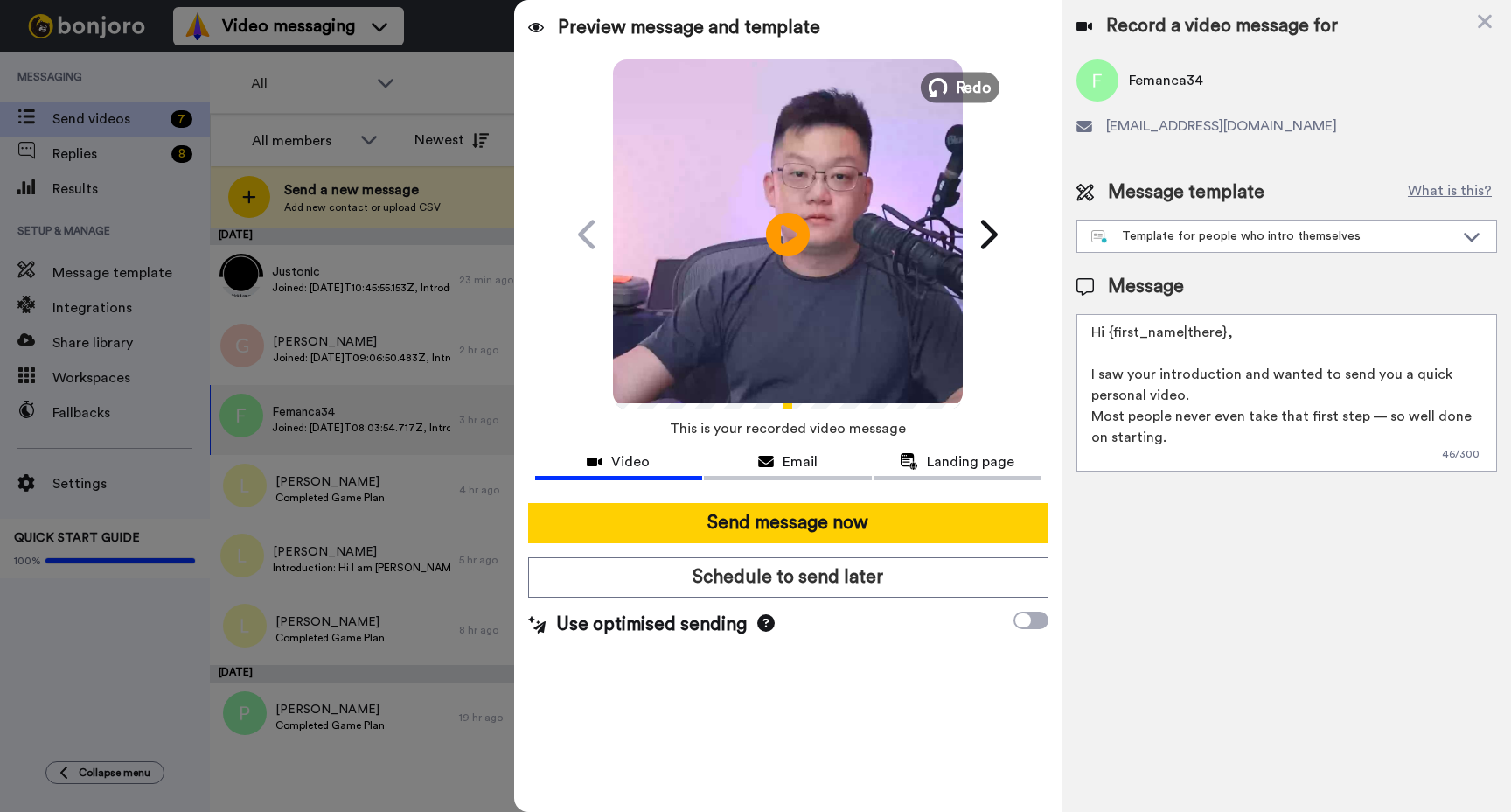
click at [951, 80] on button "Redo" at bounding box center [960, 87] width 78 height 31
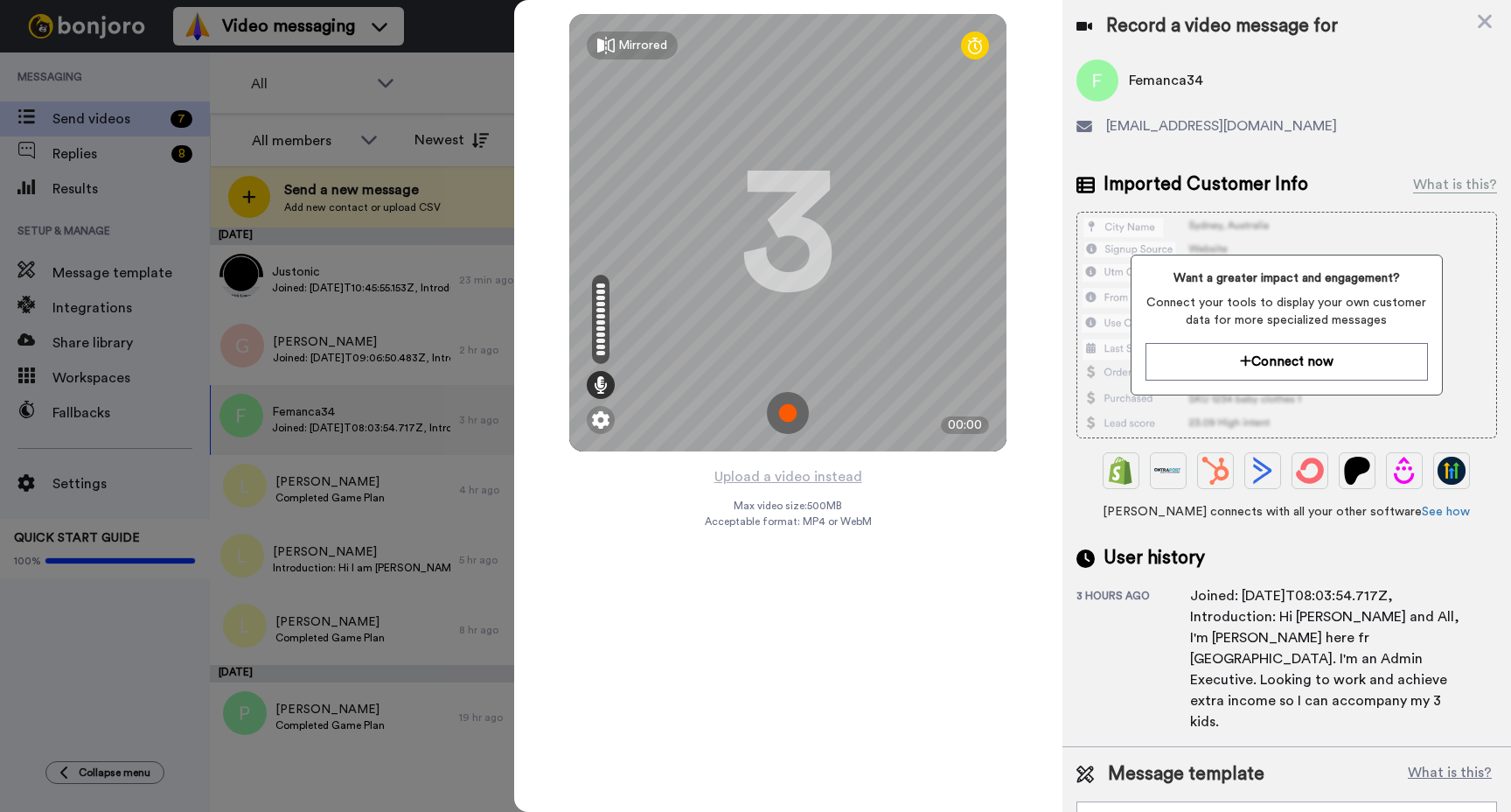
click at [777, 411] on img at bounding box center [788, 413] width 42 height 42
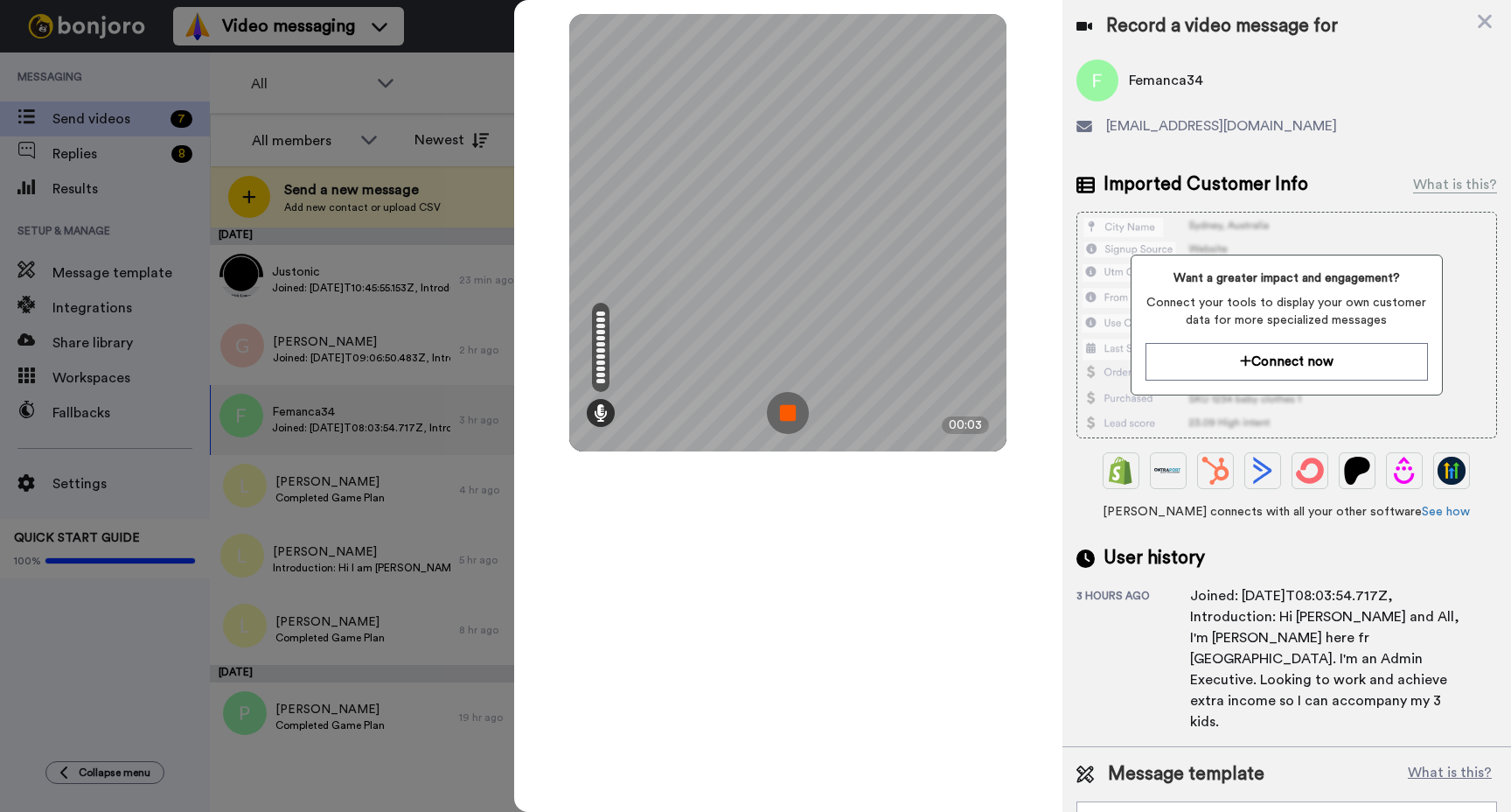
click at [793, 407] on img at bounding box center [788, 413] width 42 height 42
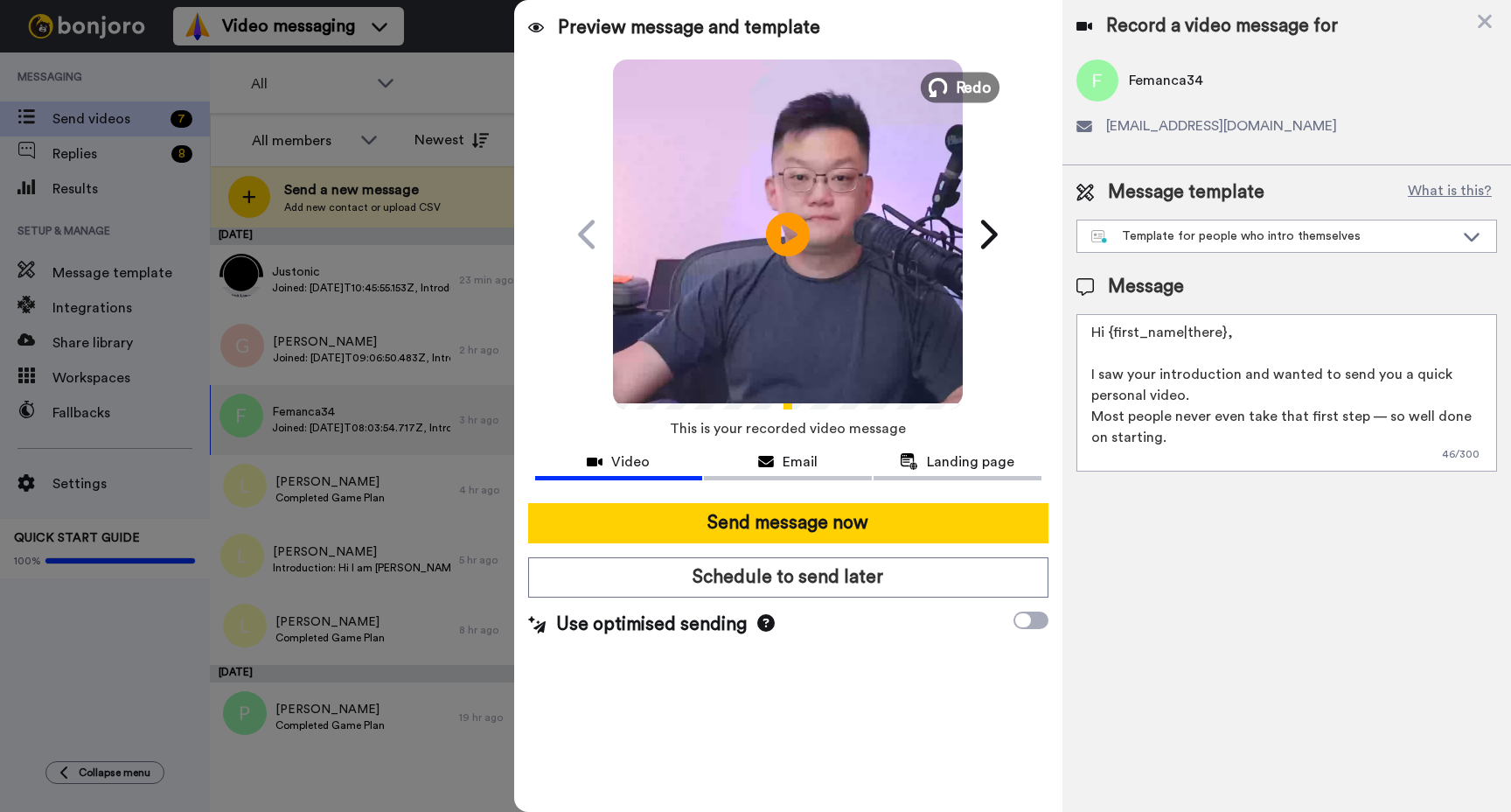
click at [960, 91] on span "Redo" at bounding box center [973, 87] width 36 height 22
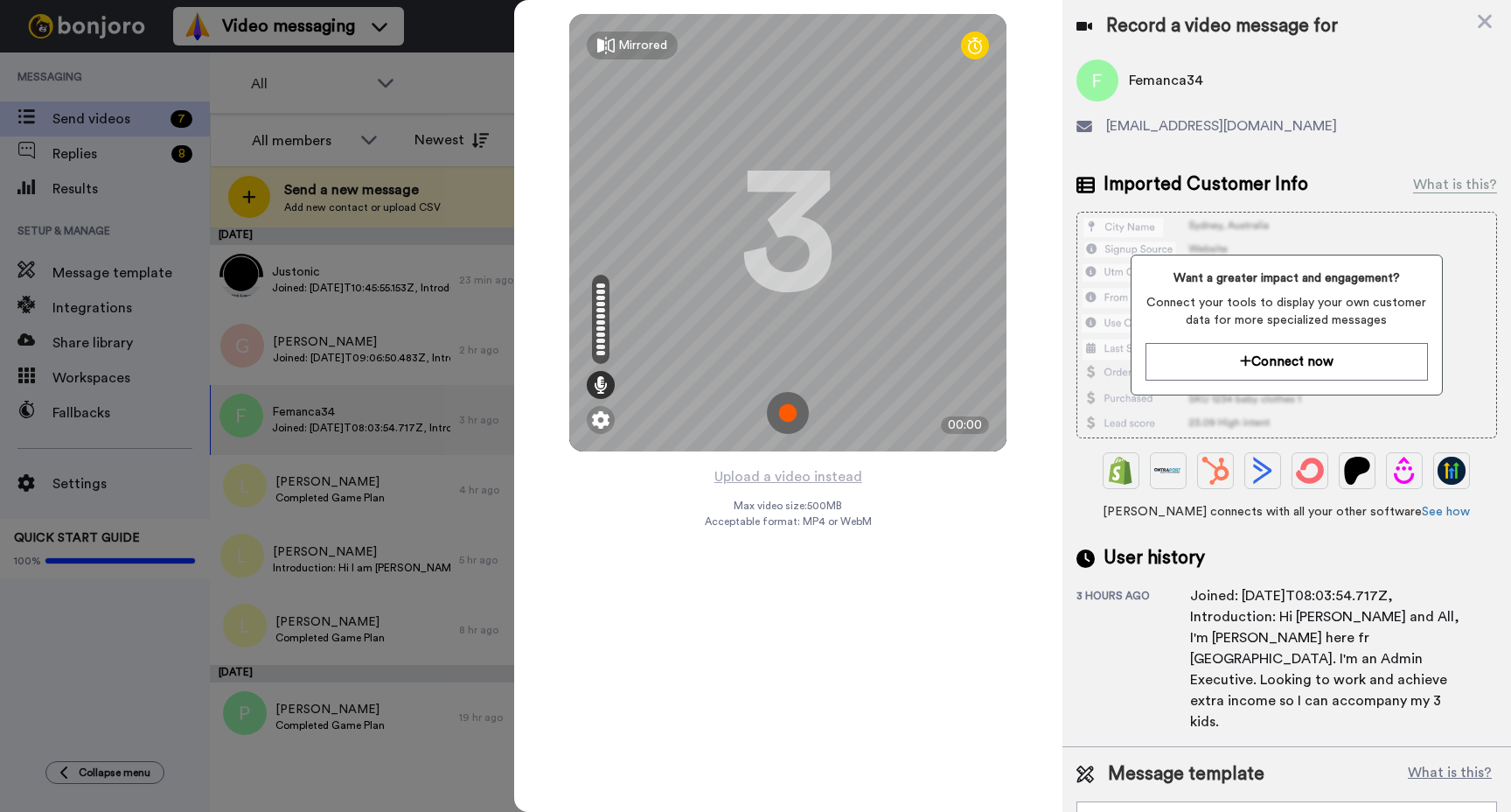
click at [783, 420] on img at bounding box center [788, 413] width 42 height 42
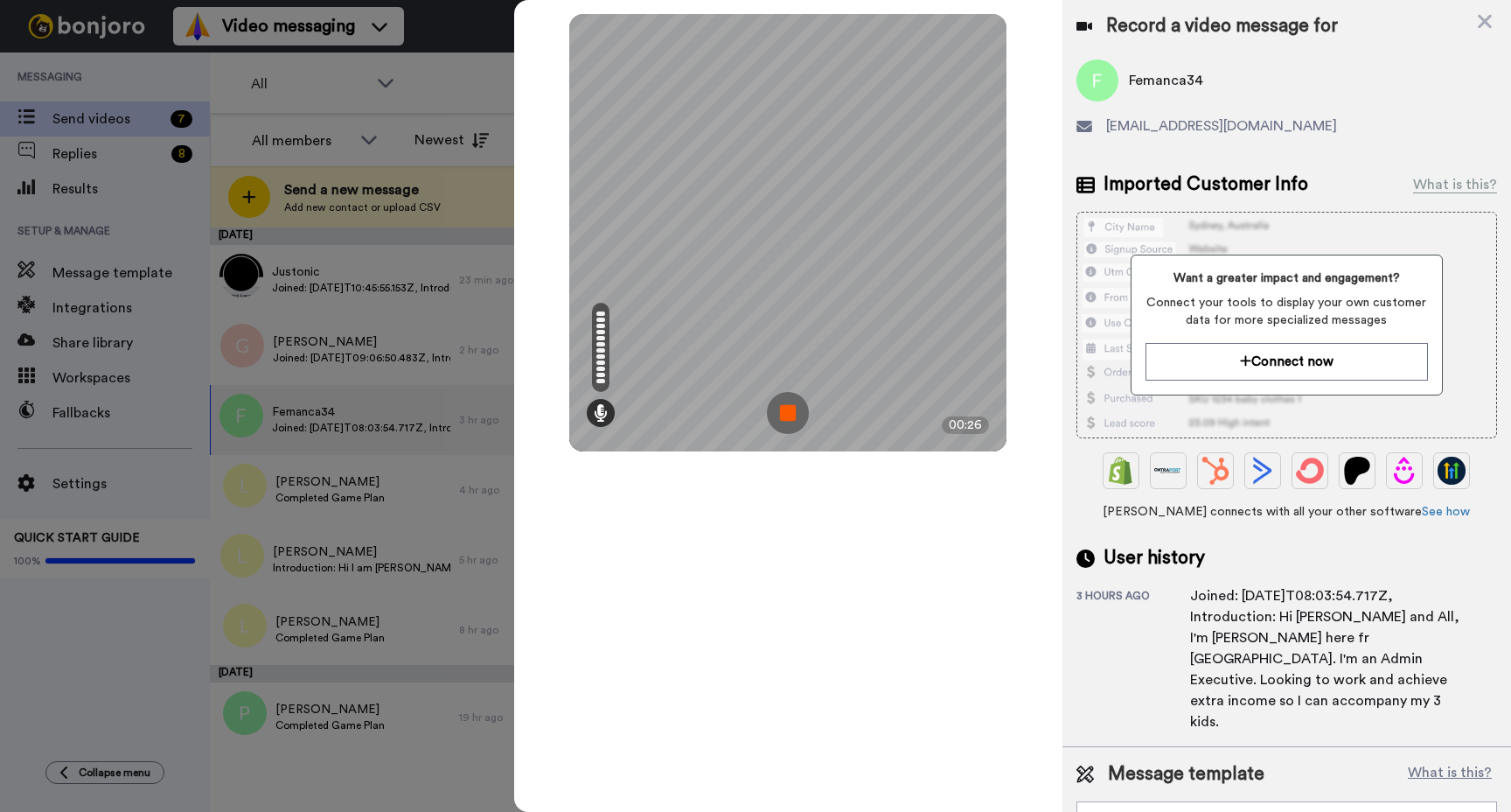
click at [792, 413] on img at bounding box center [788, 413] width 42 height 42
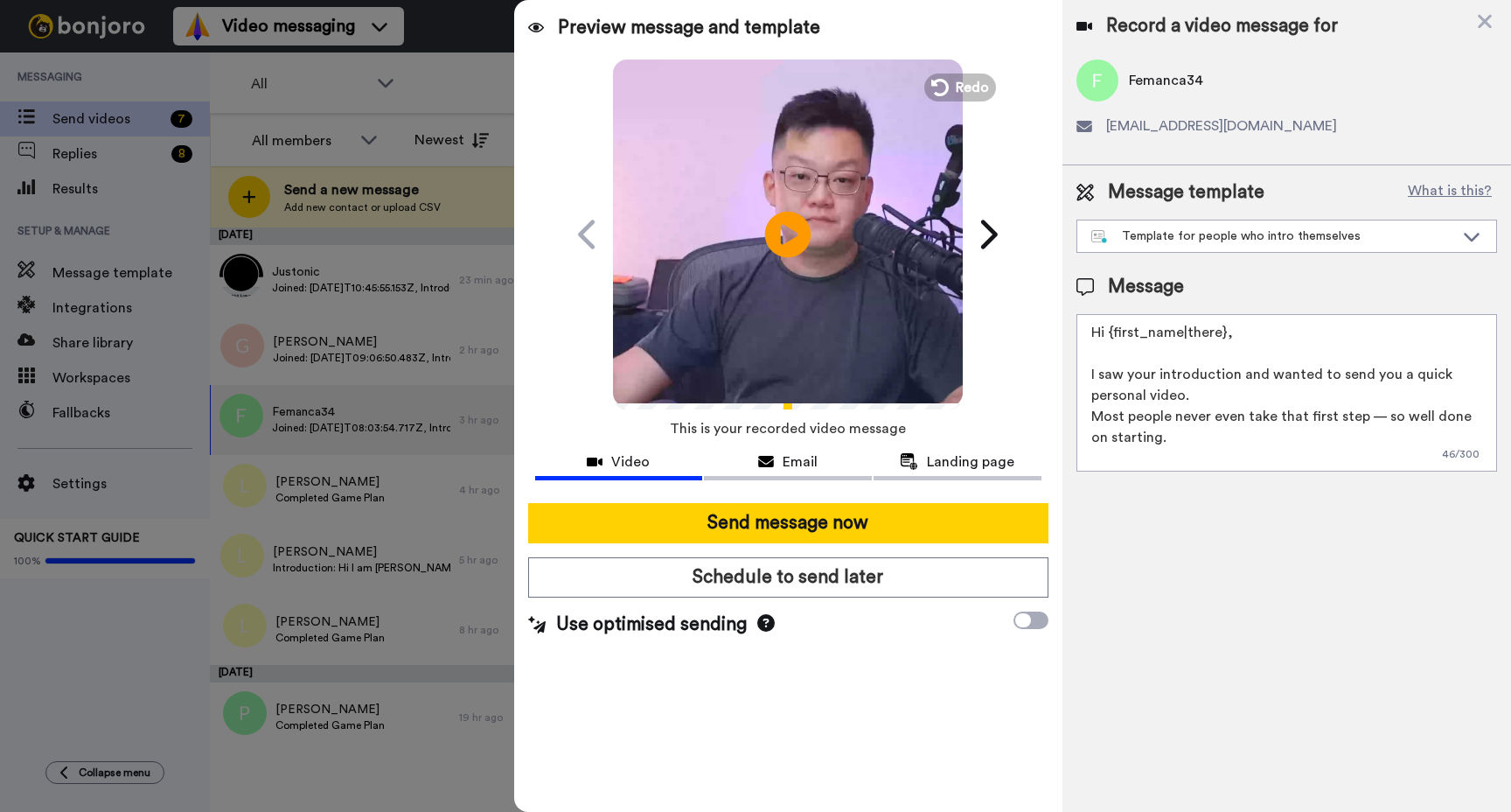
click at [794, 258] on icon "Play/Pause" at bounding box center [789, 233] width 47 height 83
click at [1237, 243] on div "Template for people who intro themselves" at bounding box center [1273, 236] width 363 height 18
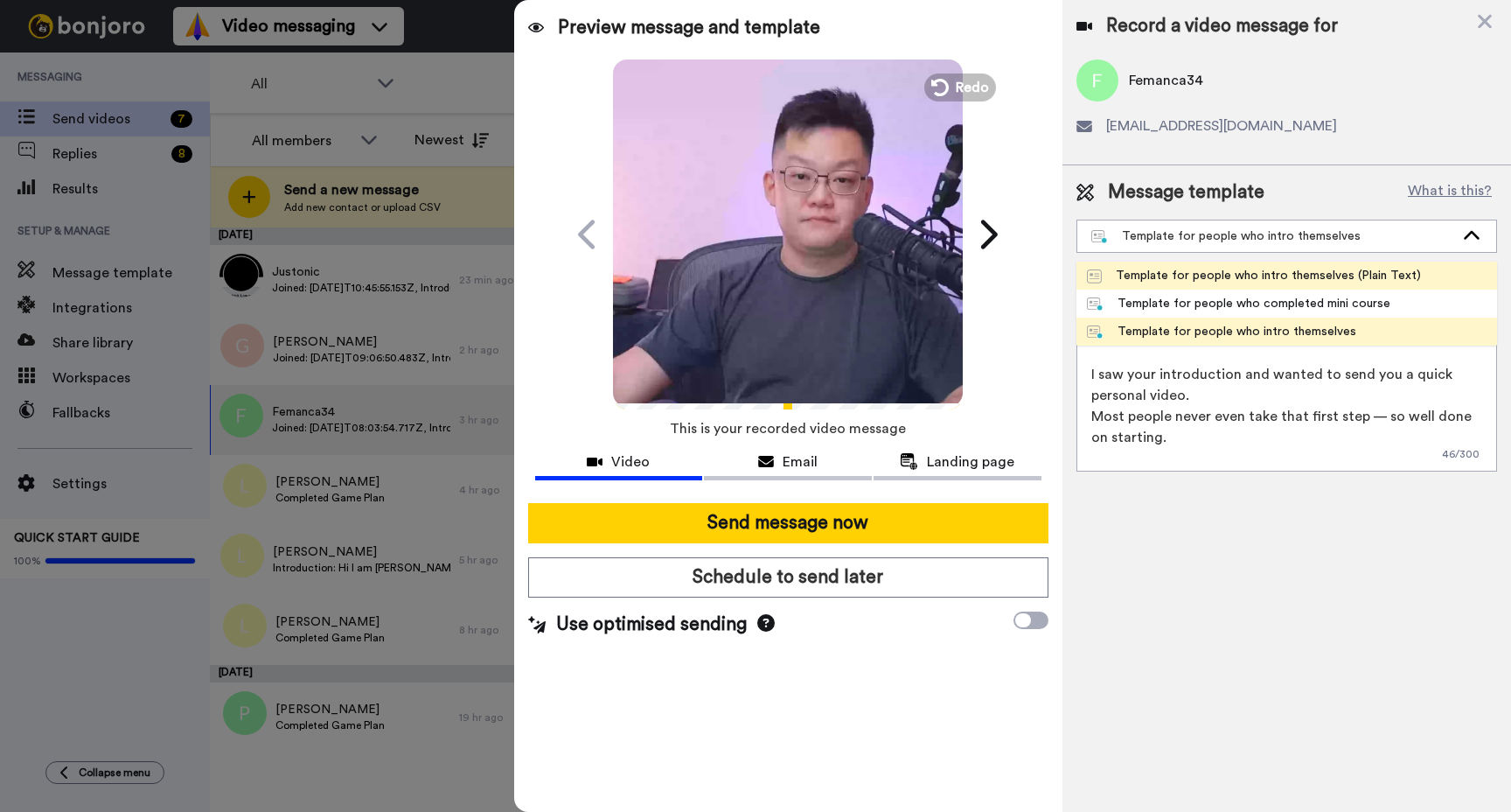
click at [1228, 267] on div "Template for people who intro themselves (Plain Text)" at bounding box center [1254, 275] width 334 height 18
type textarea "[PERSON_NAME] here, I just saw your introduction and recorded a quick personal …"
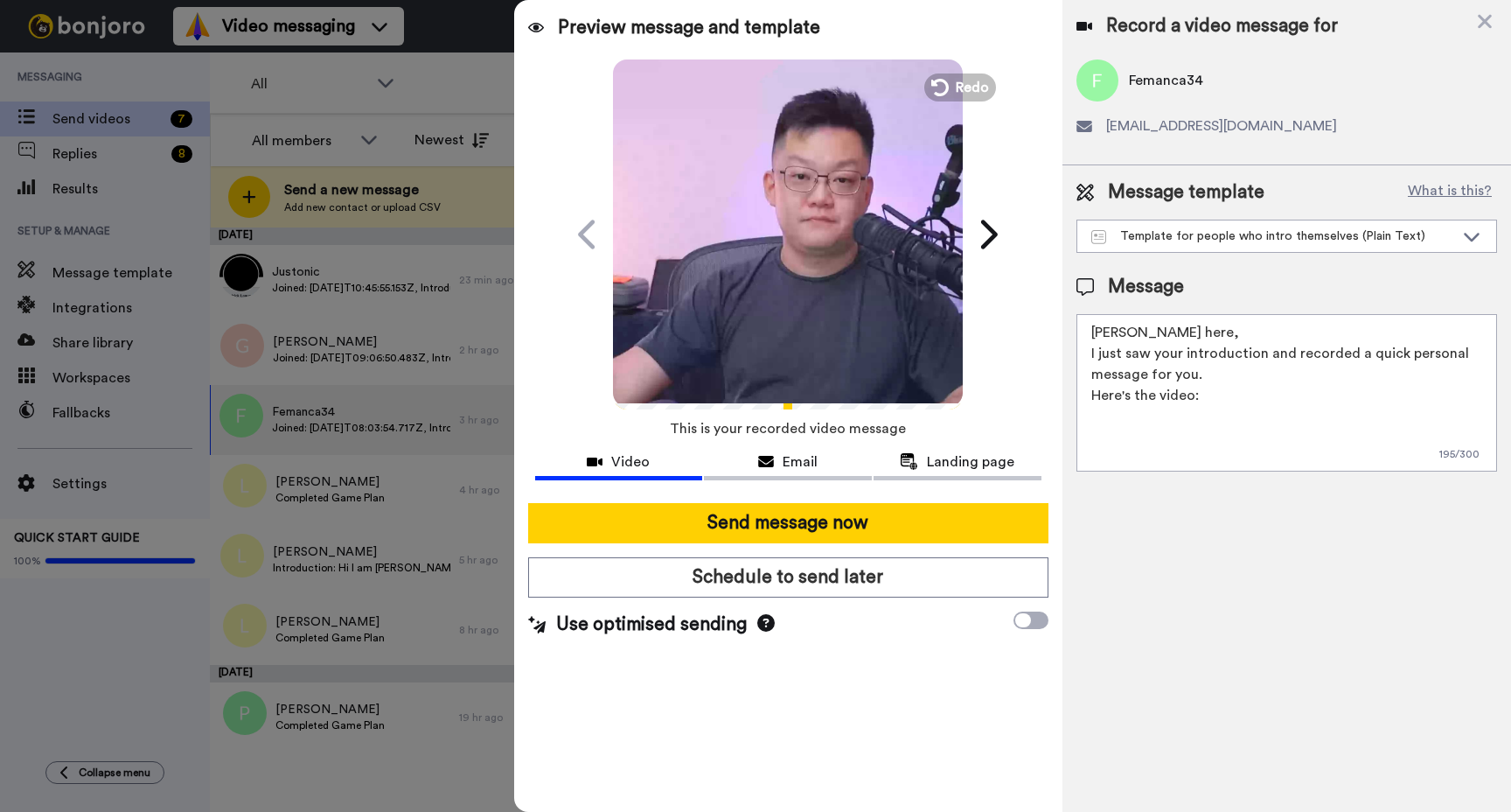
click at [759, 287] on video at bounding box center [788, 231] width 350 height 350
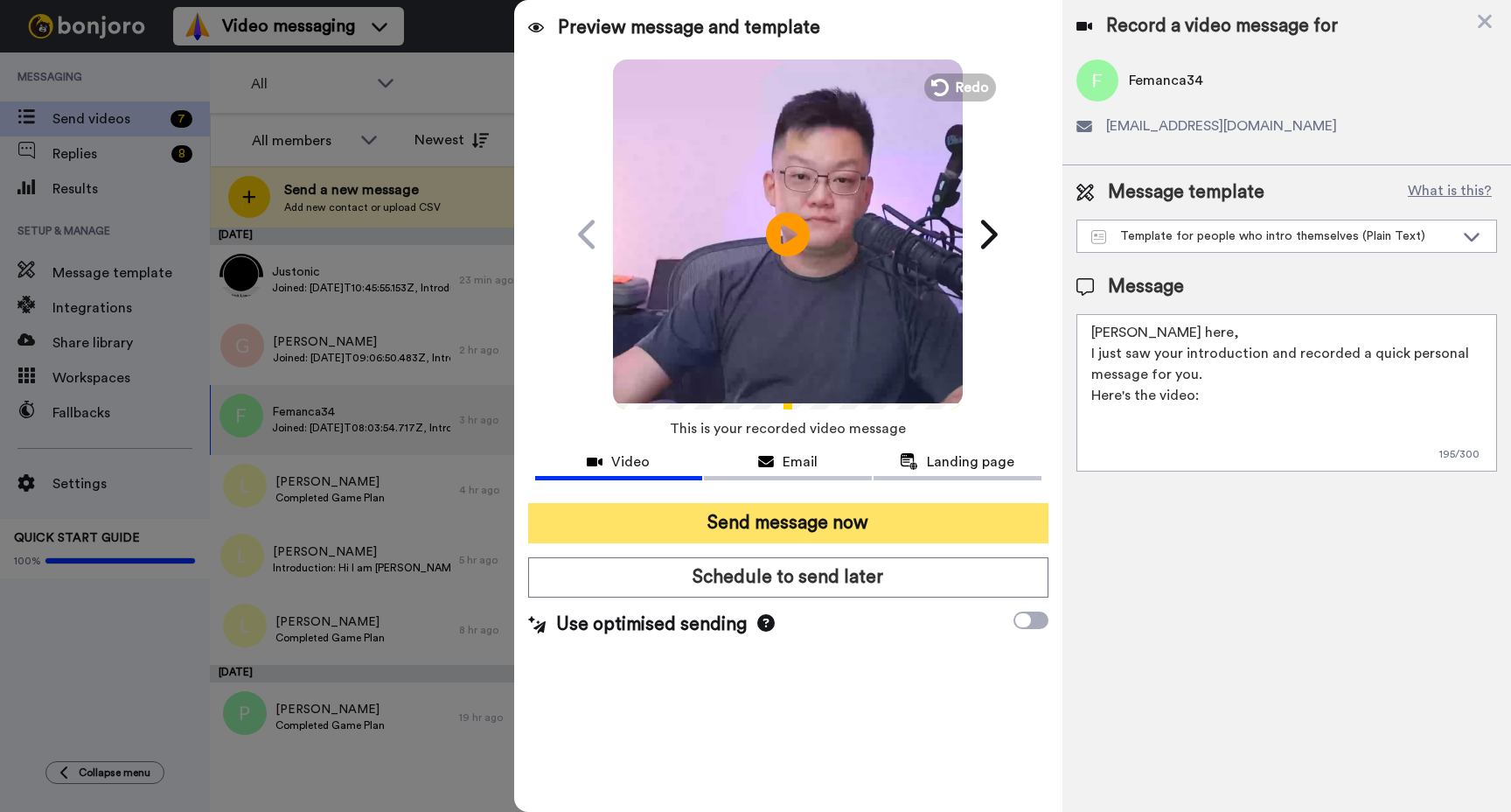
click at [829, 514] on button "Send message now" at bounding box center [789, 523] width 521 height 40
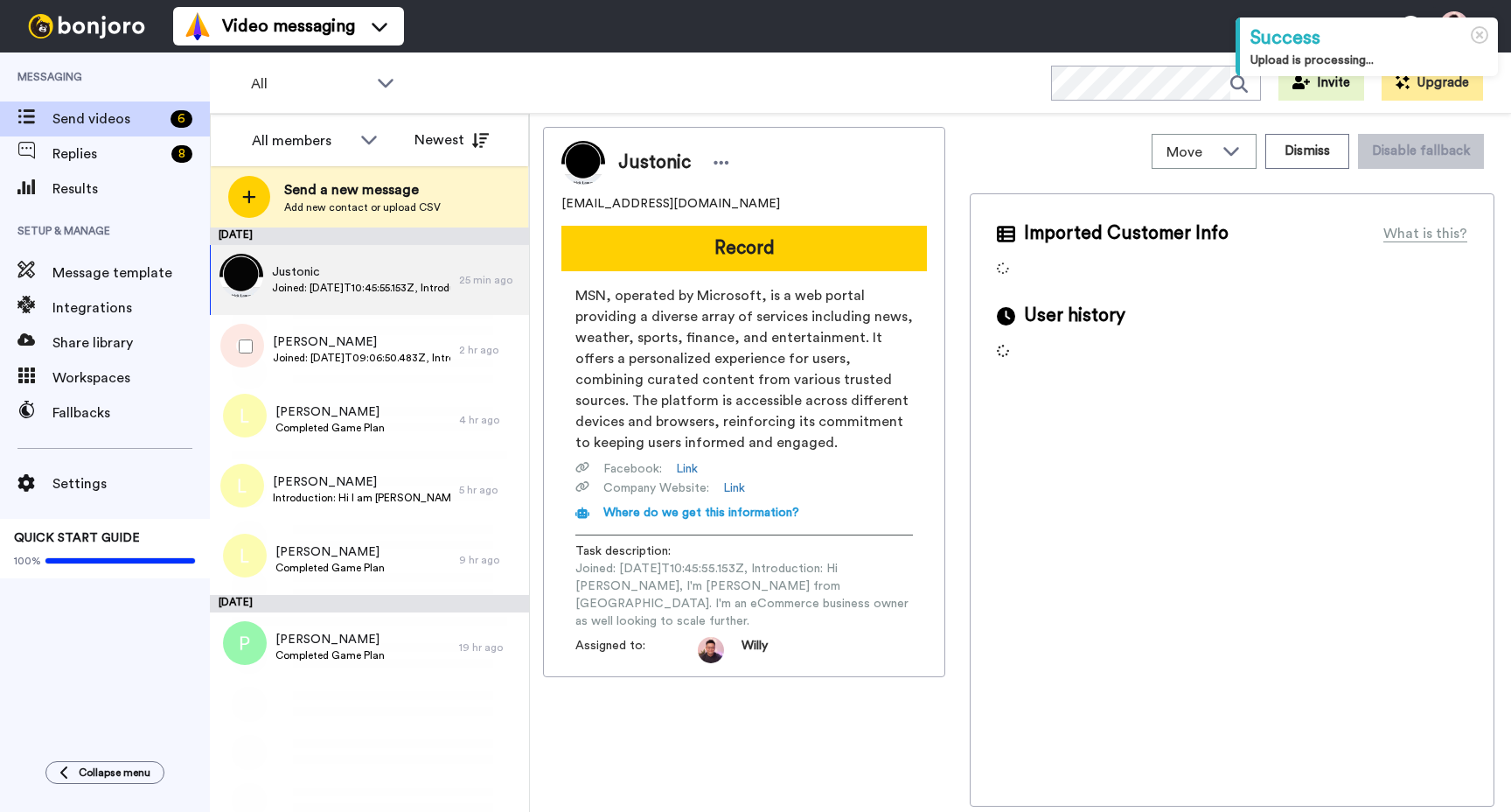
click at [394, 343] on span "Gemma Alday" at bounding box center [361, 342] width 177 height 18
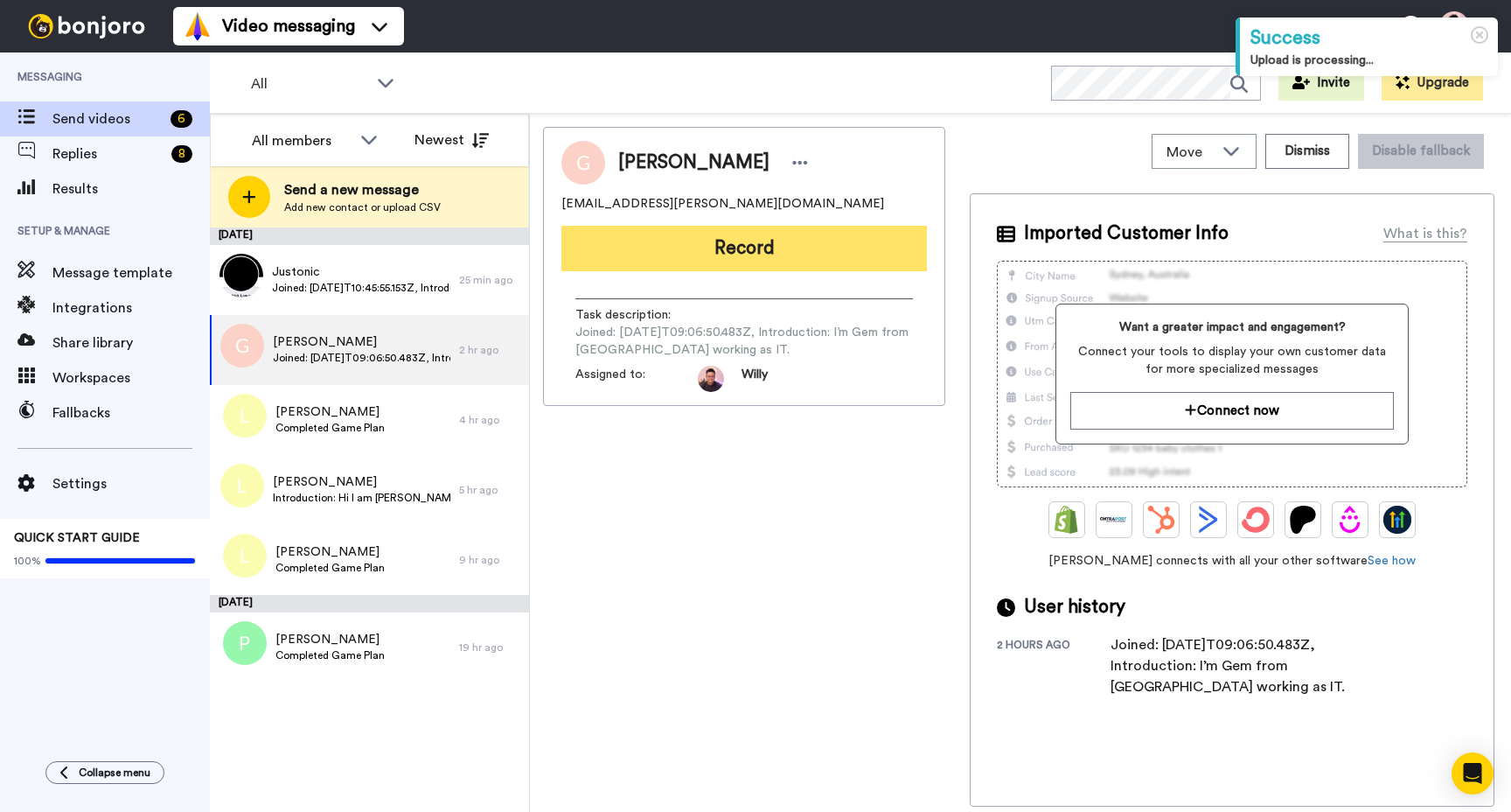
click at [737, 248] on button "Record" at bounding box center [745, 248] width 366 height 46
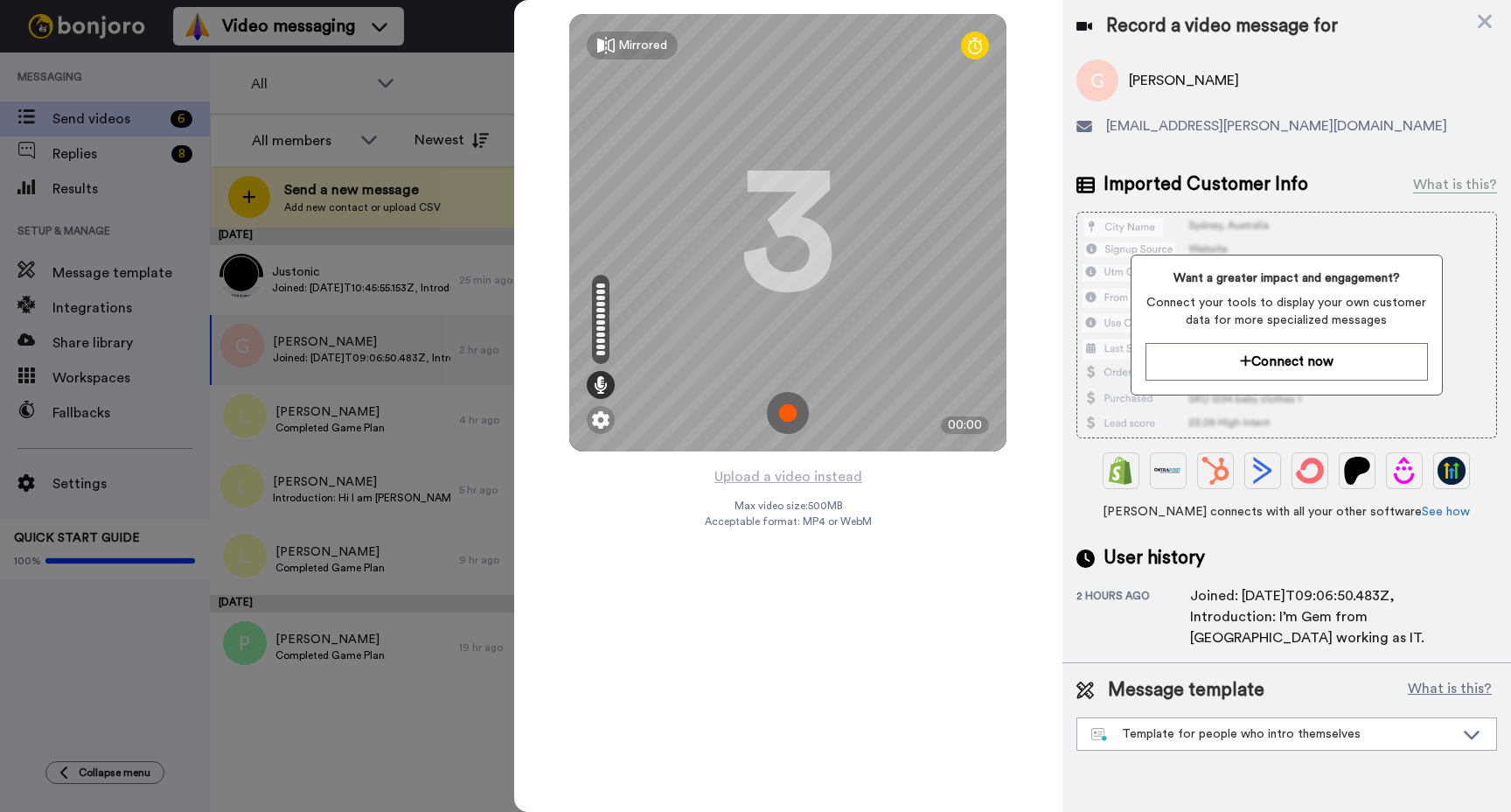
click at [797, 403] on img at bounding box center [788, 413] width 42 height 42
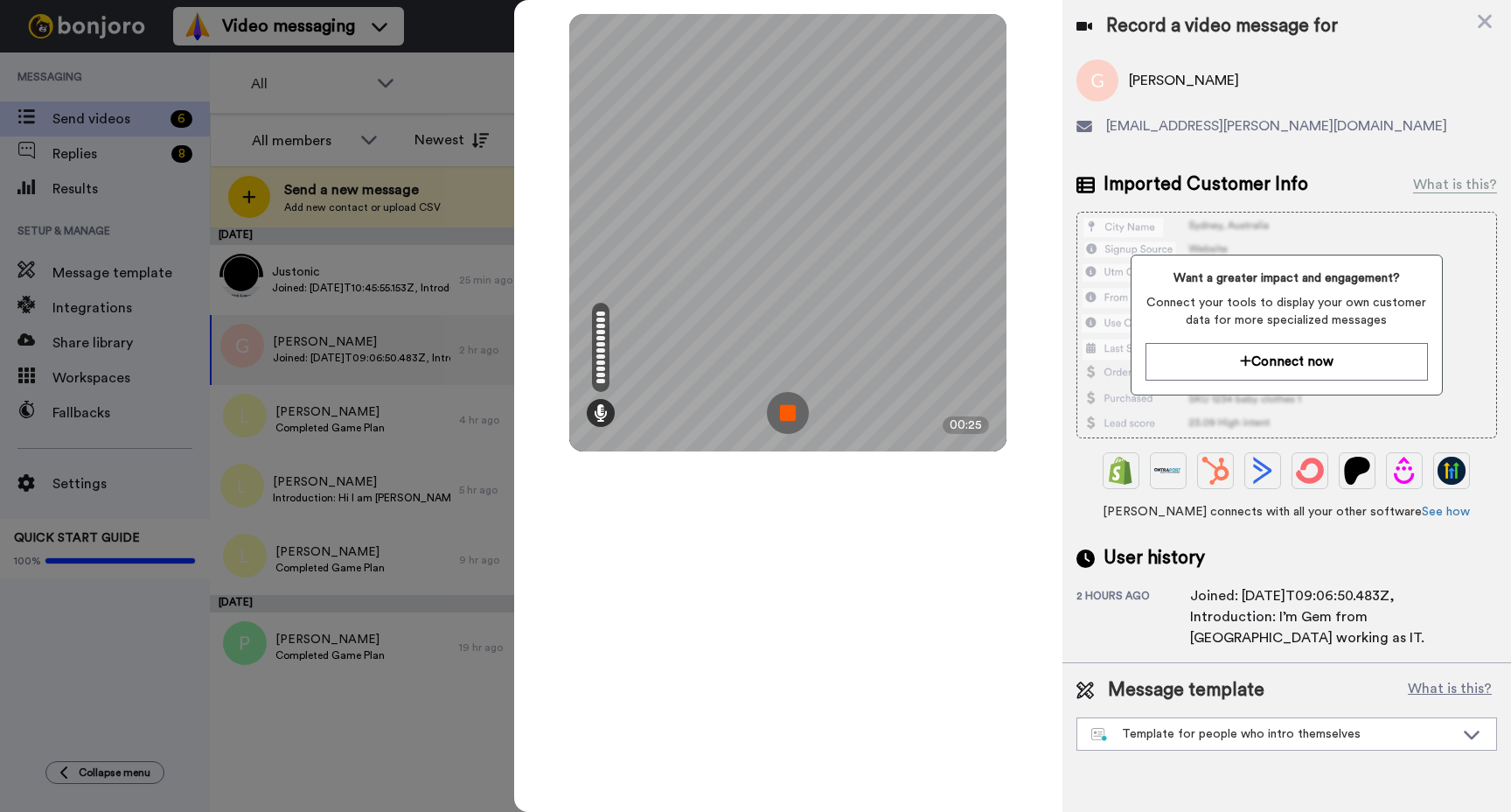
click at [795, 405] on img at bounding box center [788, 413] width 42 height 42
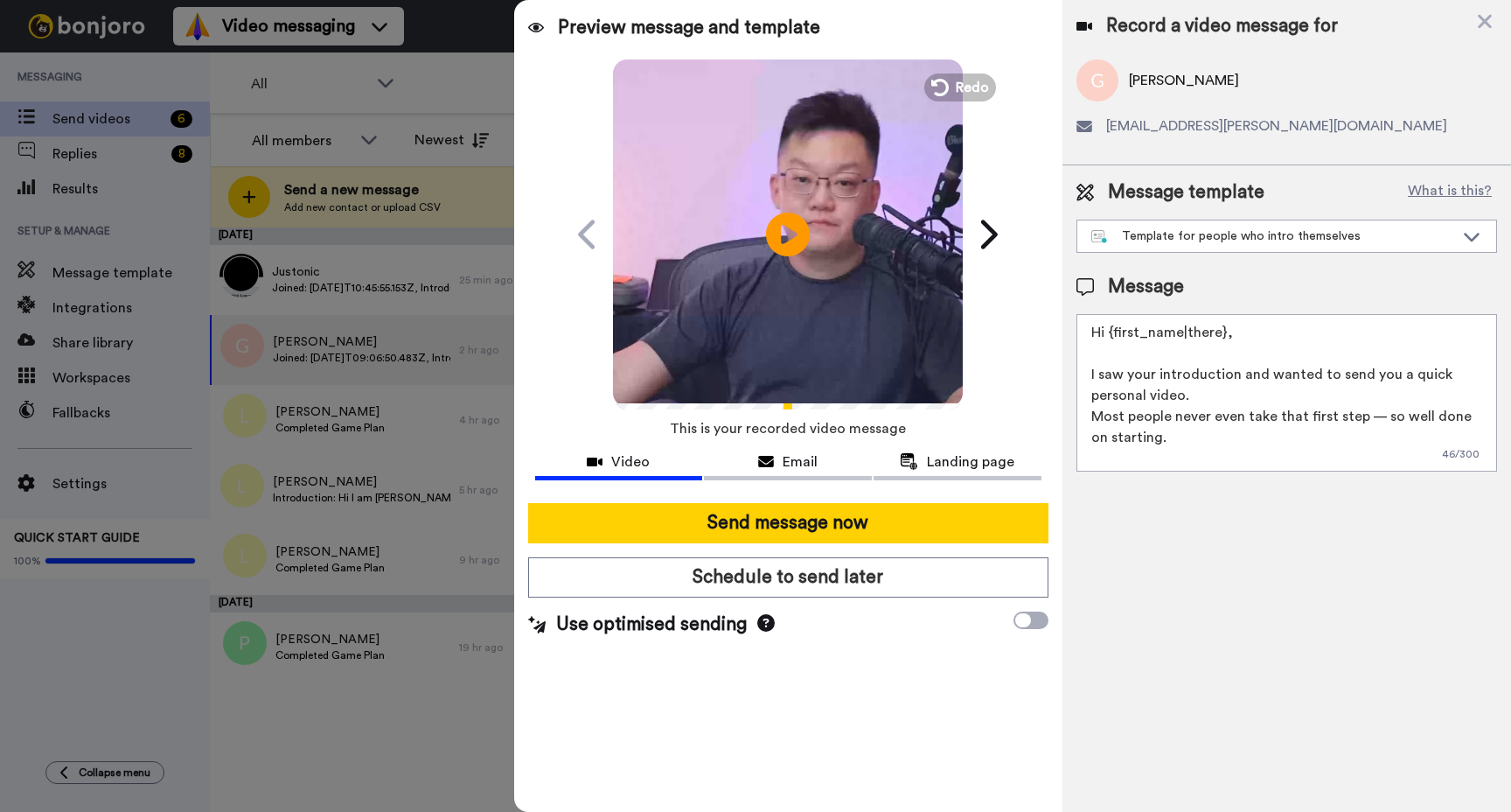
click at [806, 277] on video at bounding box center [788, 231] width 350 height 350
click at [1218, 250] on div "Template for people who intro themselves" at bounding box center [1287, 236] width 419 height 32
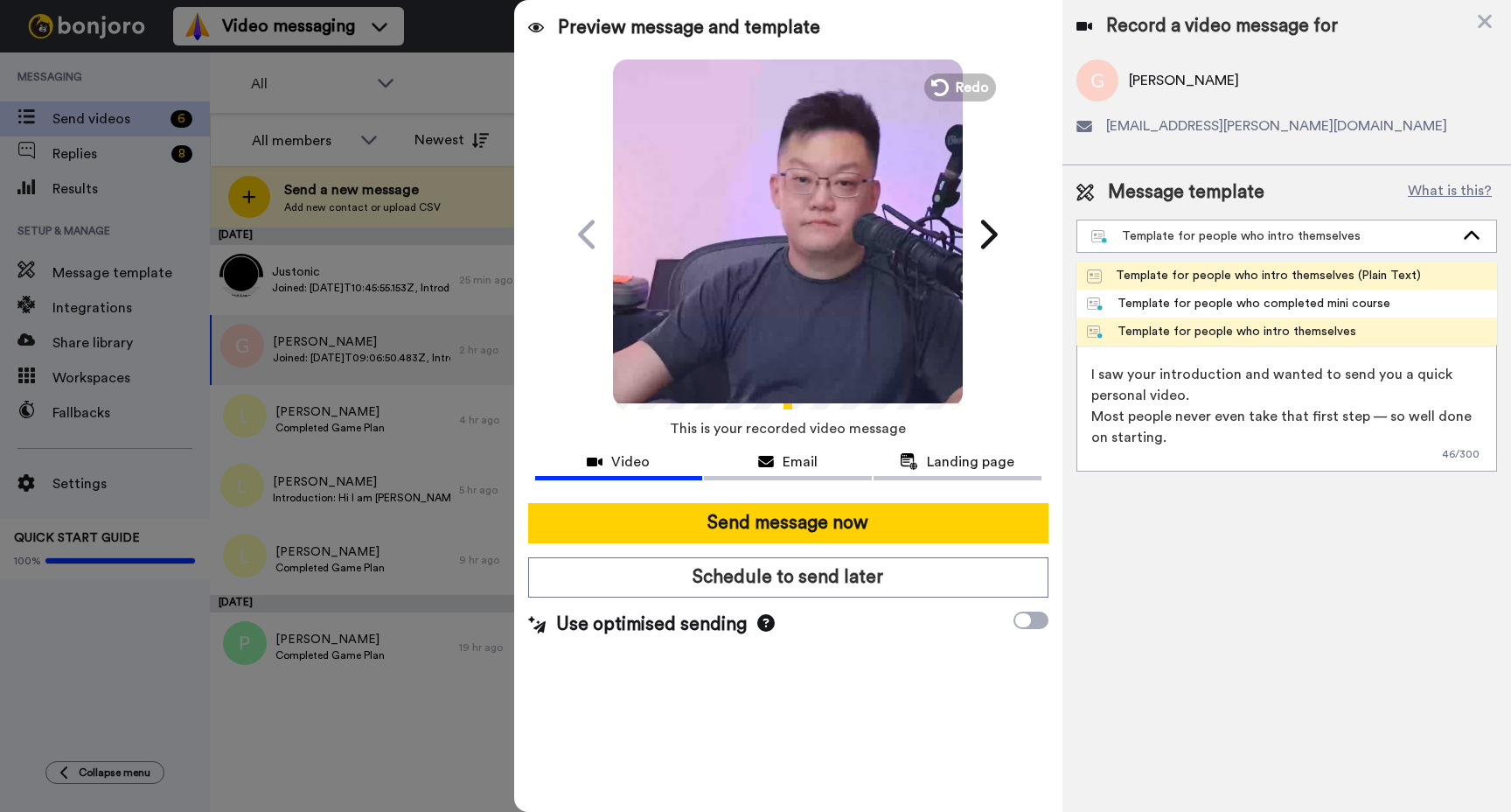
click at [1222, 273] on div "Template for people who intro themselves (Plain Text)" at bounding box center [1254, 275] width 334 height 18
type textarea "Willy here, I just saw your introduction and recorded a quick personal message …"
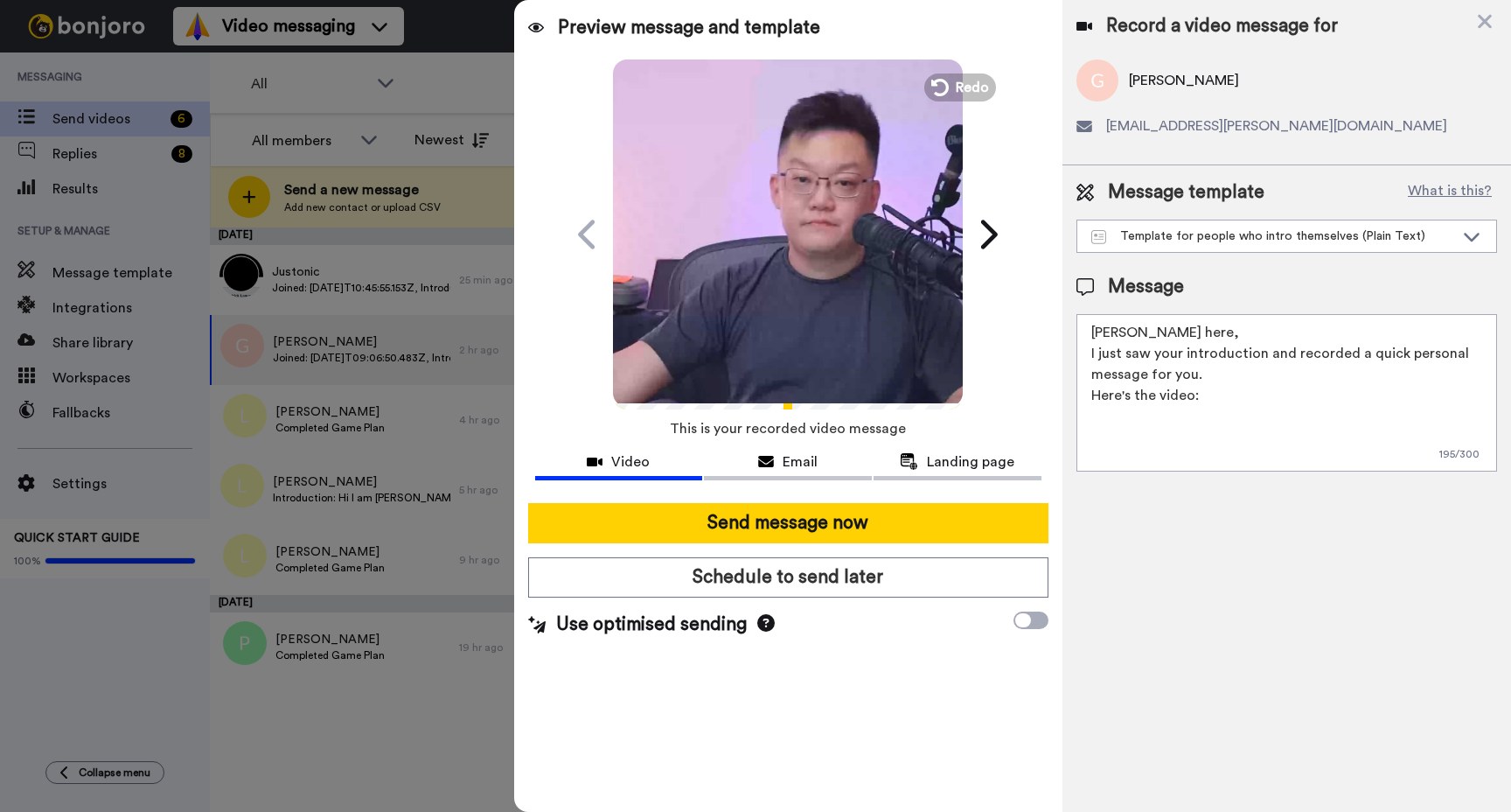
click at [815, 258] on video at bounding box center [788, 231] width 350 height 350
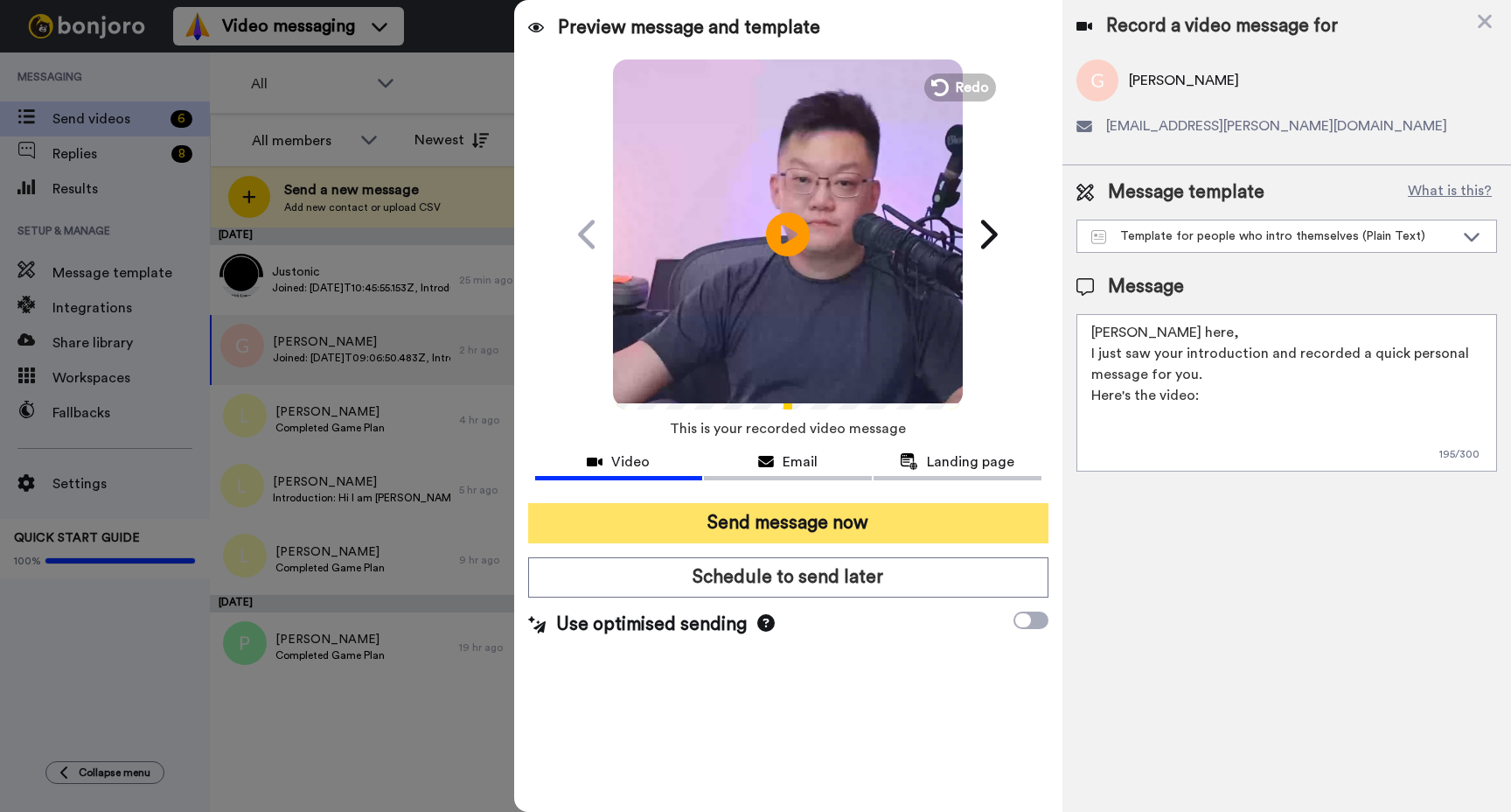
click at [897, 518] on button "Send message now" at bounding box center [789, 523] width 521 height 40
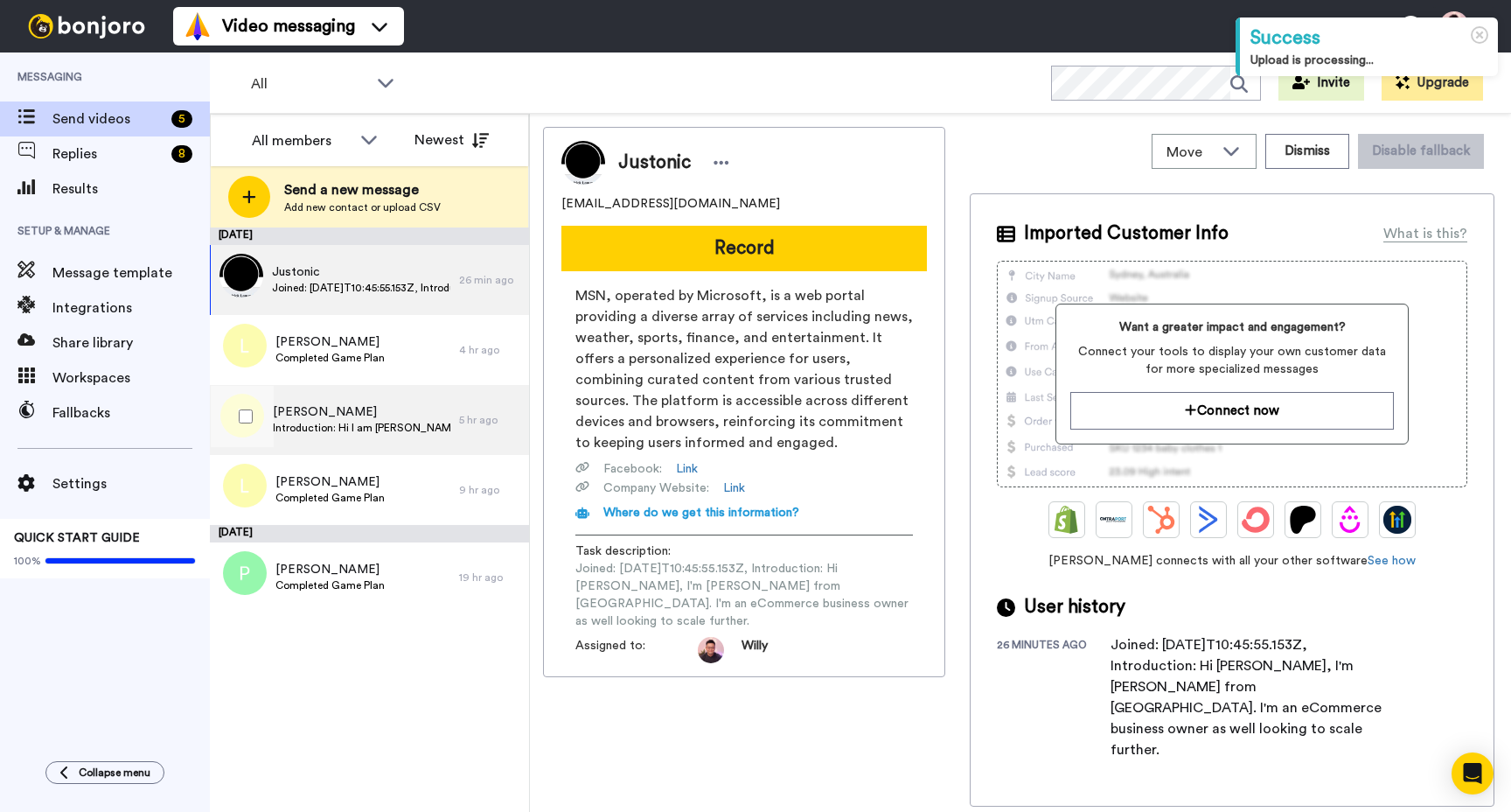
click at [343, 439] on div "Luther Toh Introduction: Hi I am Luther from Singapore. Working as in Sales in …" at bounding box center [334, 419] width 249 height 70
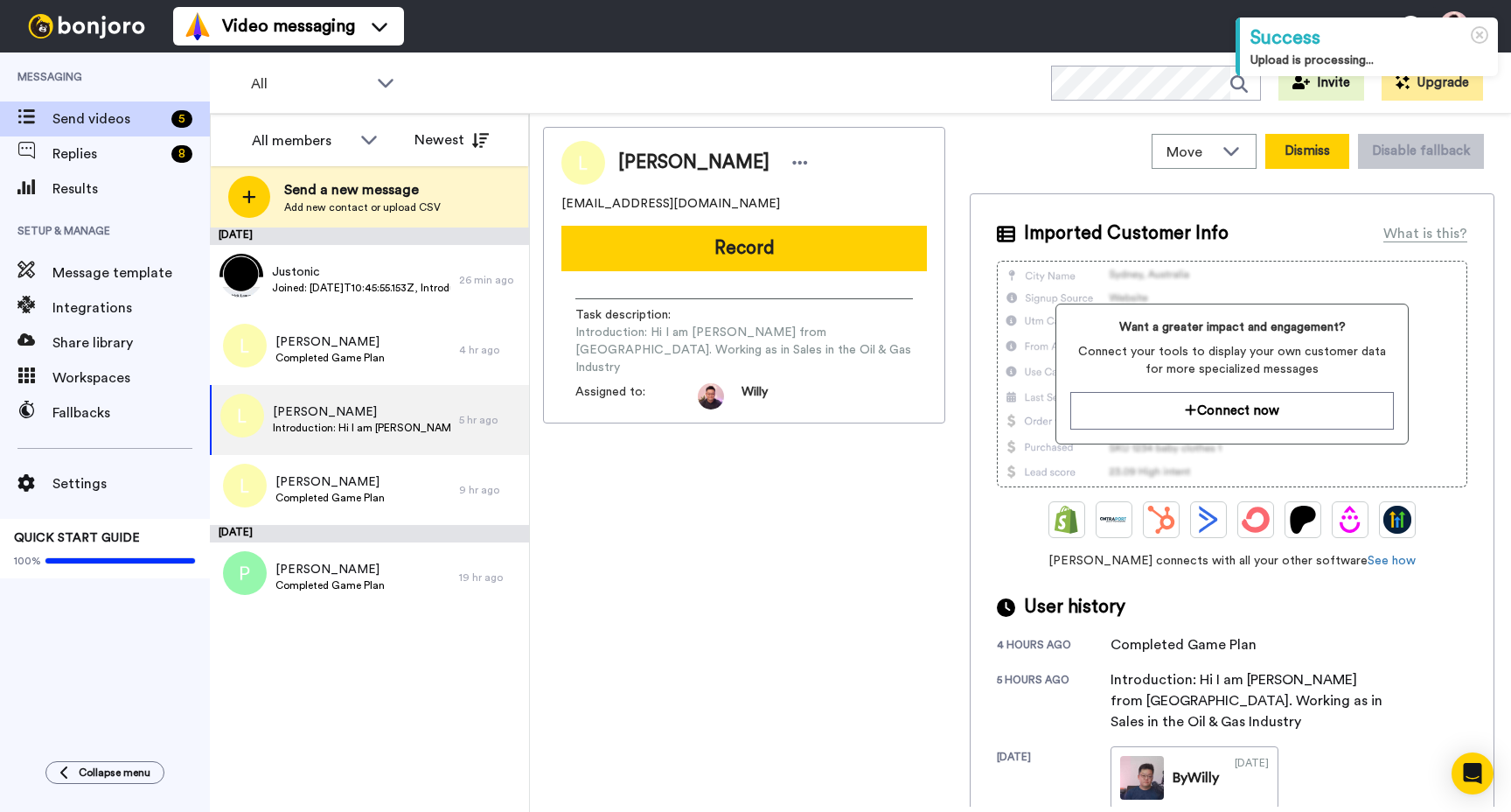
click at [1303, 156] on button "Dismiss" at bounding box center [1308, 150] width 84 height 35
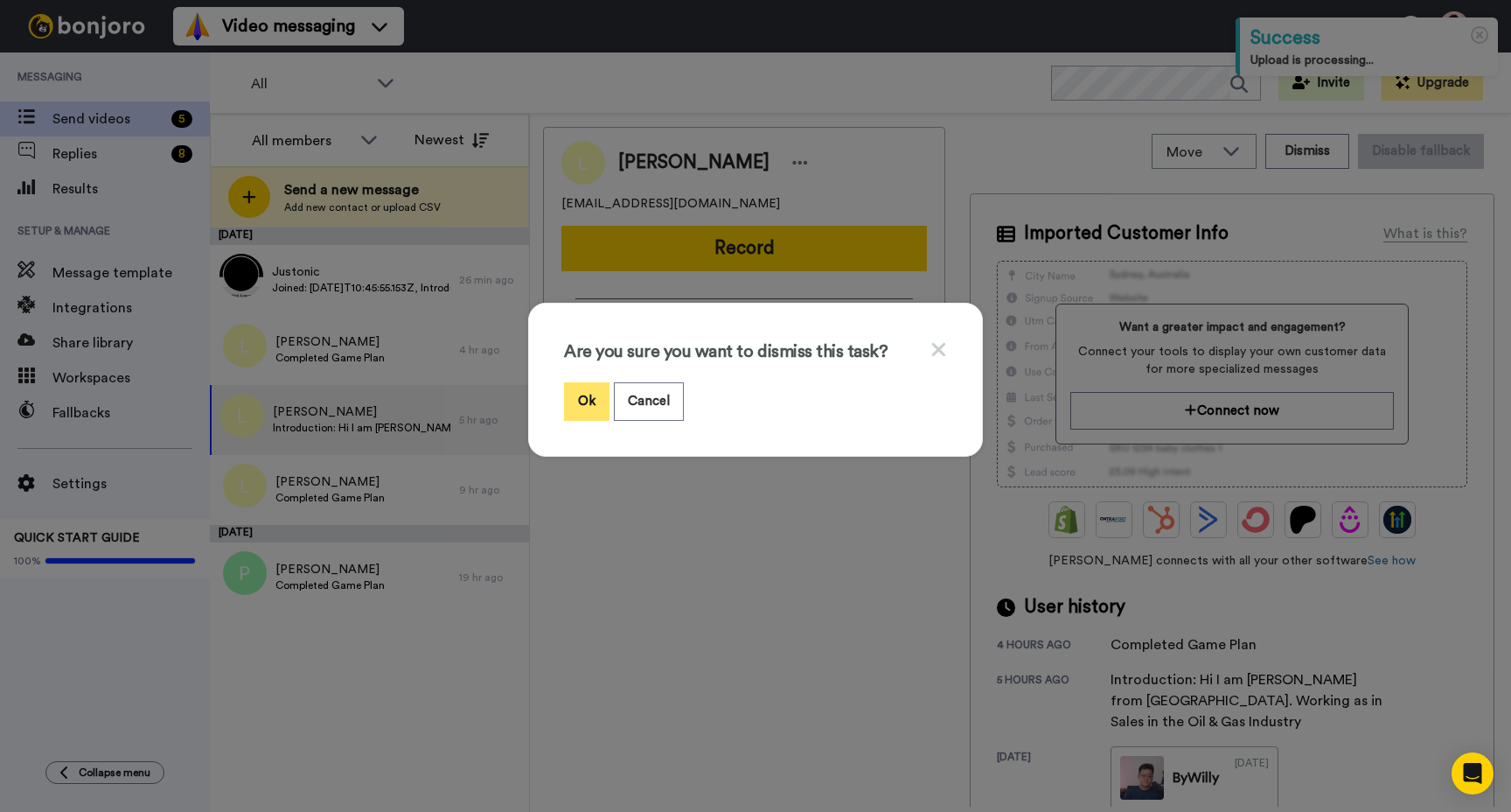
click at [582, 401] on button "Ok" at bounding box center [586, 401] width 46 height 37
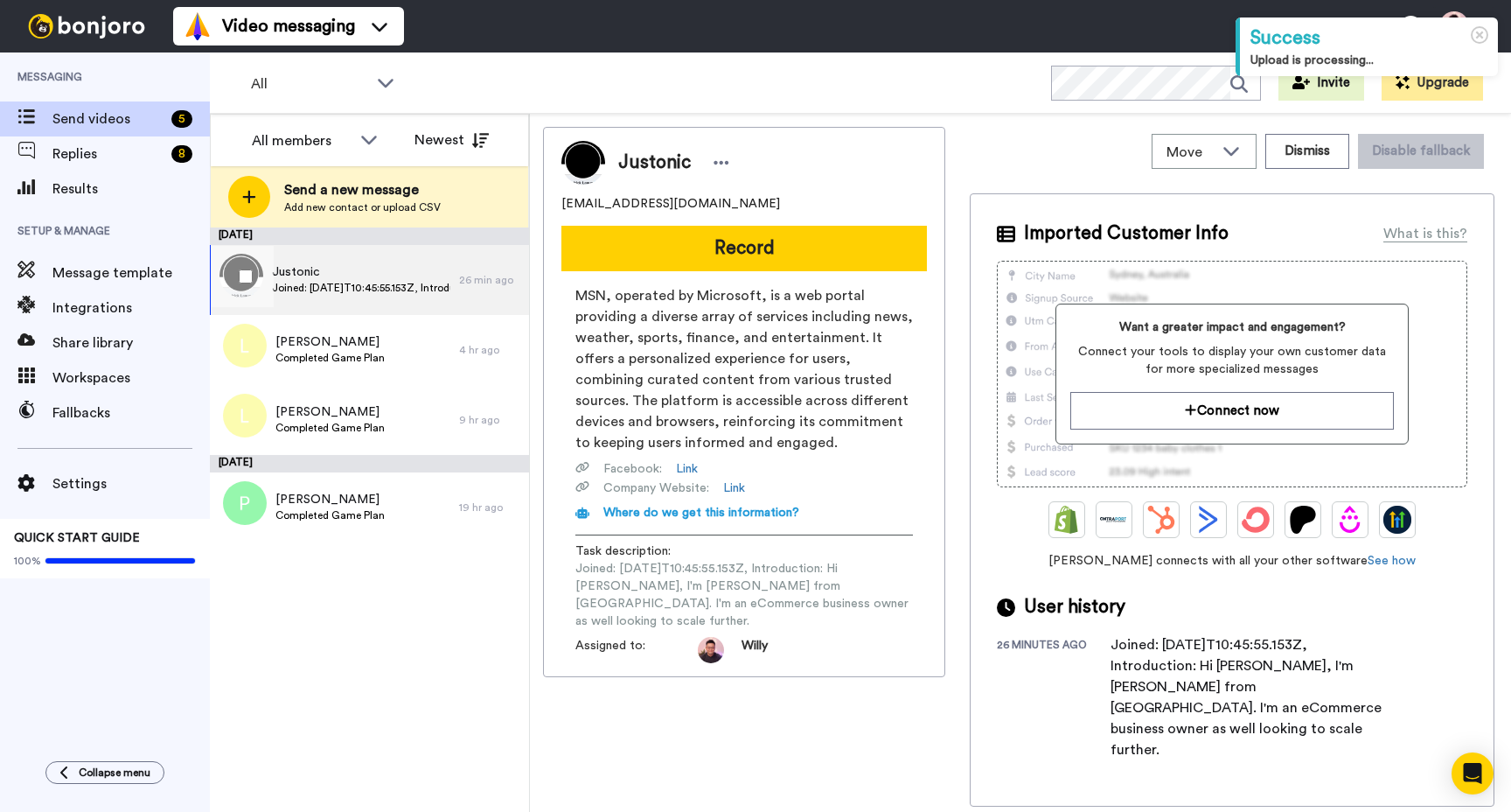
click at [382, 281] on span "Joined: 2025-10-15T10:45:55.153Z, Introduction: Hi Willy, I'm Justin from Singa…" at bounding box center [360, 287] width 178 height 14
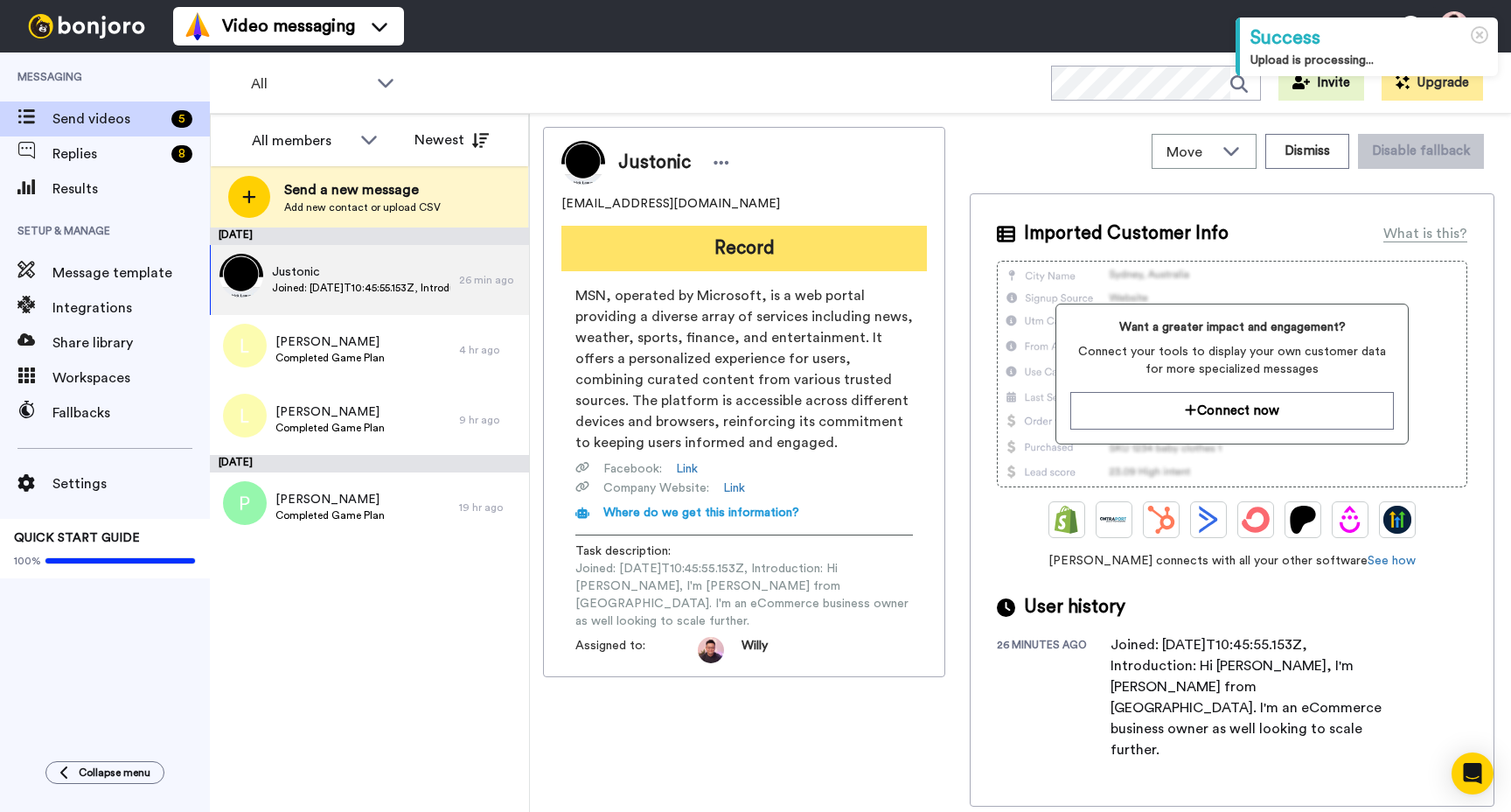
click at [734, 252] on button "Record" at bounding box center [745, 248] width 366 height 46
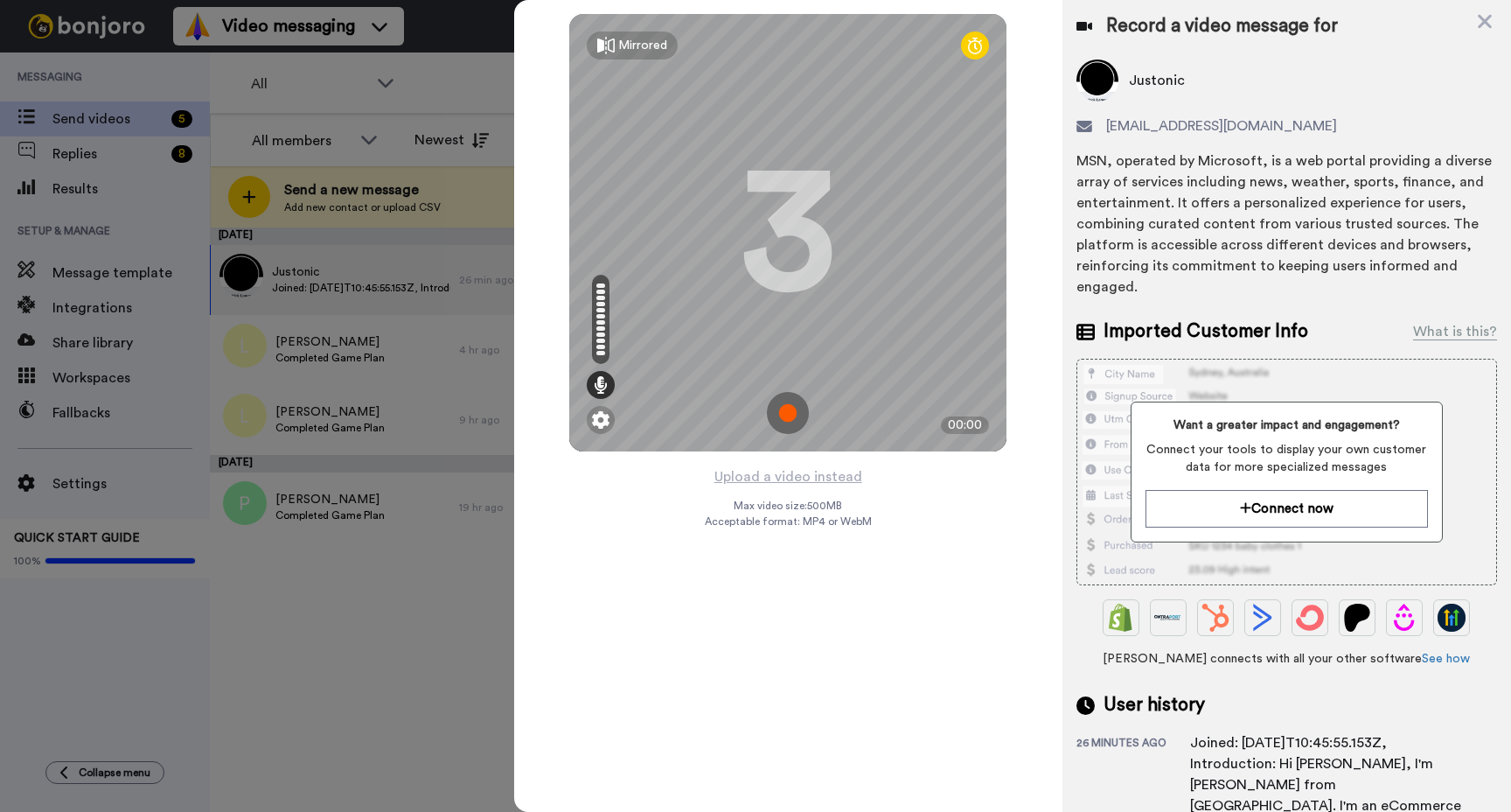
click at [787, 404] on img at bounding box center [788, 413] width 42 height 42
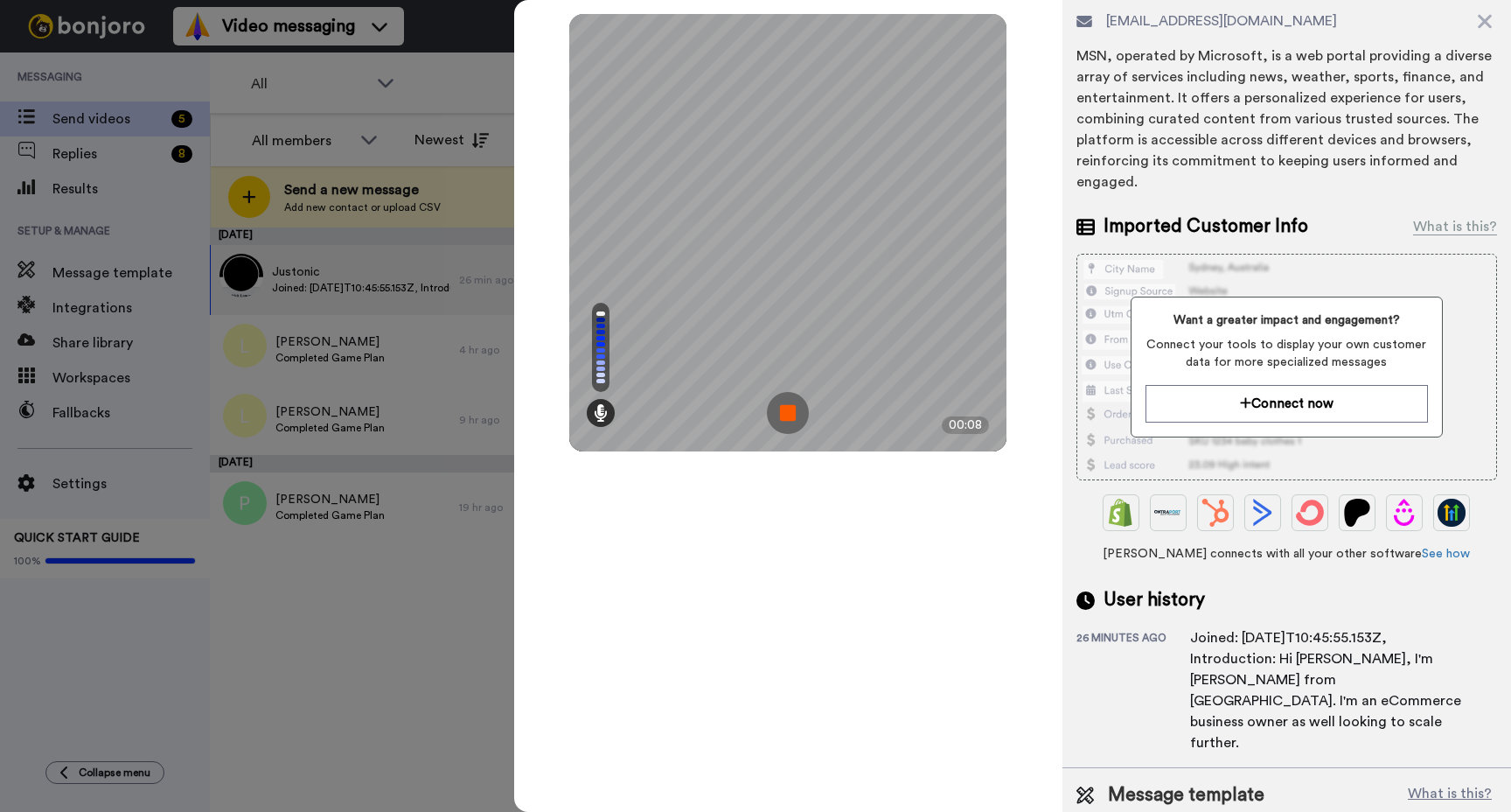
scroll to position [120, 0]
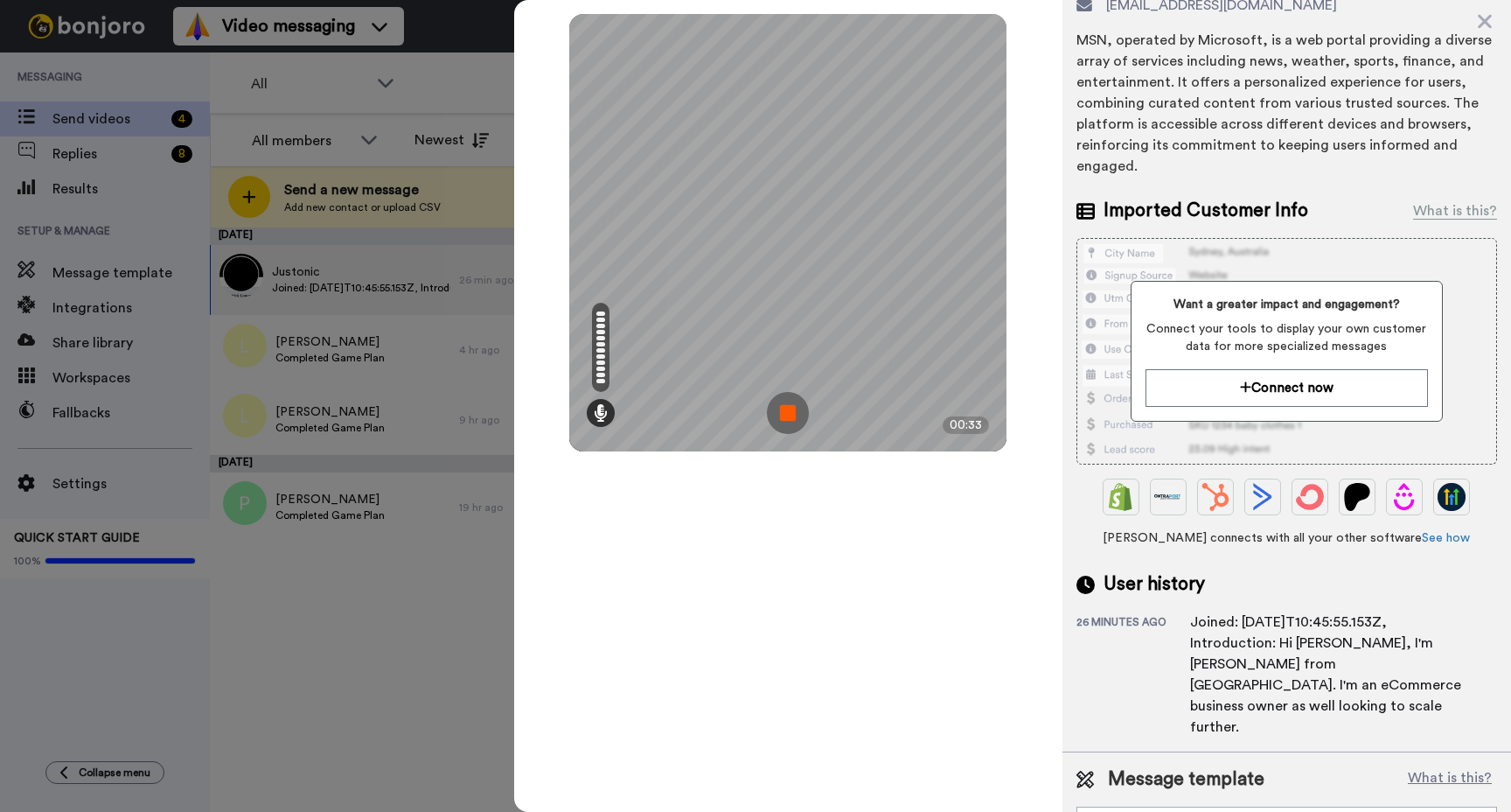
click at [782, 404] on img at bounding box center [788, 413] width 42 height 42
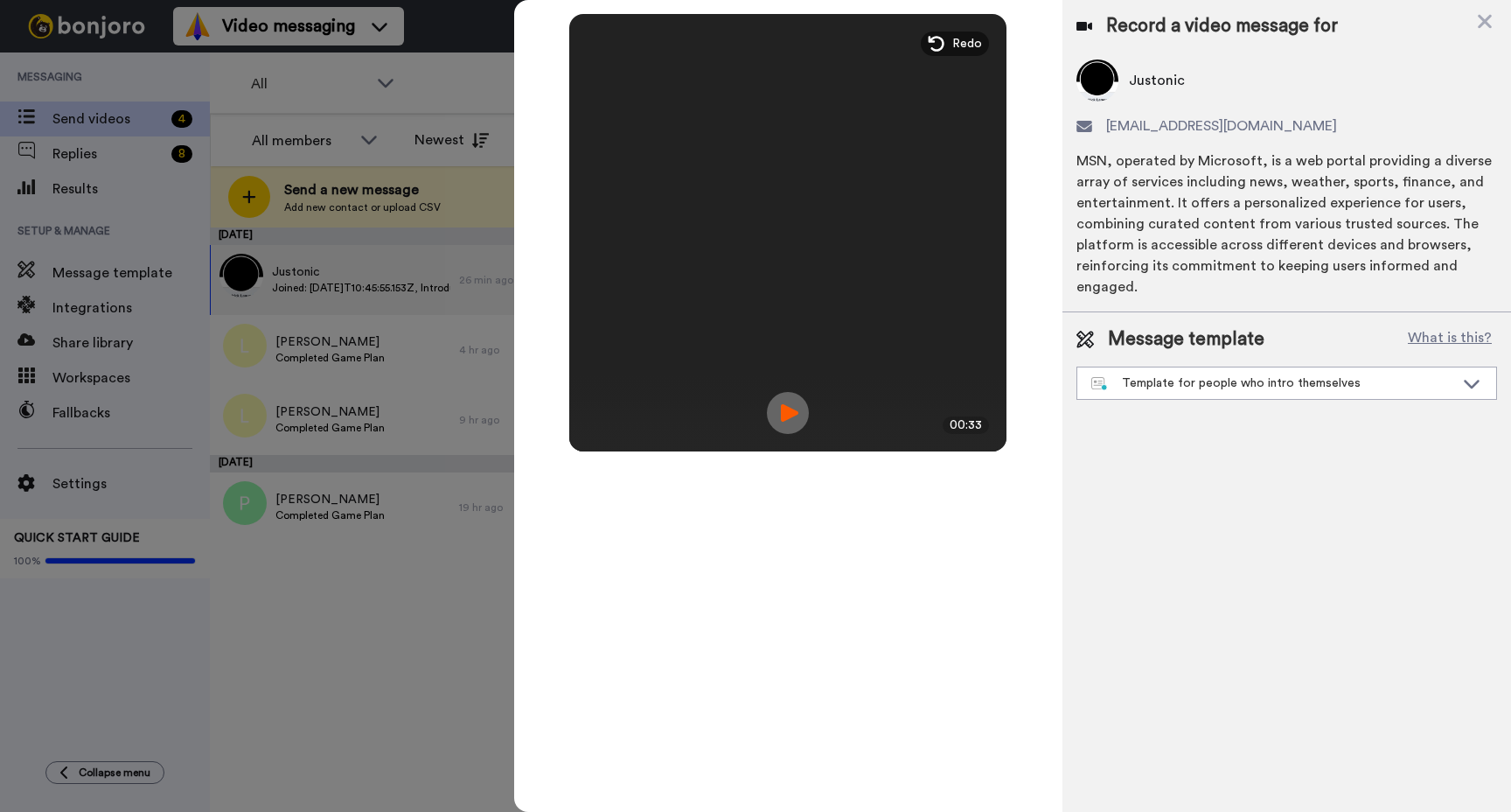
scroll to position [0, 0]
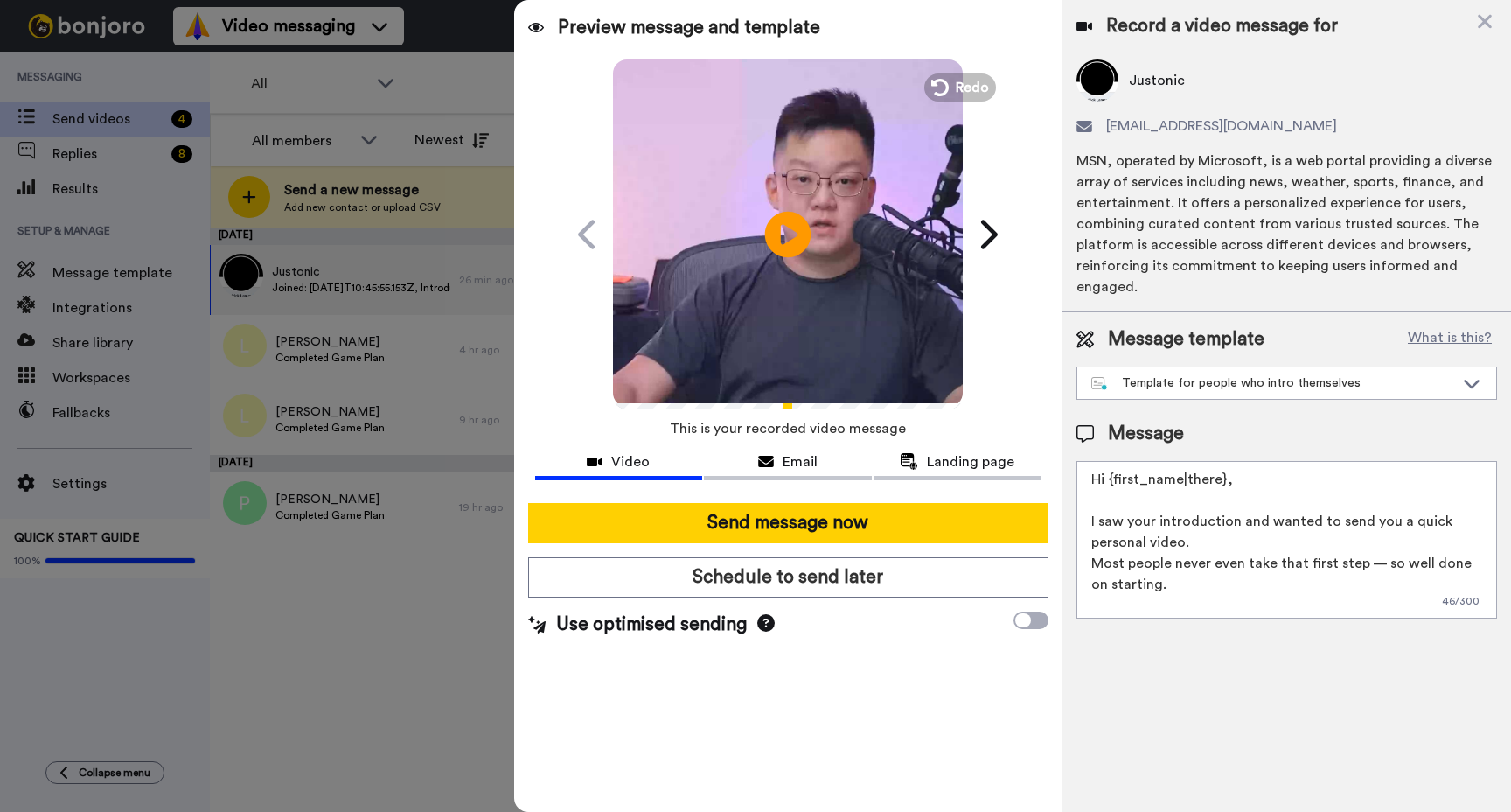
click at [794, 264] on icon "Play/Pause" at bounding box center [789, 233] width 47 height 83
click at [1202, 383] on div "Template for people who intro themselves" at bounding box center [1273, 383] width 363 height 18
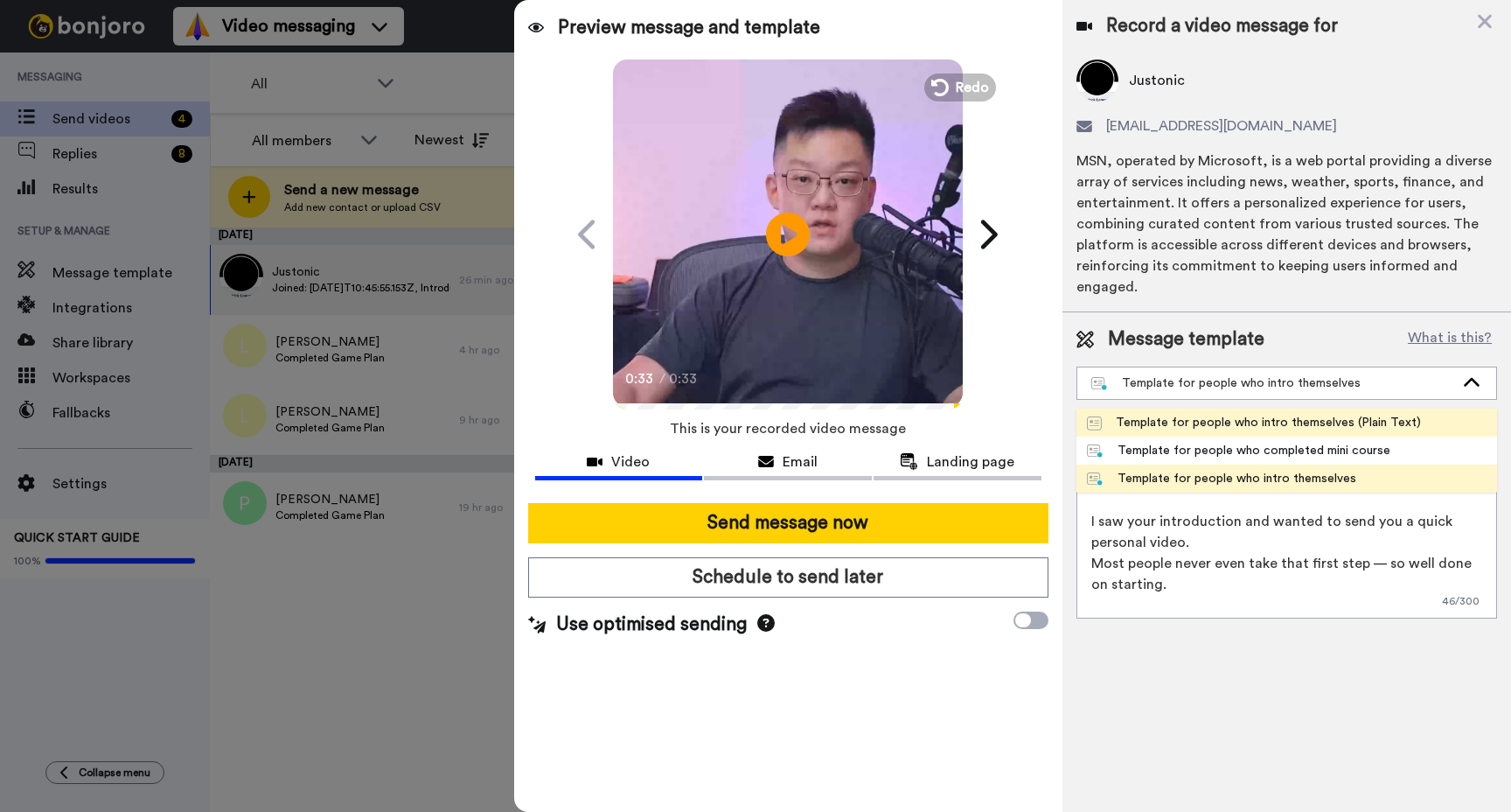
click at [1223, 421] on div "Template for people who intro themselves (Plain Text)" at bounding box center [1254, 422] width 334 height 18
type textarea "Willy here, I just saw your introduction and recorded a quick personal message …"
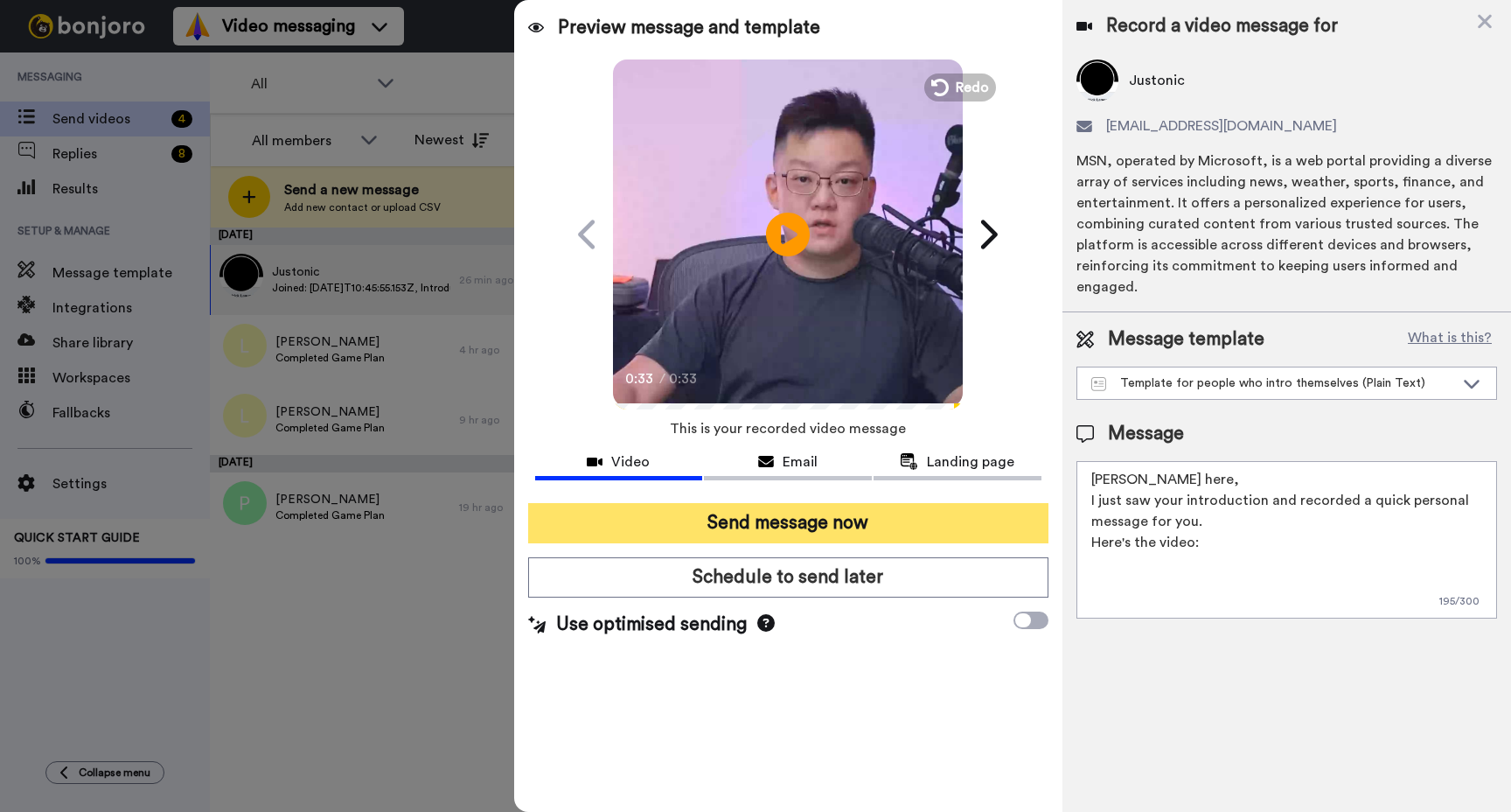
click at [846, 521] on button "Send message now" at bounding box center [789, 523] width 521 height 40
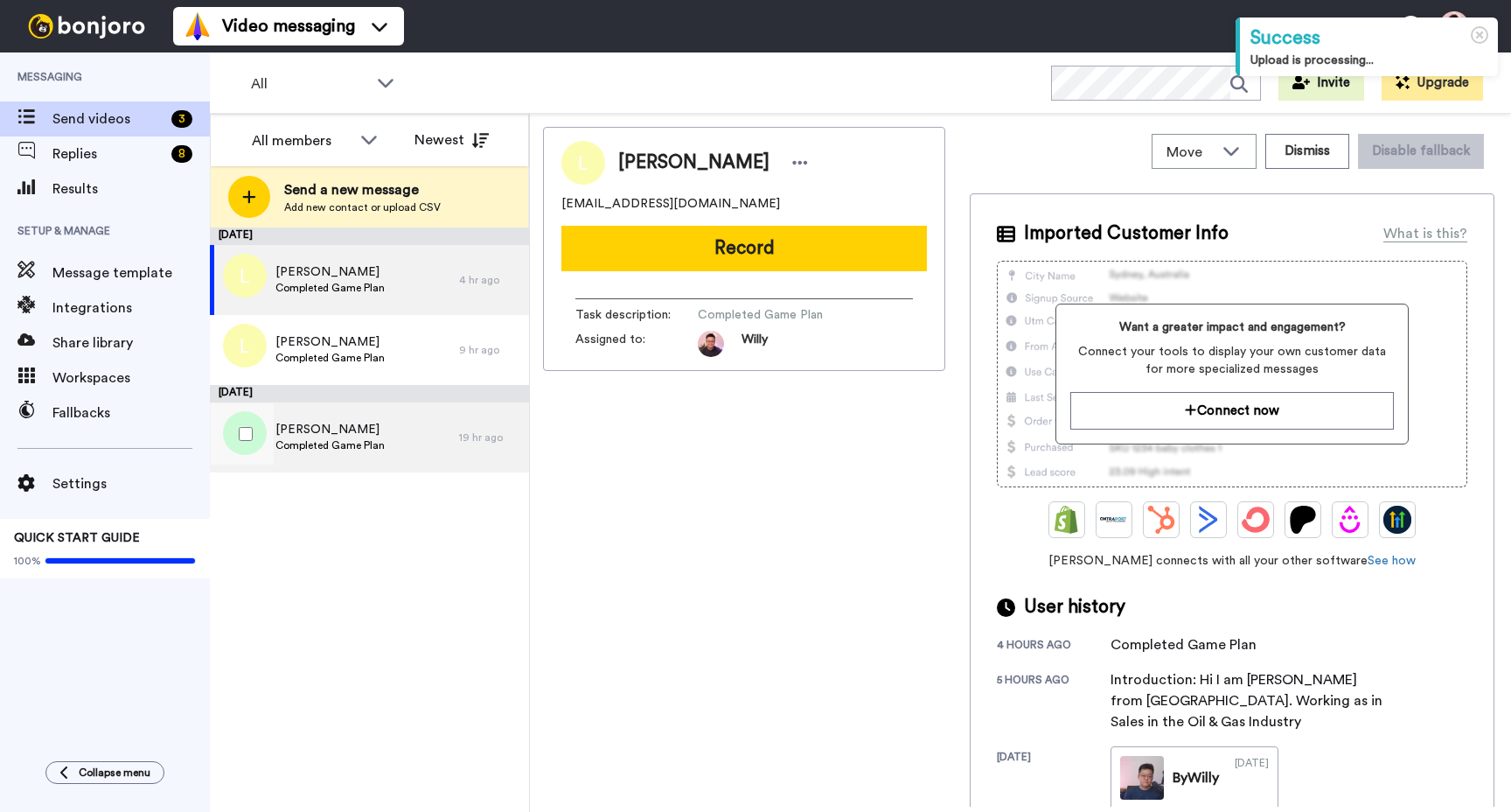
click at [390, 432] on div "[PERSON_NAME] Completed Game Plan" at bounding box center [334, 437] width 249 height 70
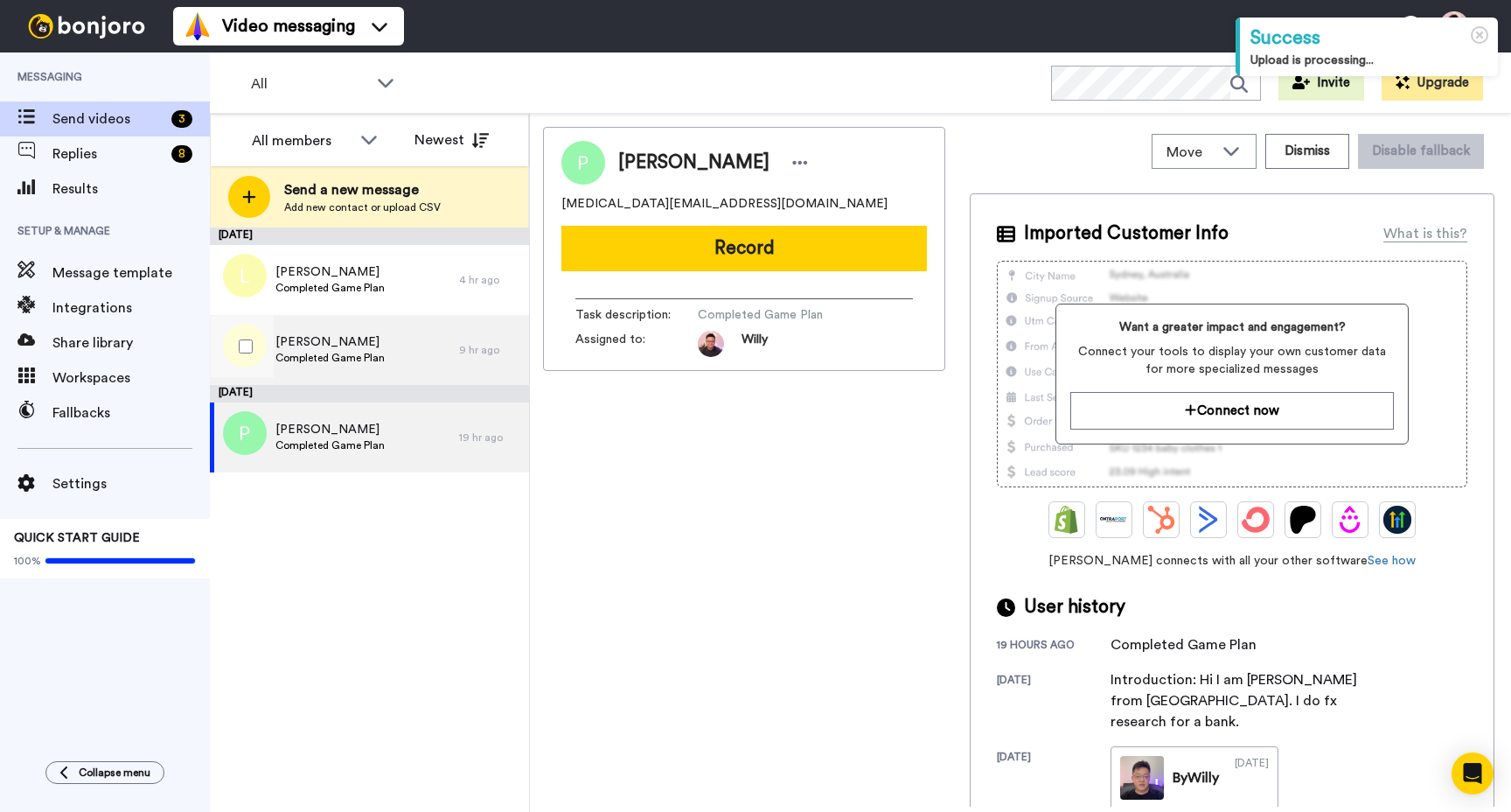
click at [338, 356] on span "Completed Game Plan" at bounding box center [329, 357] width 109 height 14
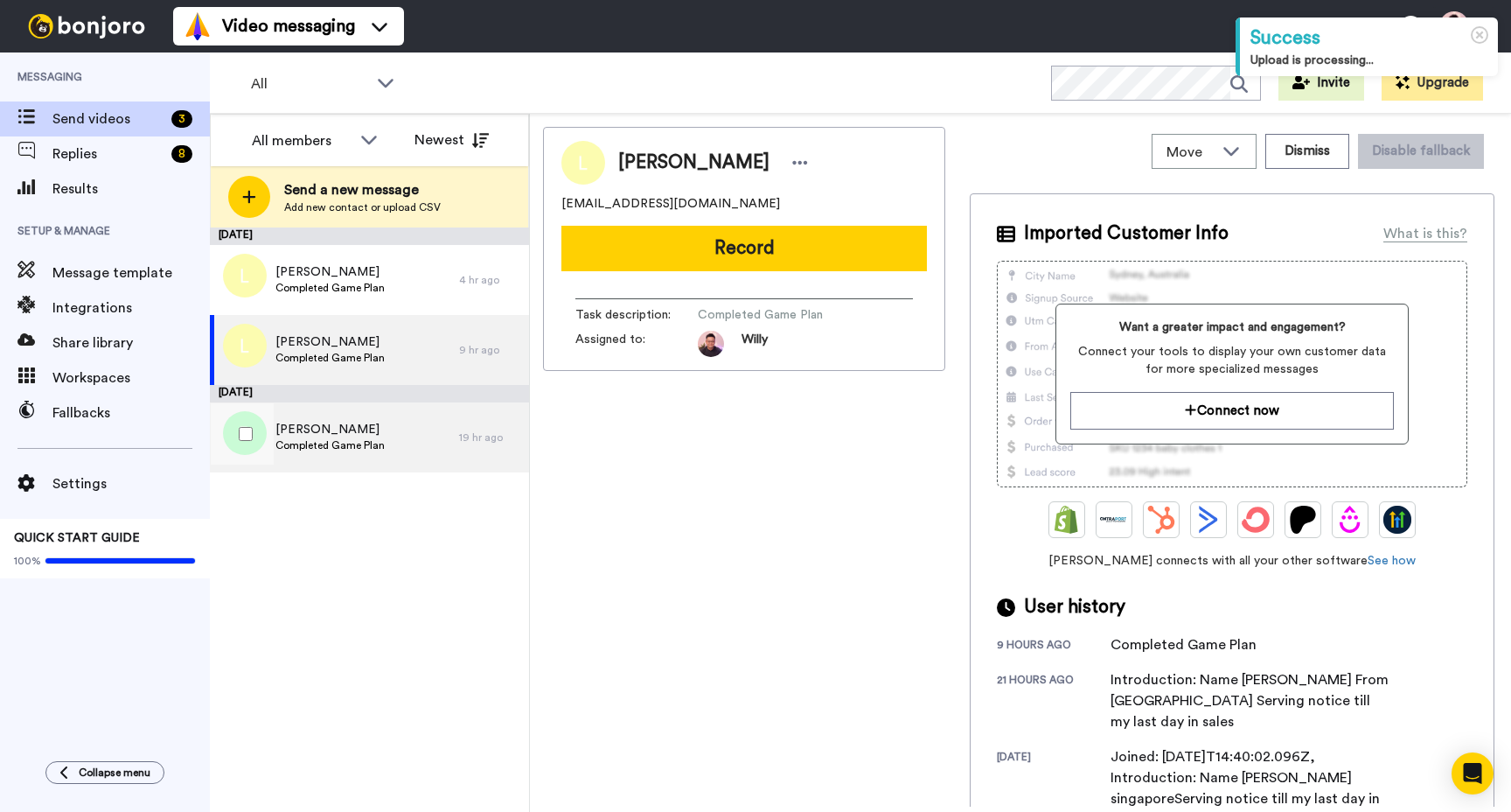
click at [357, 406] on div "[PERSON_NAME] Completed Game Plan" at bounding box center [334, 437] width 249 height 70
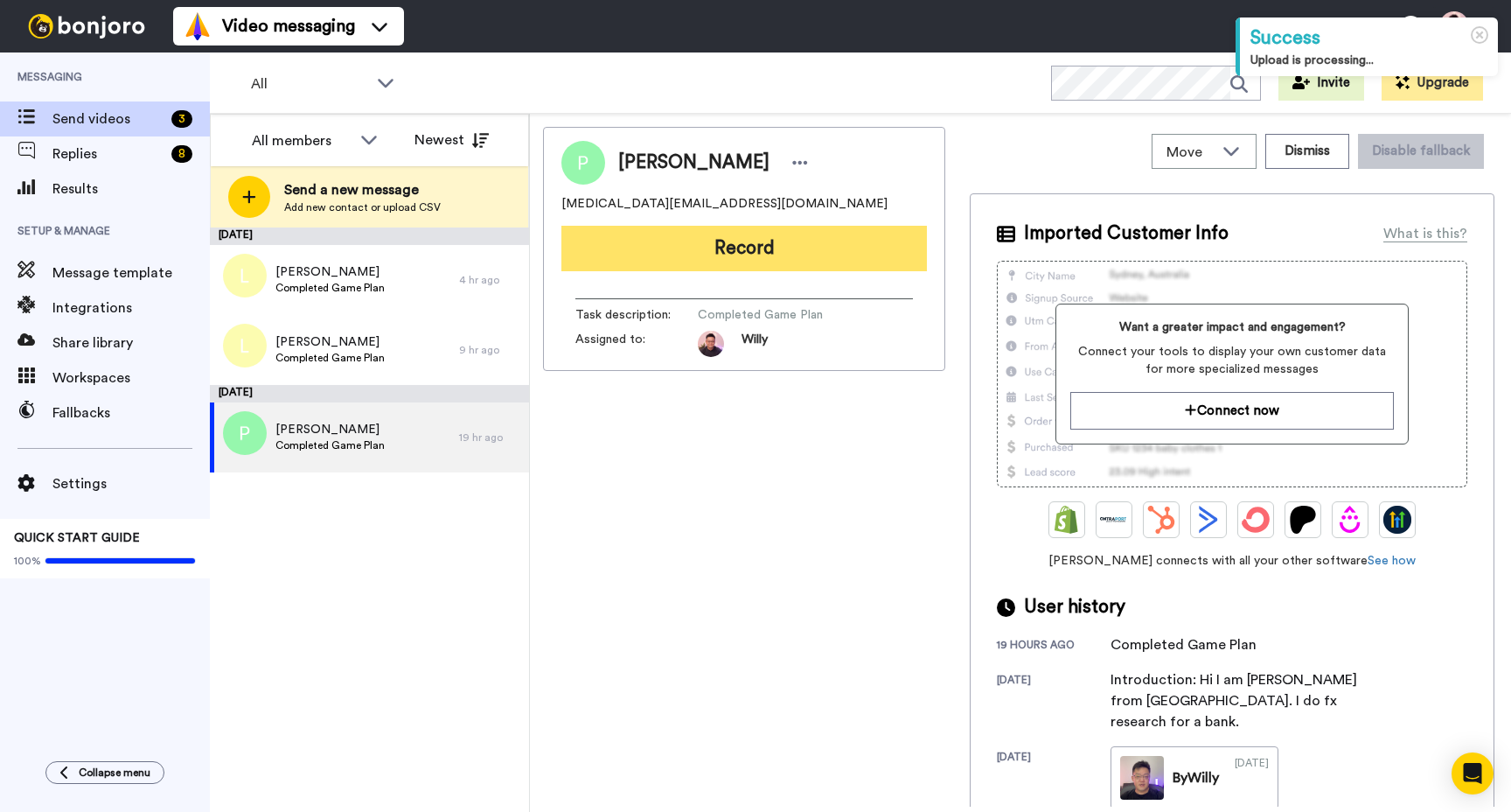
click at [771, 255] on button "Record" at bounding box center [745, 248] width 366 height 46
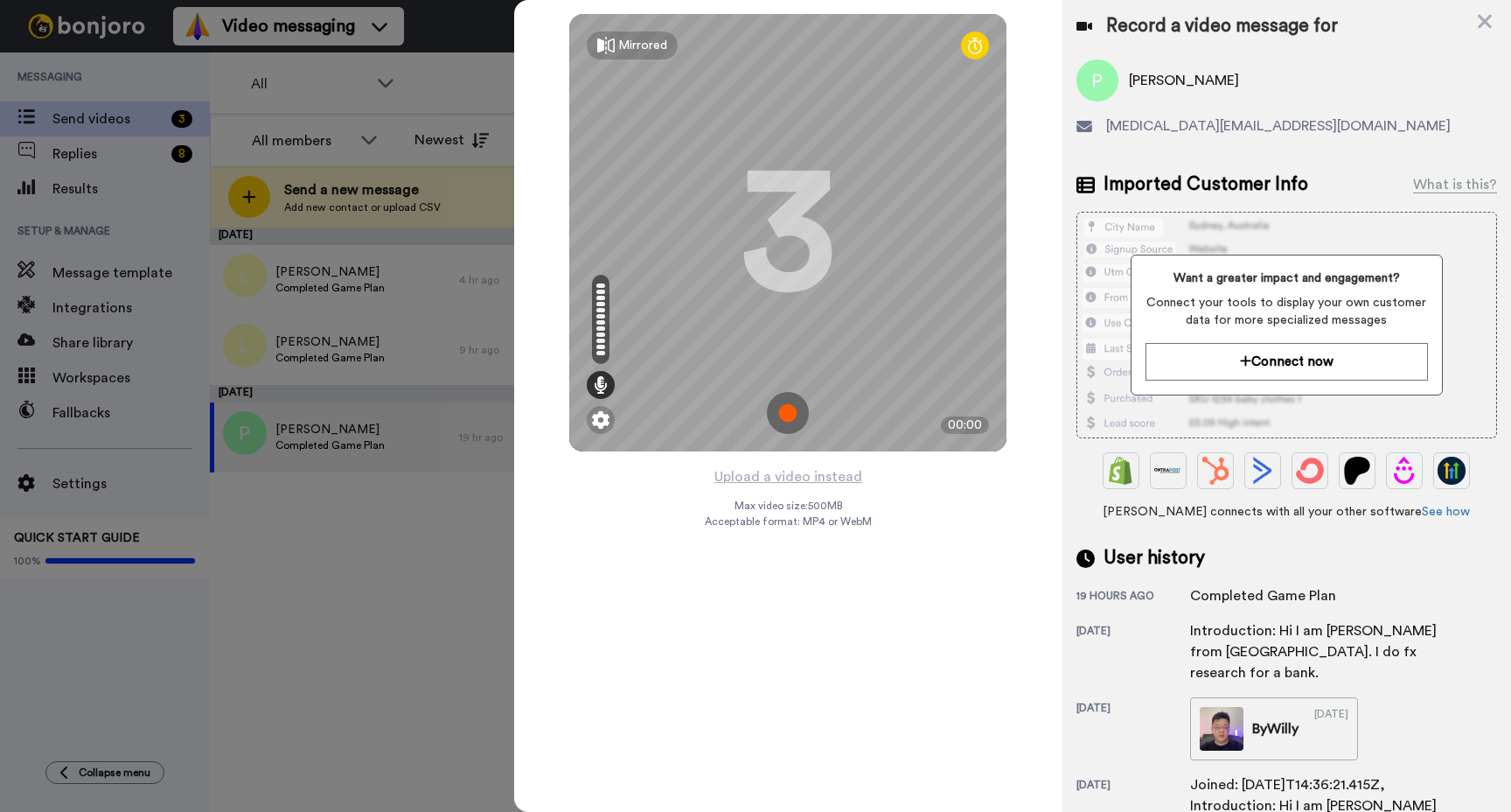
click at [795, 410] on img at bounding box center [788, 413] width 42 height 42
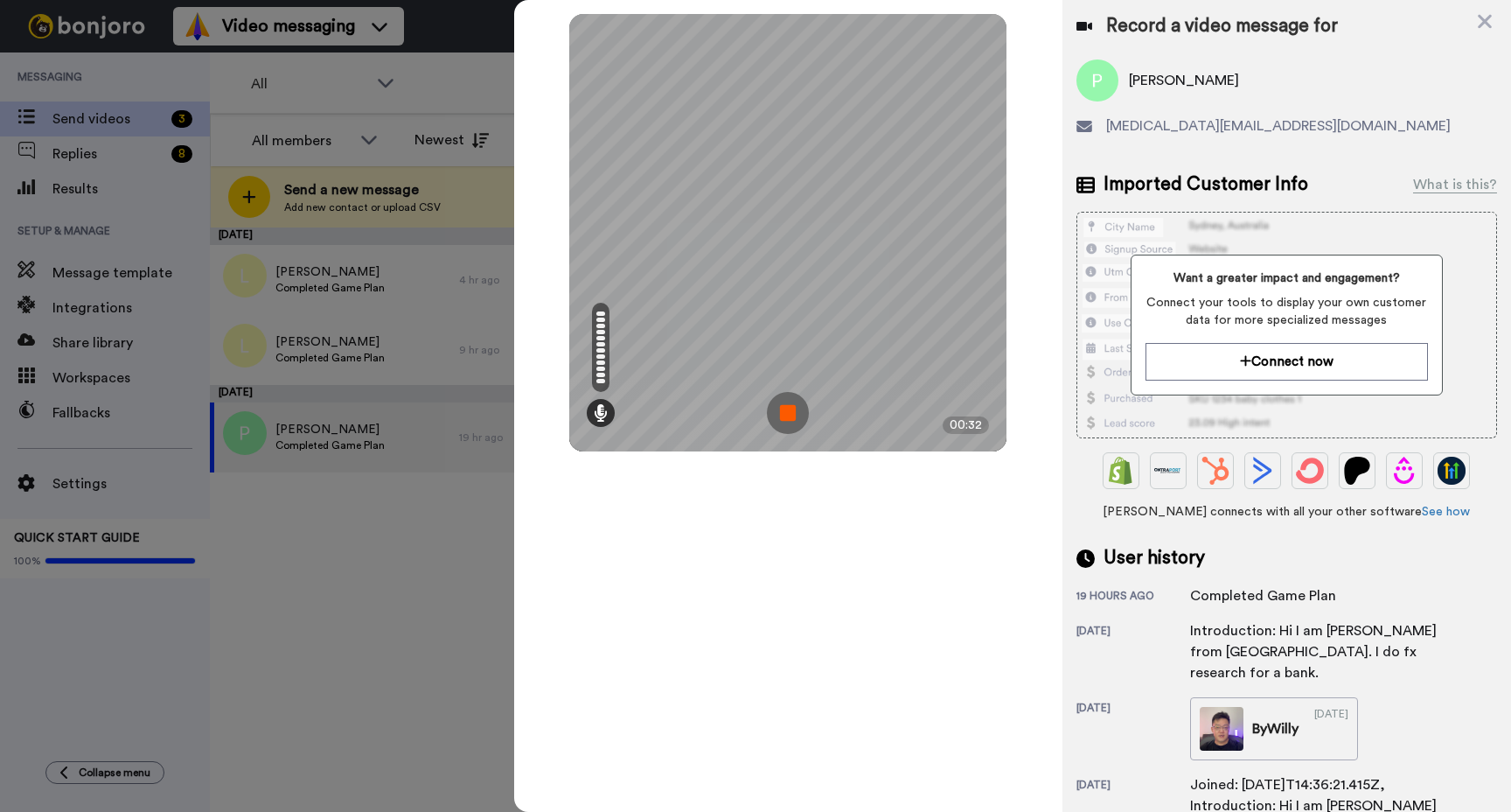
click at [783, 407] on img at bounding box center [788, 413] width 42 height 42
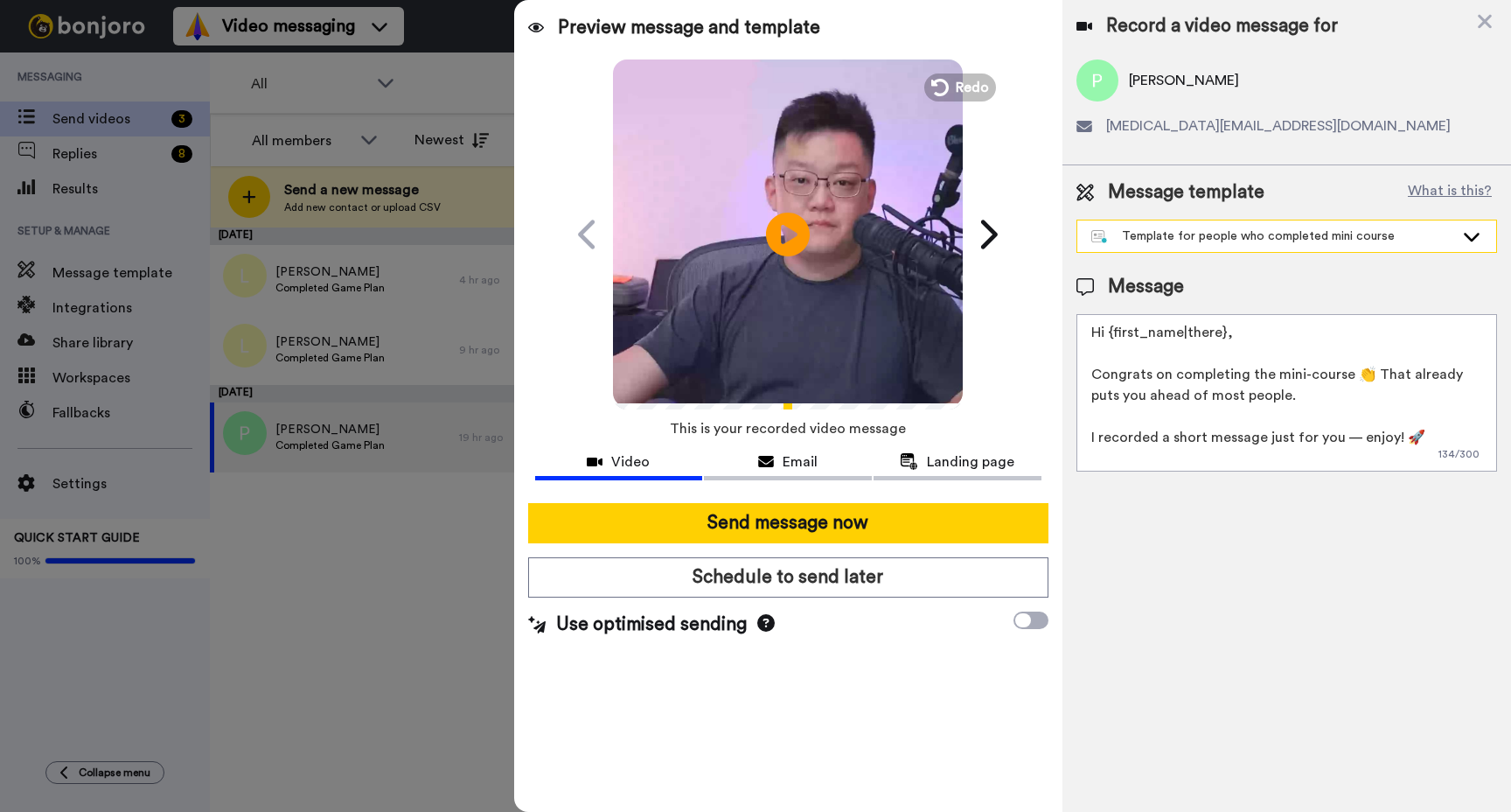
click at [1266, 244] on div "Template for people who completed mini course" at bounding box center [1273, 236] width 363 height 18
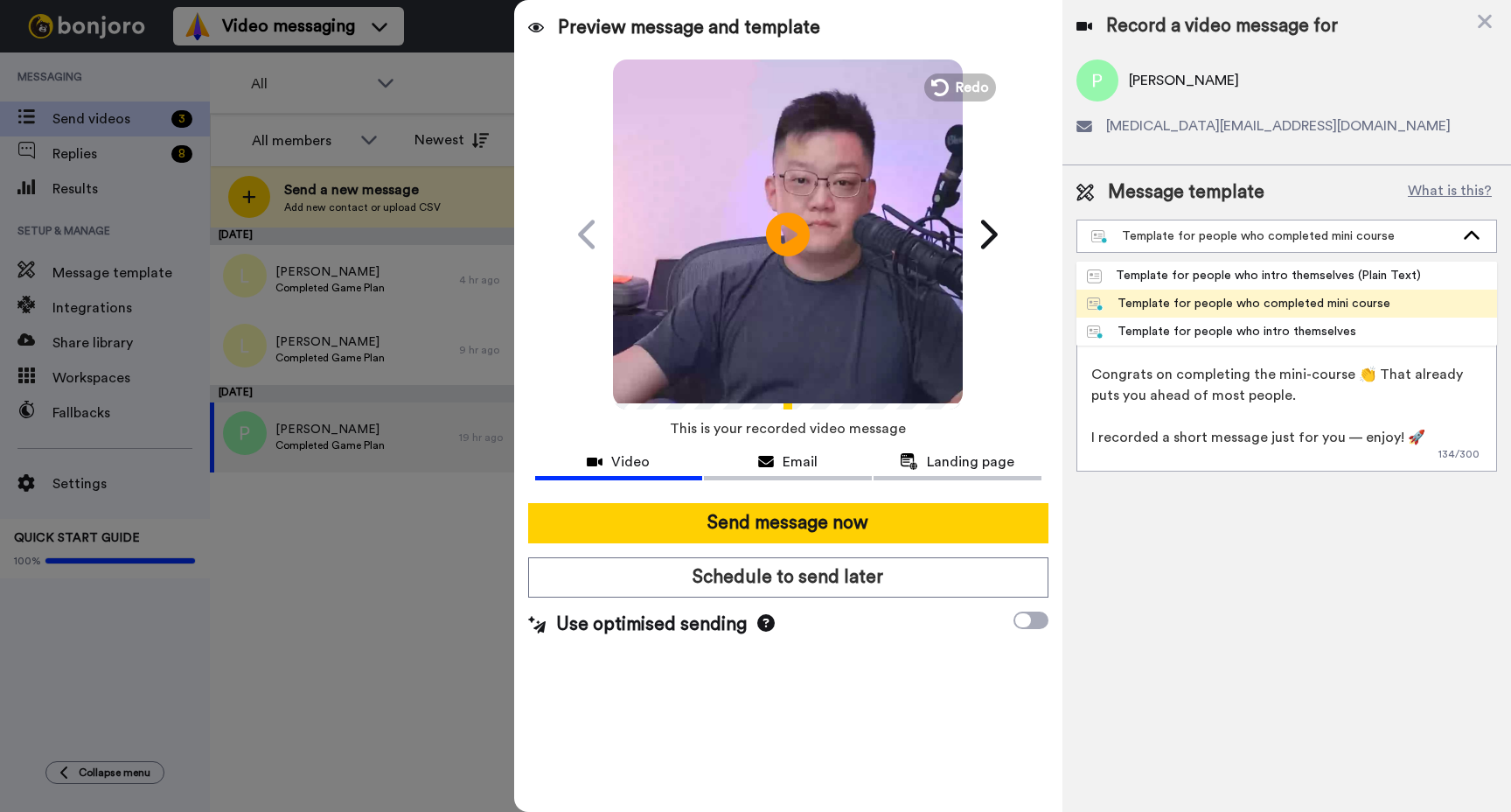
click at [1249, 298] on div "Template for people who completed mini course" at bounding box center [1238, 303] width 303 height 18
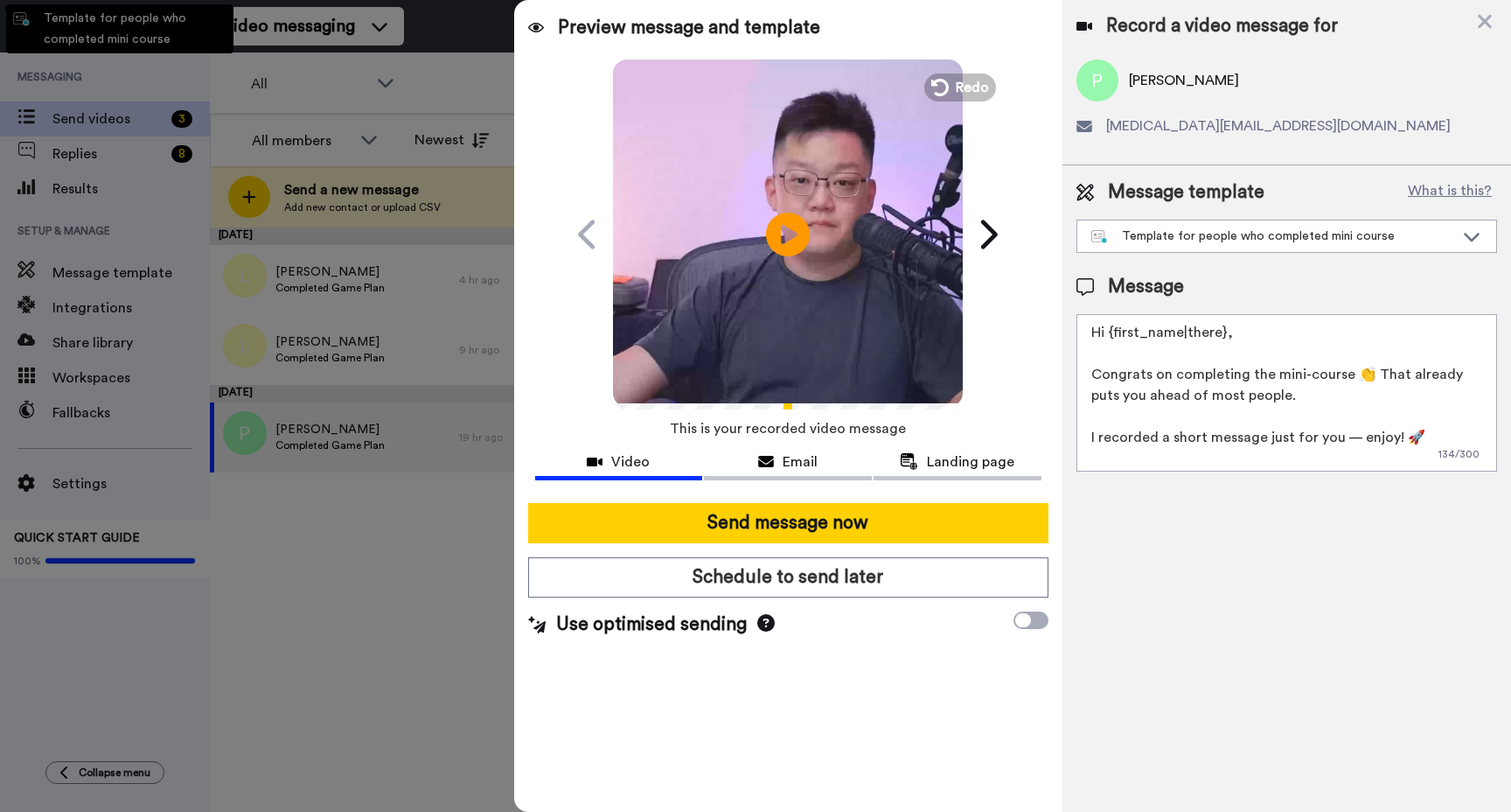
click at [854, 229] on video at bounding box center [788, 231] width 350 height 350
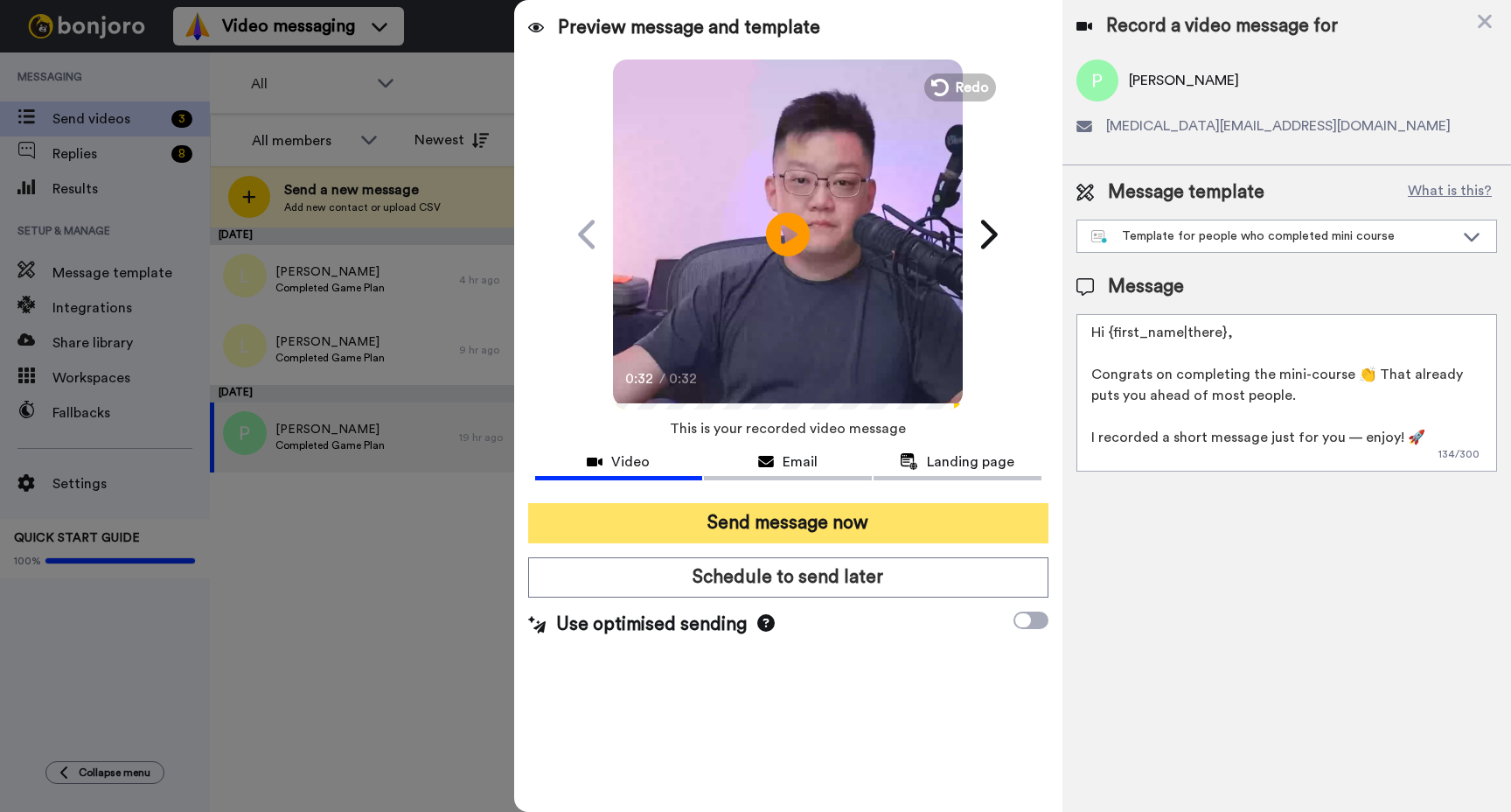
click at [886, 525] on button "Send message now" at bounding box center [789, 523] width 521 height 40
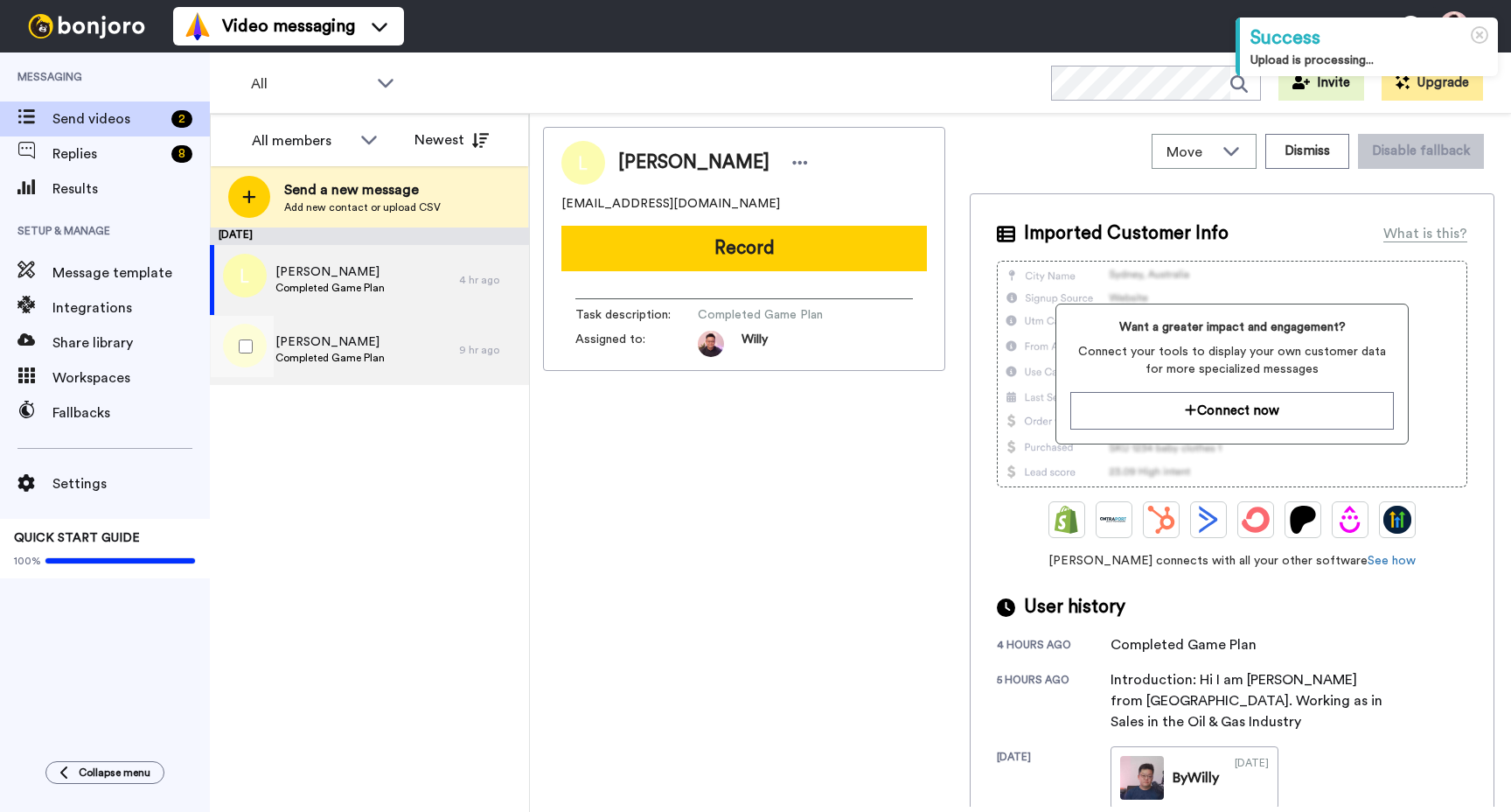
click at [347, 357] on span "Completed Game Plan" at bounding box center [329, 357] width 109 height 14
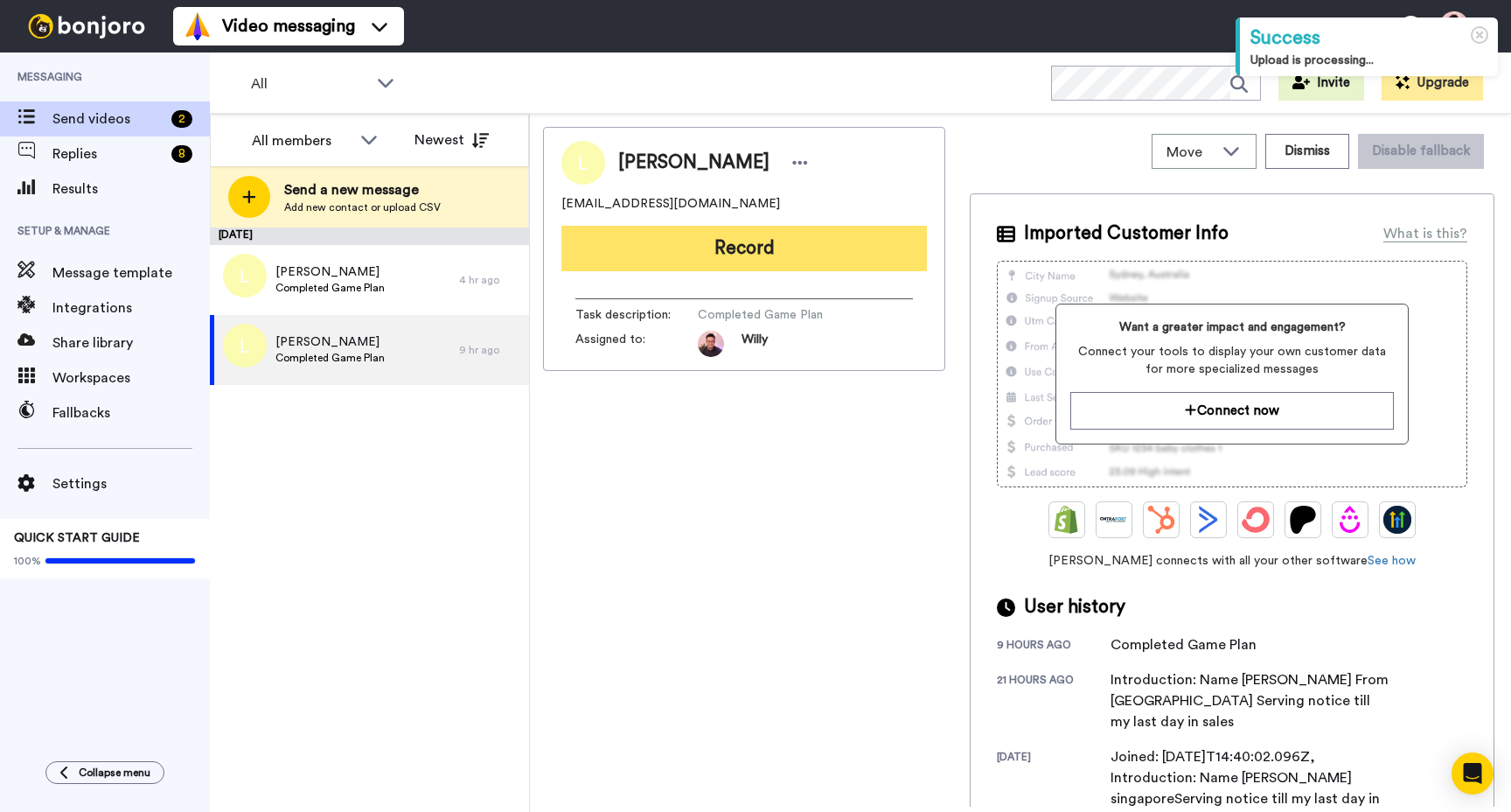
click at [767, 258] on button "Record" at bounding box center [745, 248] width 366 height 46
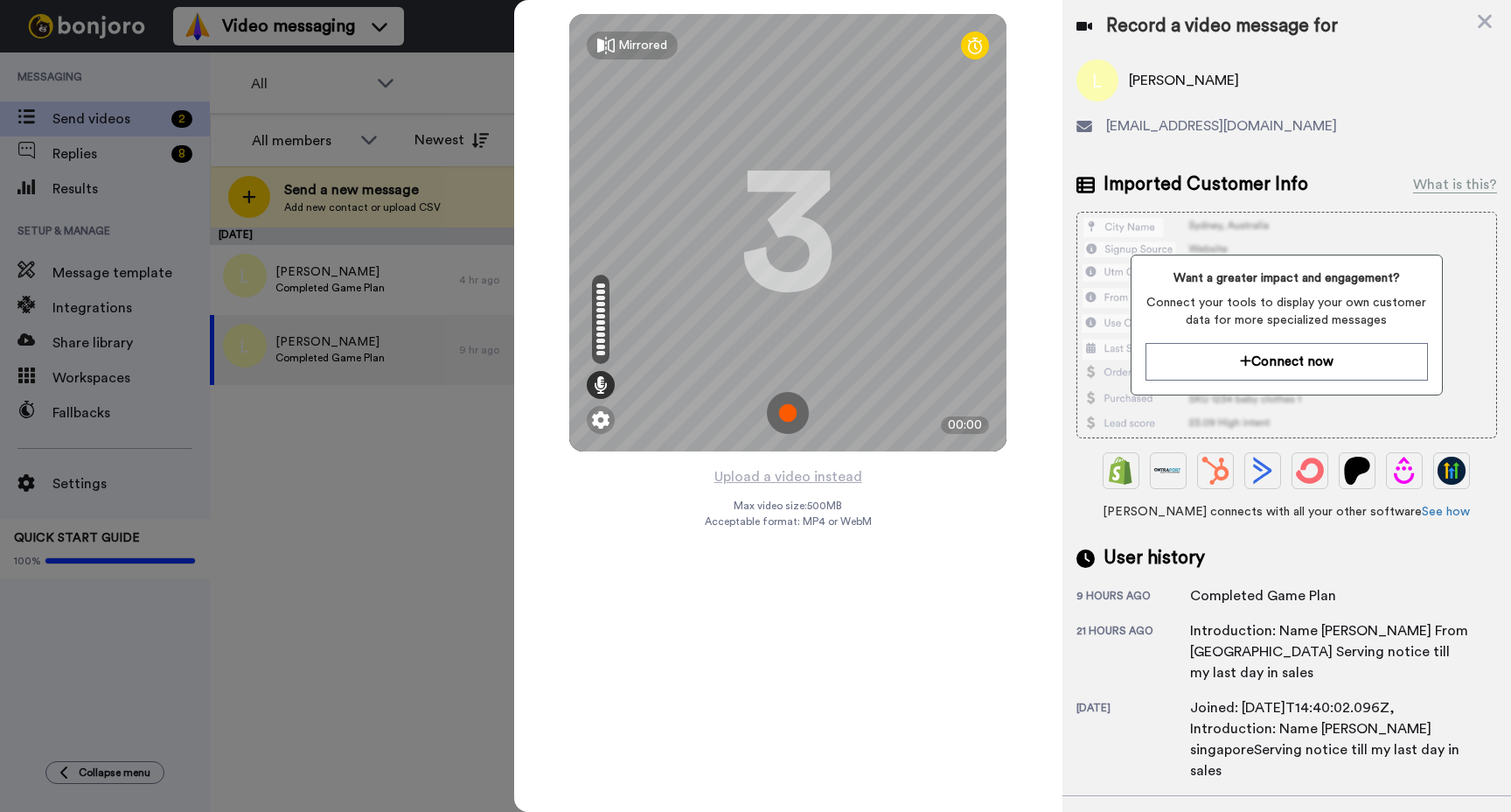
click at [777, 403] on img at bounding box center [788, 413] width 42 height 42
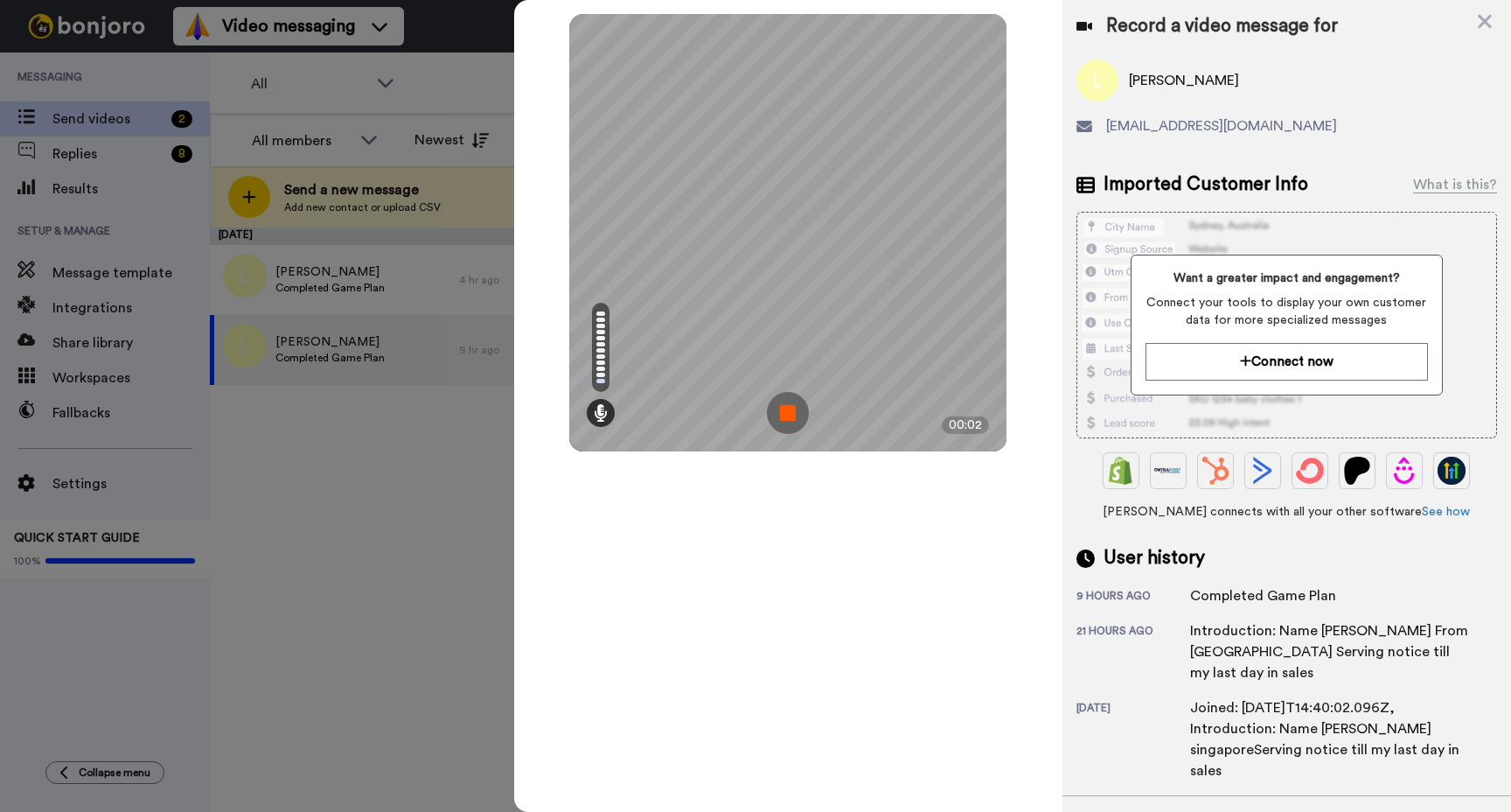
click at [777, 413] on img at bounding box center [788, 413] width 42 height 42
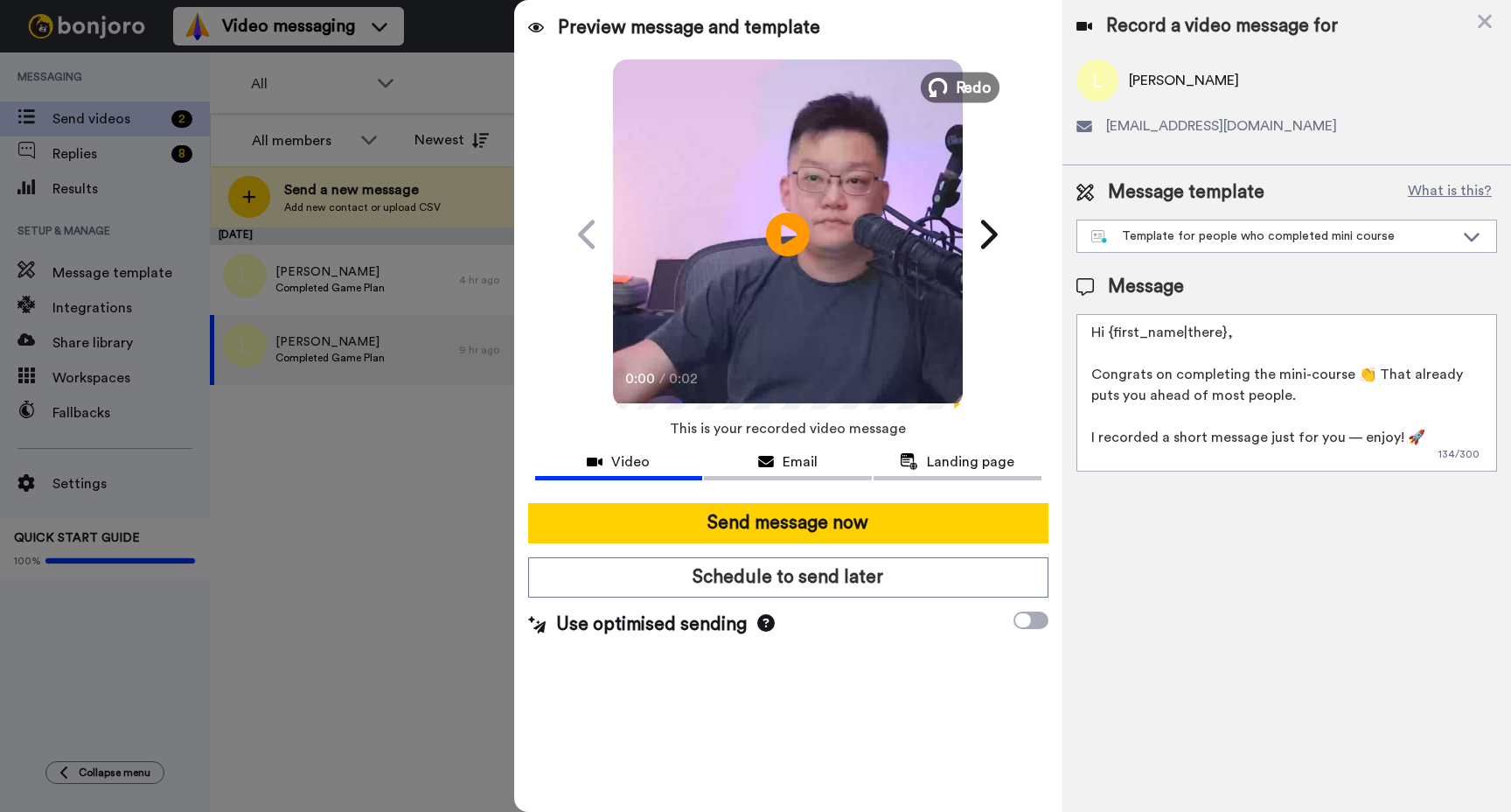
click at [945, 95] on icon at bounding box center [938, 87] width 20 height 20
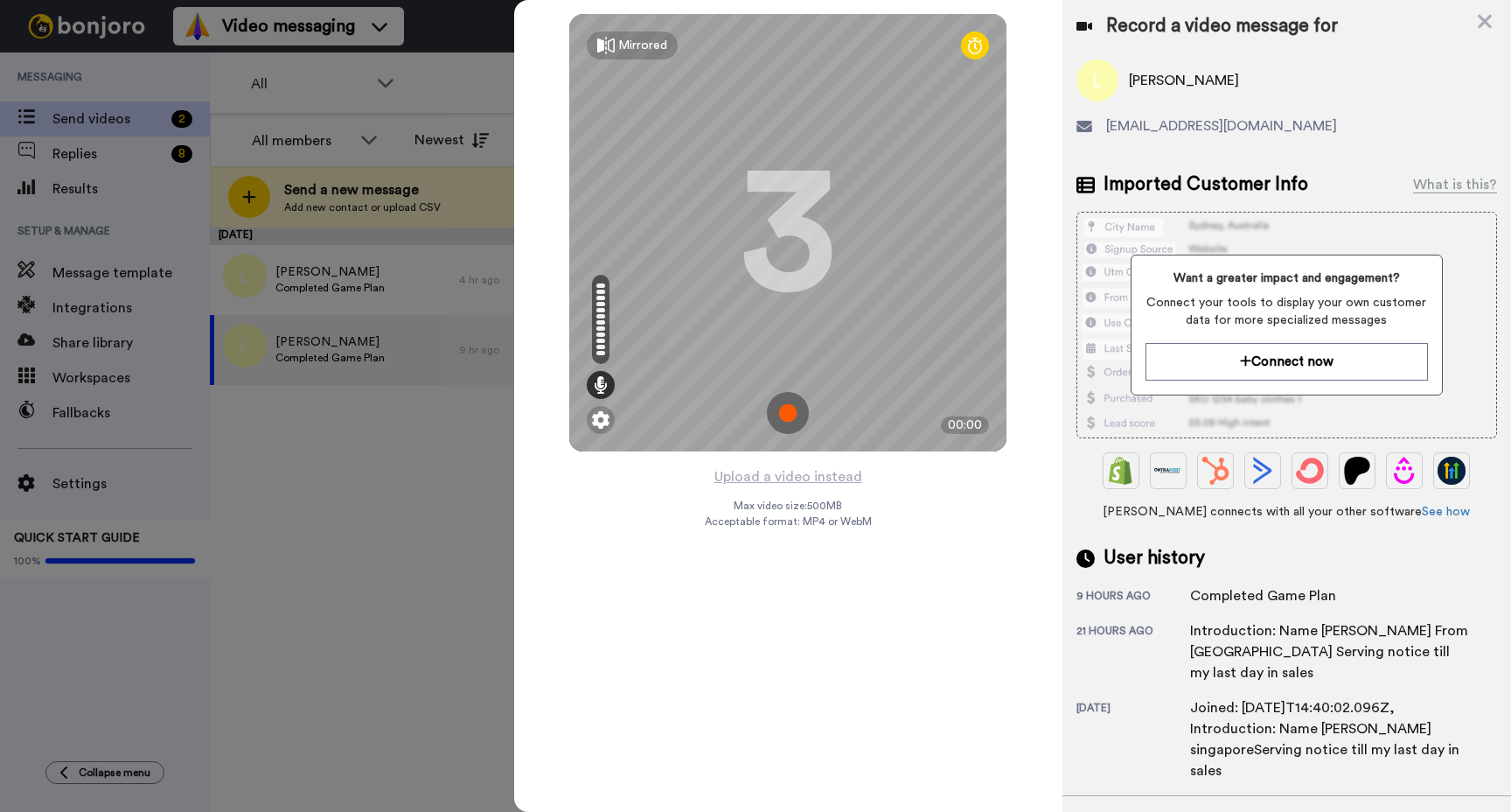
click at [792, 419] on img at bounding box center [788, 413] width 42 height 42
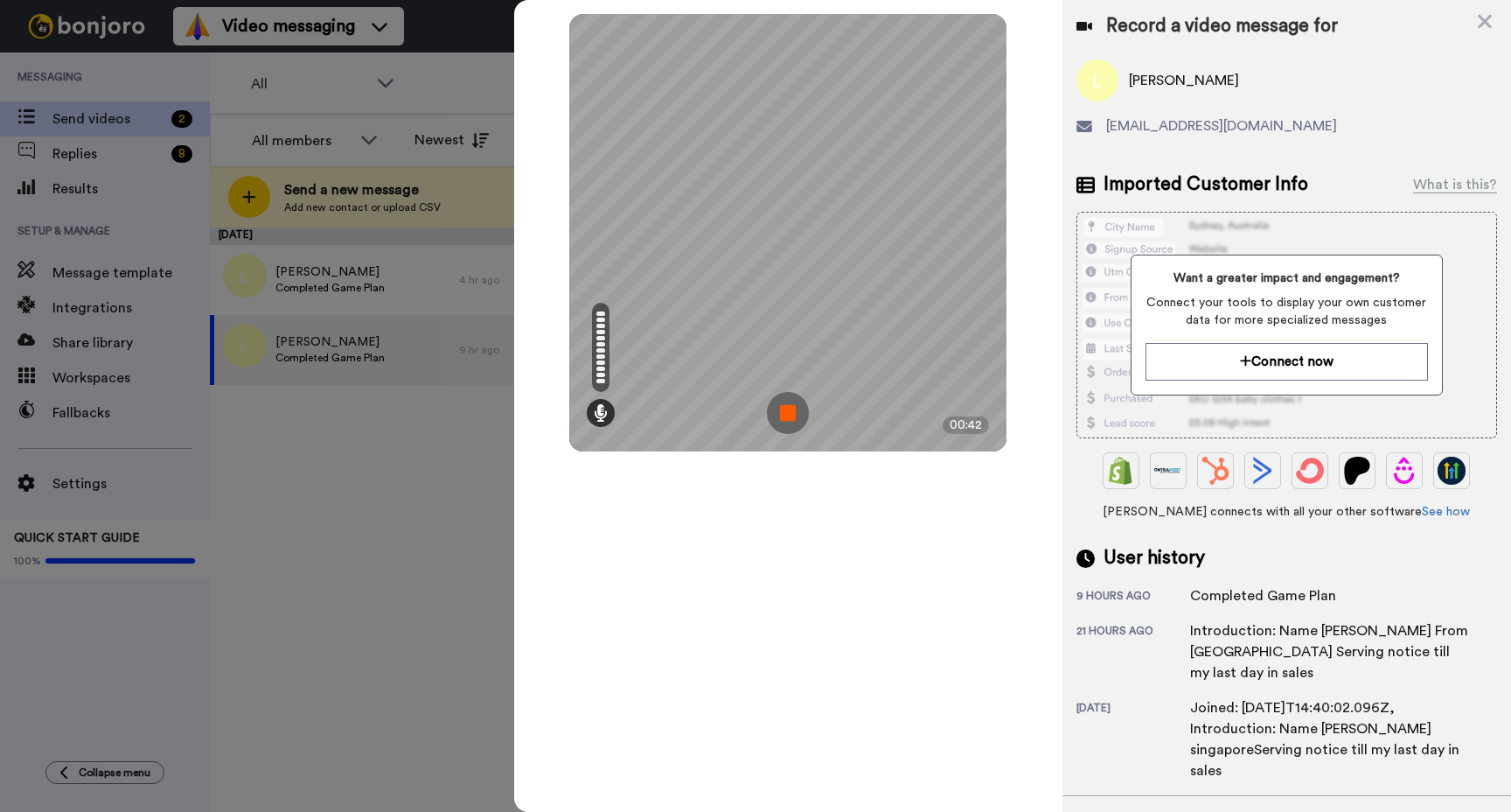
click at [793, 413] on img at bounding box center [788, 413] width 42 height 42
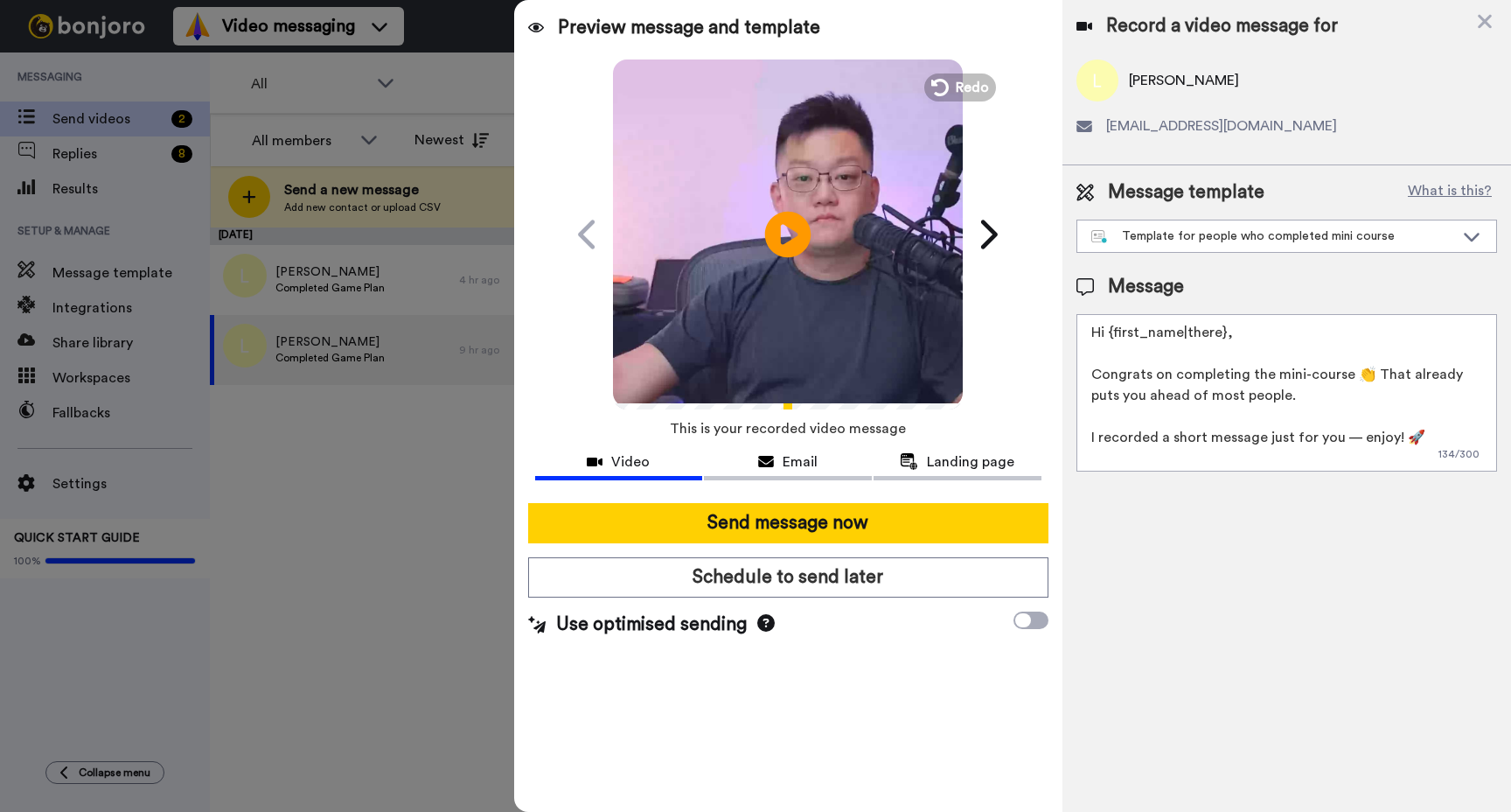
click at [800, 265] on icon "Play/Pause" at bounding box center [789, 233] width 47 height 83
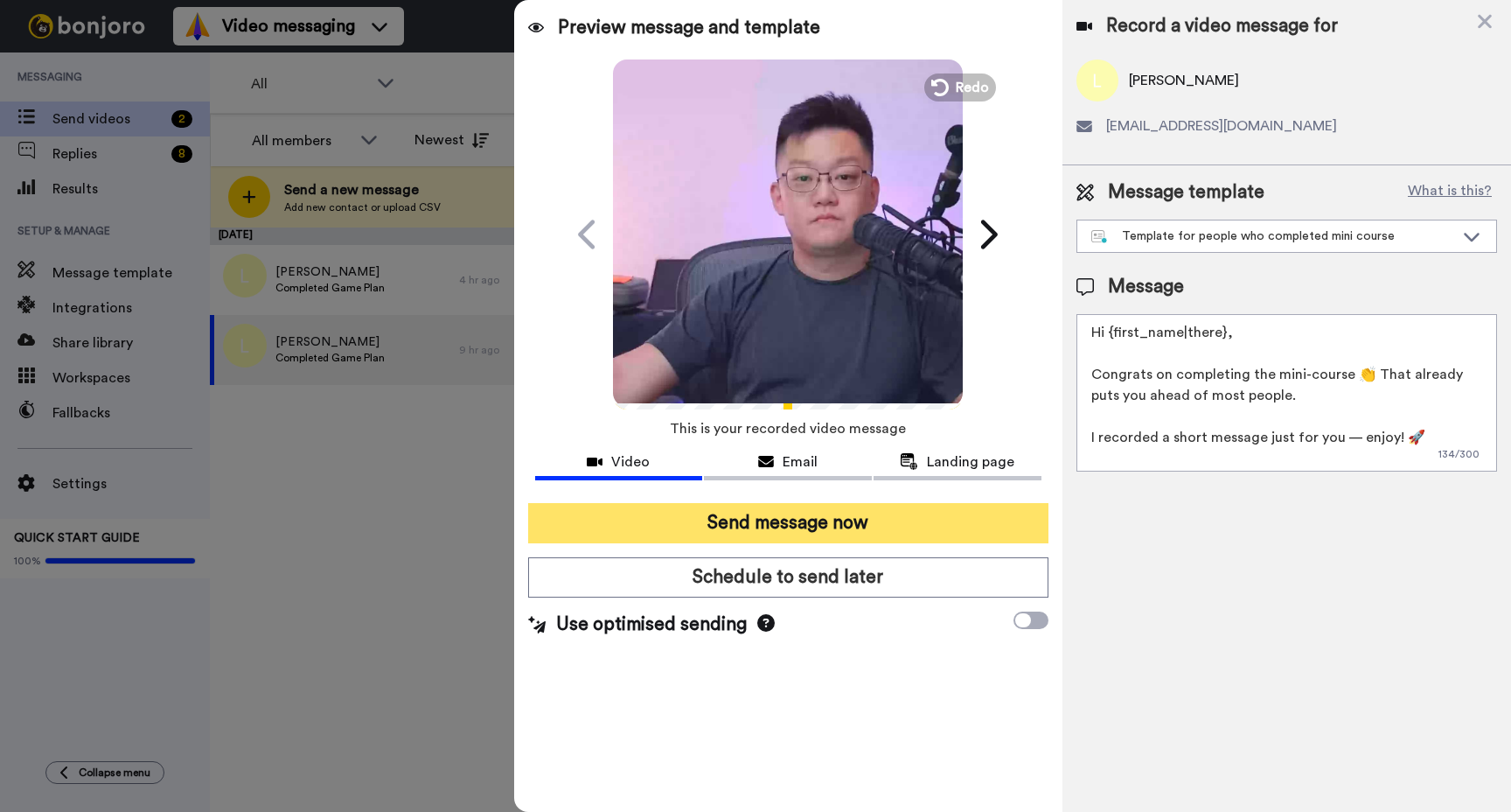
click at [876, 515] on button "Send message now" at bounding box center [789, 523] width 521 height 40
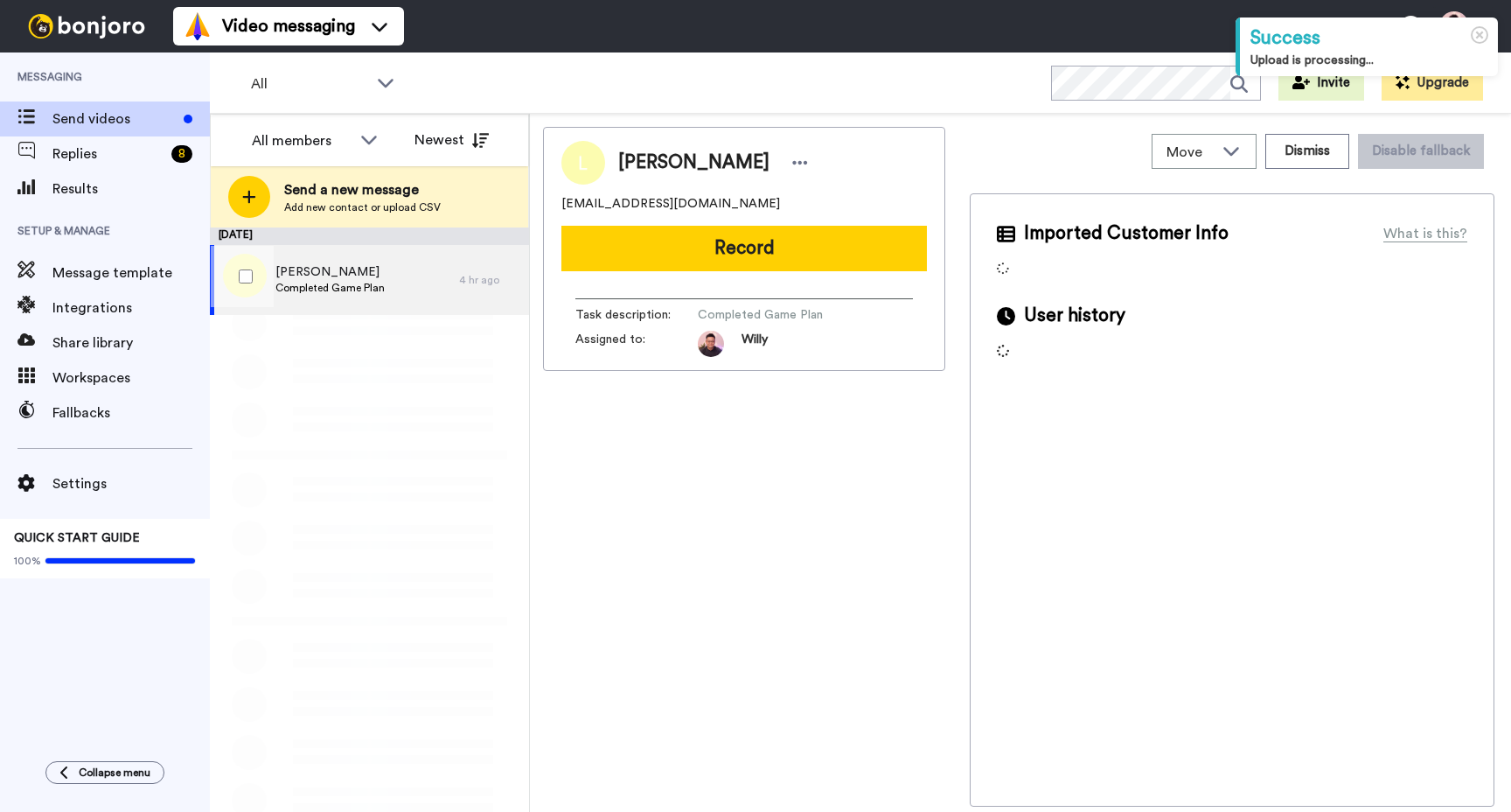
click at [328, 291] on span "Completed Game Plan" at bounding box center [329, 287] width 109 height 14
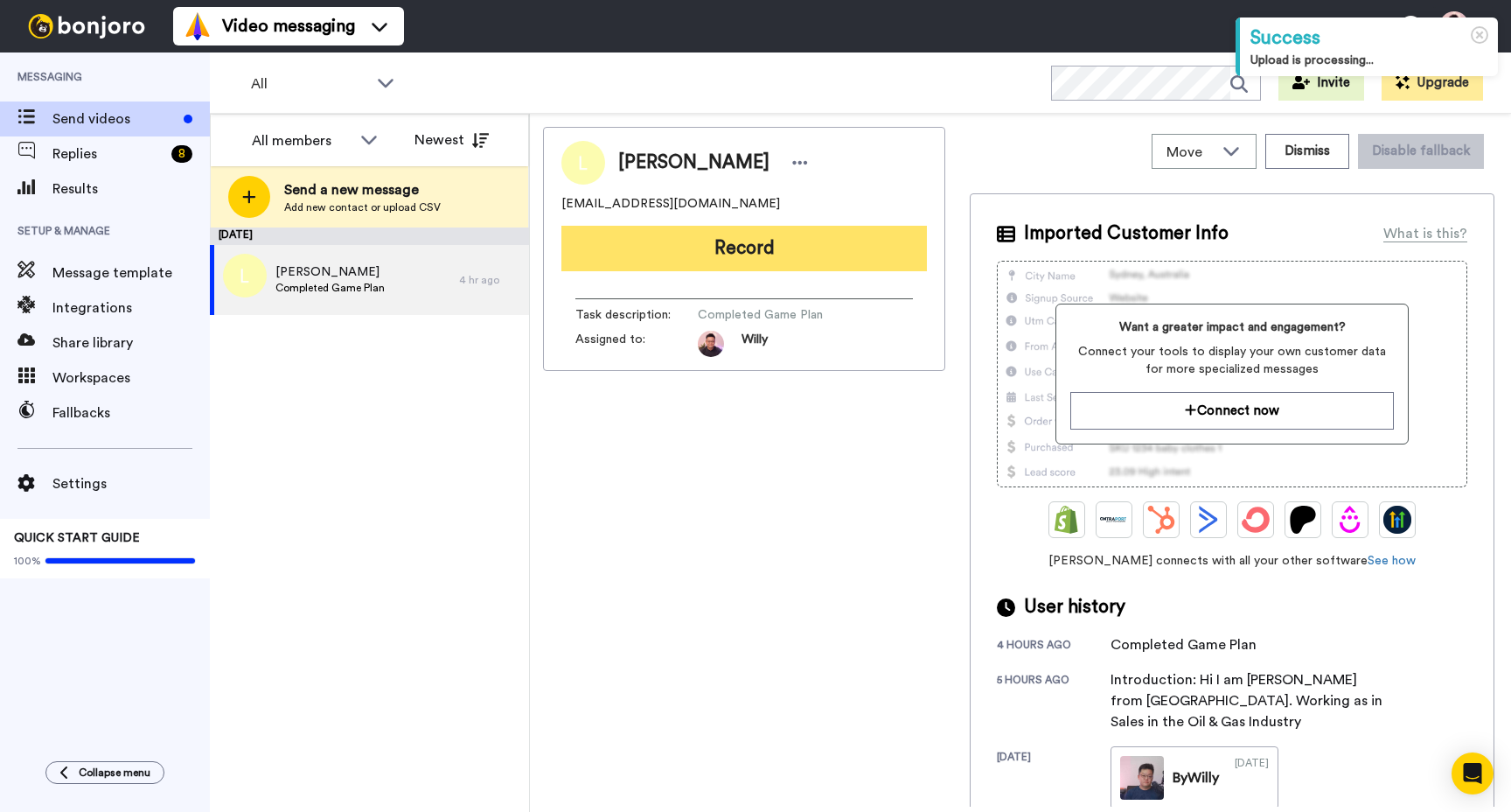
click at [722, 259] on button "Record" at bounding box center [745, 248] width 366 height 46
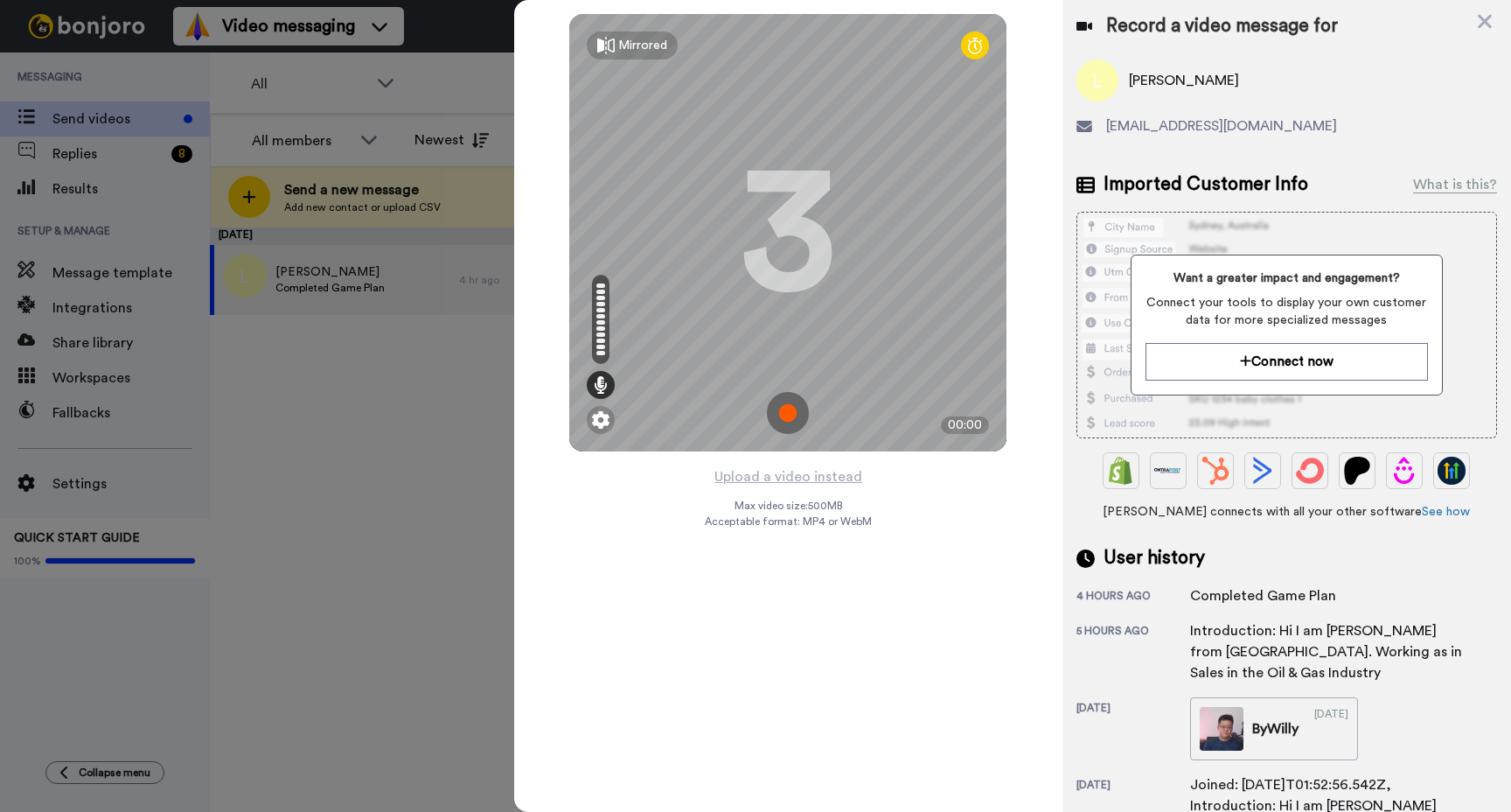
click at [784, 417] on img at bounding box center [788, 413] width 42 height 42
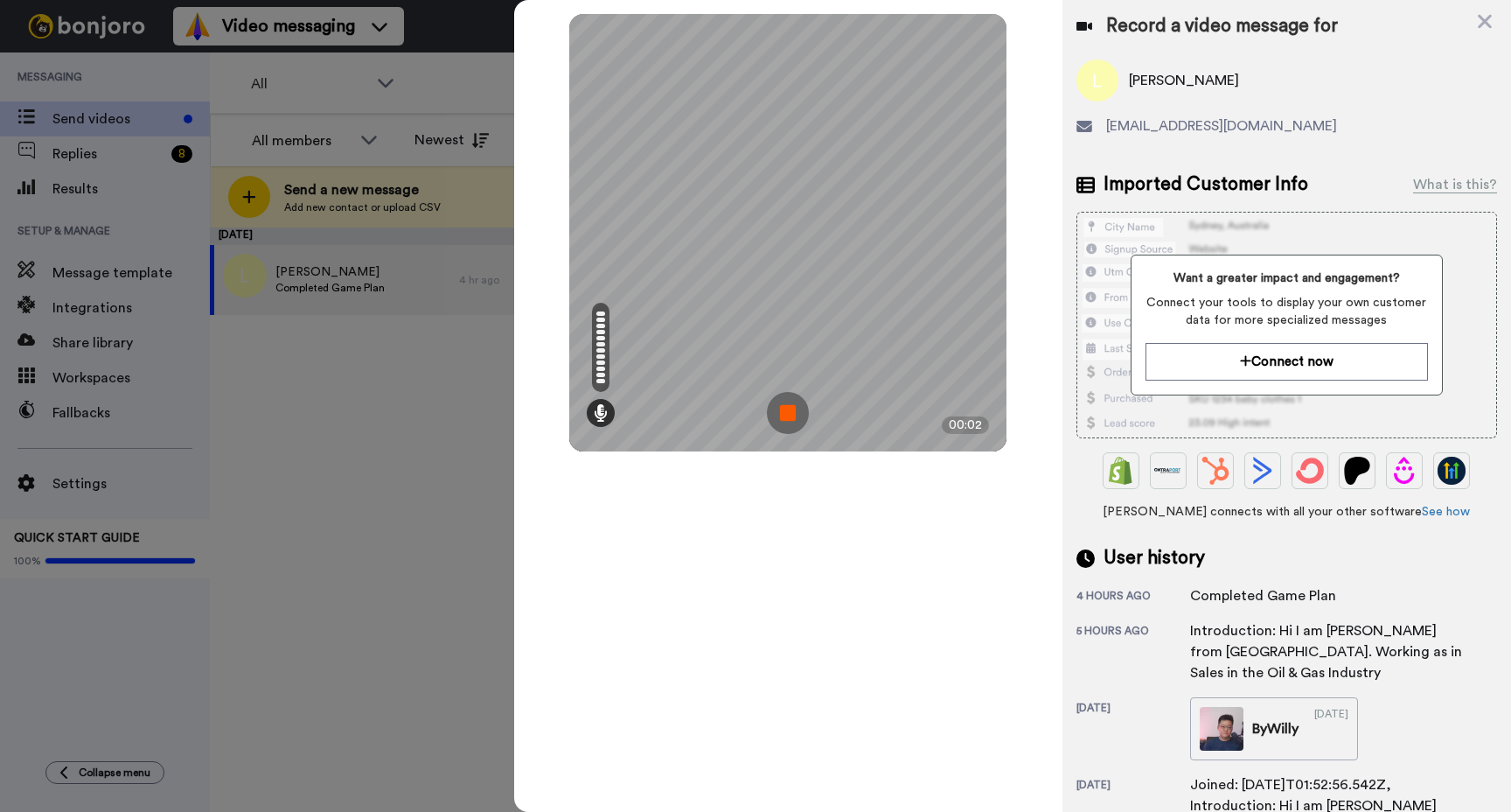
click at [788, 413] on img at bounding box center [788, 413] width 42 height 42
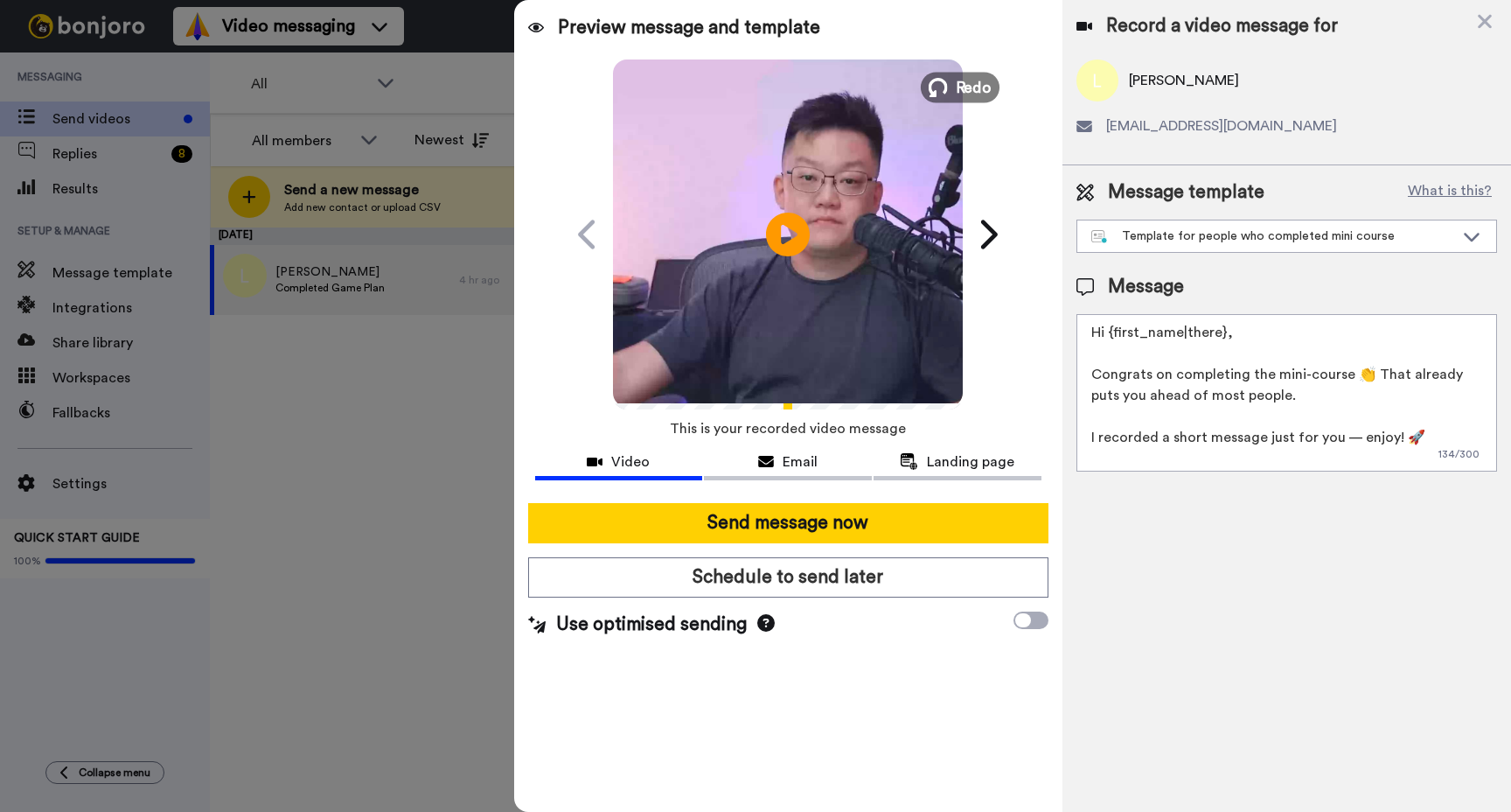
click at [957, 77] on span "Redo" at bounding box center [973, 87] width 36 height 22
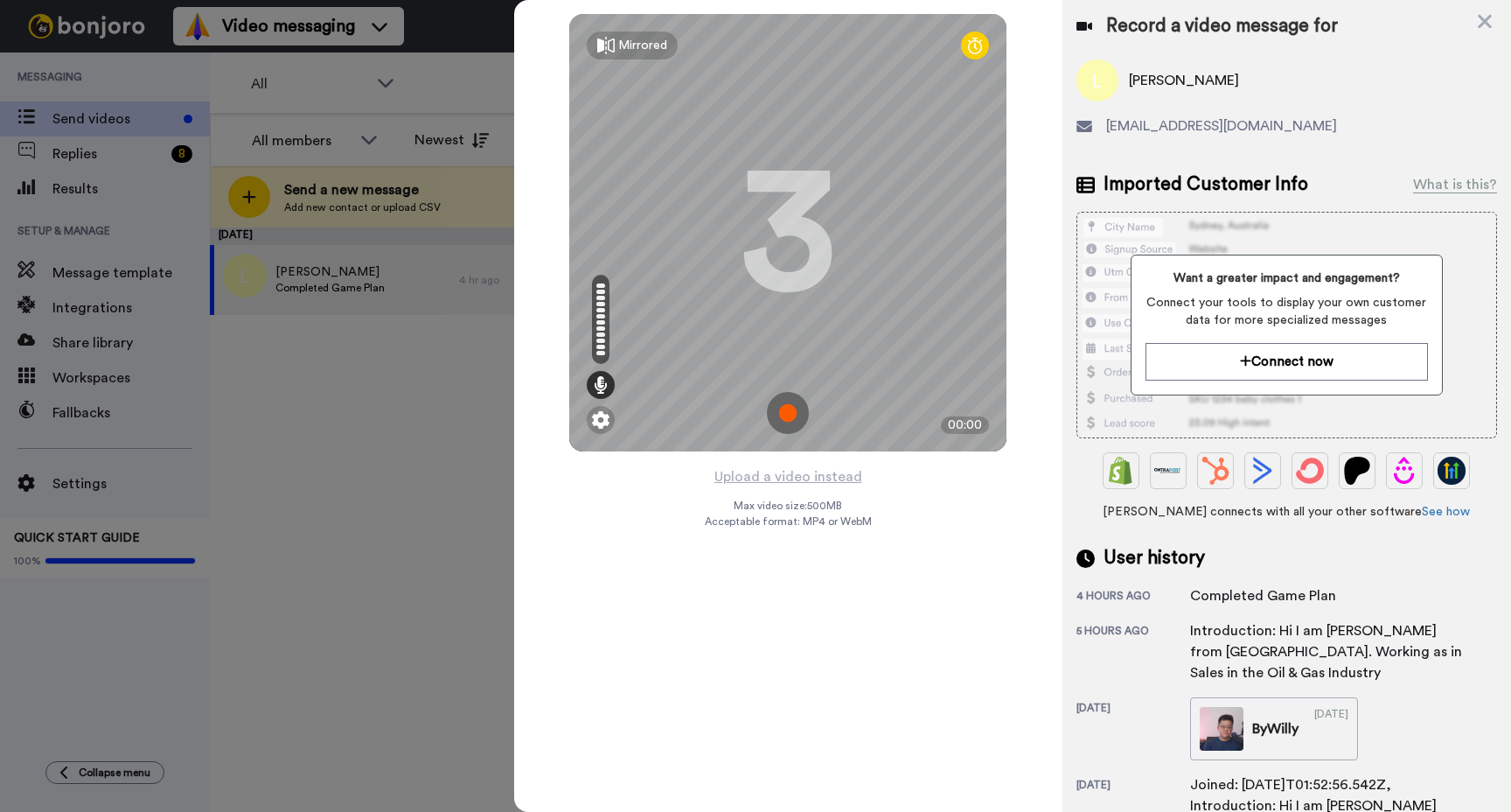
click at [787, 407] on img at bounding box center [788, 413] width 42 height 42
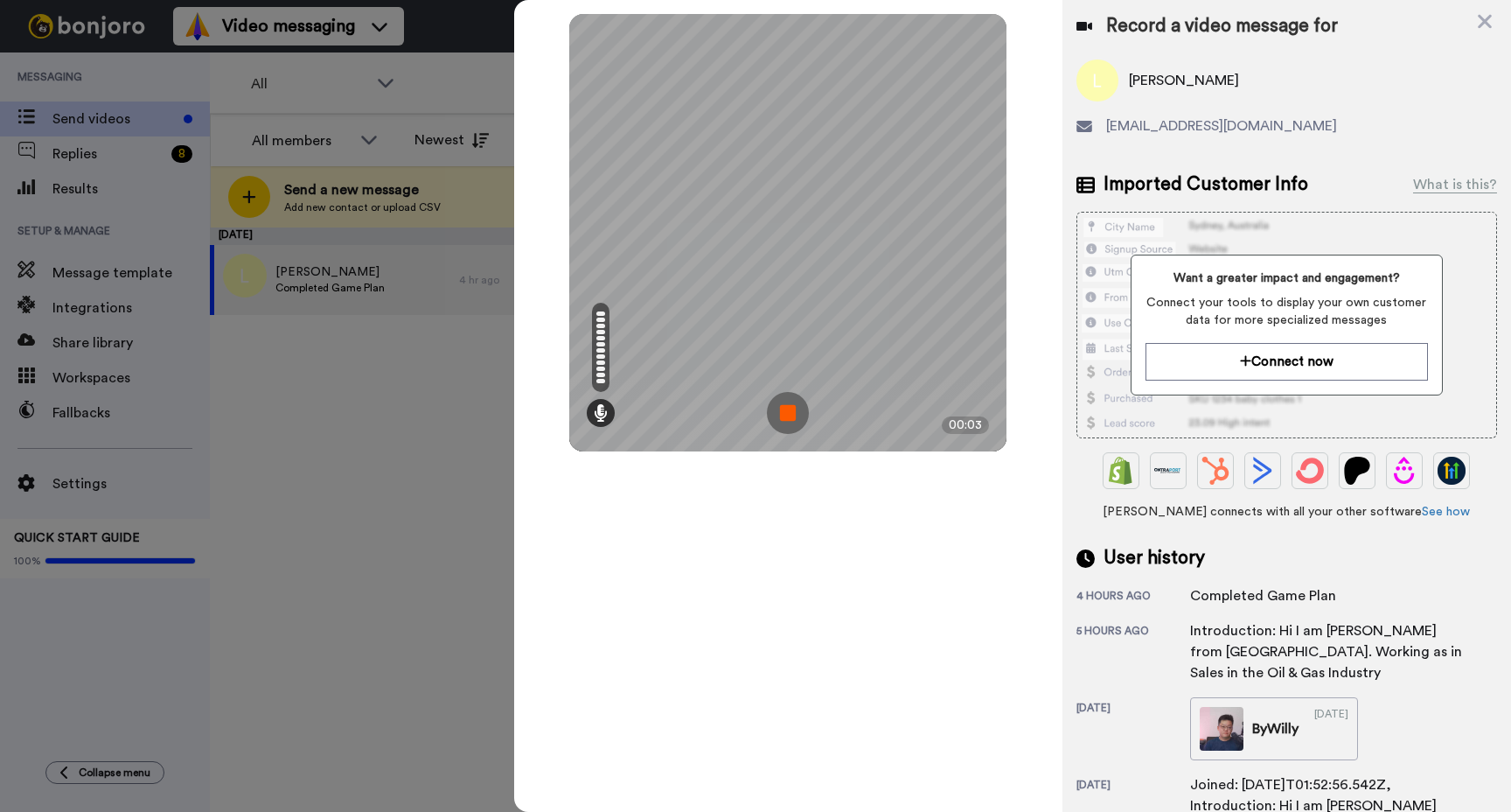
click at [792, 399] on img at bounding box center [788, 413] width 42 height 42
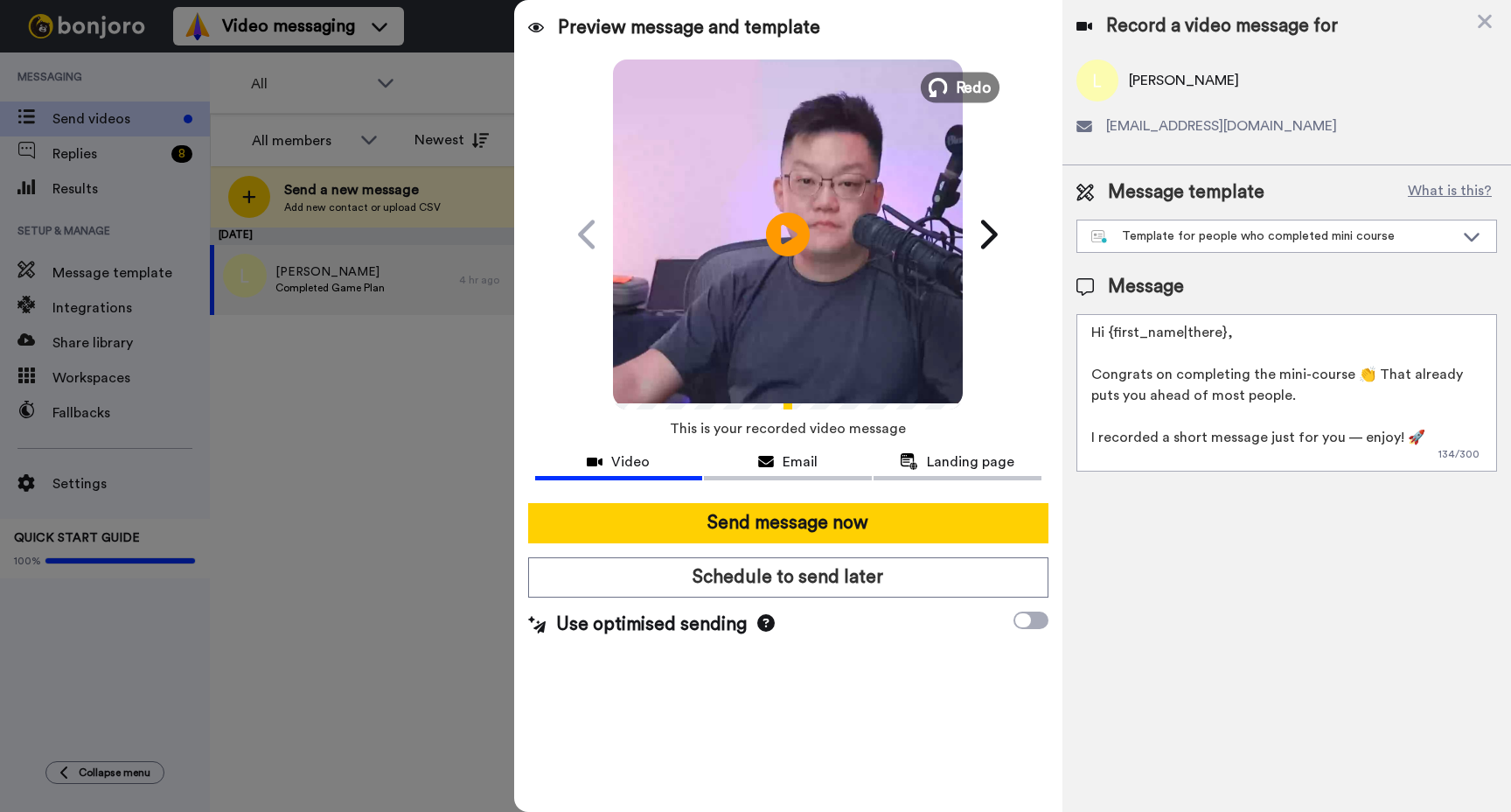
click at [980, 79] on span "Redo" at bounding box center [973, 87] width 36 height 22
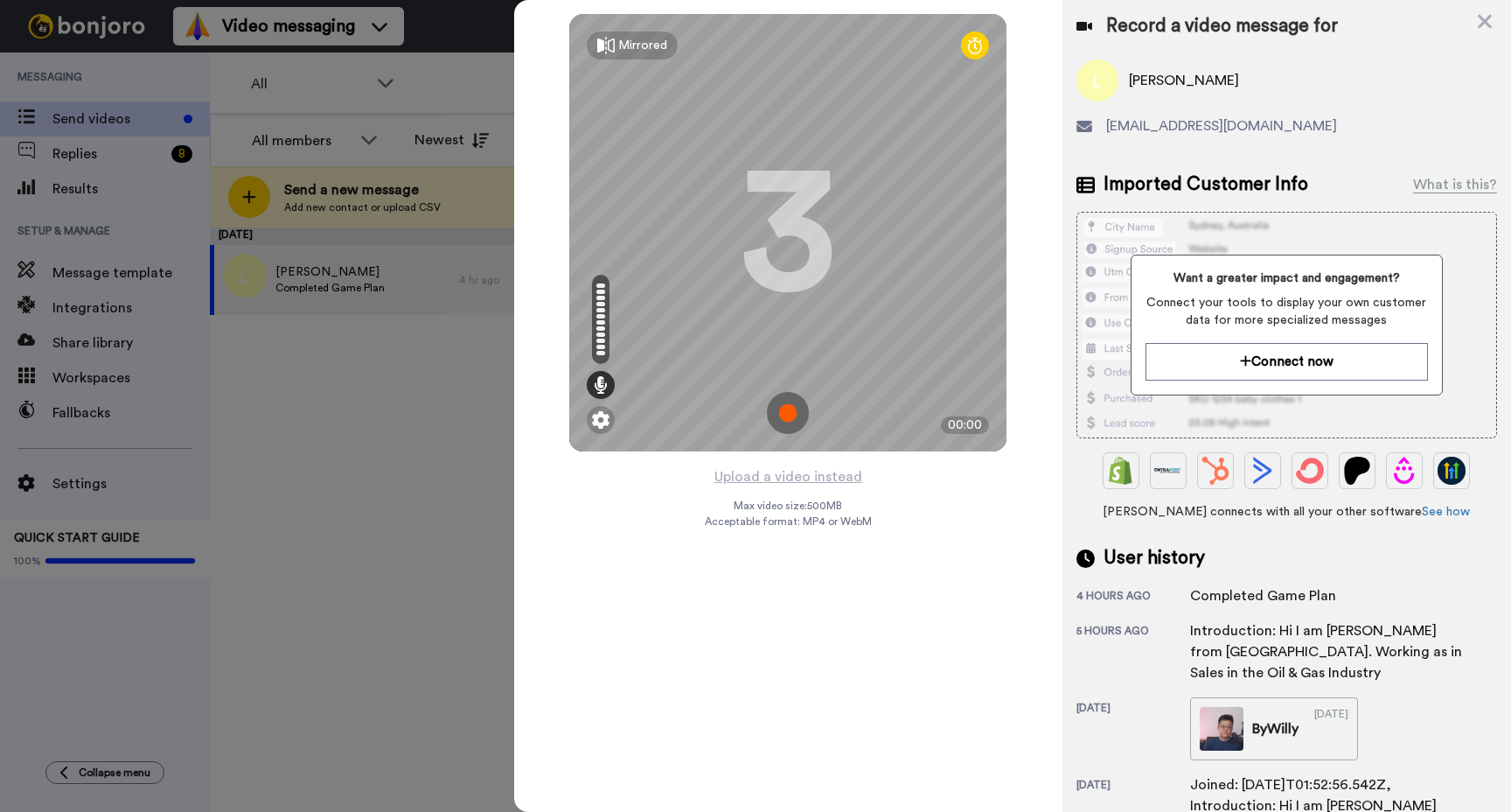
click at [783, 419] on img at bounding box center [788, 413] width 42 height 42
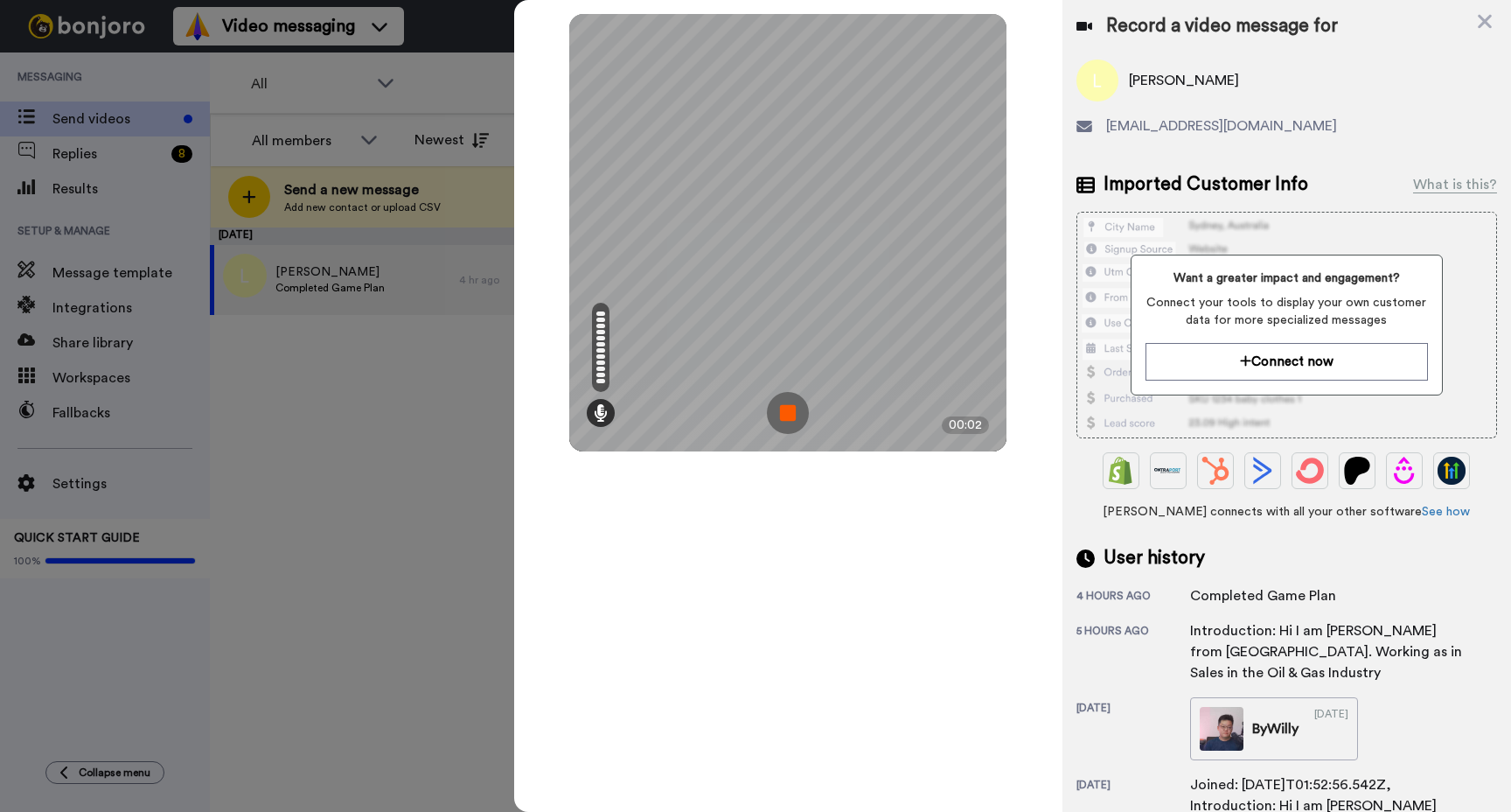
click at [798, 412] on img at bounding box center [788, 413] width 42 height 42
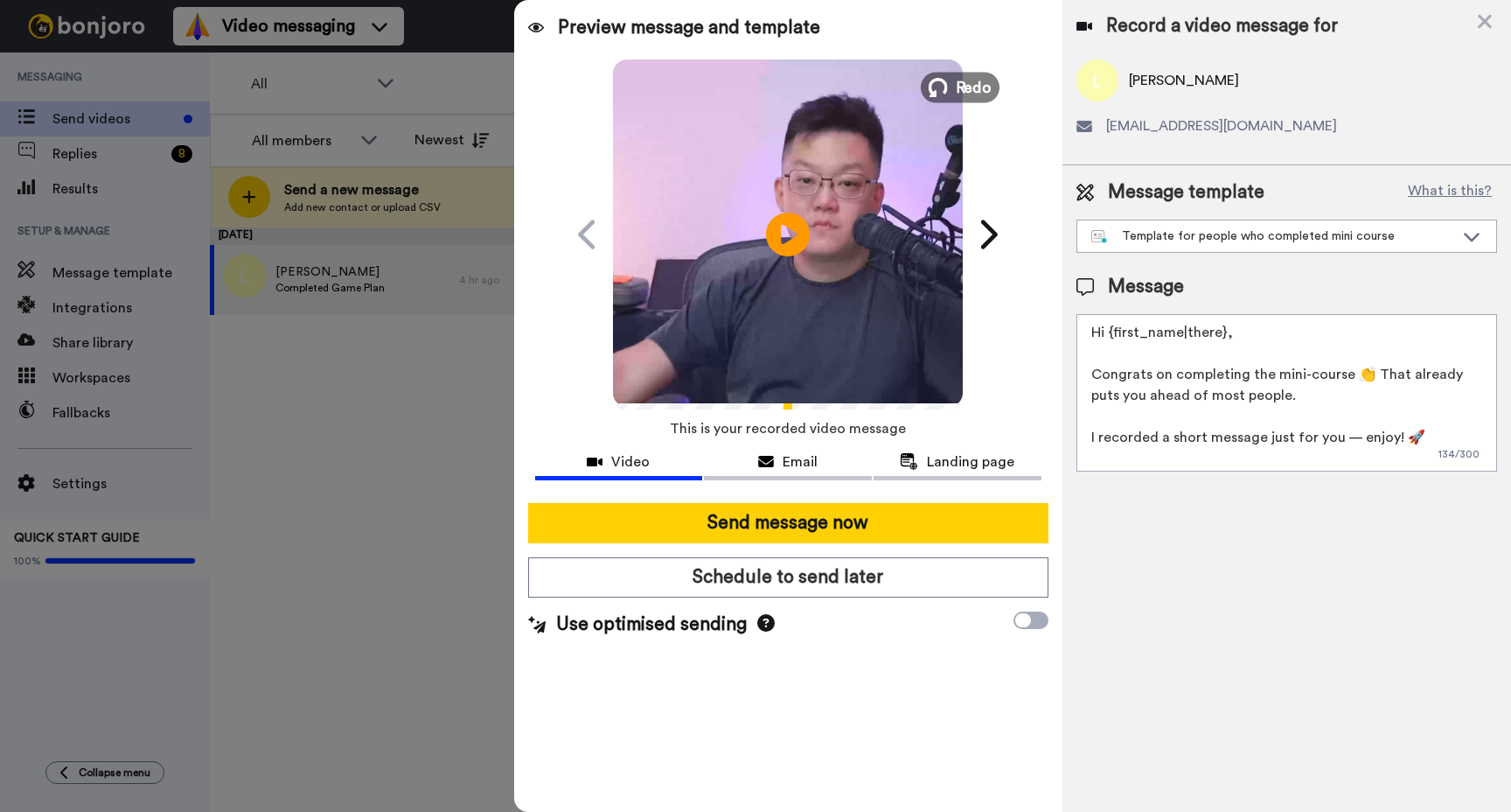
click at [965, 81] on span "Redo" at bounding box center [973, 87] width 36 height 22
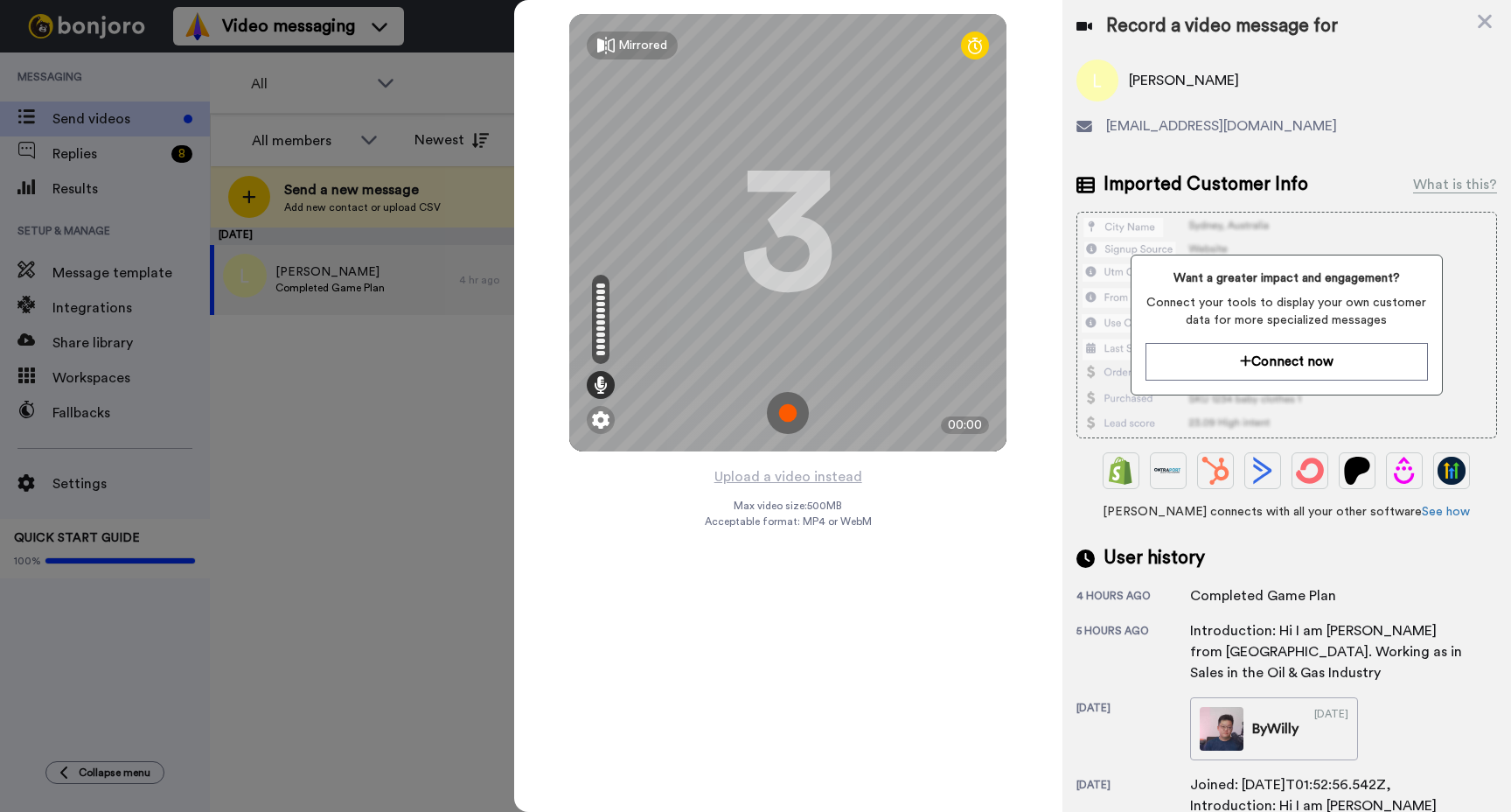
click at [786, 411] on img at bounding box center [788, 413] width 42 height 42
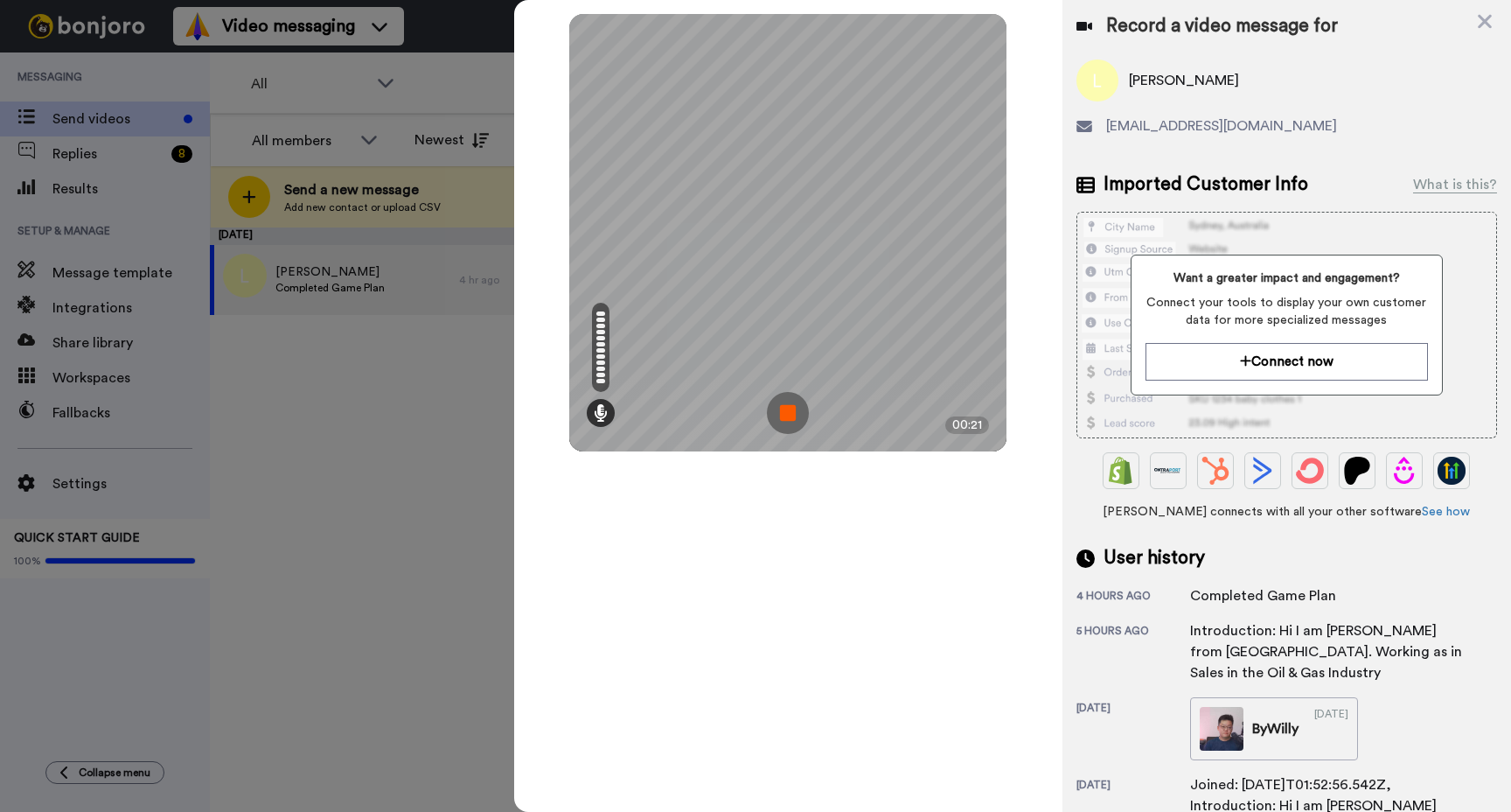
click at [786, 413] on img at bounding box center [788, 413] width 42 height 42
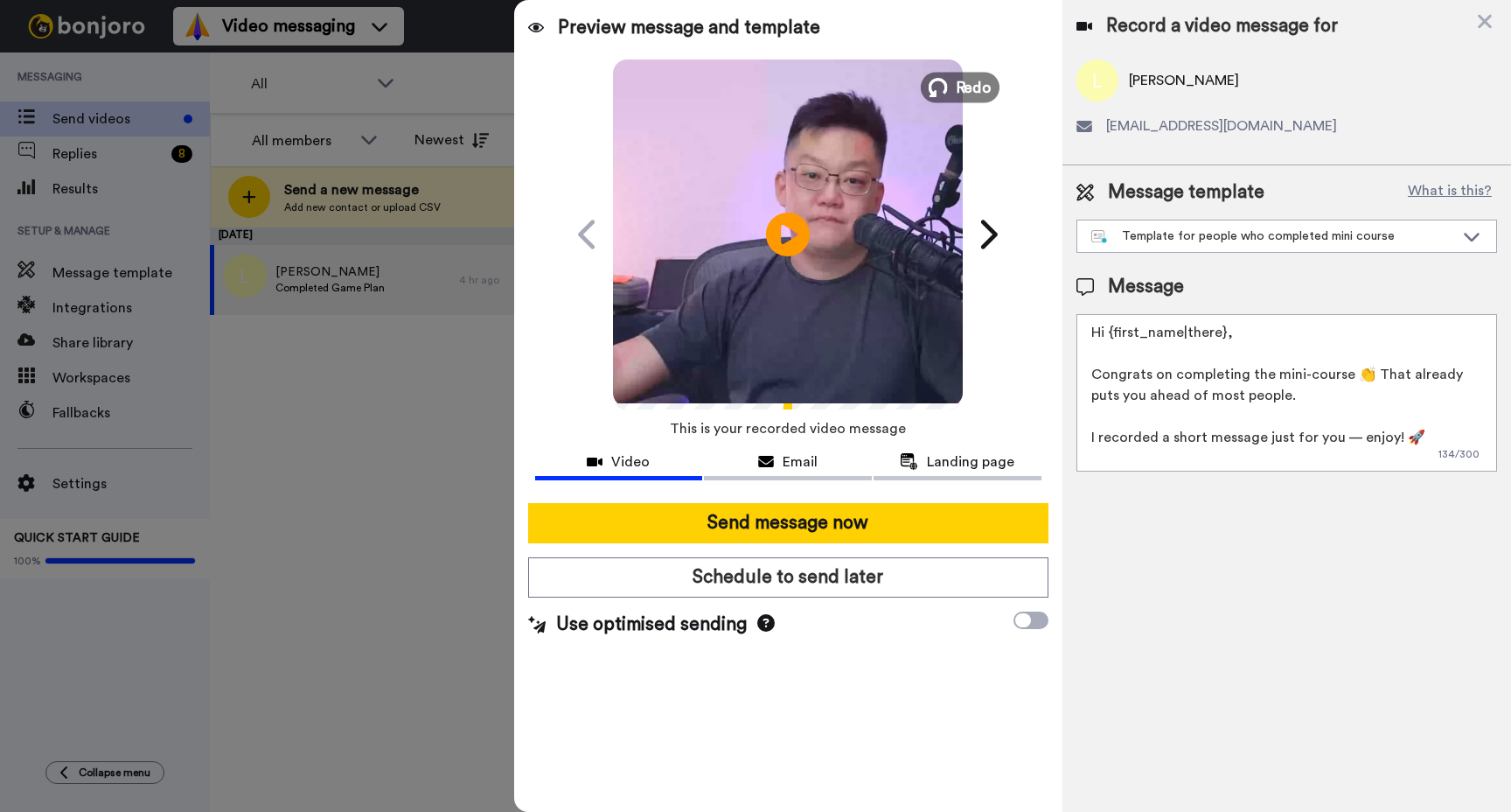
click at [958, 77] on span "Redo" at bounding box center [973, 87] width 36 height 22
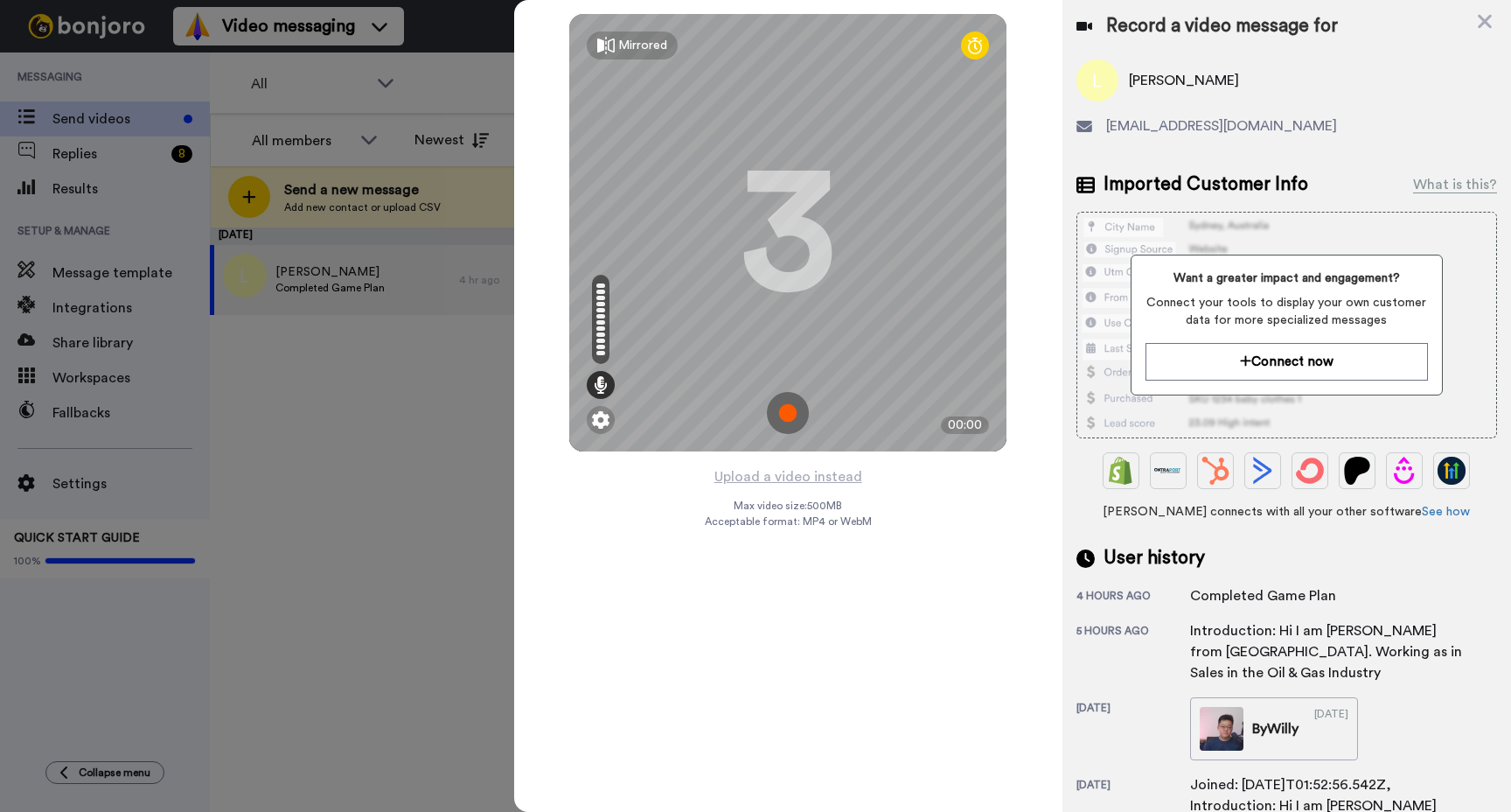
click at [798, 417] on img at bounding box center [788, 413] width 42 height 42
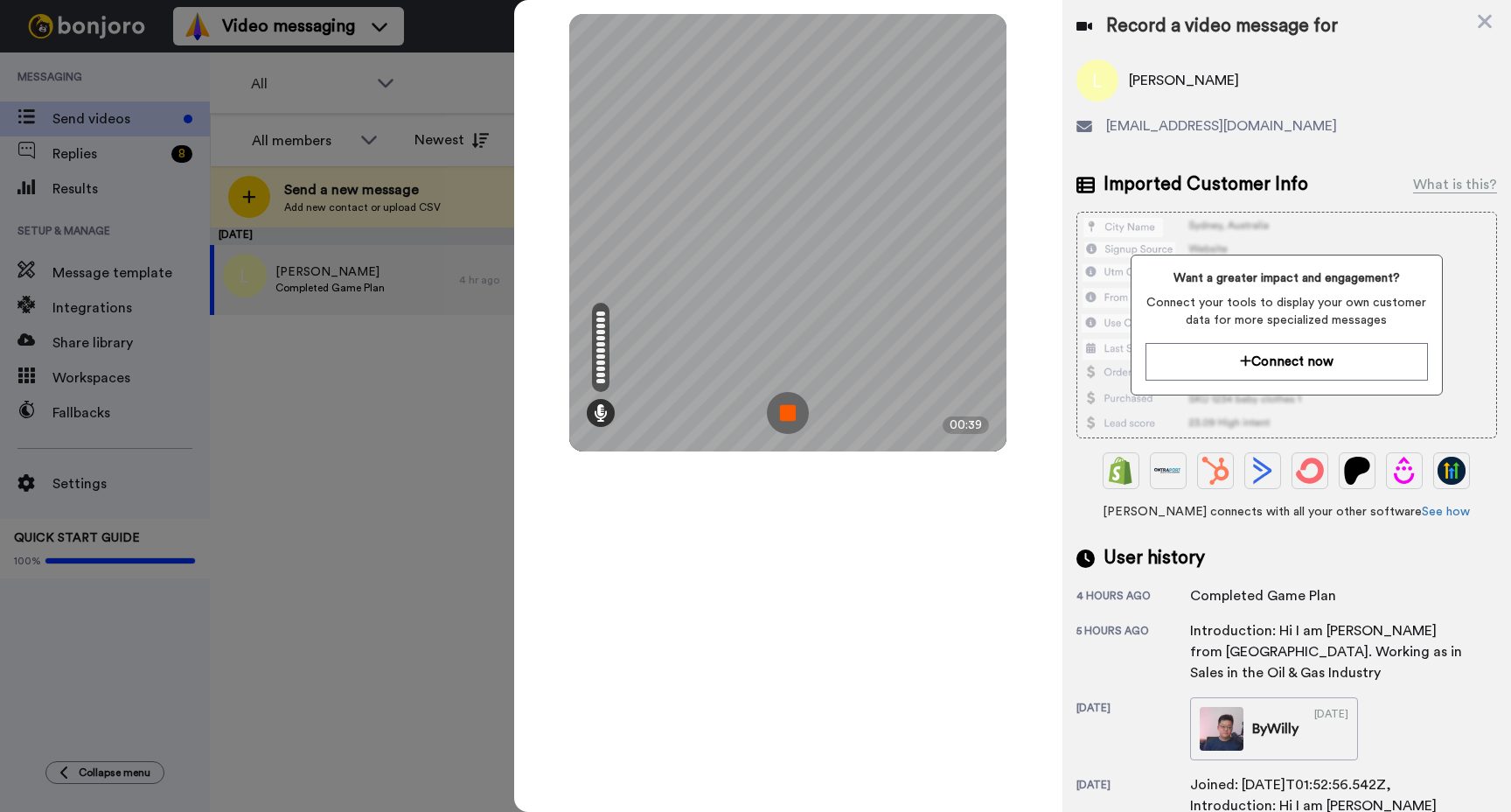
click at [784, 413] on img at bounding box center [788, 413] width 42 height 42
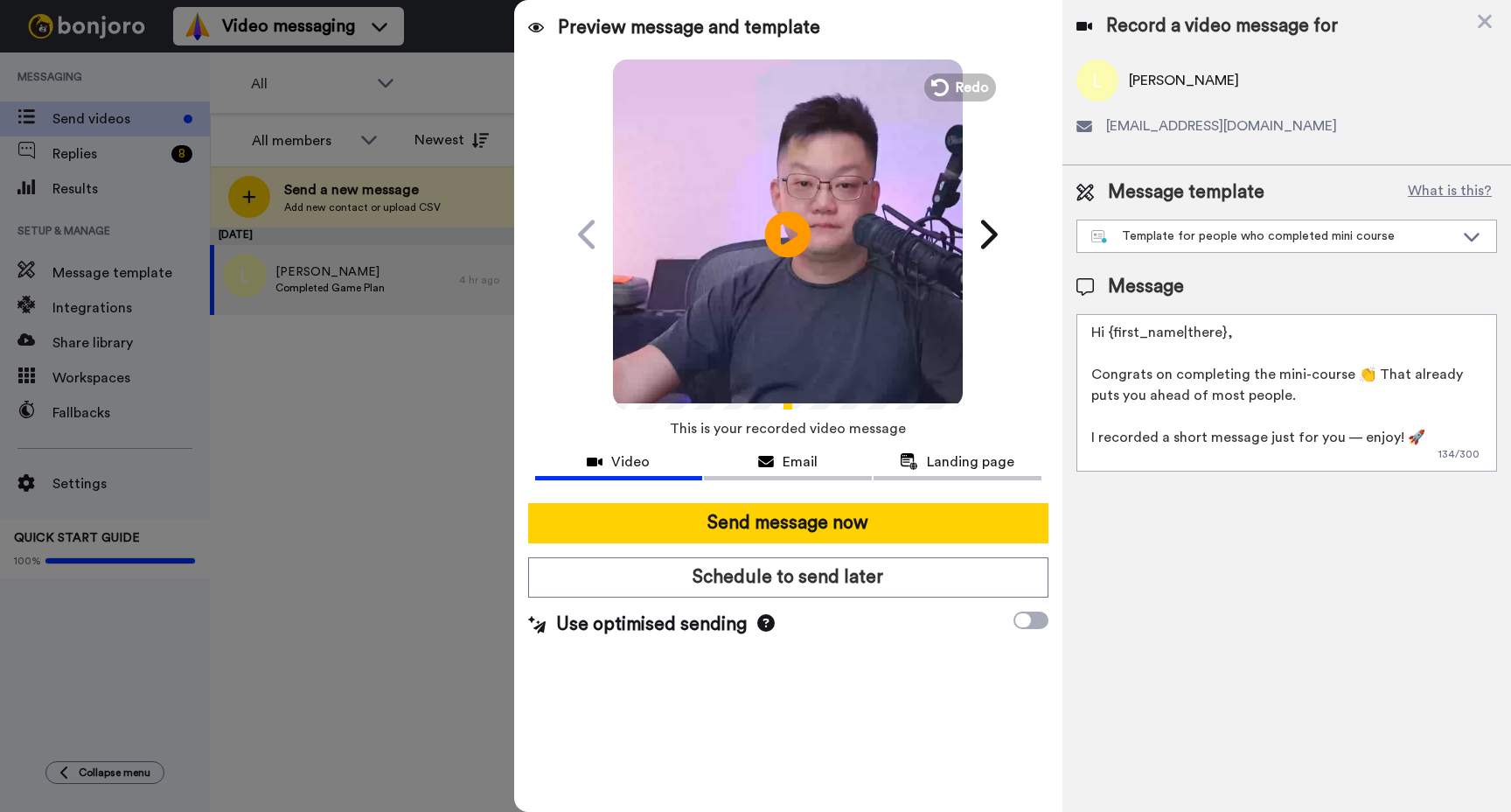
click at [793, 262] on icon "Play/Pause" at bounding box center [789, 233] width 47 height 83
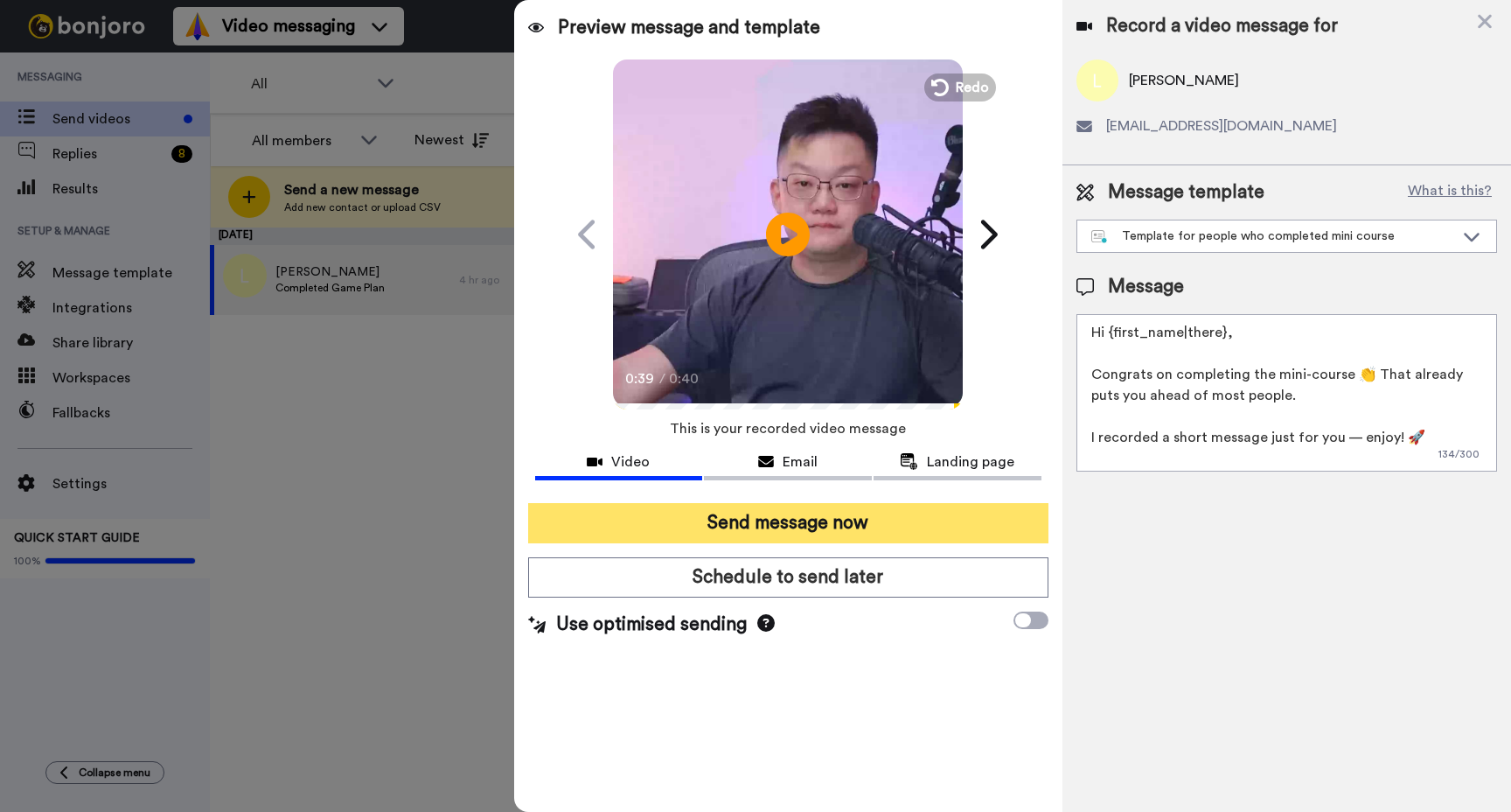
click at [905, 519] on button "Send message now" at bounding box center [789, 523] width 521 height 40
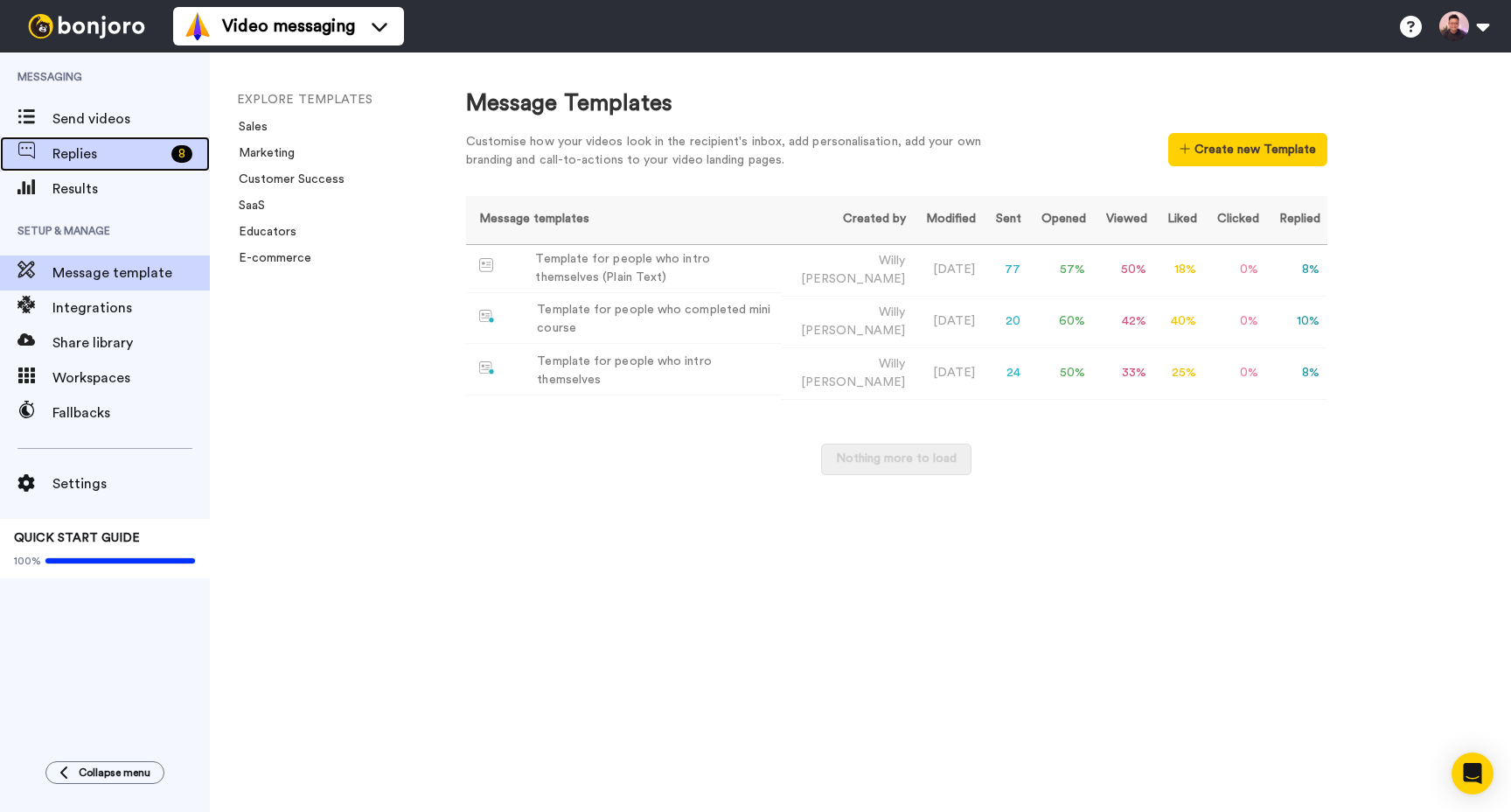
click at [136, 154] on span "Replies" at bounding box center [108, 154] width 112 height 21
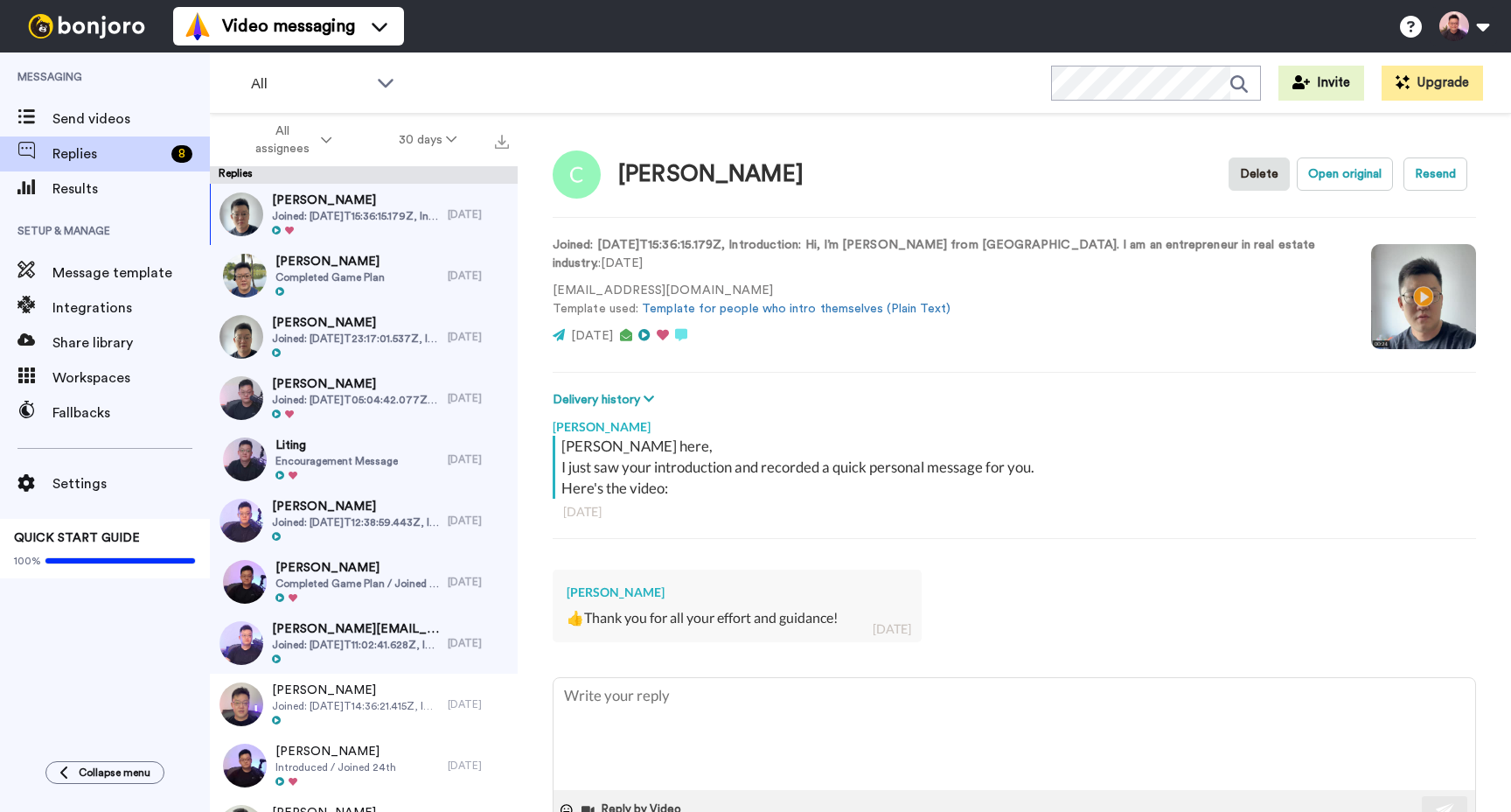
click at [724, 172] on div "[PERSON_NAME]" at bounding box center [711, 174] width 186 height 25
click at [611, 401] on button "Delivery history" at bounding box center [606, 399] width 106 height 20
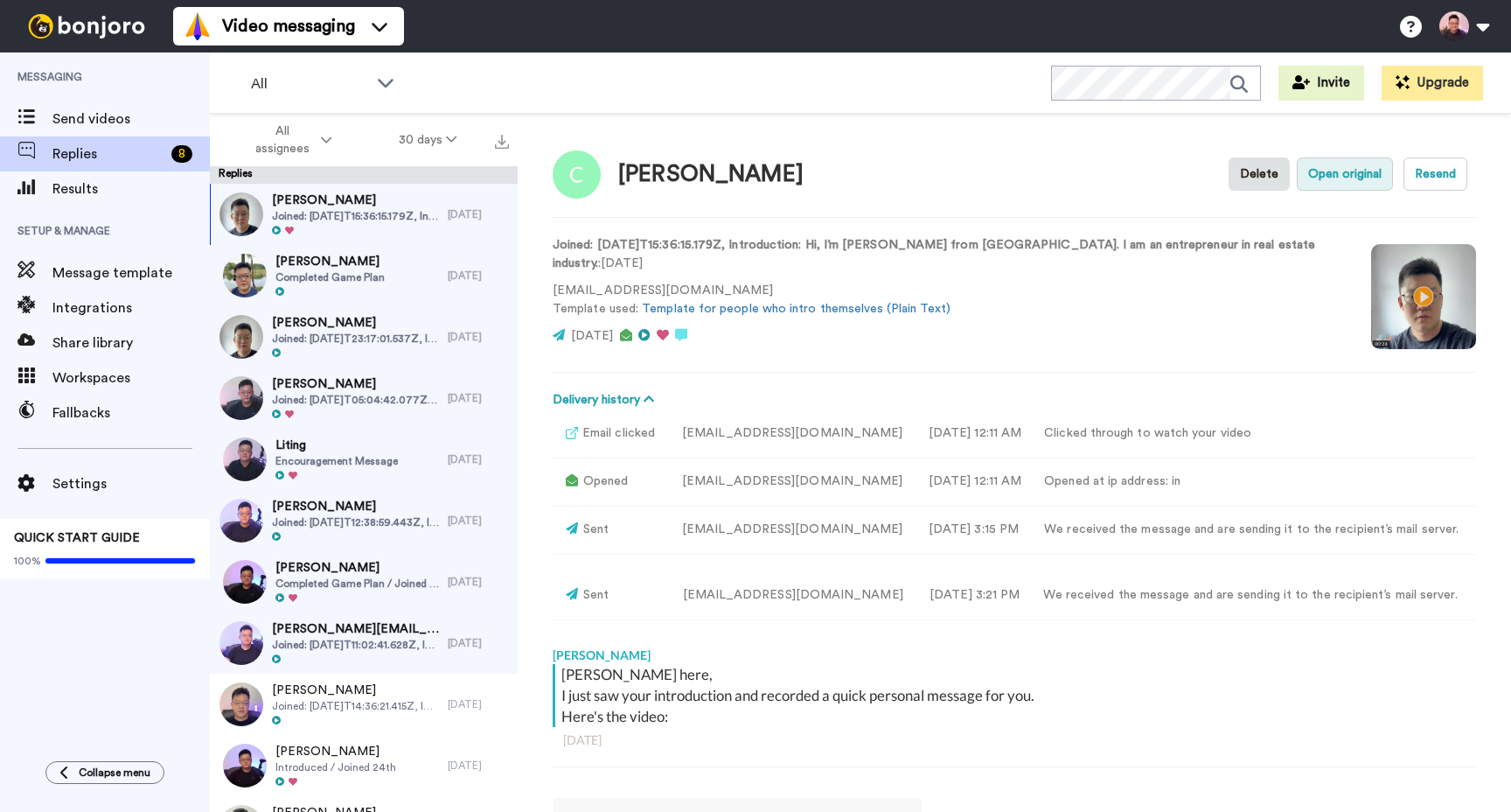
click at [1328, 177] on button "Open original" at bounding box center [1345, 175] width 96 height 34
drag, startPoint x: 754, startPoint y: 181, endPoint x: 620, endPoint y: 176, distance: 134.1
click at [618, 176] on div "Hui Ling Chai Delete Open original Resend" at bounding box center [1014, 174] width 924 height 50
copy div "Hui Ling Chai"
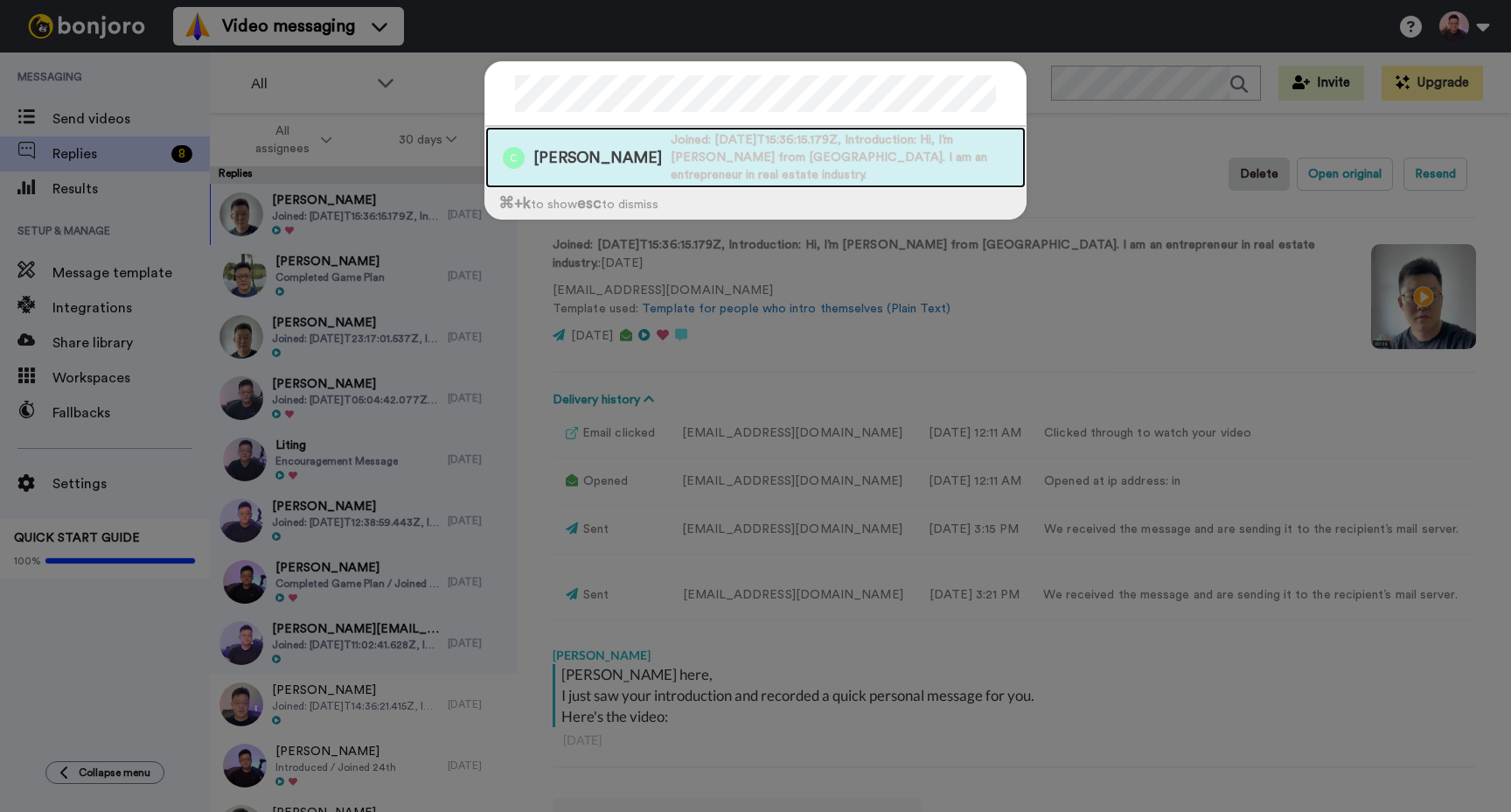
click at [860, 160] on span "Joined: 2025-10-08T15:36:15.179Z, Introduction: Hi, I’m Hui Ling from Singapore…" at bounding box center [848, 158] width 356 height 52
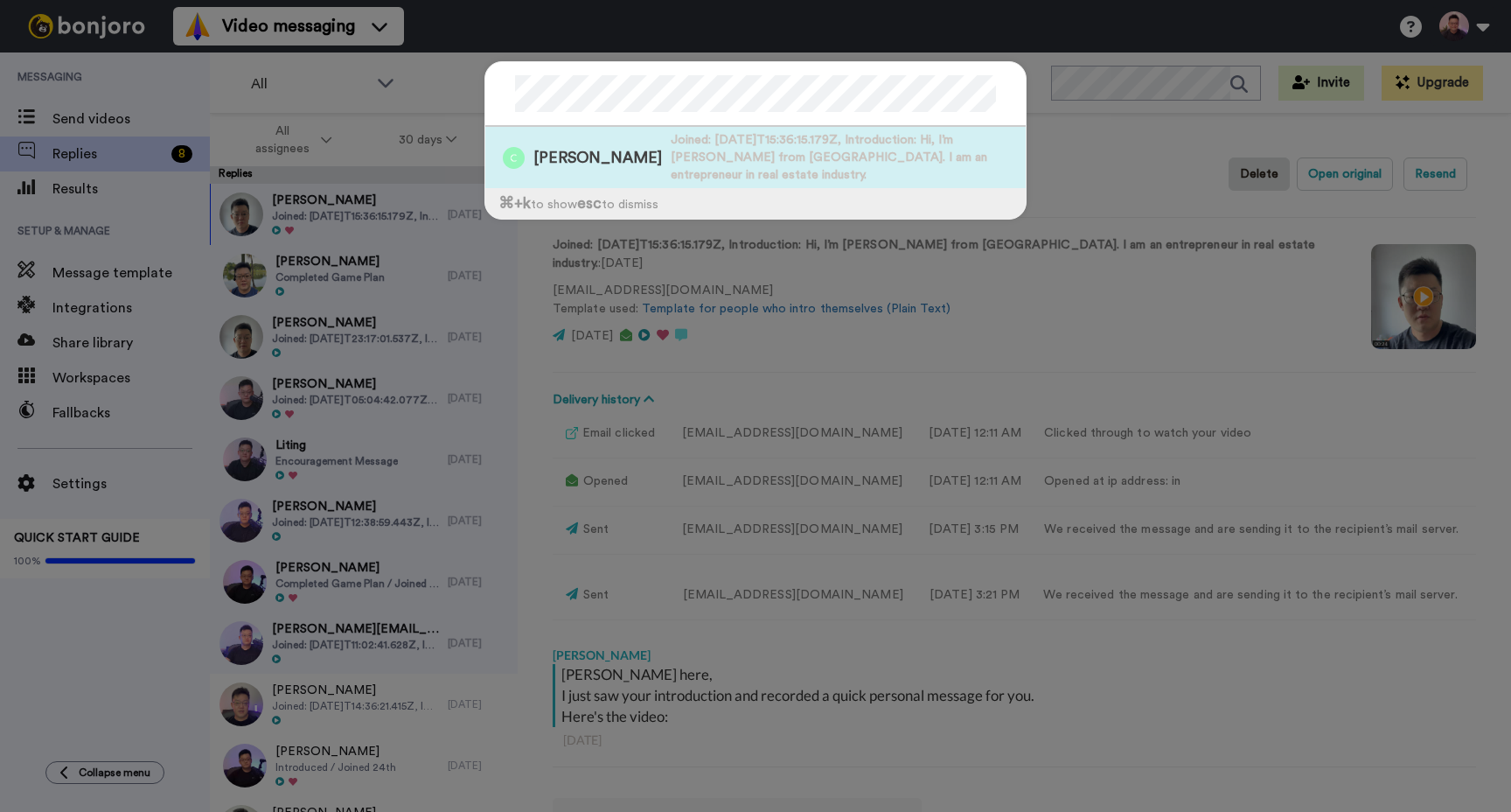
type textarea "x"
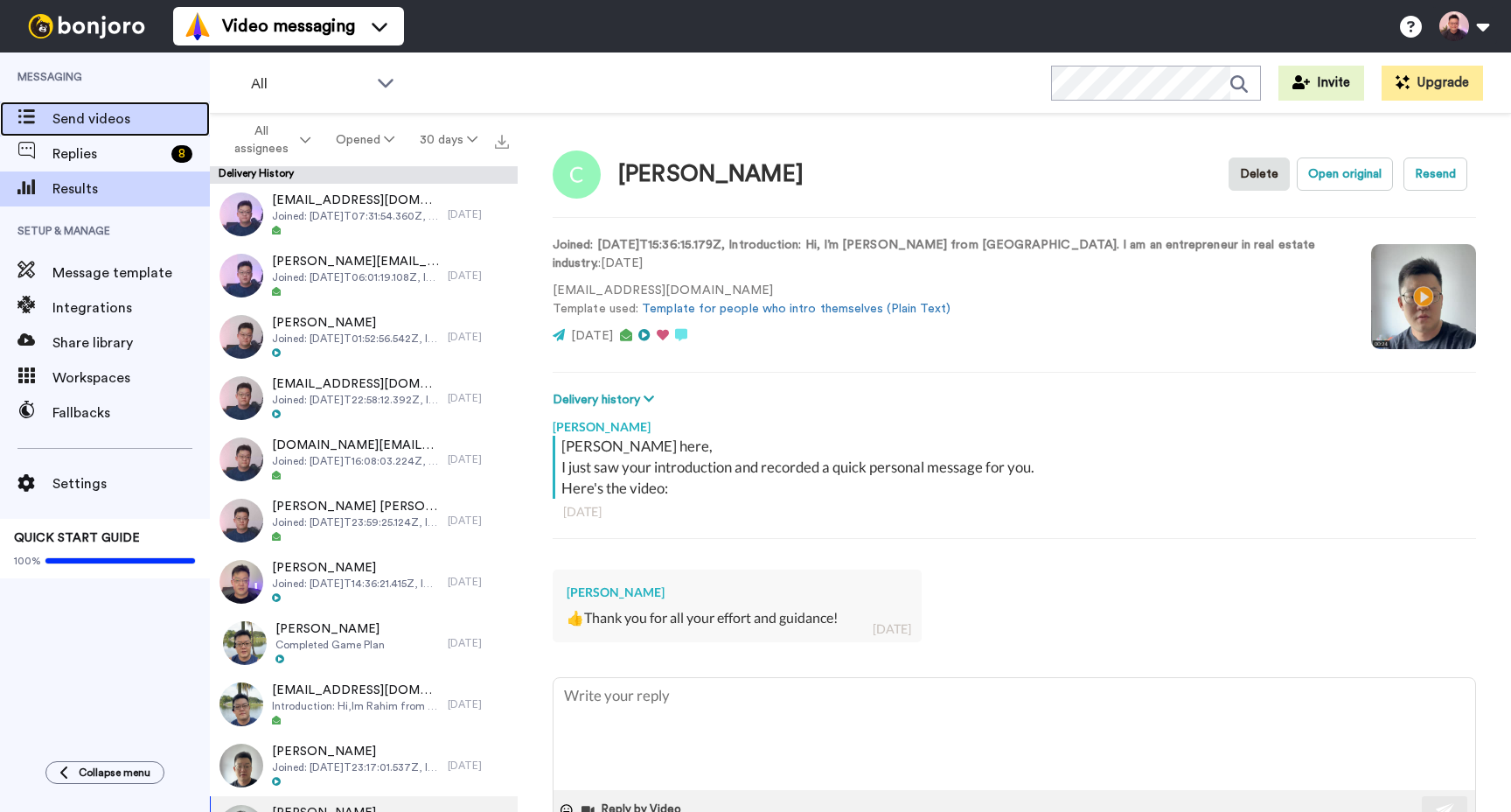
click at [136, 117] on span "Send videos" at bounding box center [131, 119] width 158 height 21
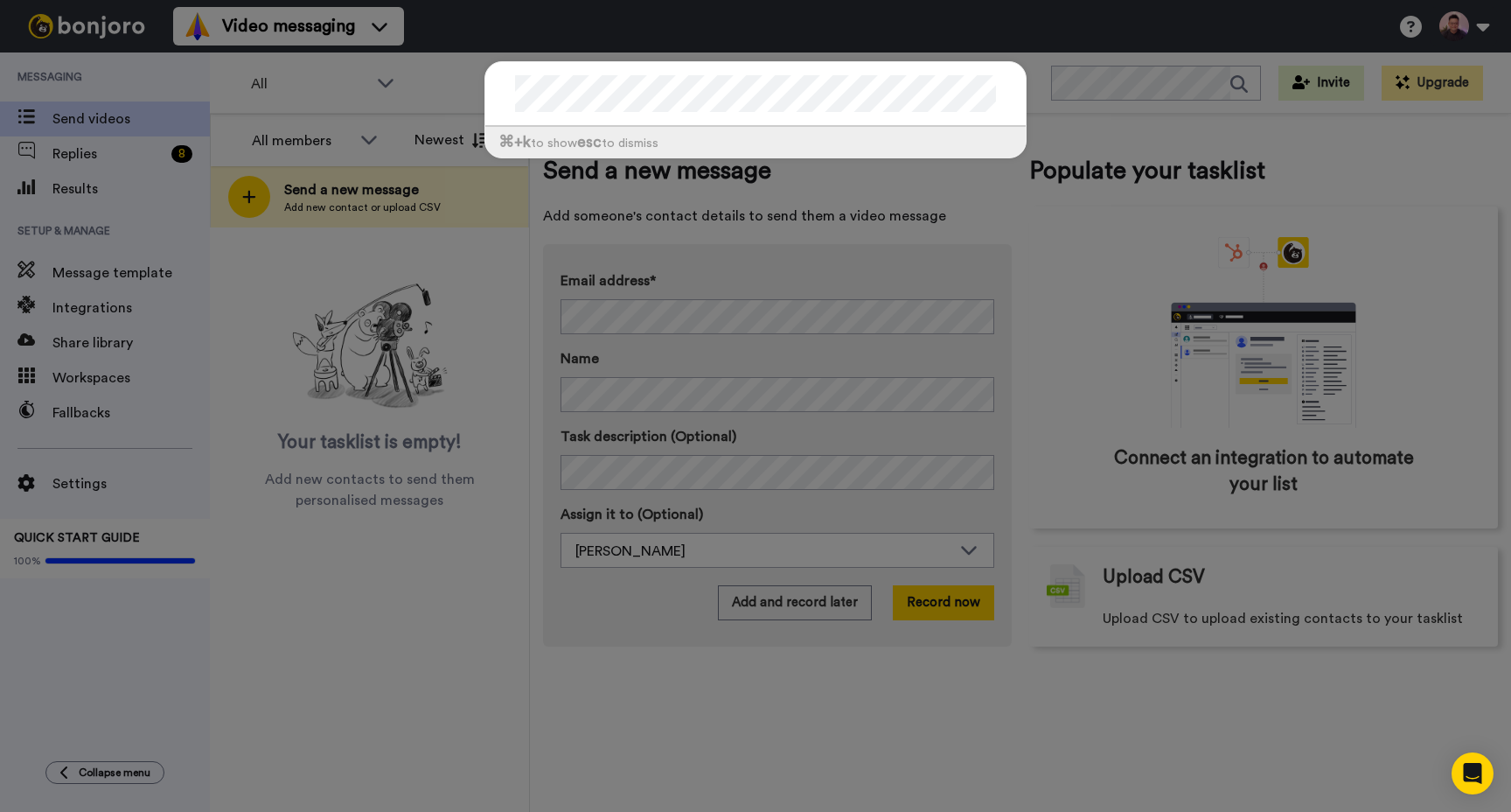
click at [650, 89] on div "⌘ +k to show esc to dismiss" at bounding box center [755, 406] width 1511 height 812
click at [973, 25] on div "⌘ +k to show esc to dismiss" at bounding box center [755, 406] width 1511 height 812
click at [1099, 91] on div "⌘ +k to show esc to dismiss" at bounding box center [755, 406] width 1511 height 812
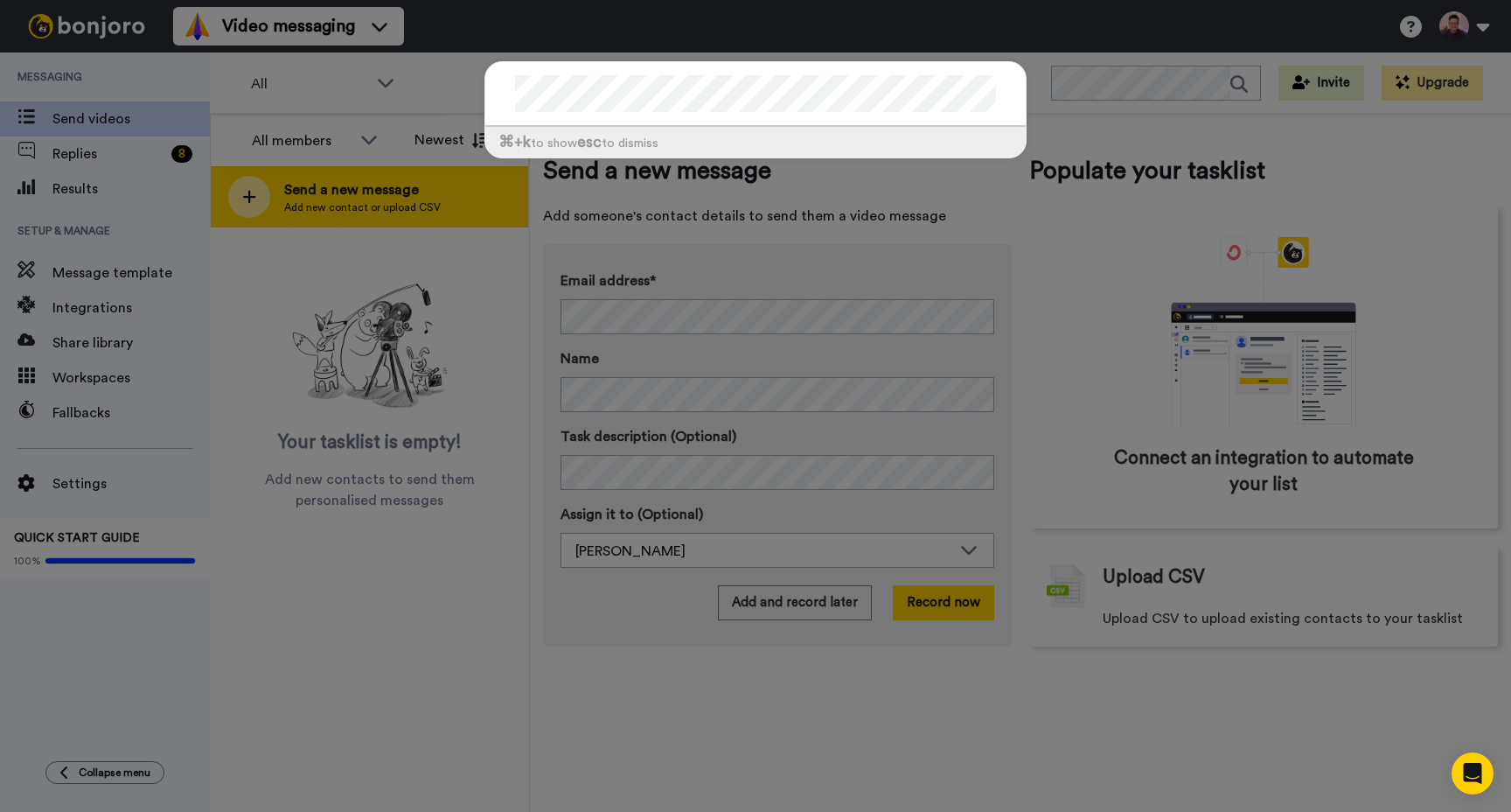
click at [357, 217] on div "⌘ +k to show esc to dismiss" at bounding box center [755, 406] width 1511 height 812
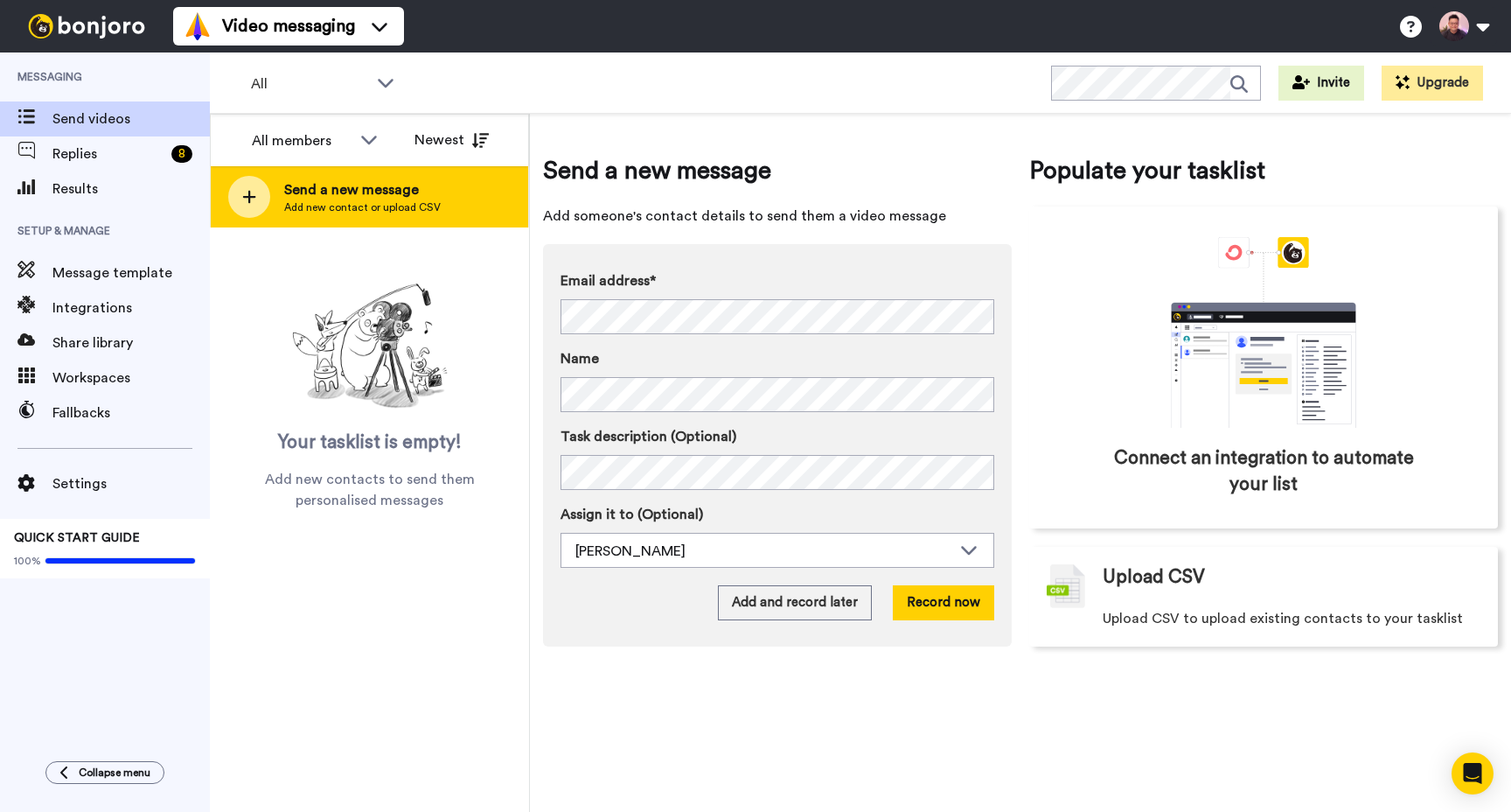
click at [367, 221] on div "Send a new message Add new contact or upload CSV" at bounding box center [370, 197] width 317 height 62
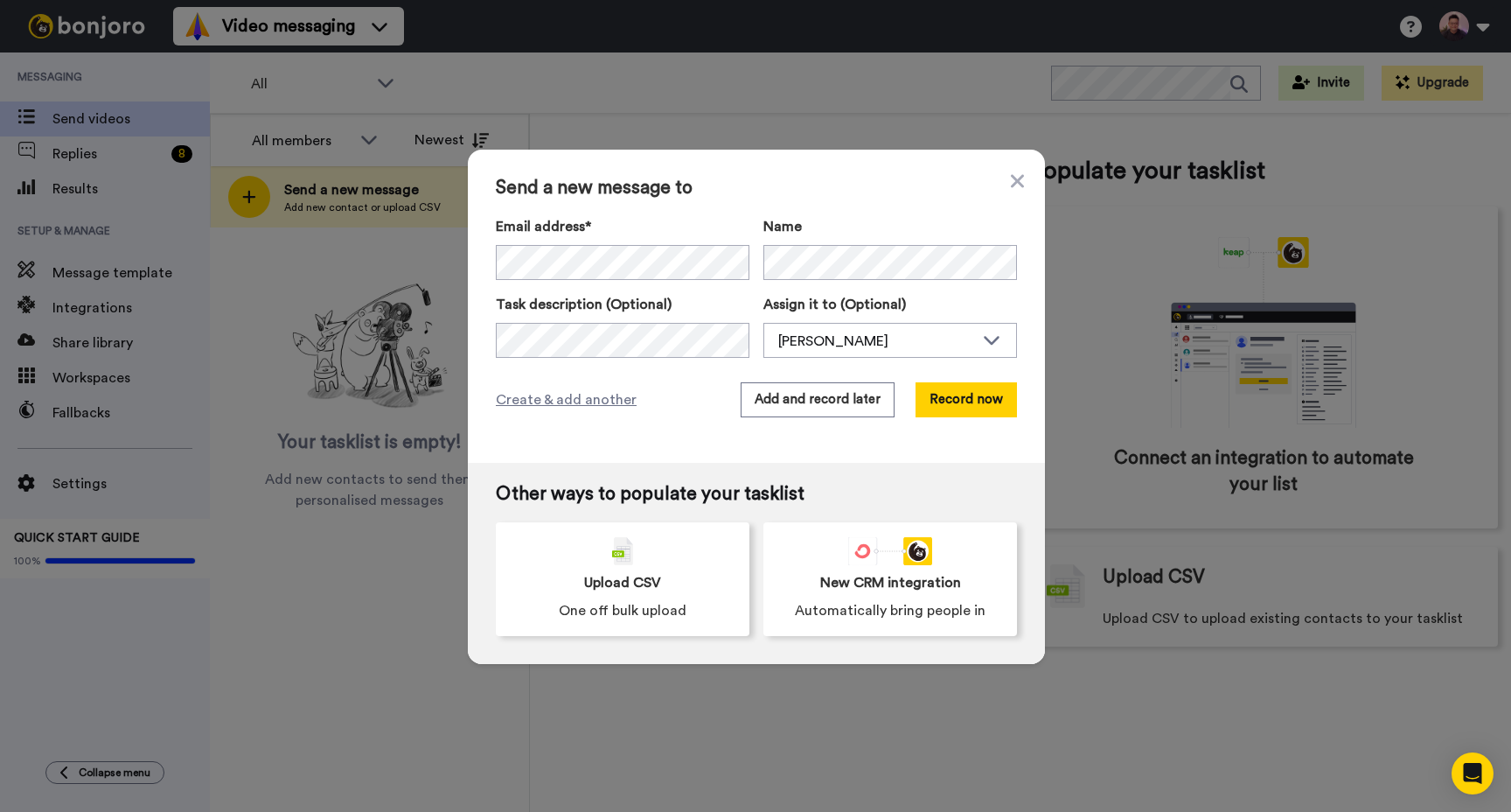
click at [258, 273] on div "Send a new message to Email address* Name Task description (Optional) Assign it…" at bounding box center [755, 406] width 1511 height 812
